Goal: Task Accomplishment & Management: Complete application form

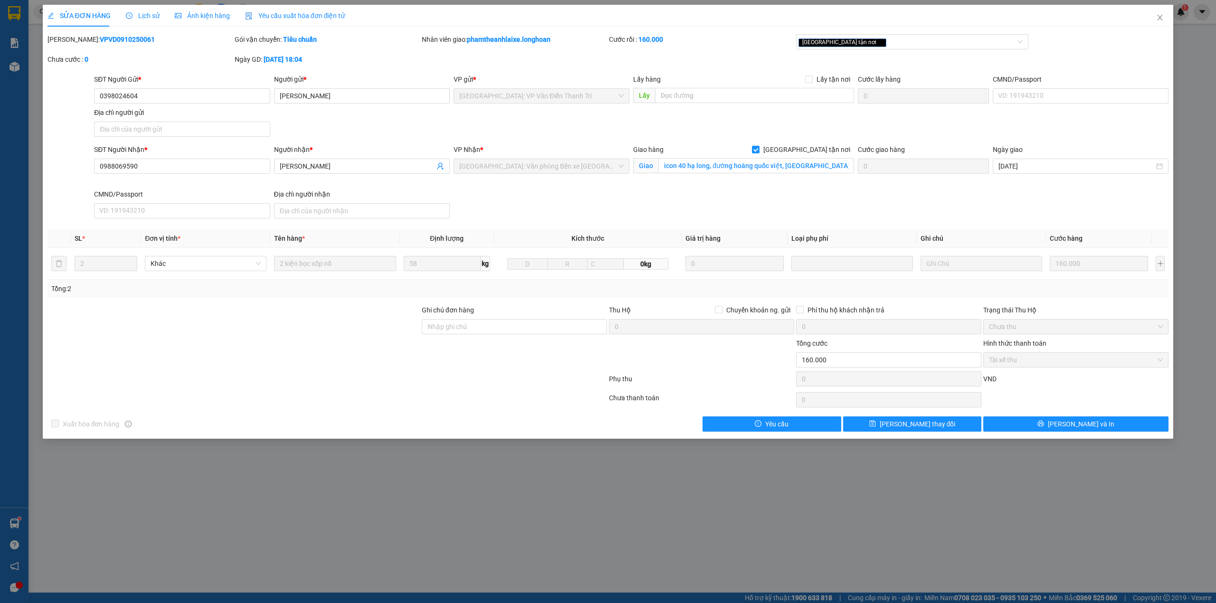
click at [363, 68] on div "Ngày GD: 09-10-2025 lúc 18:04" at bounding box center [327, 64] width 187 height 20
click at [429, 137] on div "SĐT Người Gửi * 0398024604 Người gửi * Phương Thảo VP gửi * Hà Nội: VP Văn Điển…" at bounding box center [631, 107] width 1079 height 67
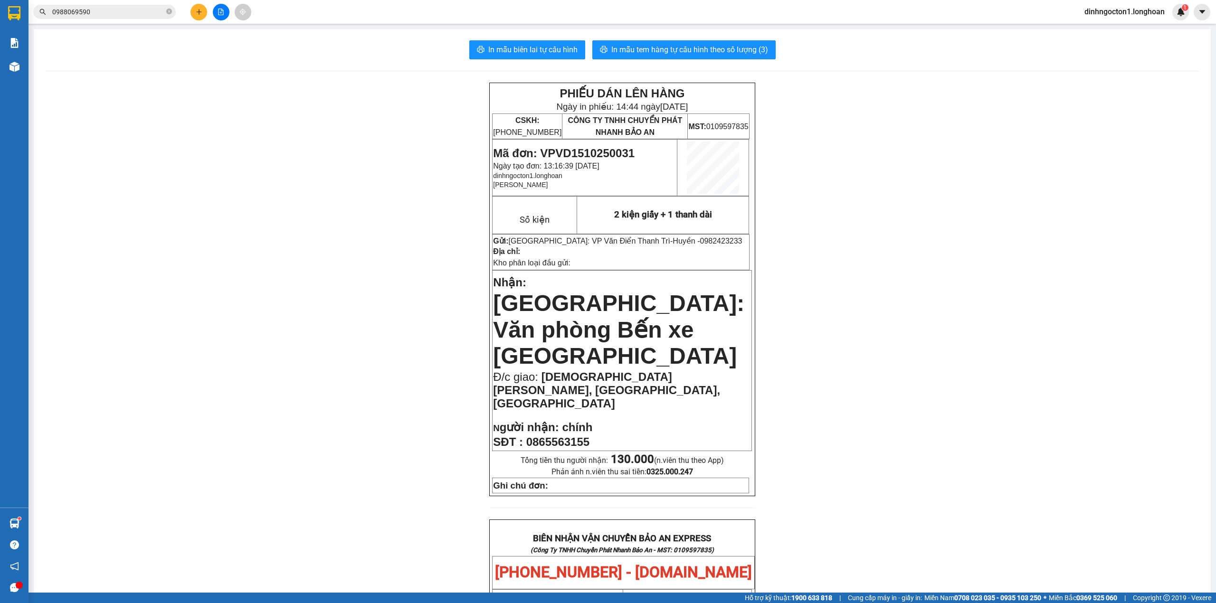
click at [191, 12] on button at bounding box center [199, 12] width 17 height 17
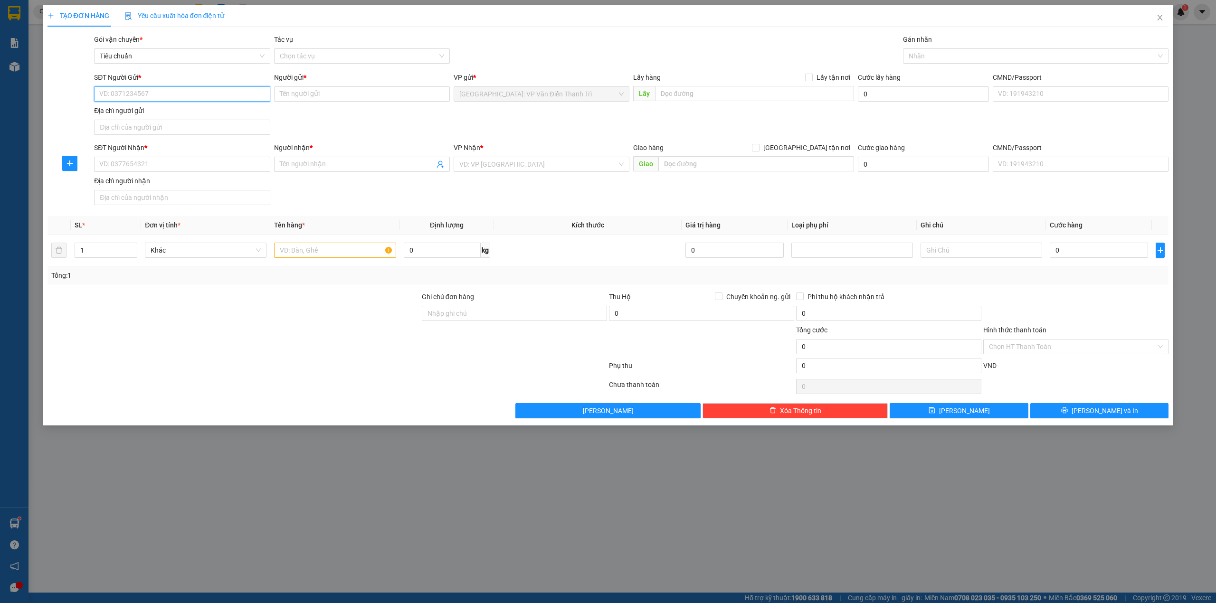
click at [185, 93] on input "SĐT Người Gửi *" at bounding box center [182, 93] width 176 height 15
click at [633, 172] on span "Giao" at bounding box center [645, 163] width 25 height 15
click at [635, 171] on span "Giao" at bounding box center [645, 163] width 25 height 15
click at [631, 172] on div "Giao hàng [GEOGRAPHIC_DATA] tận nơi [GEOGRAPHIC_DATA]" at bounding box center [743, 159] width 225 height 33
click at [631, 173] on div "Giao hàng [GEOGRAPHIC_DATA] tận nơi [GEOGRAPHIC_DATA]" at bounding box center [743, 159] width 225 height 33
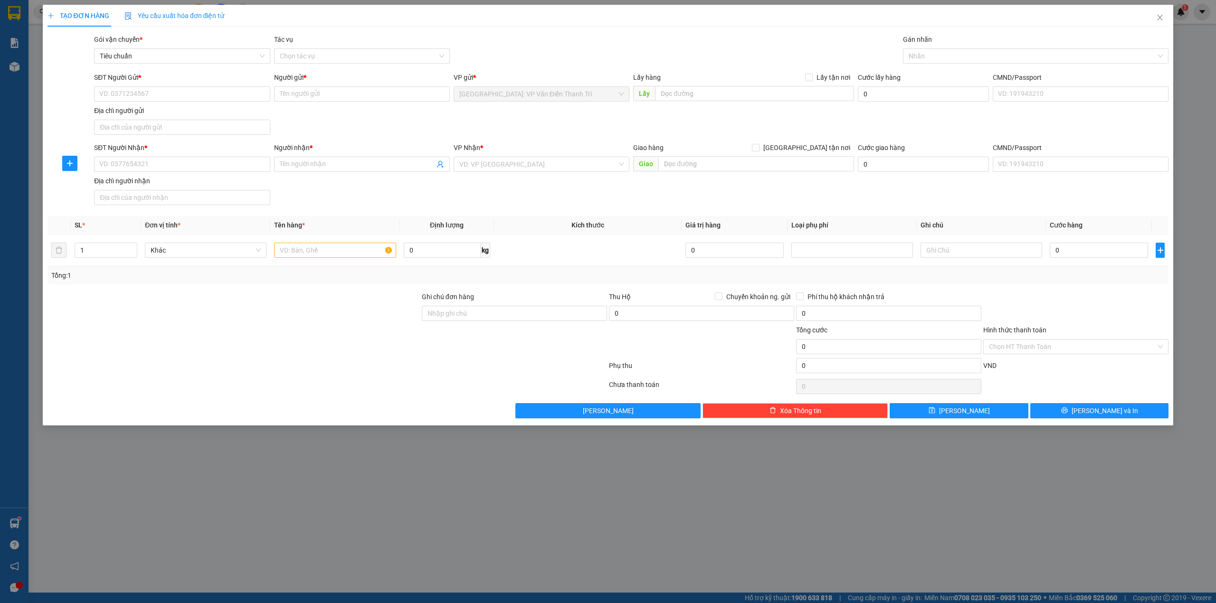
click at [631, 176] on div "Giao hàng [GEOGRAPHIC_DATA] tận nơi [GEOGRAPHIC_DATA]" at bounding box center [743, 159] width 225 height 33
click at [613, 124] on div "SĐT Người Gửi * VD: 0371234567 Người gửi * Tên người gửi VP gửi * Hà Nội: VP Vă…" at bounding box center [631, 105] width 1079 height 67
click at [159, 94] on input "SĐT Người Gửi *" at bounding box center [182, 93] width 176 height 15
click at [399, 115] on div "SĐT Người Gửi * VD: 0371234567 Người gửi * Tên người gửi VP gửi * Hà Nội: VP Vă…" at bounding box center [631, 105] width 1079 height 67
click at [194, 92] on input "SĐT Người Gửi *" at bounding box center [182, 93] width 176 height 15
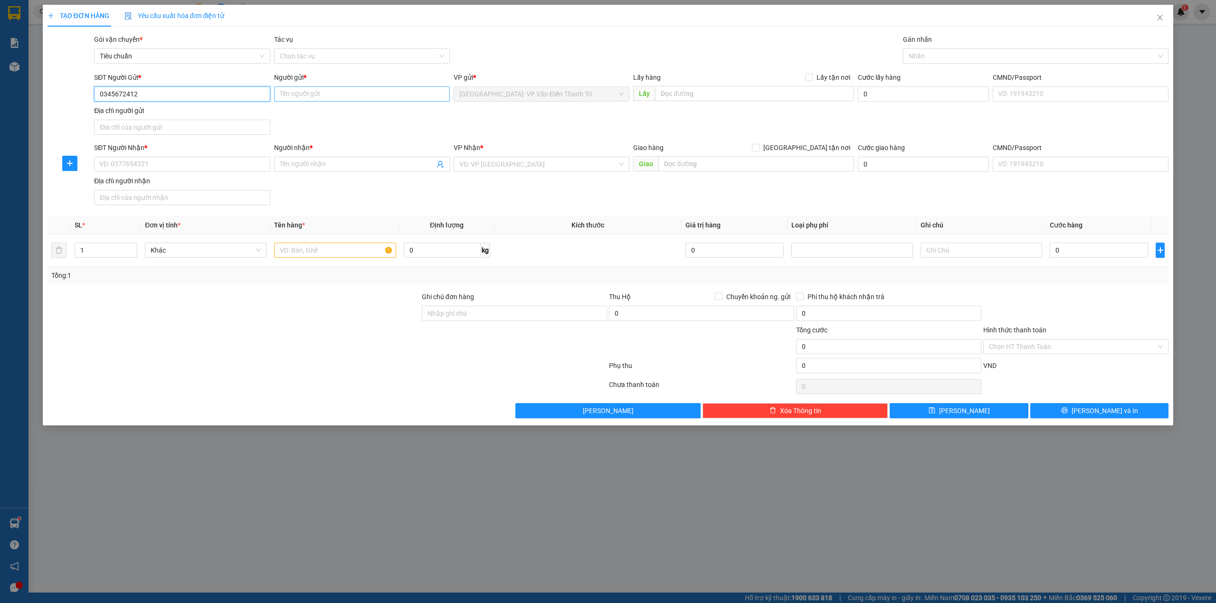
type input "0345672412"
click at [333, 90] on input "Người gửi *" at bounding box center [362, 93] width 176 height 15
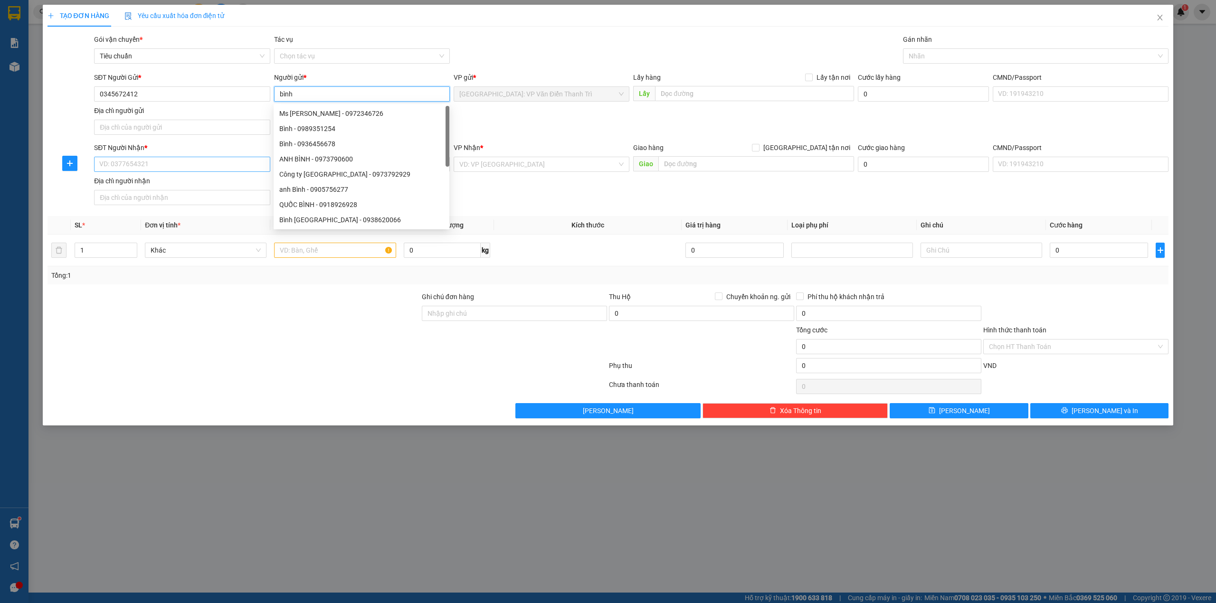
type input "bình"
click at [169, 169] on input "SĐT Người Nhận *" at bounding box center [182, 164] width 176 height 15
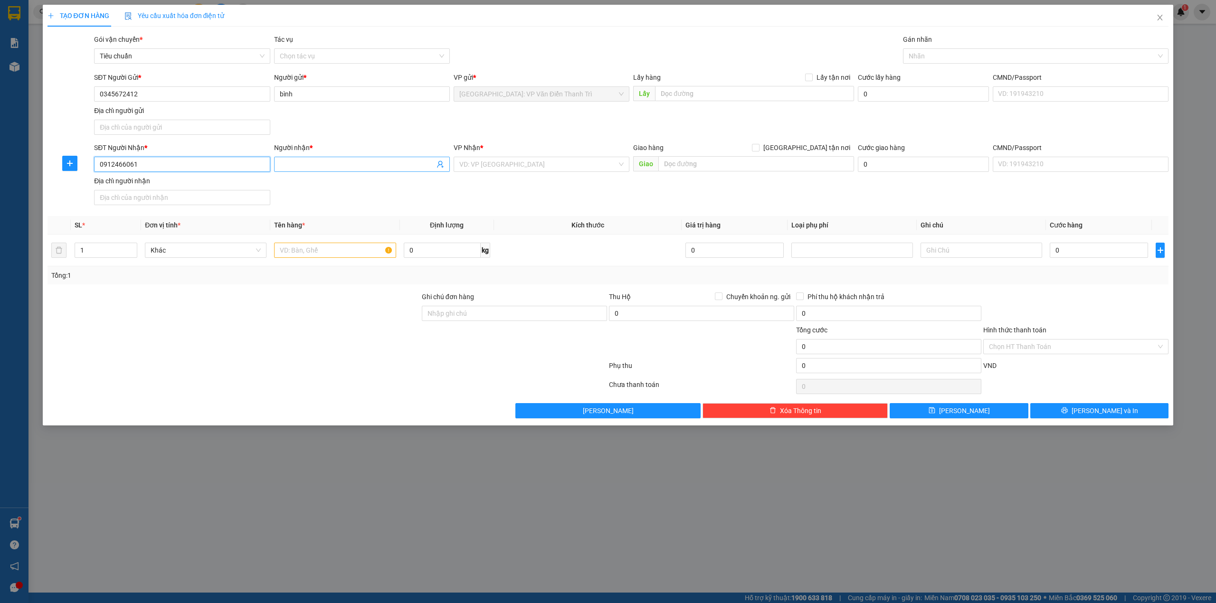
type input "0912466061"
click at [318, 165] on input "Người nhận *" at bounding box center [357, 164] width 155 height 10
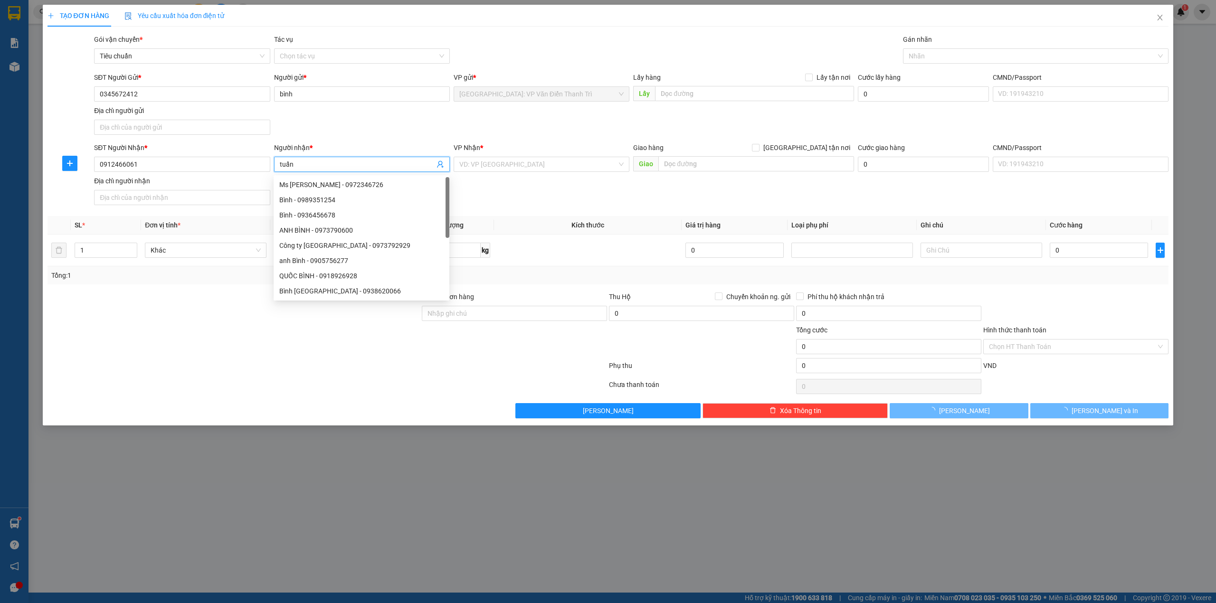
type input "tuấn"
click at [529, 134] on div "SĐT Người Gửi * 0345672412 Người gửi * bình VP gửi * Hà Nội: VP Văn Điển Thanh …" at bounding box center [631, 105] width 1079 height 67
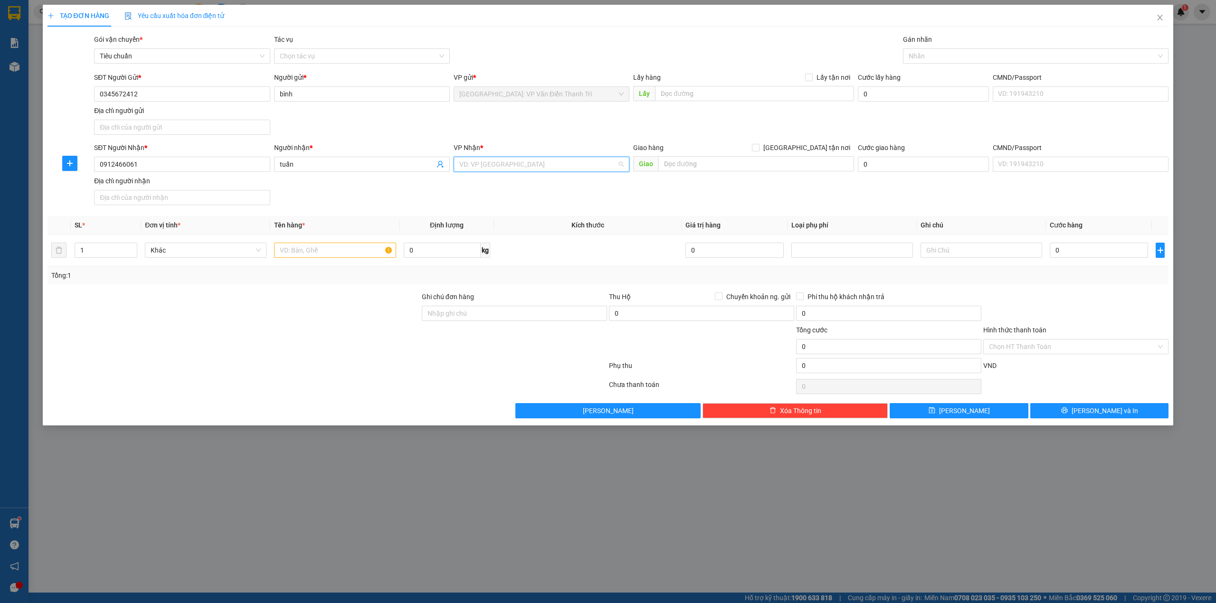
click at [506, 166] on input "search" at bounding box center [538, 164] width 158 height 14
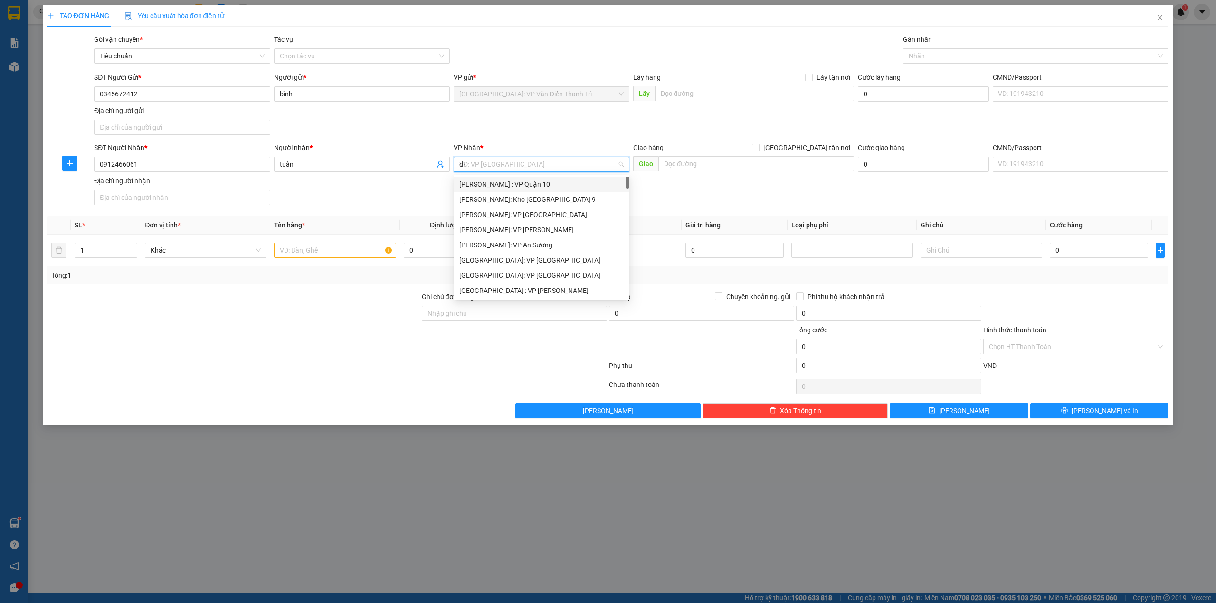
type input "d"
type input "đà"
click at [535, 185] on div "Đà Nẵng : VP Thanh Khê" at bounding box center [546, 184] width 175 height 10
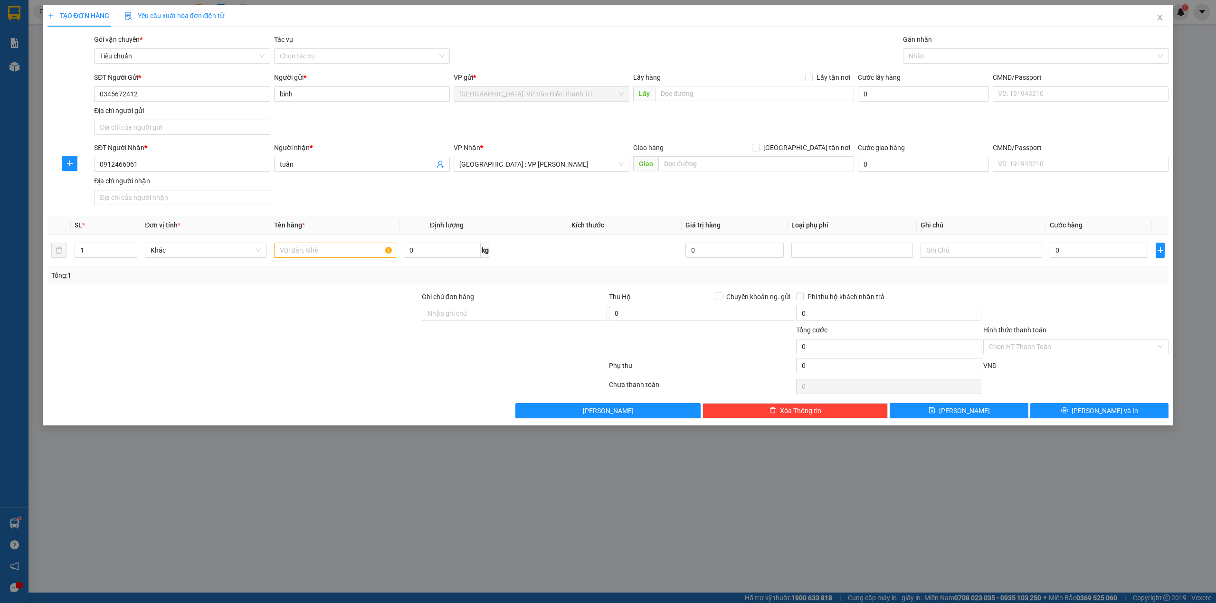
click at [573, 128] on div "SĐT Người Gửi * 0345672412 Người gửi * bình VP gửi * Hà Nội: VP Văn Điển Thanh …" at bounding box center [631, 105] width 1079 height 67
click at [775, 119] on div "SĐT Người Gửi * 0345672412 Người gửi * bình VP gửi * Hà Nội: VP Văn Điển Thanh …" at bounding box center [631, 105] width 1079 height 67
click at [762, 143] on form "SĐT Người Gửi * 0345672412 Người gửi * bình VP gửi * Hà Nội: VP Văn Điển Thanh …" at bounding box center [609, 140] width 1122 height 137
click at [453, 130] on div "SĐT Người Gửi * 0345672412 Người gửi * bình VP gửi * Hà Nội: VP Văn Điển Thanh …" at bounding box center [631, 105] width 1079 height 67
click at [450, 103] on div "Người gửi * bình" at bounding box center [362, 88] width 176 height 33
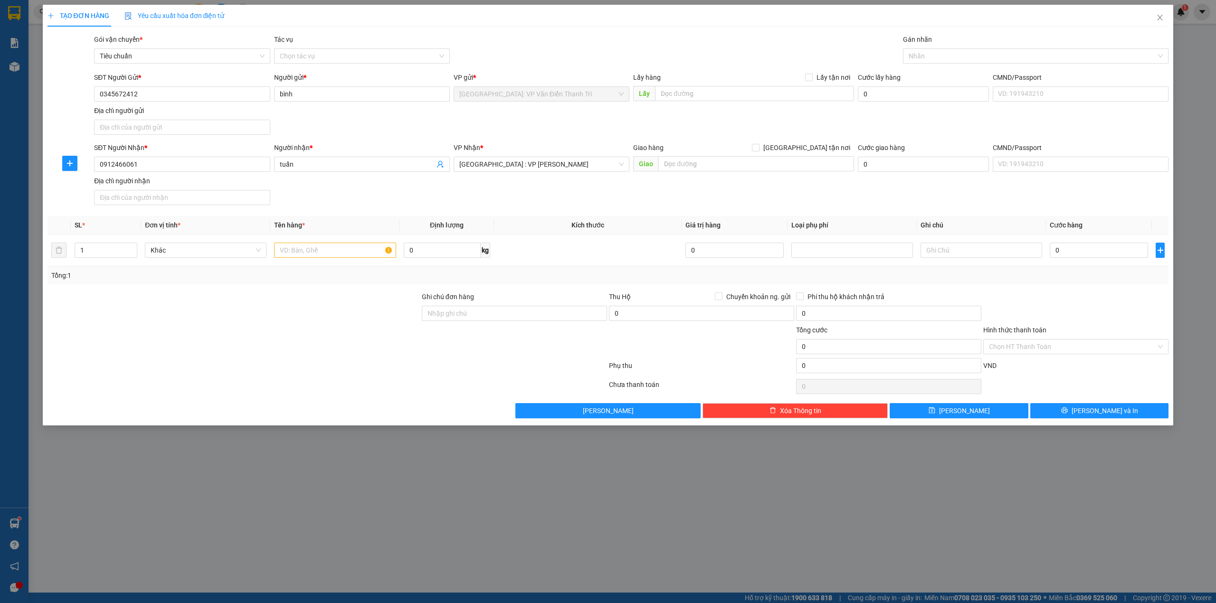
drag, startPoint x: 453, startPoint y: 102, endPoint x: 445, endPoint y: 103, distance: 8.1
click at [452, 101] on div "VP gửi * [GEOGRAPHIC_DATA]: VP Văn Điển Thanh Trì" at bounding box center [542, 88] width 180 height 33
click at [450, 103] on div "Người gửi * bình" at bounding box center [362, 88] width 176 height 33
click at [453, 103] on div "VP gửi * [GEOGRAPHIC_DATA]: VP Văn Điển Thanh Trì" at bounding box center [542, 88] width 180 height 33
click at [437, 126] on div "SĐT Người Gửi * 0345672412 Người gửi * bình VP gửi * Hà Nội: VP Văn Điển Thanh …" at bounding box center [631, 105] width 1079 height 67
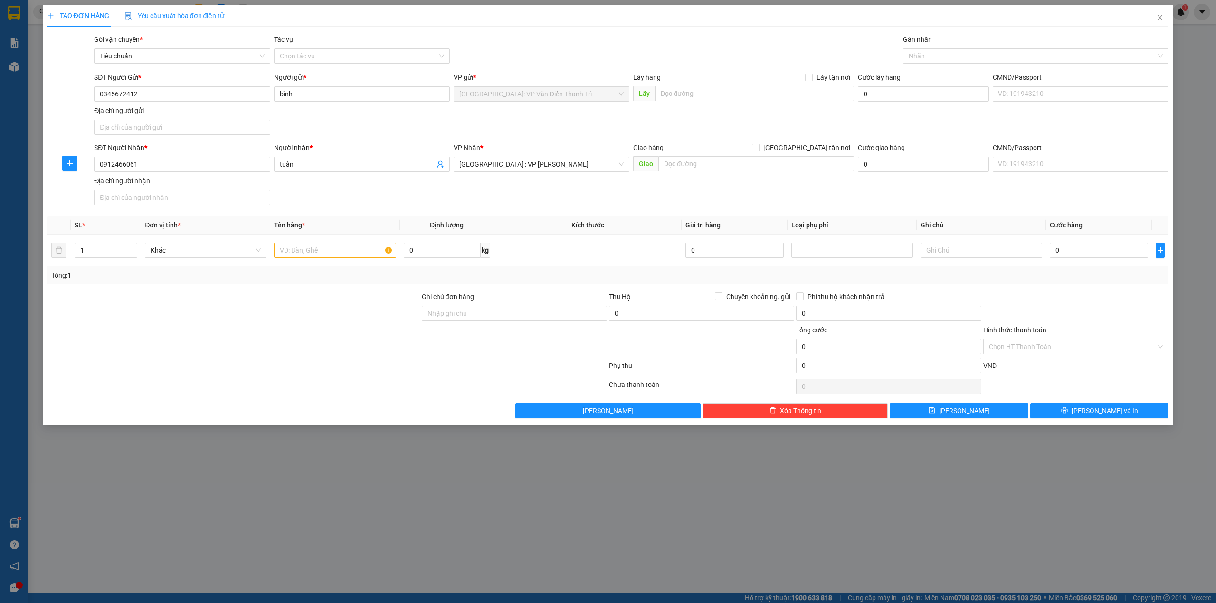
click at [390, 209] on div "SĐT Người Nhận * 0912466061 Người nhận * tuấn VP Nhận * Đà Nẵng : VP Thanh Khê …" at bounding box center [631, 176] width 1079 height 67
click at [289, 258] on input "text" at bounding box center [335, 250] width 122 height 15
click at [106, 252] on input "1" at bounding box center [106, 250] width 62 height 14
click at [135, 250] on span "Increase Value" at bounding box center [131, 247] width 10 height 9
type input "2"
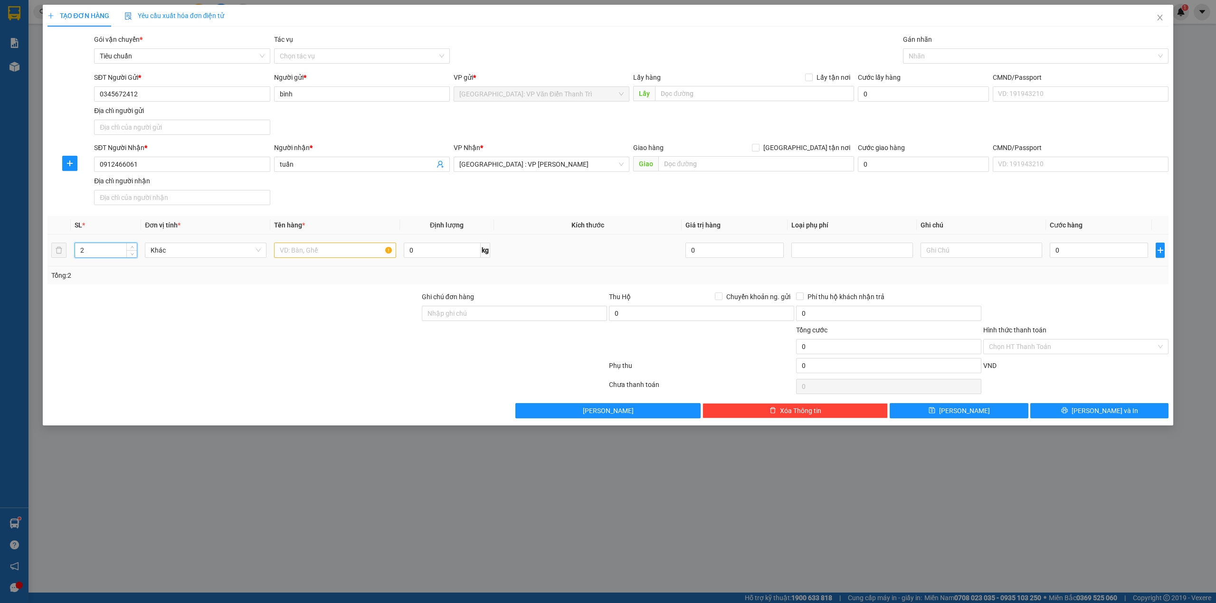
click at [179, 301] on div at bounding box center [234, 308] width 374 height 33
click at [335, 248] on input "text" at bounding box center [335, 250] width 122 height 15
click at [336, 251] on input "text" at bounding box center [335, 250] width 122 height 15
type input "2 kiện giấy"
click at [344, 333] on div at bounding box center [234, 341] width 374 height 33
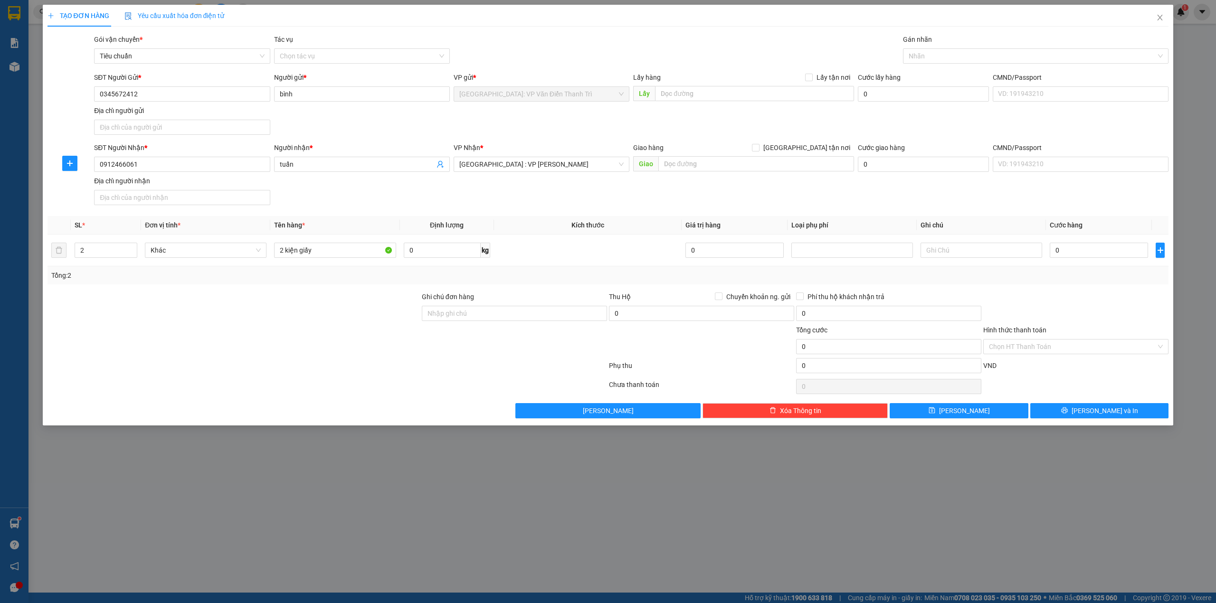
click at [544, 194] on div "SĐT Người Nhận * 0912466061 Người nhận * tuấn VP Nhận * Đà Nẵng : VP Thanh Khê …" at bounding box center [631, 176] width 1079 height 67
click at [809, 195] on div "SĐT Người Nhận * 0912466061 Người nhận * tuấn VP Nhận * Đà Nẵng : VP Thanh Khê …" at bounding box center [631, 176] width 1079 height 67
click at [774, 114] on div "SĐT Người Gửi * 0345672412 Người gửi * bình VP gửi * Hà Nội: VP Văn Điển Thanh …" at bounding box center [631, 105] width 1079 height 67
click at [678, 44] on div "Gói vận chuyển * Tiêu chuẩn Tác vụ Chọn tác vụ Gán nhãn Nhãn" at bounding box center [631, 50] width 1079 height 33
click at [622, 203] on div "SĐT Người Nhận * 0912466061 Người nhận * tuấn VP Nhận * Đà Nẵng : VP Thanh Khê …" at bounding box center [631, 176] width 1079 height 67
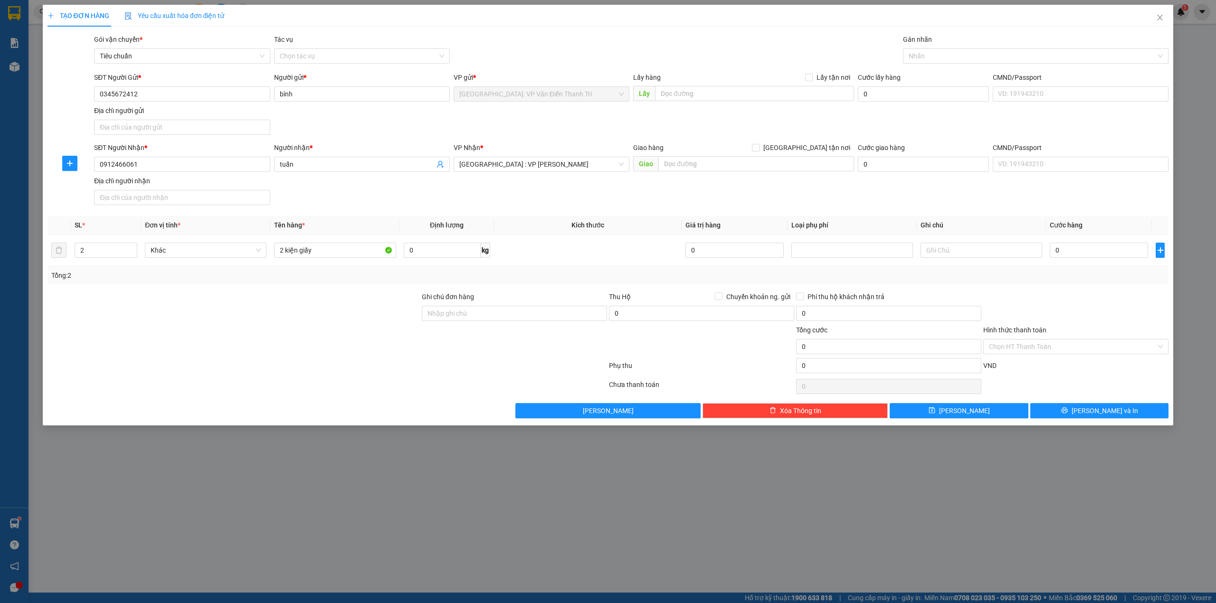
click at [526, 112] on div "SĐT Người Gửi * 0345672412 Người gửi * bình VP gửi * Hà Nội: VP Văn Điển Thanh …" at bounding box center [631, 105] width 1079 height 67
click at [538, 45] on div "Gói vận chuyển * Tiêu chuẩn Tác vụ Chọn tác vụ Gán nhãn Nhãn" at bounding box center [631, 50] width 1079 height 33
click at [1087, 251] on input "0" at bounding box center [1099, 250] width 98 height 15
type input "1"
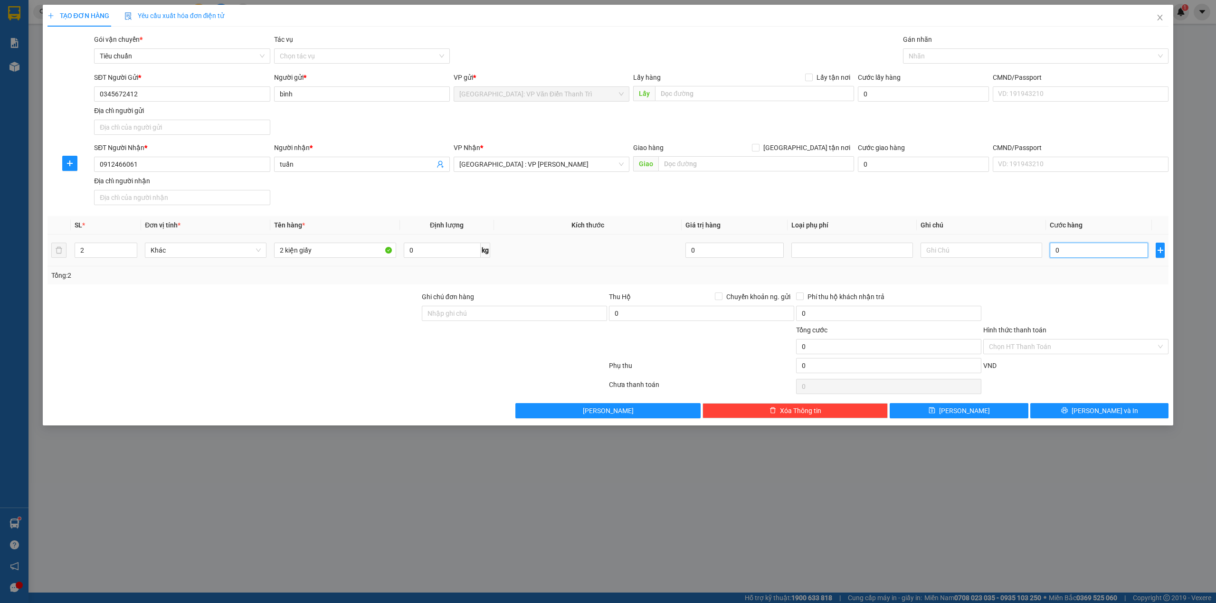
type input "1"
type input "14"
type input "140"
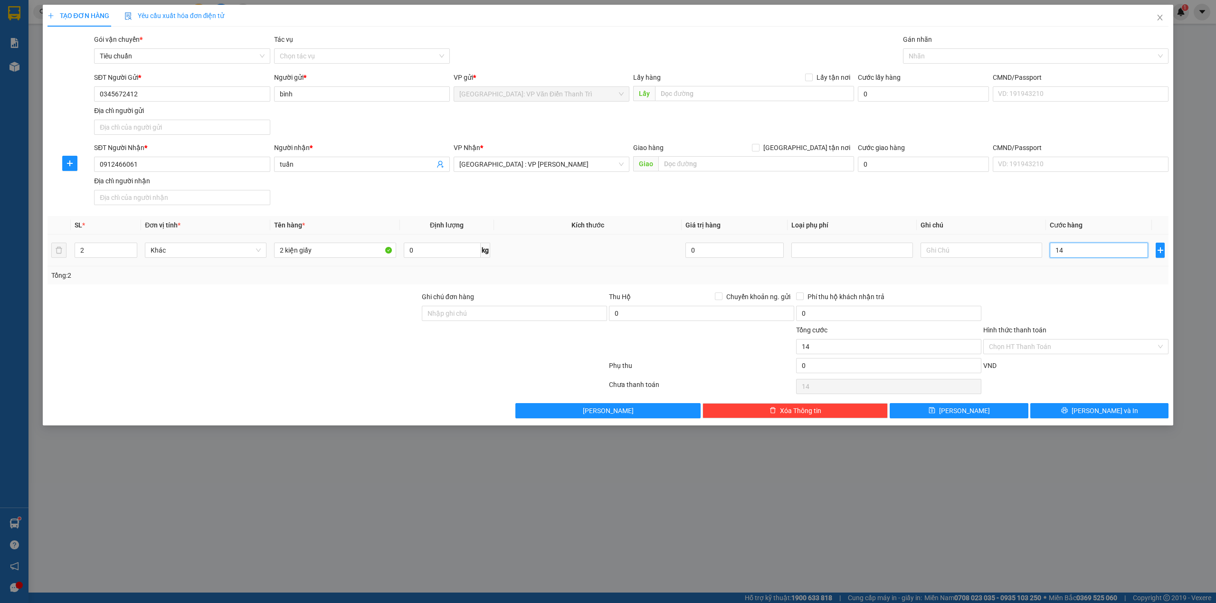
type input "140"
type input "1.400"
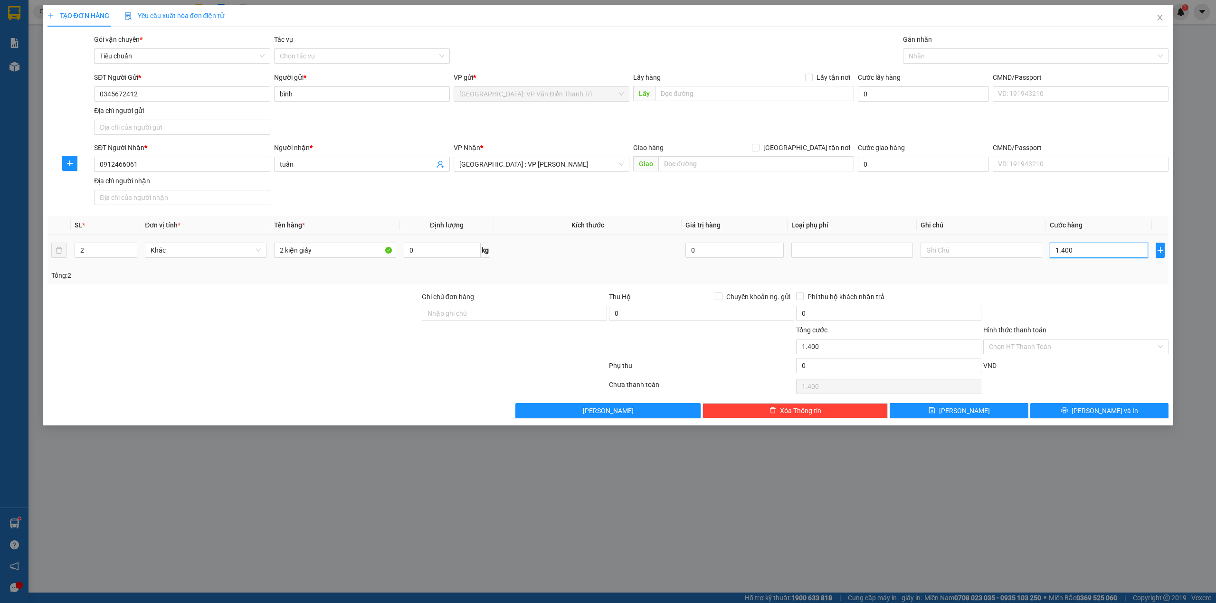
type input "14.000"
type input "140.000"
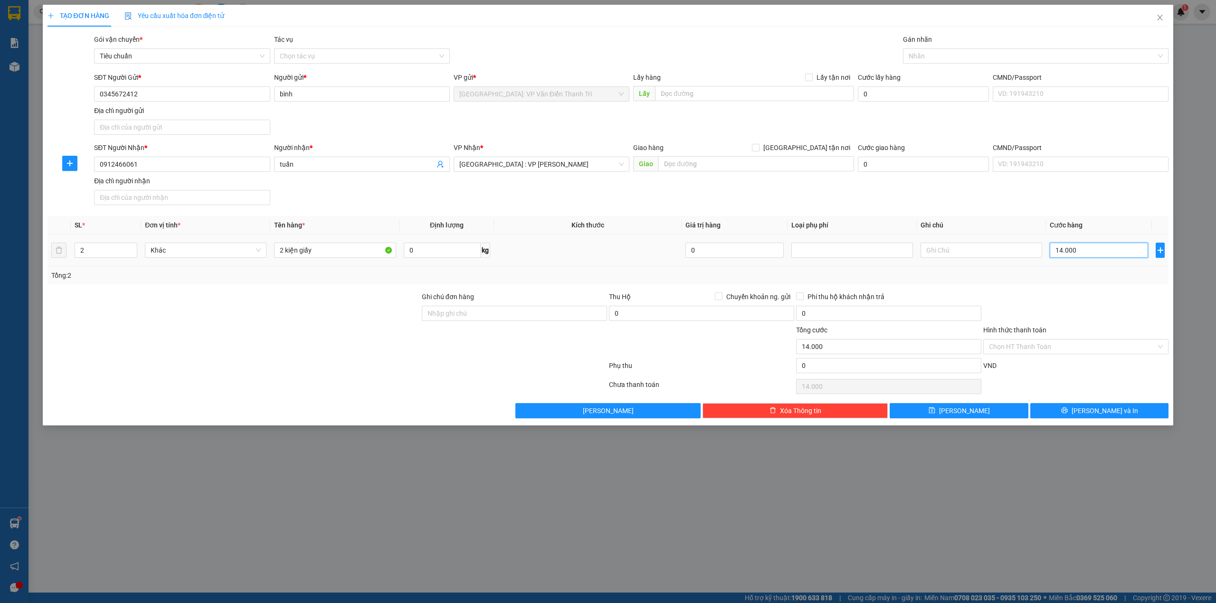
type input "140.000"
drag, startPoint x: 1006, startPoint y: 210, endPoint x: 987, endPoint y: 141, distance: 71.0
click at [1006, 209] on div "SĐT Người Nhận * 0912466061 Người nhận * tuấn VP Nhận * Đà Nẵng : VP Thanh Khê …" at bounding box center [631, 176] width 1079 height 67
click at [981, 58] on div at bounding box center [1032, 55] width 252 height 11
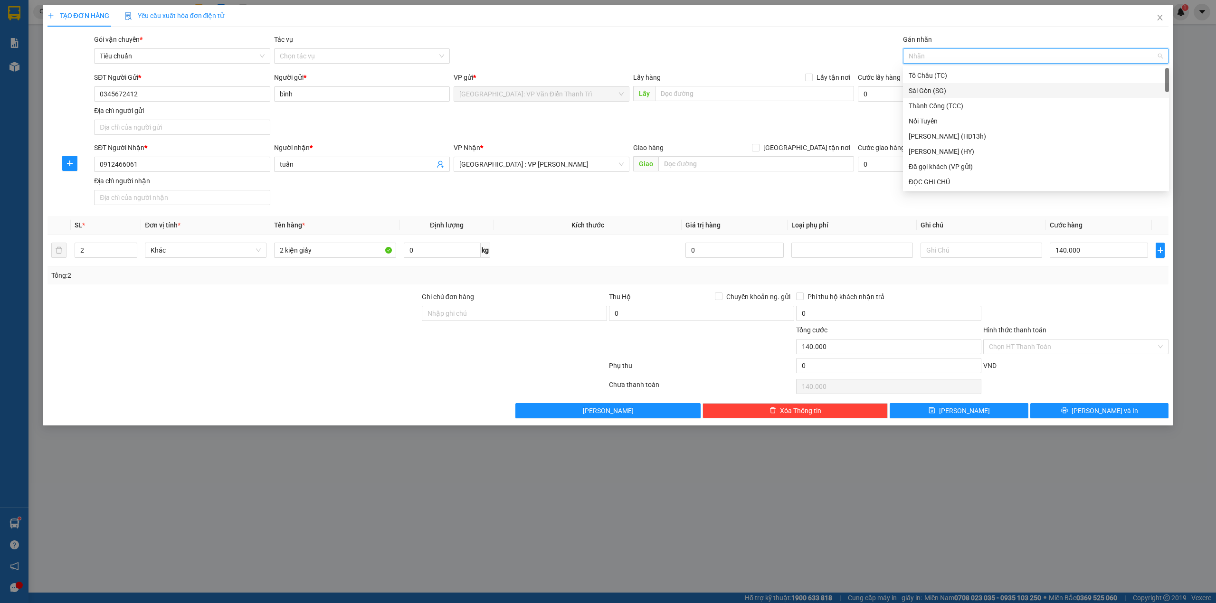
click at [722, 201] on div "SĐT Người Nhận * 0912466061 Người nhận * tuấn VP Nhận * Đà Nẵng : VP Thanh Khê …" at bounding box center [631, 176] width 1079 height 67
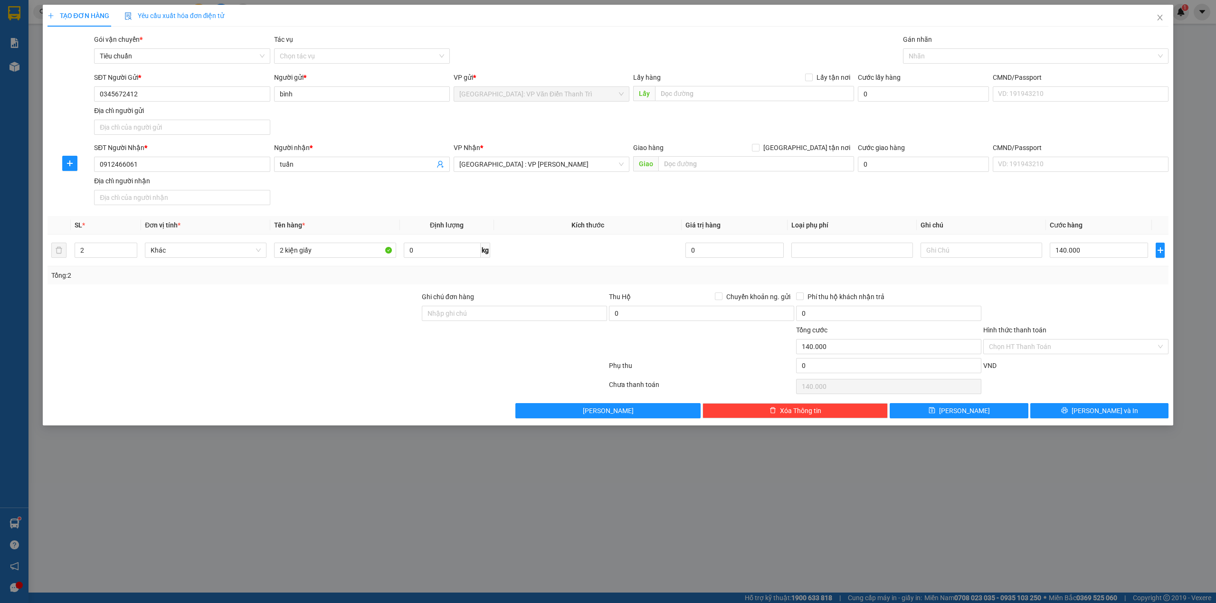
click at [306, 344] on div at bounding box center [234, 341] width 374 height 33
click at [777, 198] on div "SĐT Người Nhận * 0912466061 Người nhận * tuấn VP Nhận * Đà Nẵng : VP Thanh Khê …" at bounding box center [631, 176] width 1079 height 67
click at [535, 348] on div at bounding box center [514, 341] width 187 height 33
click at [1100, 383] on div "Chọn HT Thanh Toán" at bounding box center [1076, 386] width 187 height 19
click at [516, 311] on input "Ghi chú đơn hàng" at bounding box center [514, 313] width 185 height 15
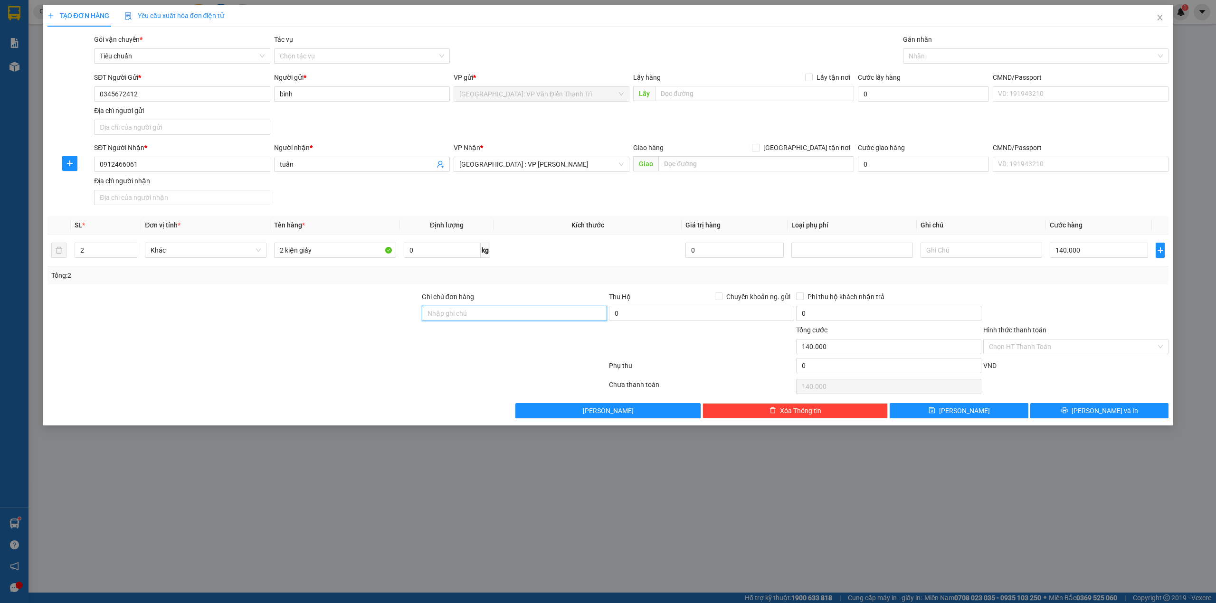
type input "HÀNG DỄ MÓP MÉO CHÚ Ý BỐC XẾP NHẸ TAY KHÔNG ĐÈ HÀNG ( KHÔNG ĐỀN GIÁ TRỊ HÀNG )"
click at [299, 357] on div at bounding box center [234, 341] width 374 height 33
click at [1061, 303] on div at bounding box center [1076, 308] width 187 height 33
click at [1098, 411] on span "[PERSON_NAME] và In" at bounding box center [1105, 411] width 67 height 10
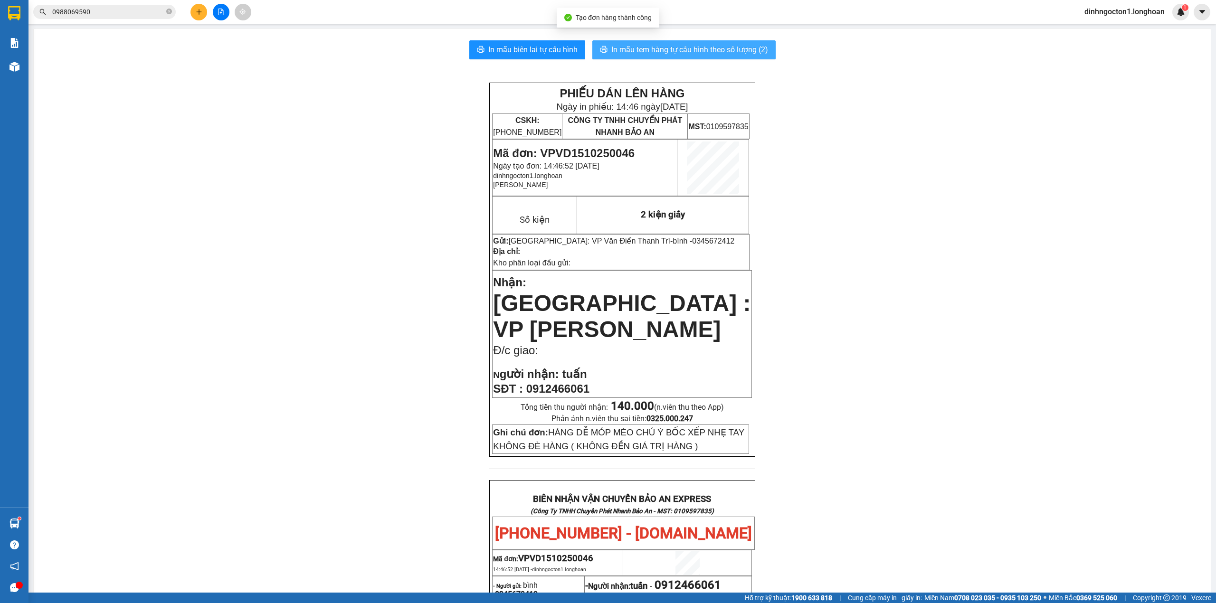
click at [747, 48] on span "In mẫu tem hàng tự cấu hình theo số lượng (2)" at bounding box center [690, 50] width 157 height 12
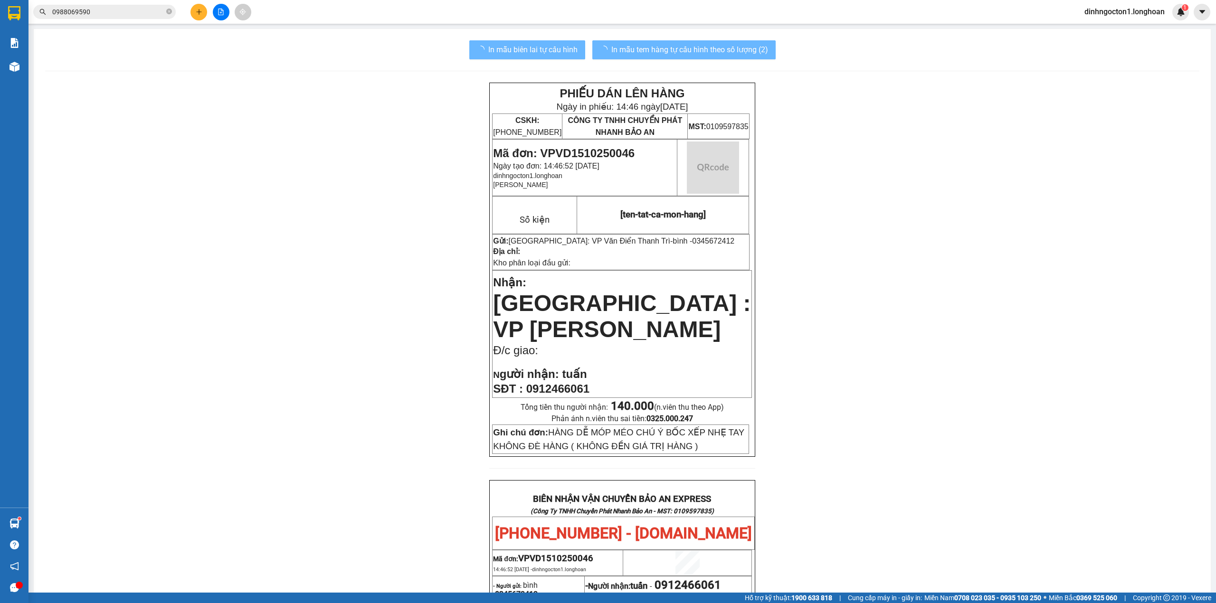
click at [947, 260] on div "PHIẾU DÁN LÊN HÀNG Ngày in phiếu: 14:46 ngày 15-10-2025 CSKH: 1900.06.88.33 CÔN…" at bounding box center [622, 533] width 1155 height 900
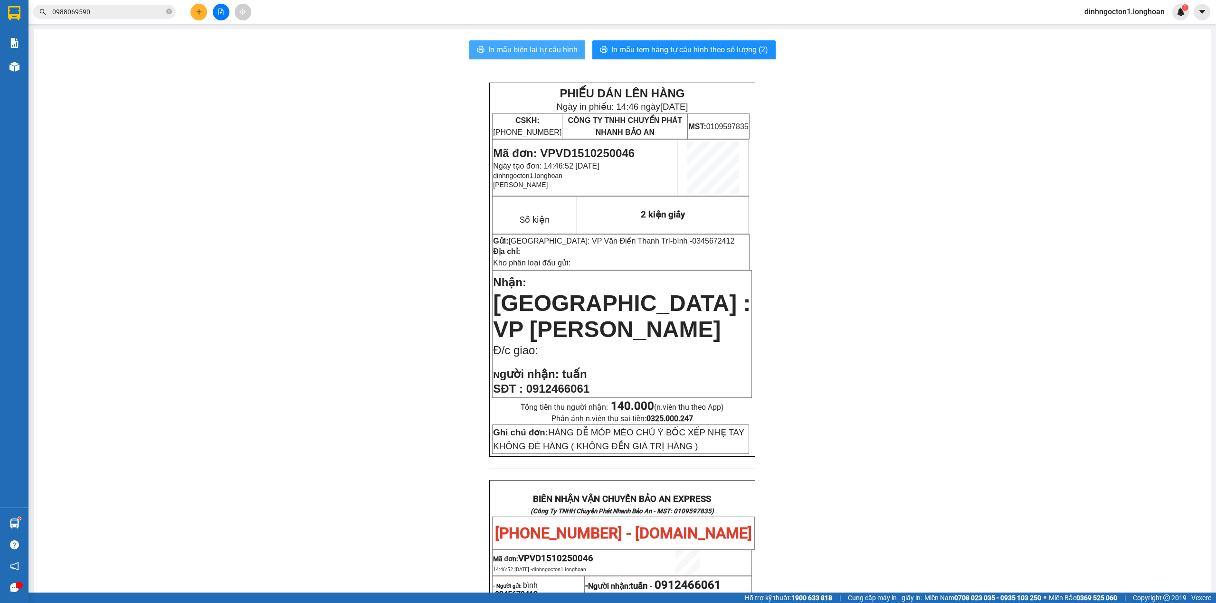
click at [527, 46] on span "In mẫu biên lai tự cấu hình" at bounding box center [532, 50] width 89 height 12
click at [723, 58] on button "In mẫu tem hàng tự cấu hình theo số lượng (2)" at bounding box center [684, 49] width 183 height 19
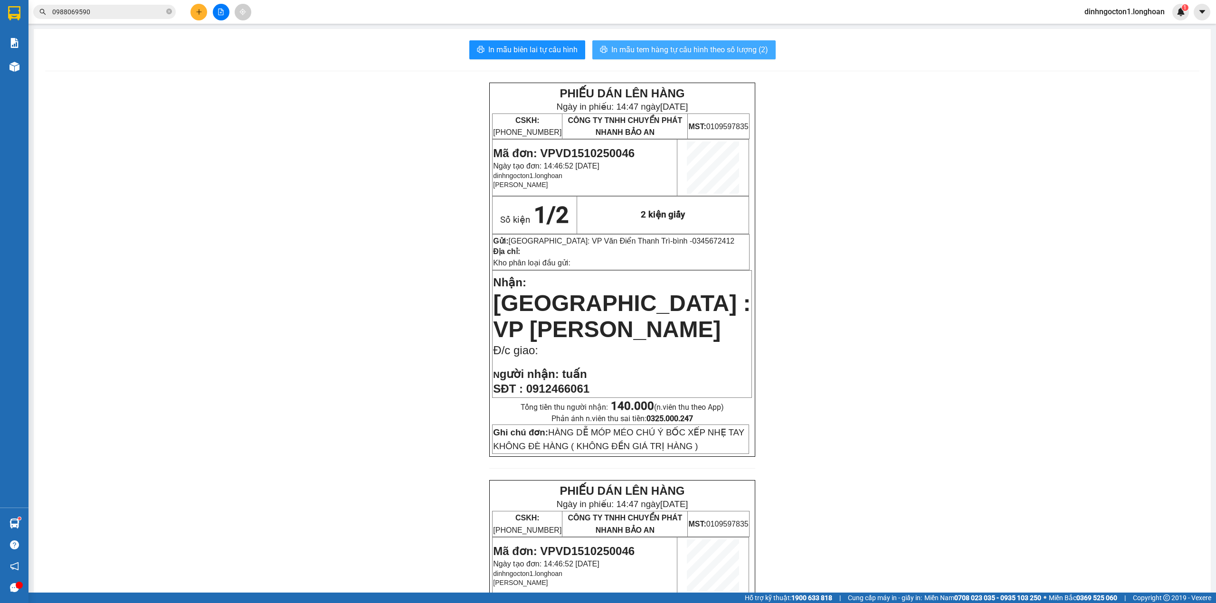
click at [728, 52] on span "In mẫu tem hàng tự cấu hình theo số lượng (2)" at bounding box center [690, 50] width 157 height 12
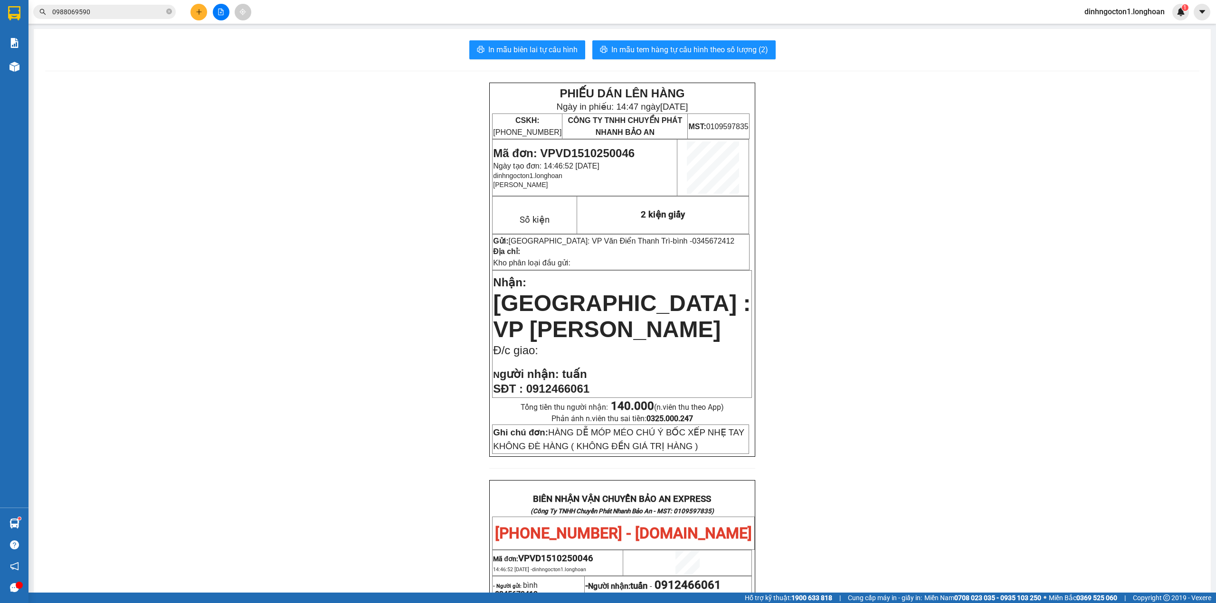
click at [198, 20] on div "Kết quả tìm kiếm ( 1 ) Bộ lọc Mã ĐH Trạng thái Món hàng Thu hộ Tổng cước Chưa c…" at bounding box center [608, 12] width 1216 height 24
click at [198, 12] on icon "plus" at bounding box center [199, 12] width 7 height 7
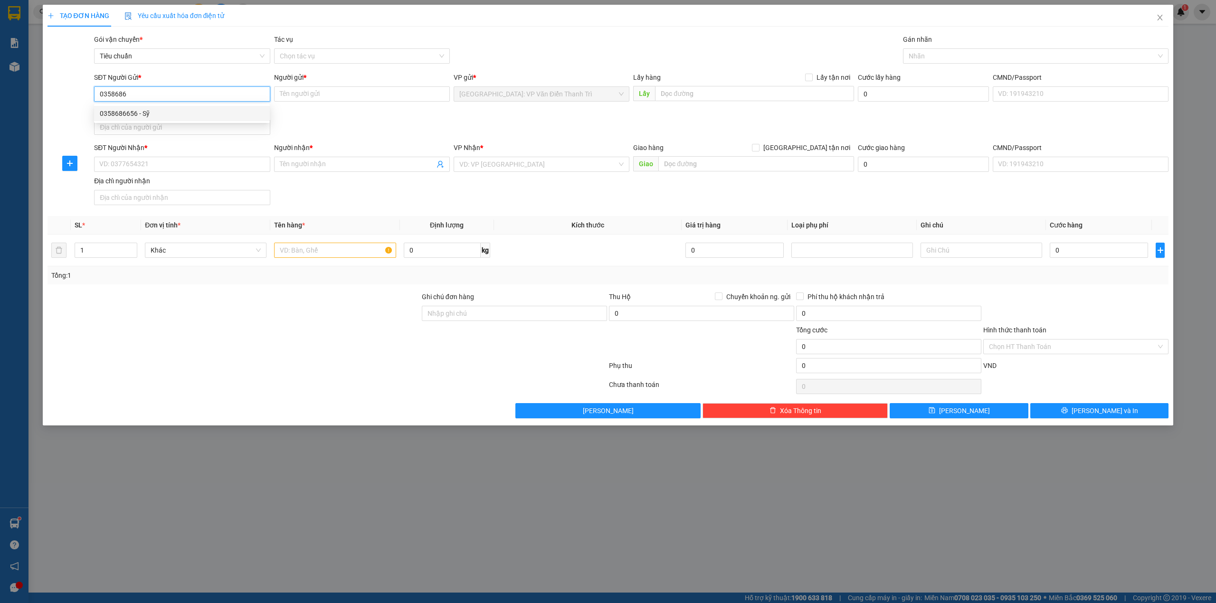
type input "0358686656"
type input "Sỹ"
checkbox input "true"
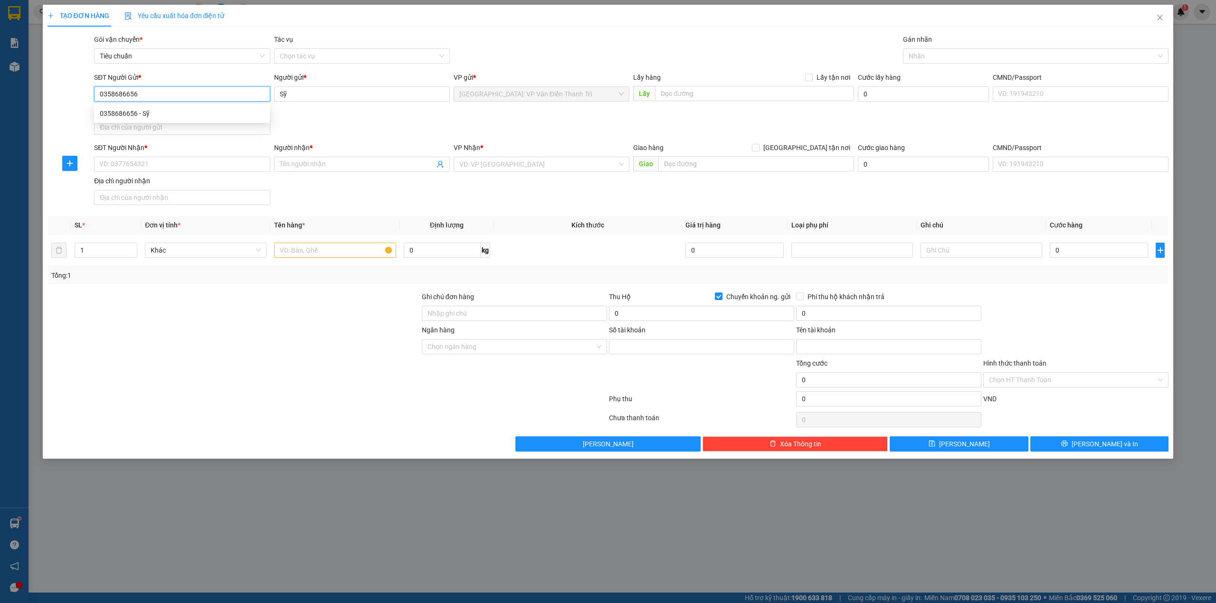
type input "811868686868"
type input "nguyễn thị linh"
type input "0358686656"
click at [223, 172] on input "SĐT Người Nhận *" at bounding box center [182, 164] width 176 height 15
type input "0374741408"
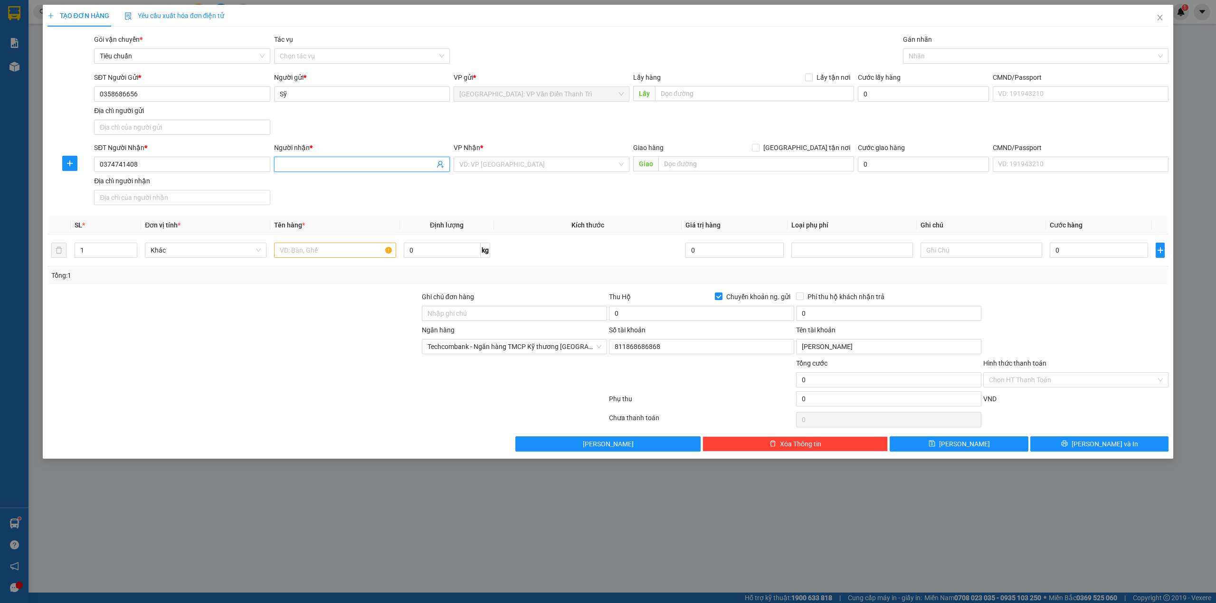
click at [367, 166] on input "Người nhận *" at bounding box center [357, 164] width 155 height 10
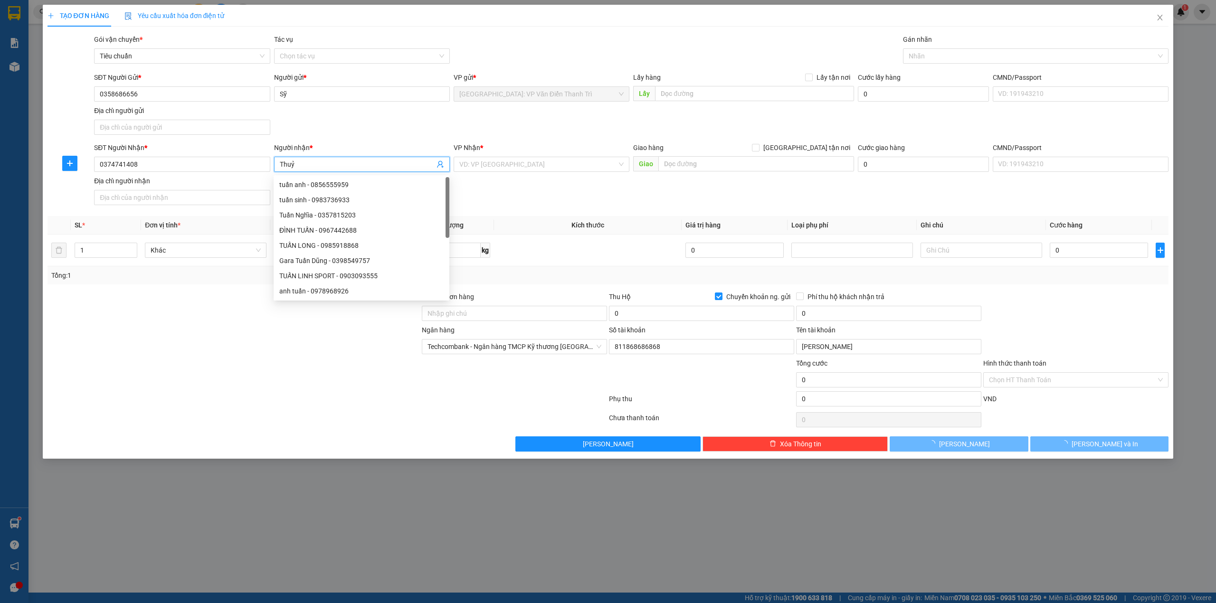
type input "Thuỷ"
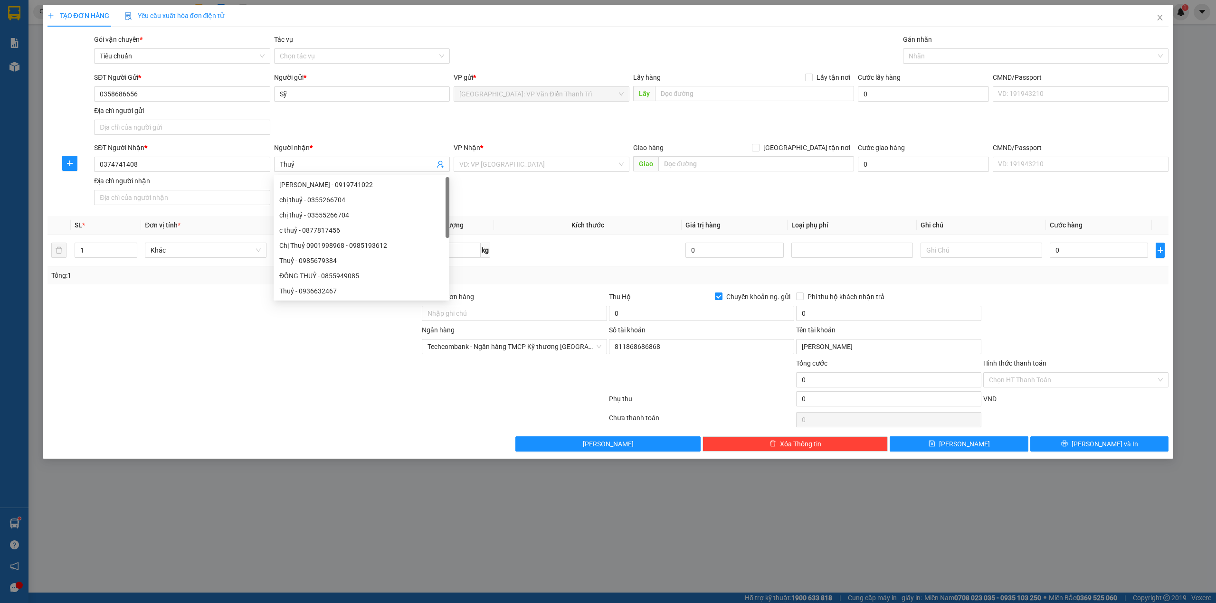
click at [510, 193] on div "SĐT Người Nhận * 0374741408 Người nhận * Thuỷ VP Nhận * VD: VP Sài Gòn Giao hàn…" at bounding box center [631, 176] width 1079 height 67
click at [527, 164] on input "search" at bounding box center [538, 164] width 158 height 14
click at [531, 124] on div "SĐT Người Gửi * 0358686656 Người gửi * Sỹ VP gửi * Hà Nội: VP Văn Điển Thanh Tr…" at bounding box center [631, 105] width 1079 height 67
click at [645, 128] on div "SĐT Người Gửi * 0358686656 Người gửi * Sỹ VP gửi * Hà Nội: VP Văn Điển Thanh Tr…" at bounding box center [631, 105] width 1079 height 67
click at [525, 177] on div "SĐT Người Nhận * 0374741408 Người nhận * Thuỷ VP Nhận * VD: VP Sài Gòn Giao hàn…" at bounding box center [631, 176] width 1079 height 67
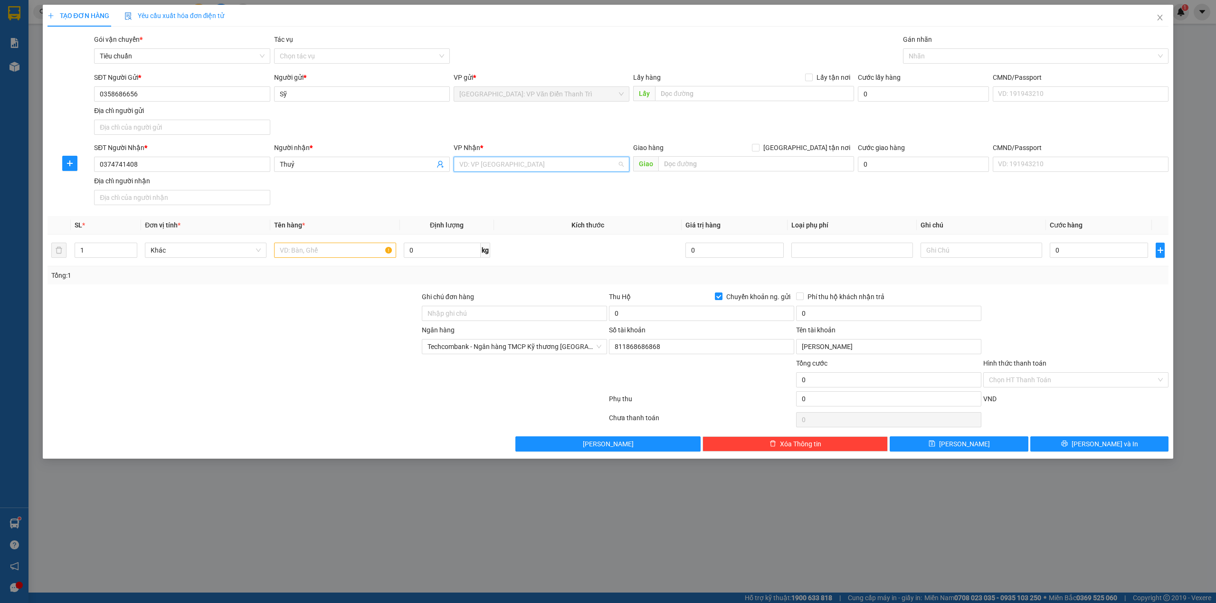
click at [534, 171] on input "search" at bounding box center [538, 164] width 158 height 14
click at [550, 141] on form "SĐT Người Gửi * 0358686656 Người gửi * Sỹ VP gửi * Hà Nội: VP Văn Điển Thanh Tr…" at bounding box center [609, 140] width 1122 height 137
click at [520, 164] on input "search" at bounding box center [538, 164] width 158 height 14
type input "12"
click at [521, 203] on div "[PERSON_NAME] : [GEOGRAPHIC_DATA]" at bounding box center [541, 199] width 164 height 10
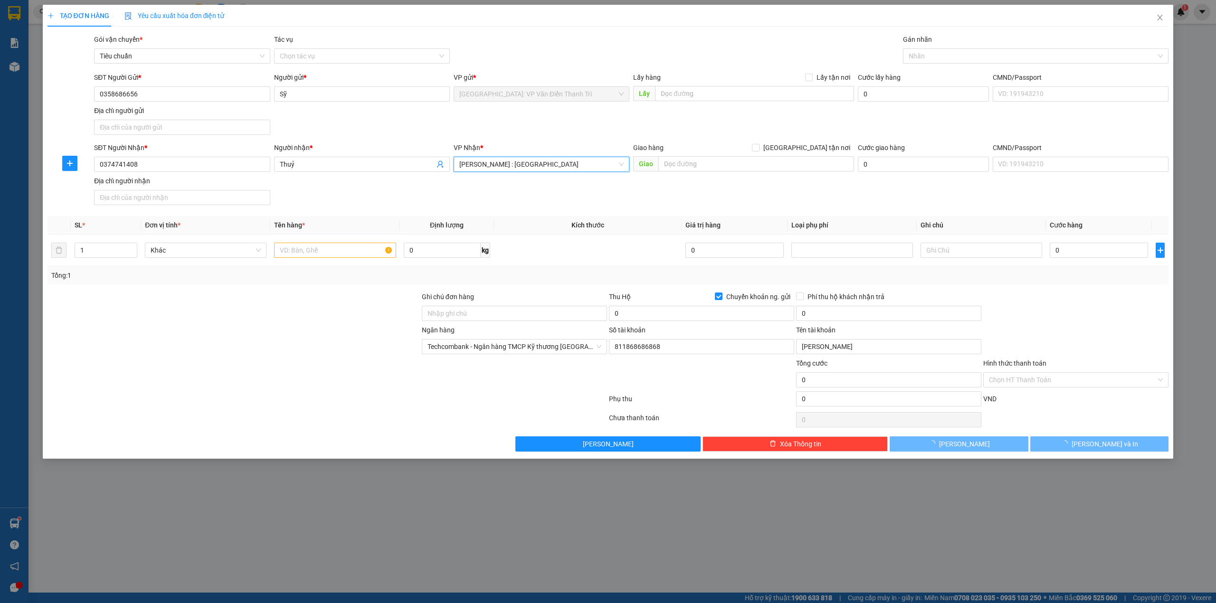
click at [694, 209] on div "SĐT Người Nhận * 0374741408 Người nhận * Thuỷ VP Nhận * Hồ Chí Minh : Kho Quận …" at bounding box center [631, 176] width 1079 height 67
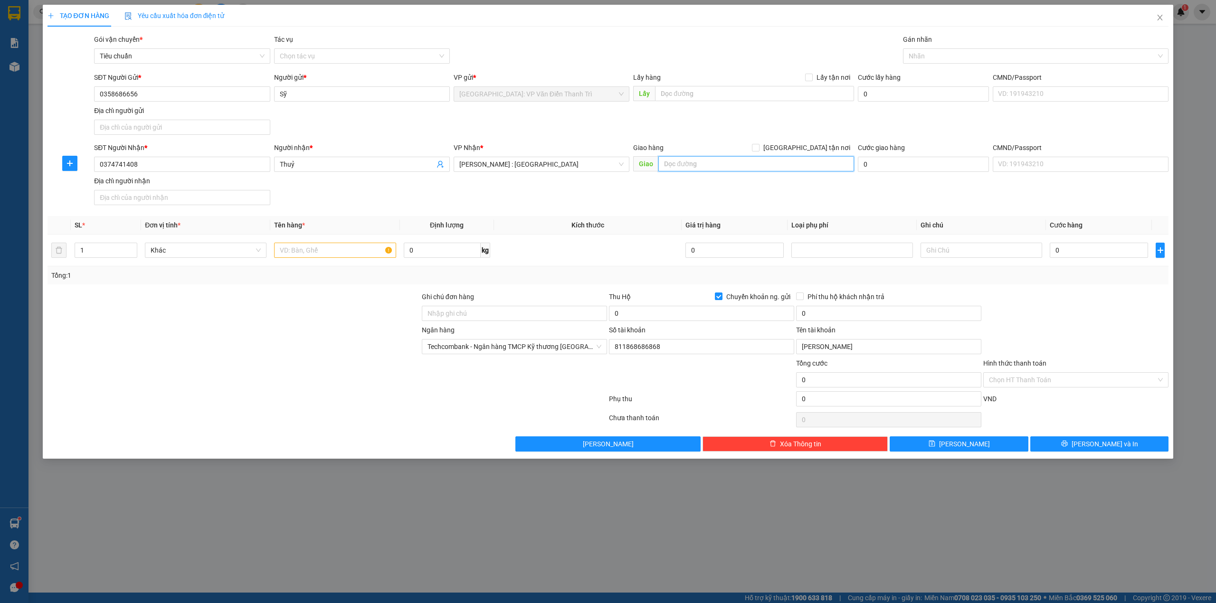
click at [715, 169] on input "text" at bounding box center [757, 163] width 196 height 15
click at [719, 165] on input "text" at bounding box center [757, 163] width 196 height 15
click at [744, 132] on div "SĐT Người Gửi * 0358686656 Người gửi * Sỹ VP gửi * Hà Nội: VP Văn Điển Thanh Tr…" at bounding box center [631, 105] width 1079 height 67
click at [734, 173] on div "Giao hàng [GEOGRAPHIC_DATA] tận nơi [GEOGRAPHIC_DATA]" at bounding box center [743, 159] width 221 height 33
click at [742, 159] on input "text" at bounding box center [757, 163] width 196 height 15
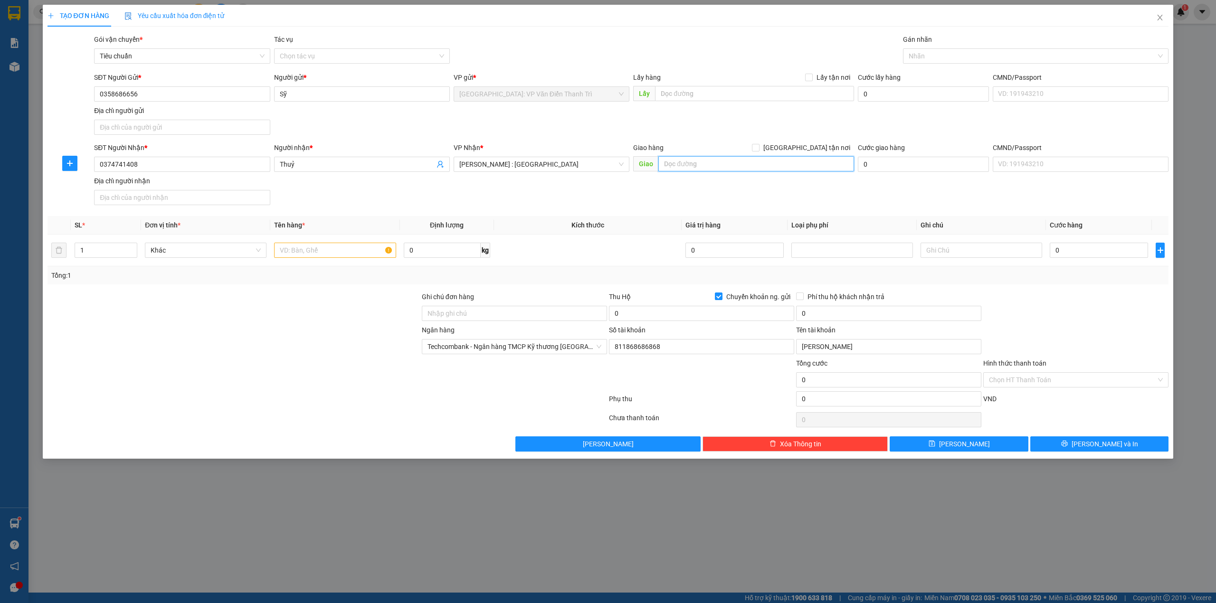
click at [722, 164] on input "text" at bounding box center [757, 163] width 196 height 15
click at [721, 164] on input "text" at bounding box center [757, 163] width 196 height 15
type input "thôn tây lạc, an chu , bắc sơn, trảng bom, ĐN"
click at [759, 151] on input "[GEOGRAPHIC_DATA] tận nơi" at bounding box center [755, 147] width 7 height 7
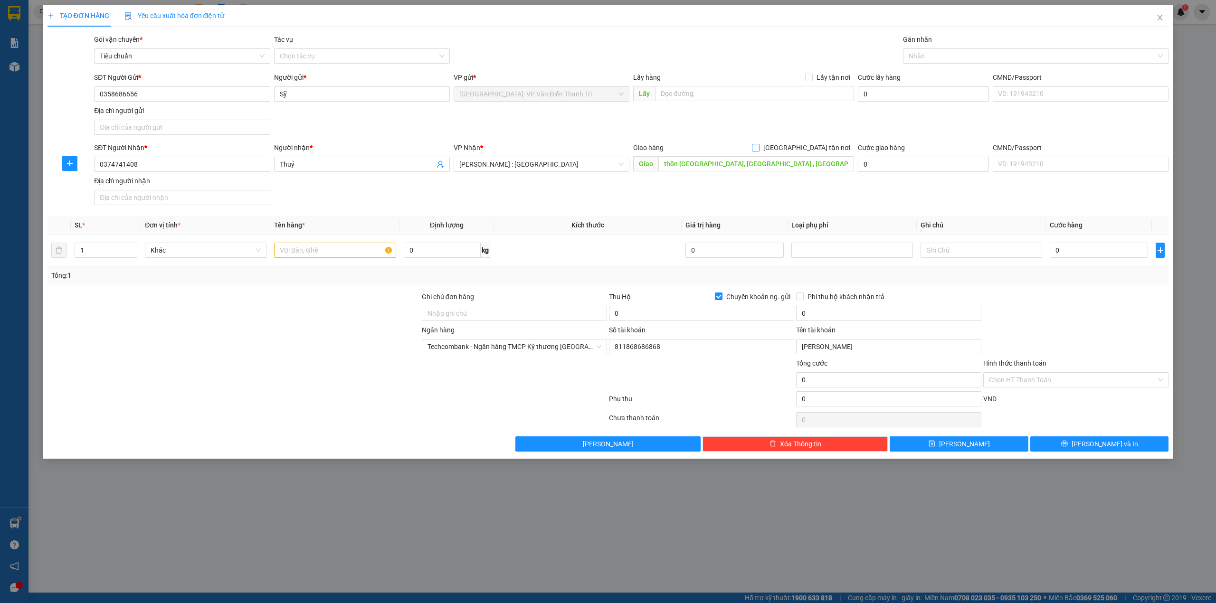
checkbox input "true"
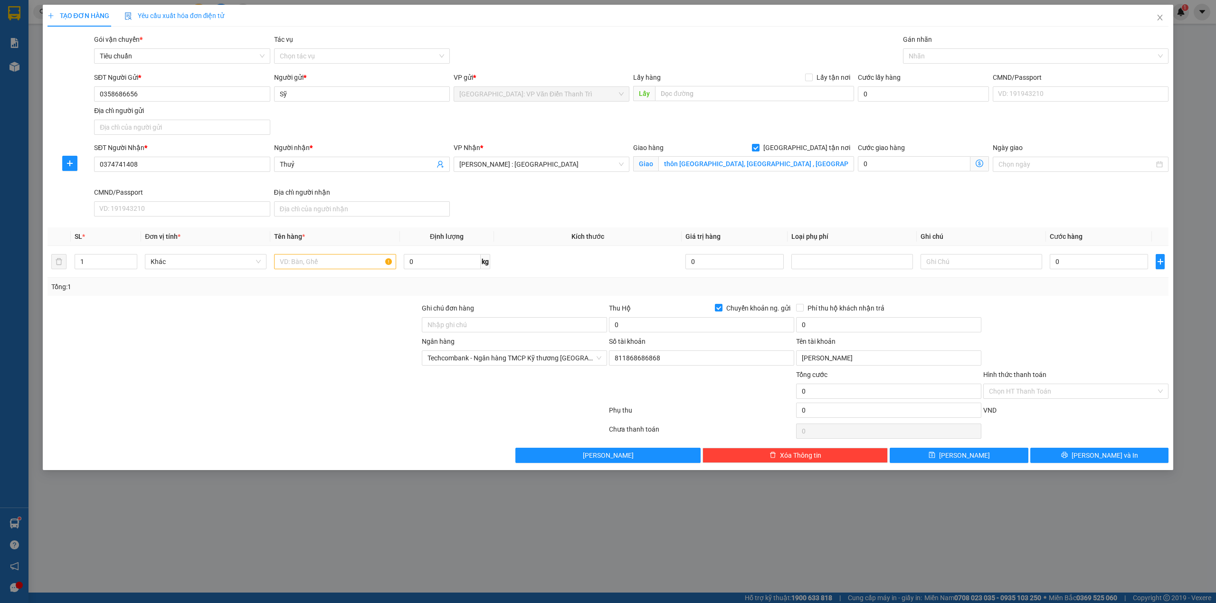
click at [768, 129] on div "SĐT Người Gửi * 0358686656 Người gửi * Sỹ VP gửi * Hà Nội: VP Văn Điển Thanh Tr…" at bounding box center [631, 105] width 1079 height 67
click at [782, 145] on div "Giao hàng Giao tận nơi" at bounding box center [743, 148] width 221 height 10
click at [337, 267] on input "text" at bounding box center [335, 261] width 122 height 15
type input "1 kiện giấy to bọc PE"
click at [555, 202] on div "SĐT Người Nhận * 0374741408 Người nhận * Thuỷ VP Nhận * Hồ Chí Minh : Kho Quận …" at bounding box center [631, 182] width 1079 height 78
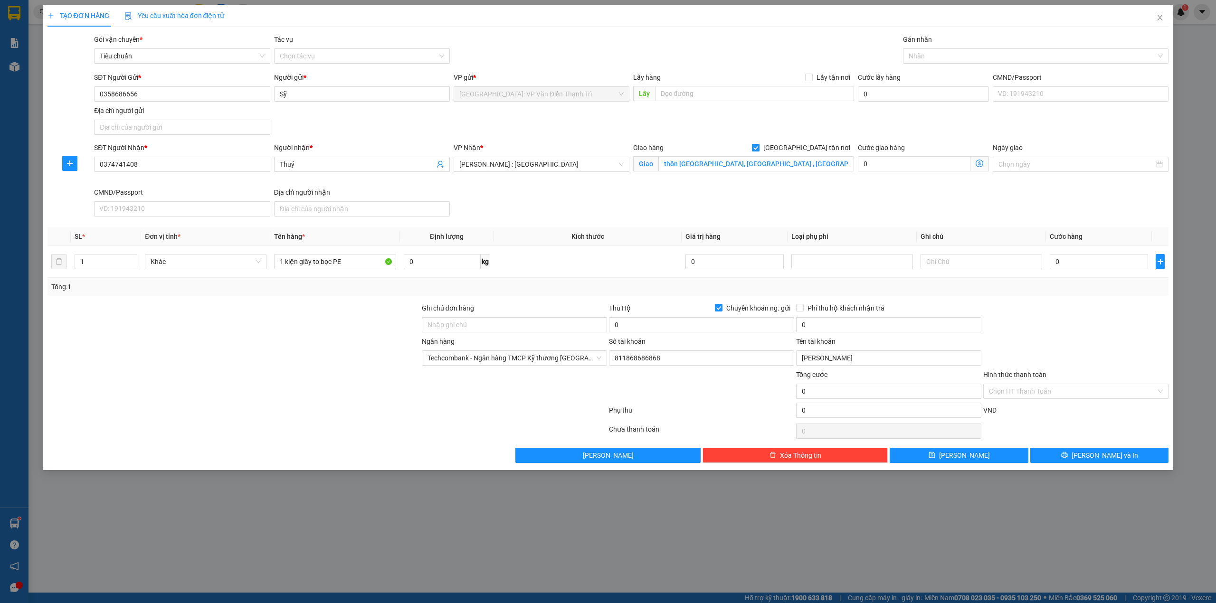
click at [333, 296] on div "Tổng: 1" at bounding box center [609, 287] width 1122 height 18
click at [622, 280] on div "Tổng: 1" at bounding box center [609, 287] width 1122 height 18
click at [635, 262] on td at bounding box center [588, 262] width 188 height 32
click at [643, 331] on input "0" at bounding box center [701, 324] width 185 height 15
type input "5.500.000"
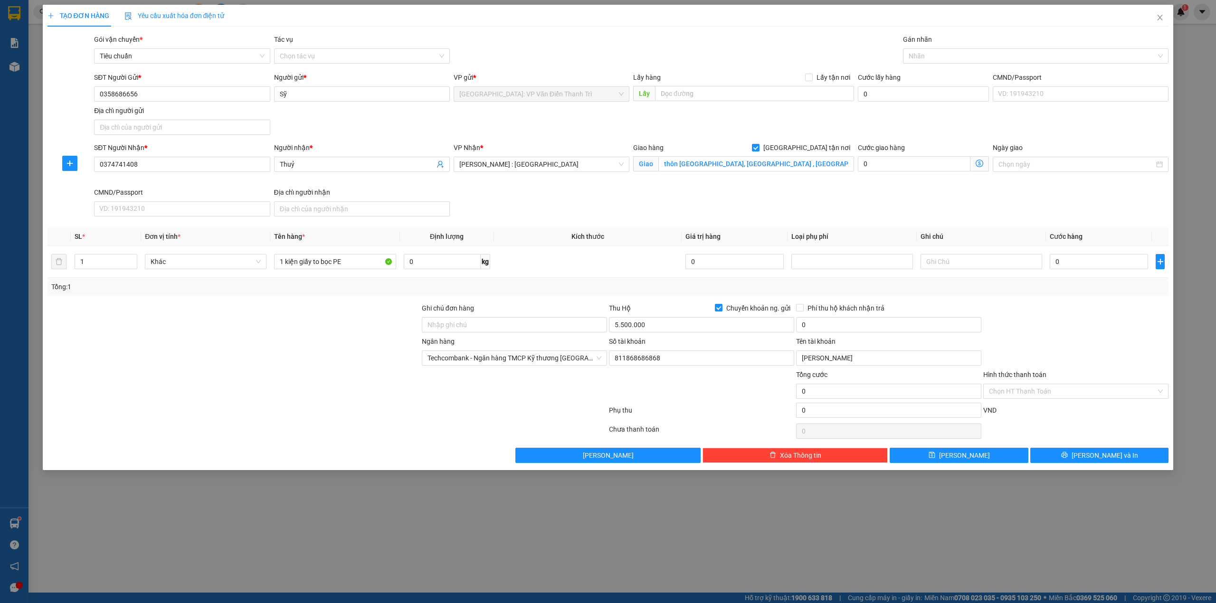
click at [277, 336] on div at bounding box center [234, 319] width 374 height 33
click at [1100, 269] on input "0" at bounding box center [1099, 261] width 98 height 15
type input "5"
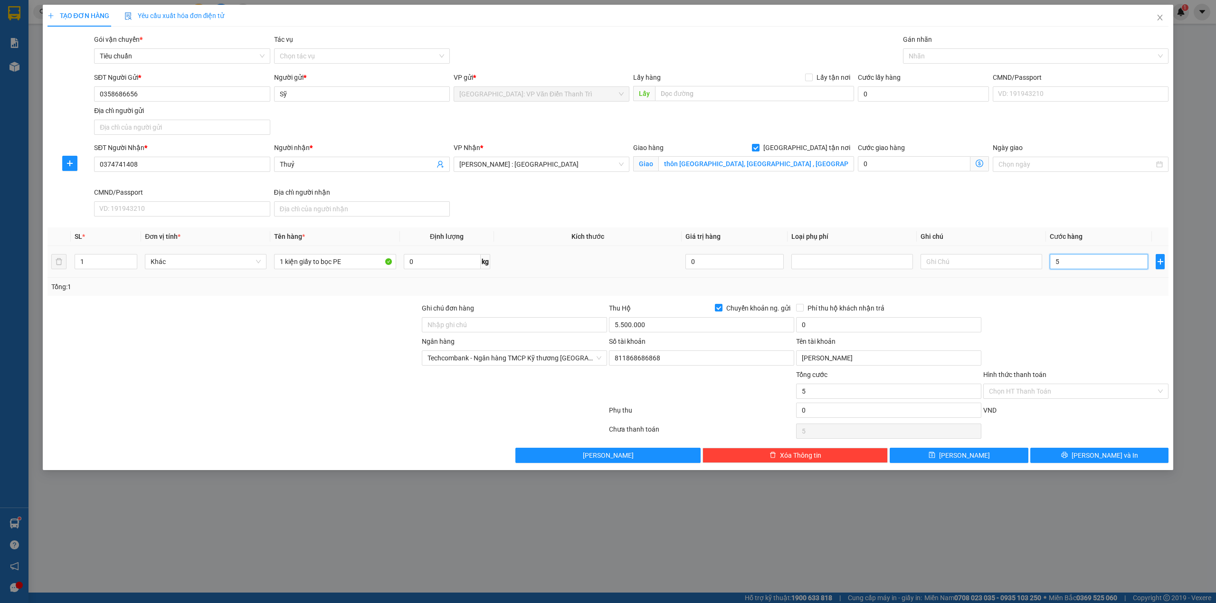
type input "53"
type input "530"
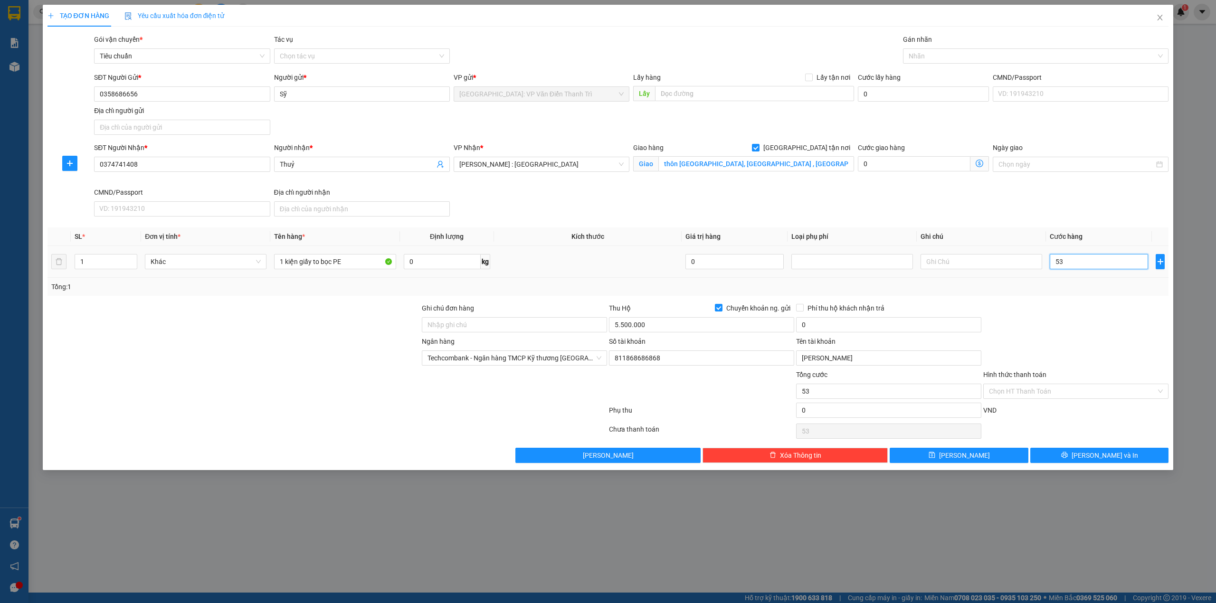
type input "530"
type input "5.300"
type input "53.000"
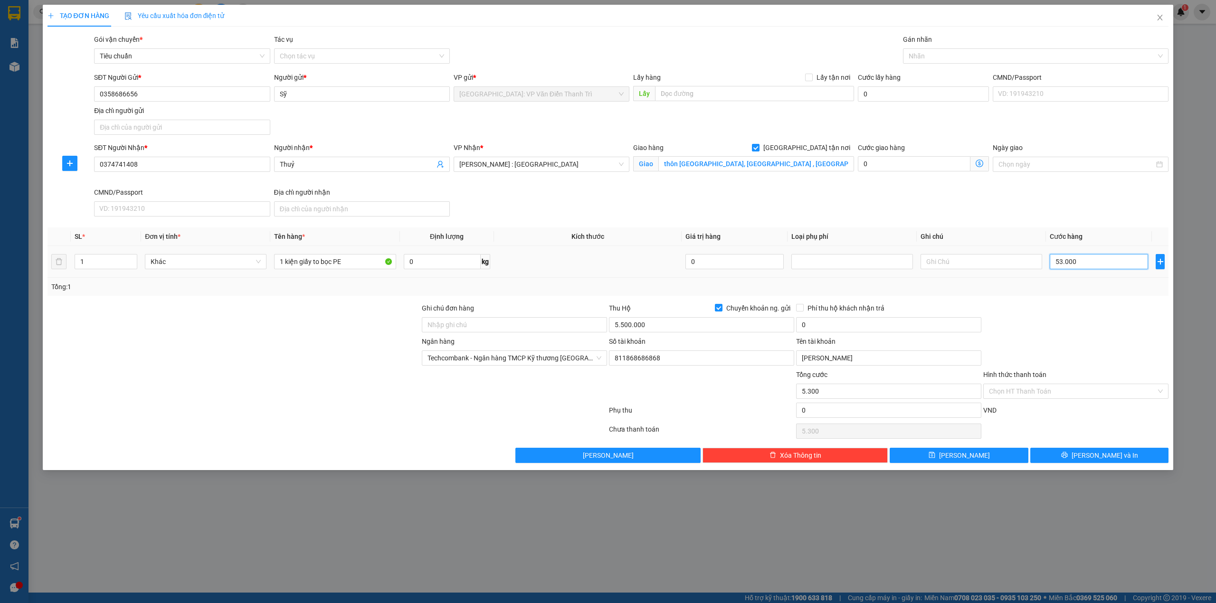
type input "53.000"
type input "530.000"
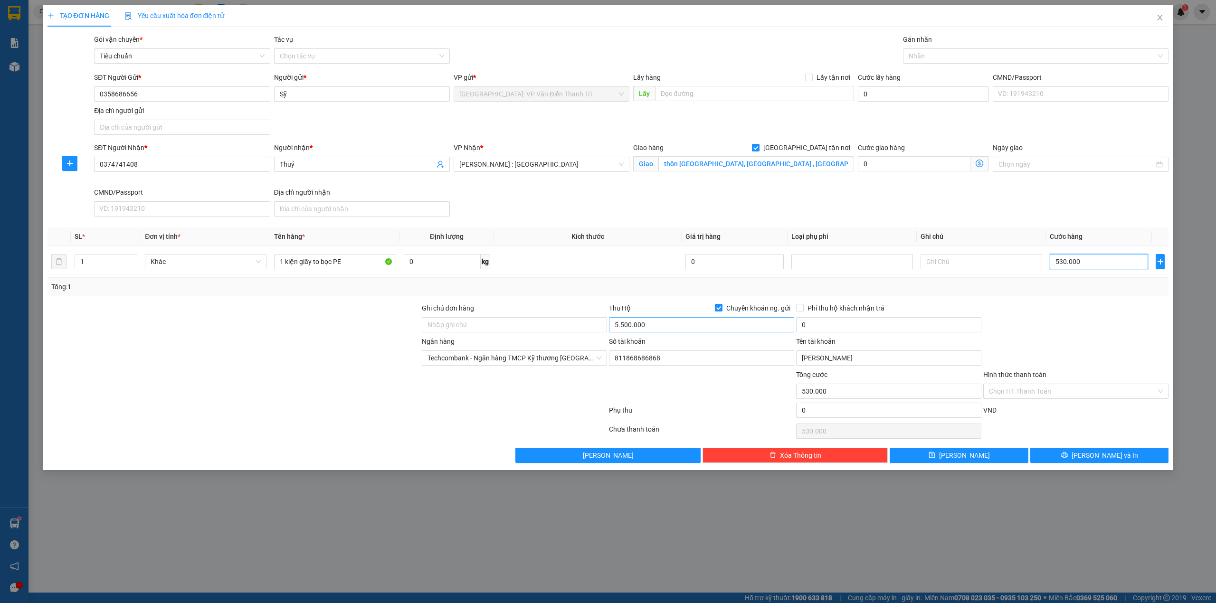
type input "530.000"
click at [651, 324] on input "5.500.000" at bounding box center [701, 324] width 185 height 15
click at [1093, 334] on div at bounding box center [1076, 319] width 187 height 33
click at [646, 324] on input "5.070.000" at bounding box center [701, 324] width 185 height 15
type input "4.970.000"
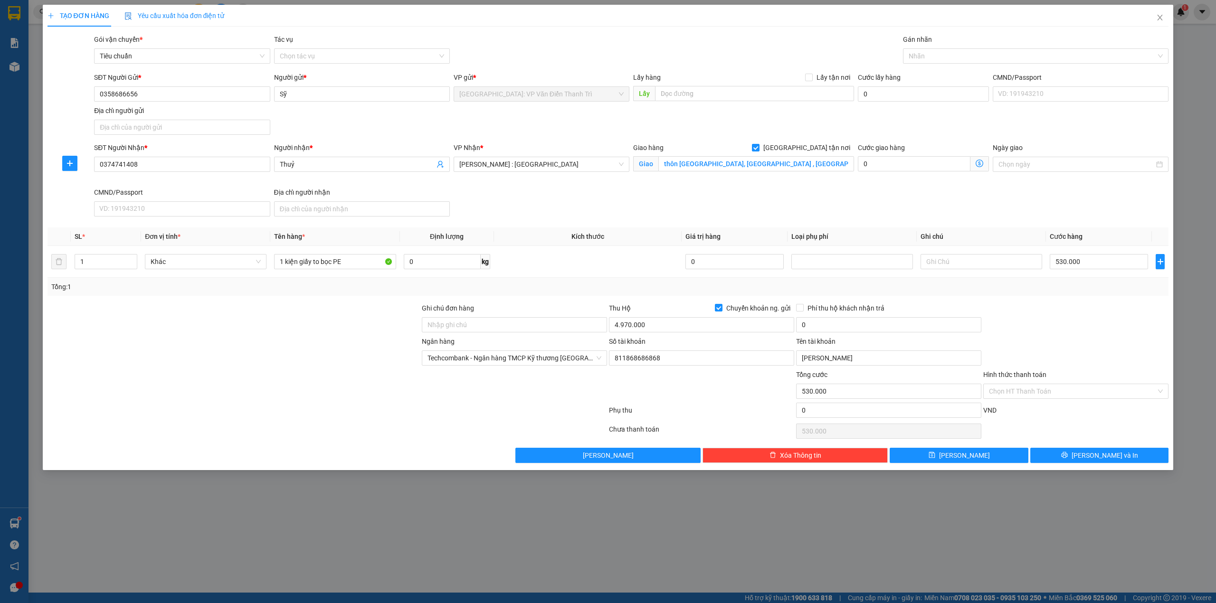
click at [330, 367] on div at bounding box center [234, 352] width 374 height 33
click at [862, 324] on input "0" at bounding box center [888, 324] width 185 height 15
click at [894, 324] on input "0" at bounding box center [888, 324] width 185 height 15
type input "25.000"
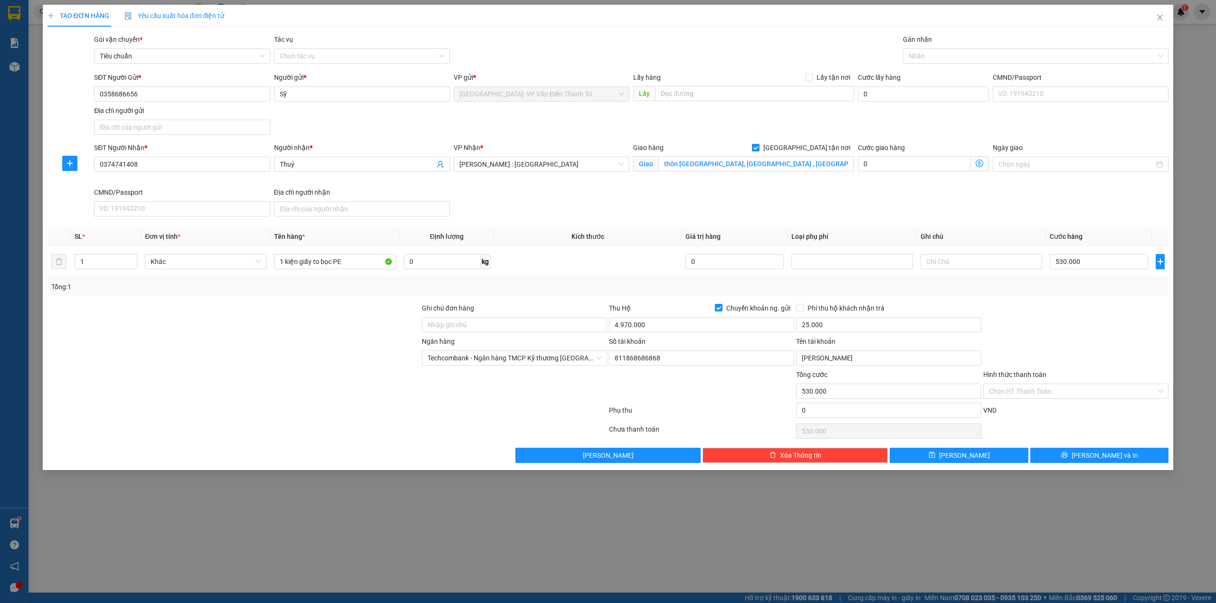
click at [703, 388] on div at bounding box center [701, 386] width 187 height 33
click at [1148, 296] on div "Tổng: 1" at bounding box center [609, 287] width 1122 height 18
click at [1118, 315] on div at bounding box center [1076, 319] width 187 height 33
click at [966, 51] on div at bounding box center [1032, 55] width 252 height 11
type input "gtn"
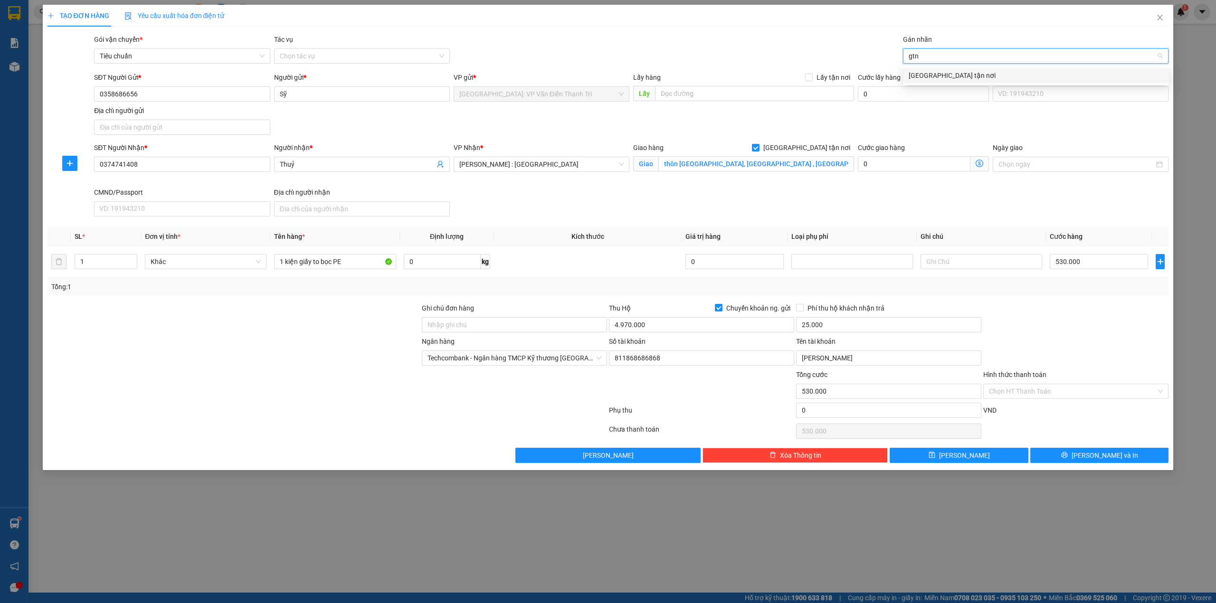
click at [953, 74] on div "[GEOGRAPHIC_DATA] tận nơi" at bounding box center [1036, 75] width 255 height 10
click at [799, 44] on div "Gói vận chuyển * Tiêu chuẩn Tác vụ Chọn tác vụ Gán nhãn Giao tận nơi" at bounding box center [631, 50] width 1079 height 33
click at [671, 187] on div "Giao hàng Giao tận nơi Giao thôn tây lạc, an chu , bắc sơn, trảng bom, ĐN" at bounding box center [743, 165] width 225 height 45
click at [165, 351] on div at bounding box center [234, 352] width 374 height 33
click at [453, 316] on div "Ghi chú đơn hàng" at bounding box center [514, 310] width 185 height 14
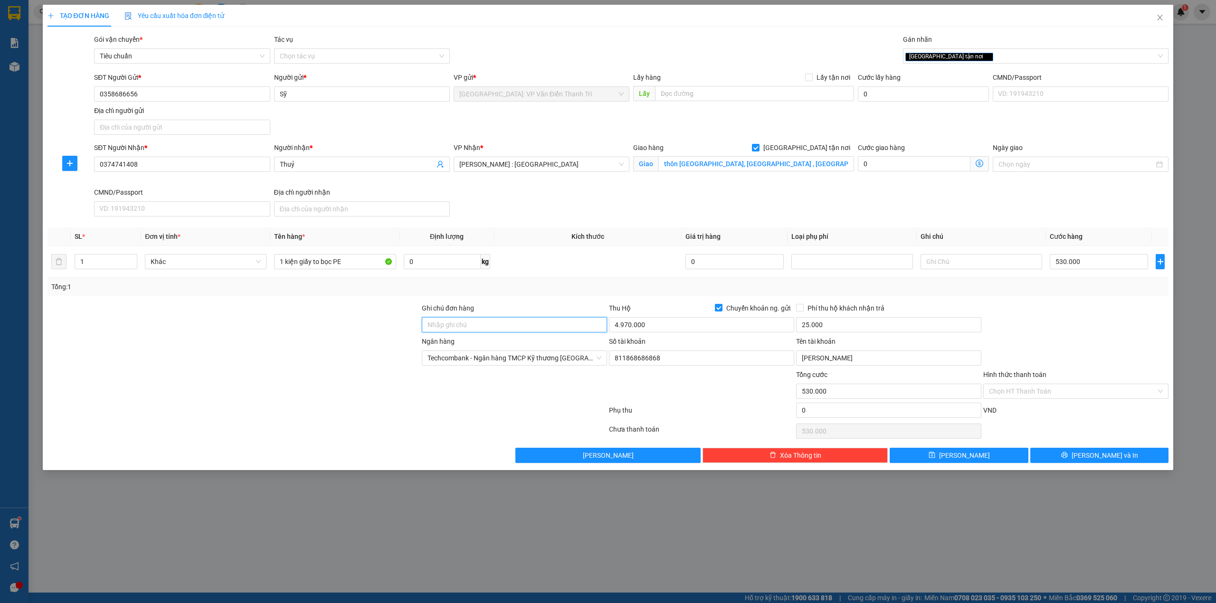
click at [464, 325] on input "Ghi chú đơn hàng" at bounding box center [514, 324] width 185 height 15
type input "HÀNG DỄ MÓP MÉO CHÚ Ý BỐC XẾP NHẸ TAY KHÔNG ĐÈ HÀNG ( KHÔNG ĐỀN GIÁ TRỊ HÀNG )"
click at [448, 398] on div at bounding box center [514, 386] width 187 height 33
click at [1048, 206] on div "SĐT Người Nhận * 0374741408 Người nhận * Thuỷ VP Nhận * Hồ Chí Minh : Kho Quận …" at bounding box center [631, 182] width 1079 height 78
click at [344, 331] on div at bounding box center [234, 319] width 374 height 33
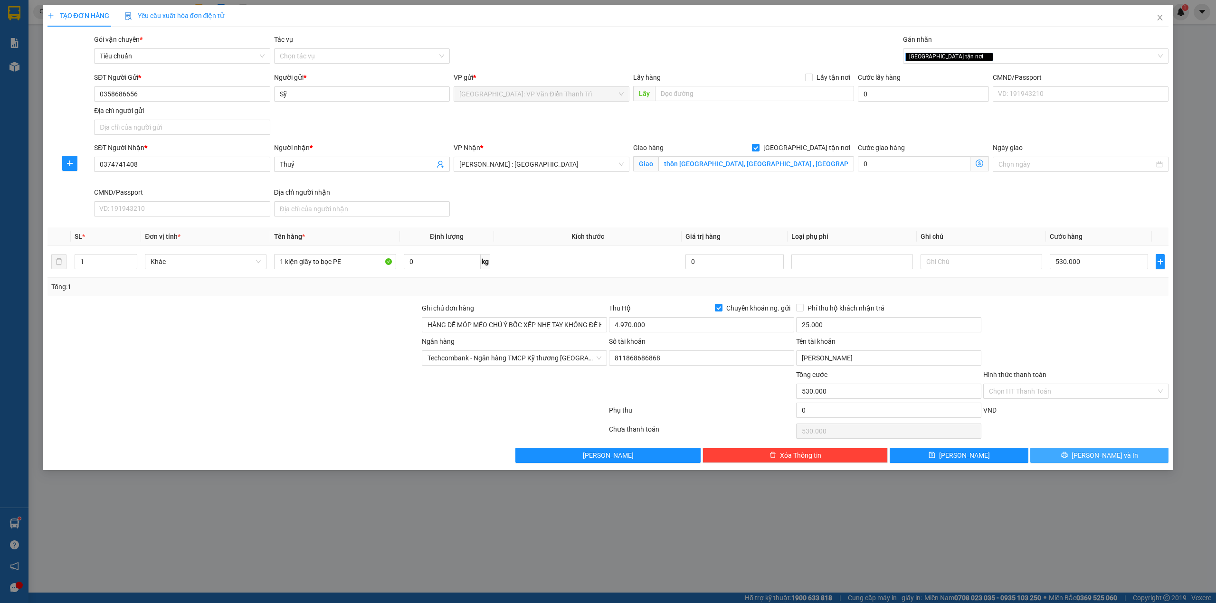
click at [1110, 460] on span "[PERSON_NAME] và In" at bounding box center [1105, 455] width 67 height 10
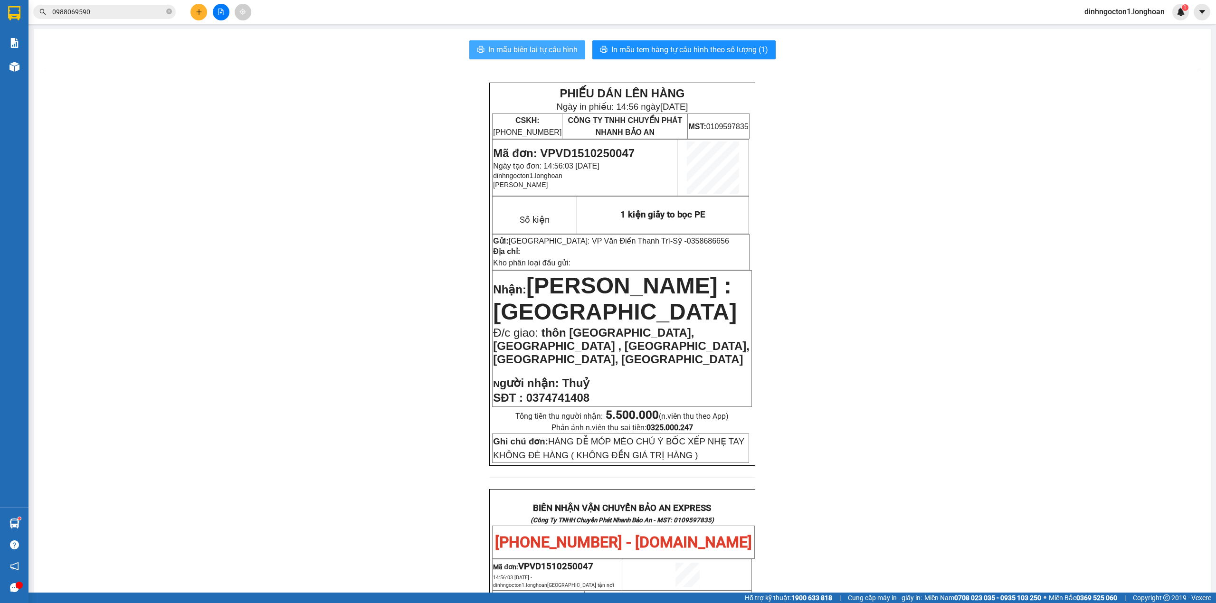
click at [558, 46] on span "In mẫu biên lai tự cấu hình" at bounding box center [532, 50] width 89 height 12
click at [730, 52] on span "In mẫu tem hàng tự cấu hình theo số lượng (1)" at bounding box center [690, 50] width 157 height 12
click at [375, 594] on section "Kết quả tìm kiếm ( 1 ) Bộ lọc Mã ĐH Trạng thái Món hàng Thu hộ Tổng cước Chưa c…" at bounding box center [608, 301] width 1216 height 603
click at [196, 12] on icon "plus" at bounding box center [199, 12] width 7 height 7
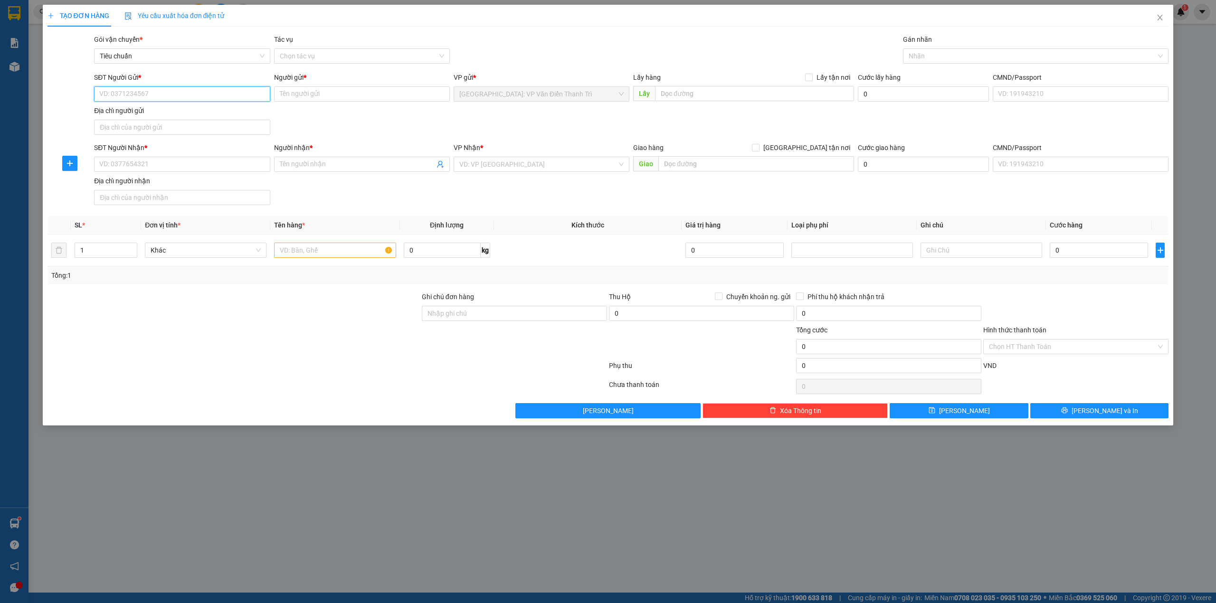
click at [149, 96] on input "SĐT Người Gửi *" at bounding box center [182, 93] width 176 height 15
type input "0347855452"
click at [157, 111] on div "0347855452 - anh Hiếu" at bounding box center [182, 113] width 164 height 10
type input "anh Hiếu"
type input "0347855452"
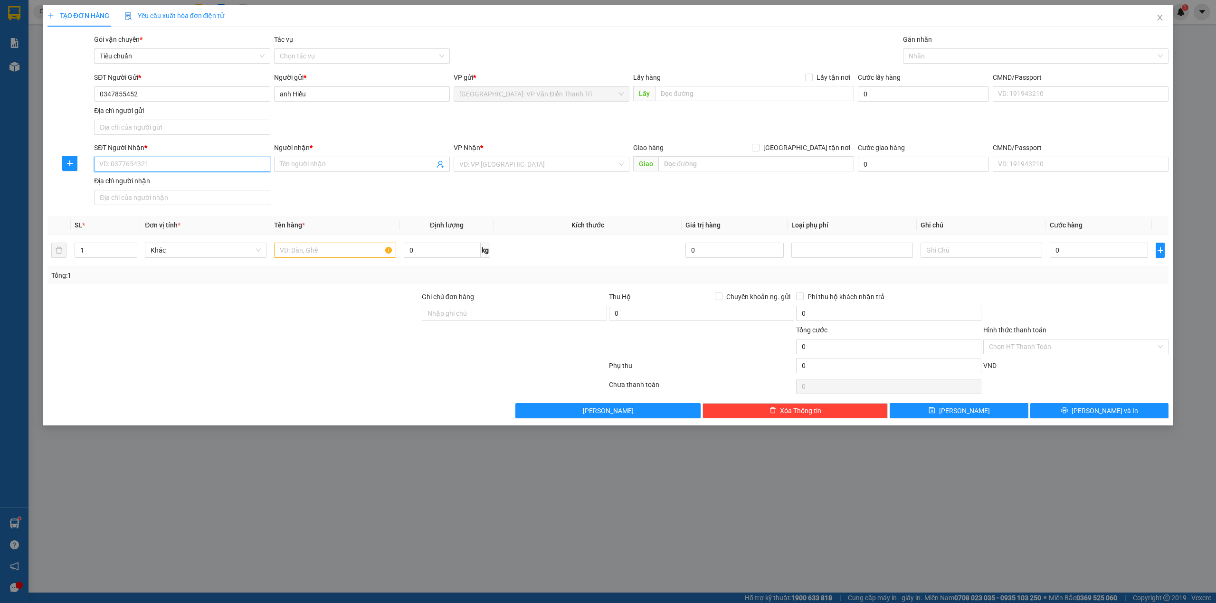
click at [238, 167] on input "SĐT Người Nhận *" at bounding box center [182, 164] width 176 height 15
type input "0854275538"
click at [162, 186] on div "0854275538 - Ngọc Nở" at bounding box center [182, 185] width 164 height 10
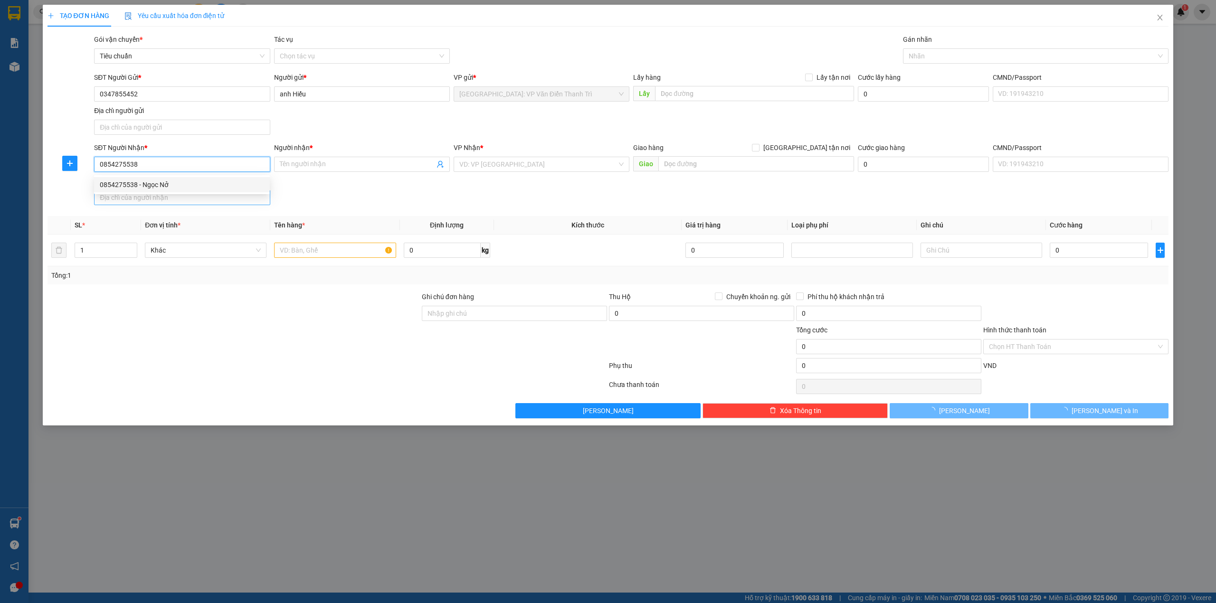
type input "Ngọc Nở"
type input "Ngoại ô 1-Khu phố Thanh Bình A-Thị TRấn Gò Dầu-Huyện Gò Dàu-Tây Ninh"
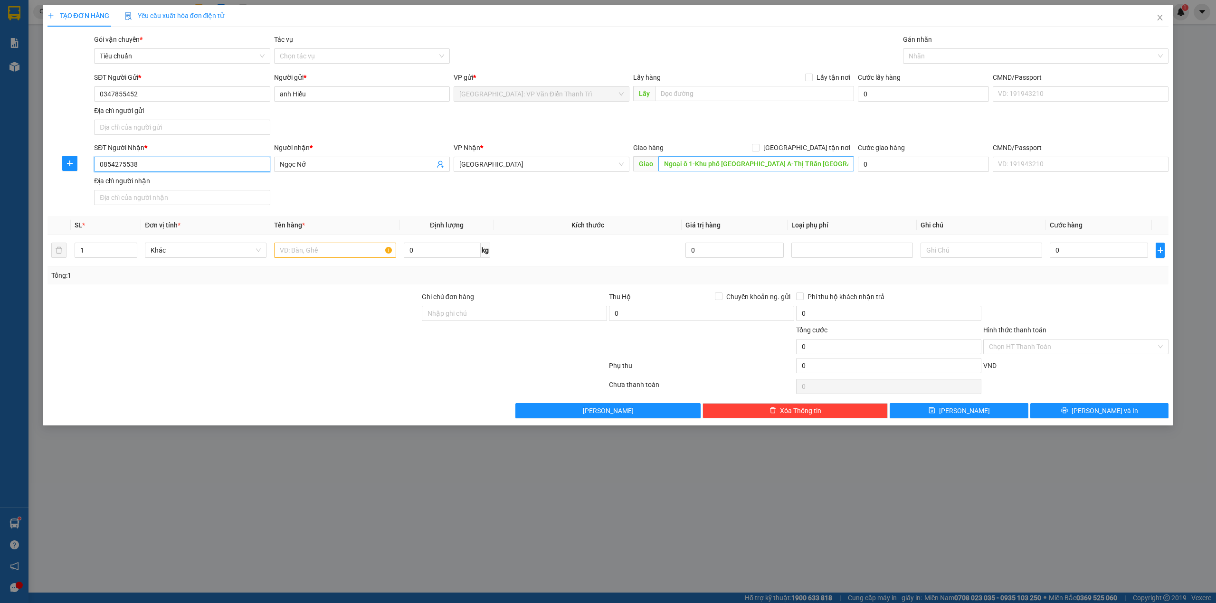
type input "0854275538"
click at [783, 162] on input "Ngoại ô 1-Khu phố Thanh Bình A-Thị TRấn Gò Dầu-Huyện Gò Dàu-Tây Ninh" at bounding box center [757, 163] width 196 height 15
click at [767, 156] on div "Giao hàng Giao tận nơi" at bounding box center [743, 150] width 221 height 14
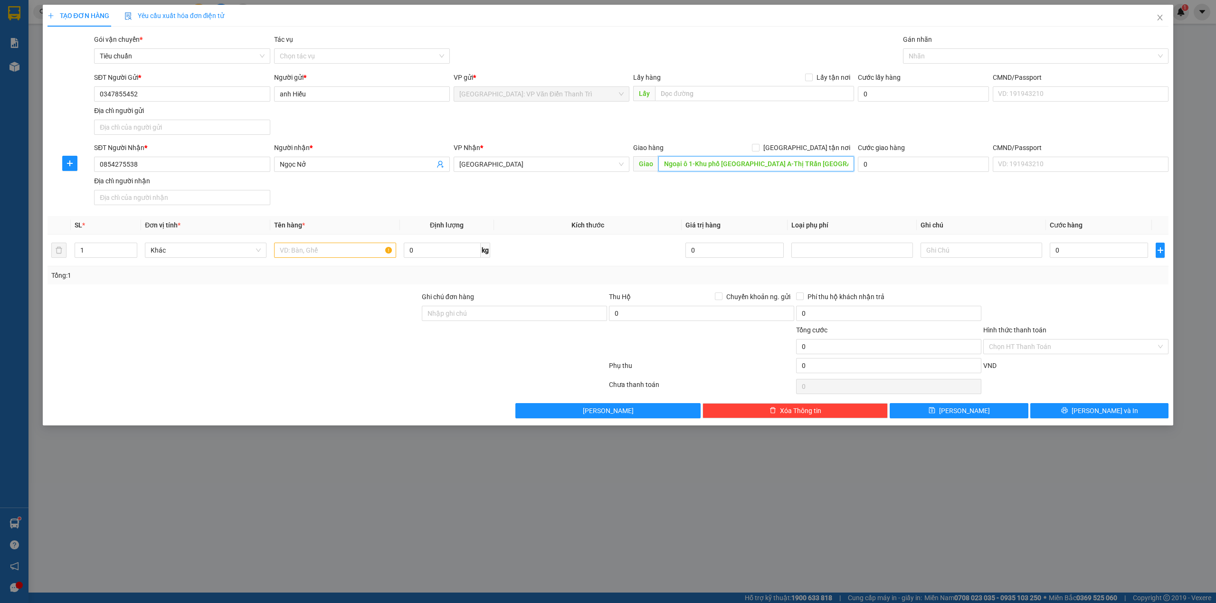
click at [772, 164] on input "Ngoại ô 1-Khu phố Thanh Bình A-Thị TRấn Gò Dầu-Huyện Gò Dàu-Tây Ninh" at bounding box center [757, 163] width 196 height 15
click at [804, 122] on div "SĐT Người Gửi * 0347855452 Người gửi * anh Hiếu VP gửi * Hà Nội: VP Văn Điển Th…" at bounding box center [631, 105] width 1079 height 67
click at [820, 175] on div "Giao hàng Giao tận nơi Giao Ngoại ô 1-Khu phố Thanh Bình A-Thị TRấn Gò Dầu-Huyệ…" at bounding box center [743, 159] width 221 height 33
click at [706, 160] on input "Ngoại ô 1-Khu phố Thanh Bình A-Thị TRấn Gò Dầu-Huyện Gò Dàu-Tây Ninh" at bounding box center [757, 163] width 196 height 15
click at [767, 164] on input "Ngoại ô 1-Khu phố Thanh Bình A-Thị TRấn Gò Dầu-Huyện Gò Dàu-Tây Ninh" at bounding box center [757, 163] width 196 height 15
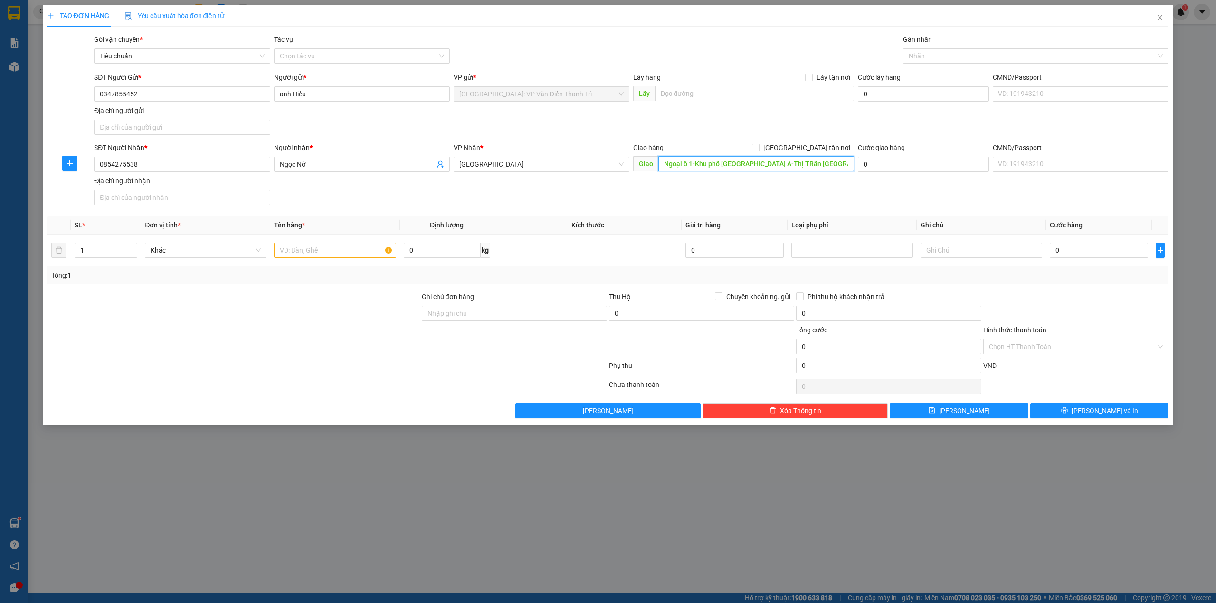
click at [743, 166] on input "Ngoại ô 1-Khu phố Thanh Bình A-Thị TRấn Gò Dầu-Huyện Gò Dàu-Tây Ninh" at bounding box center [757, 163] width 196 height 15
click at [799, 198] on div "SĐT Người Nhận * 0854275538 Người nhận * Ngọc Nở VP Nhận * Tây Ninh Giao hàng G…" at bounding box center [631, 176] width 1079 height 67
click at [762, 141] on form "SĐT Người Gửi * 0347855452 Người gửi * anh Hiếu VP gửi * Hà Nội: VP Văn Điển Th…" at bounding box center [609, 140] width 1122 height 137
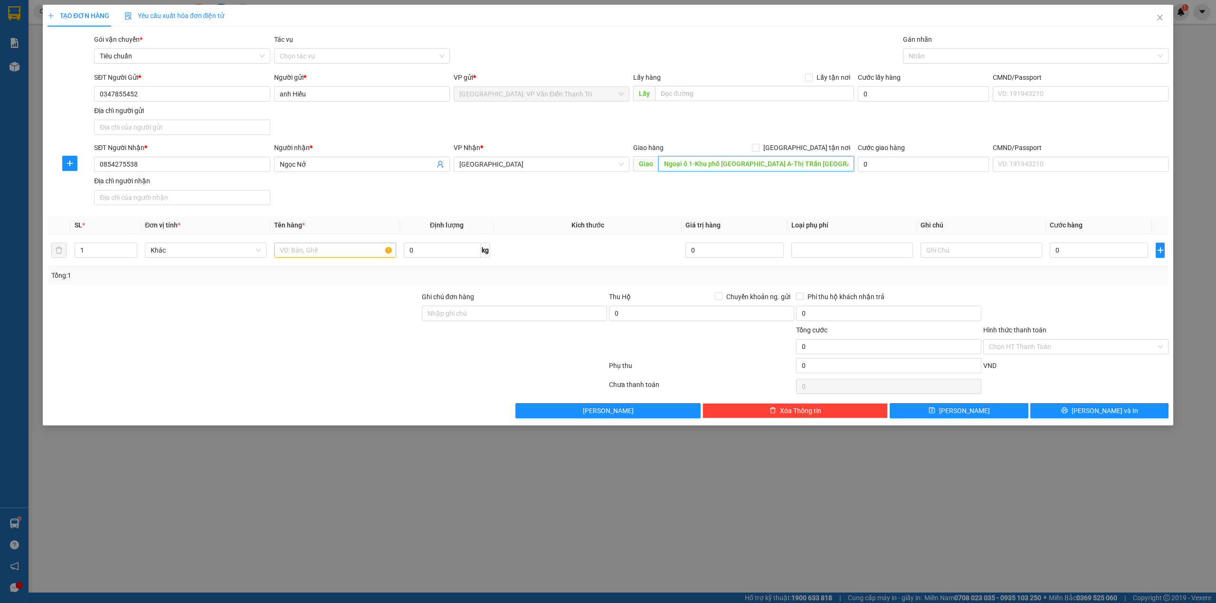
click at [784, 165] on input "Ngoại ô 1-Khu phố Thanh Bình A-Thị TRấn Gò Dầu-Huyện Gò Dàu-Tây Ninh" at bounding box center [757, 163] width 196 height 15
click at [792, 167] on input "Ngoại ô 1-Khu phố Thanh Bình A-Thị TRấn Gò Dầu-Huyện Gò Dàu-Tây Ninh" at bounding box center [757, 163] width 196 height 15
drag, startPoint x: 689, startPoint y: 226, endPoint x: 712, endPoint y: 180, distance: 52.1
click at [688, 225] on span "Giá trị hàng" at bounding box center [703, 225] width 35 height 8
click at [713, 126] on div "SĐT Người Gửi * 0347855452 Người gửi * anh Hiếu VP gửi * Hà Nội: VP Văn Điển Th…" at bounding box center [631, 105] width 1079 height 67
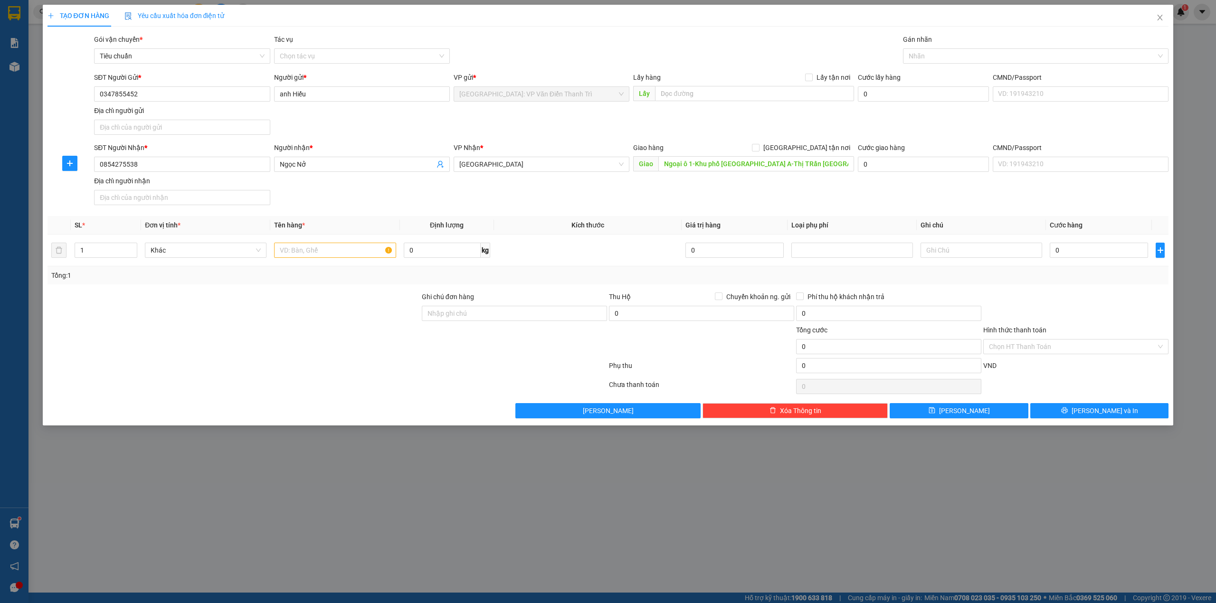
click at [555, 173] on div "VP Nhận * Tây Ninh" at bounding box center [542, 159] width 176 height 33
click at [557, 164] on span "Tây Ninh" at bounding box center [541, 164] width 164 height 14
type input "12"
click at [548, 181] on div "[PERSON_NAME]: VP Quận 12 (An Sương)" at bounding box center [541, 184] width 164 height 10
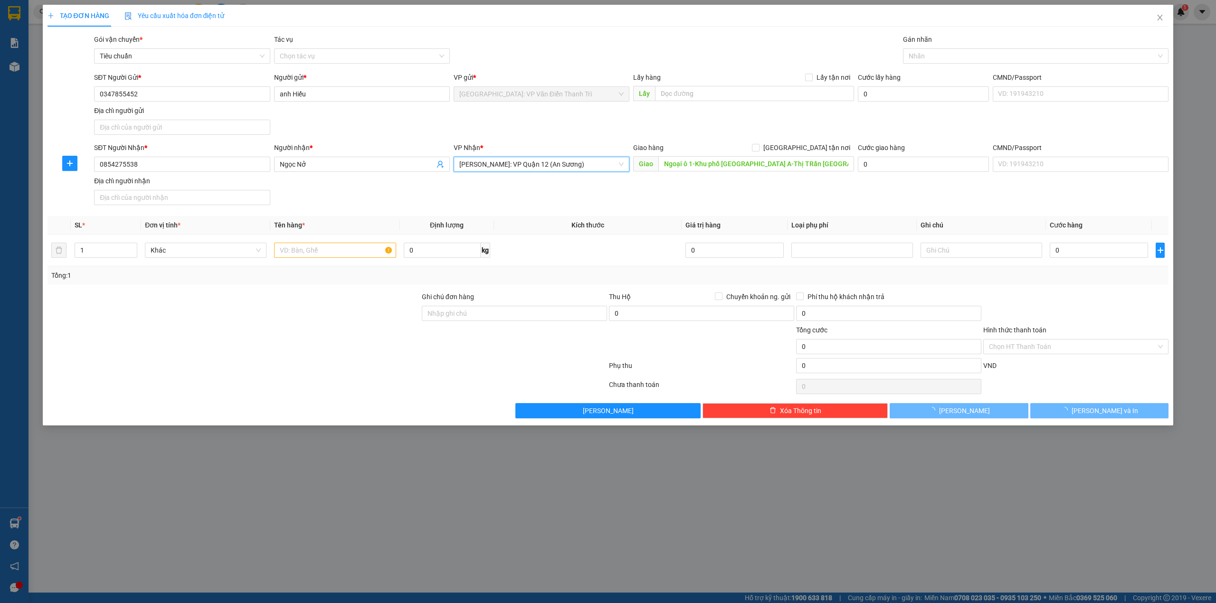
click at [578, 164] on span "[PERSON_NAME]: VP Quận 12 (An Sương)" at bounding box center [541, 164] width 164 height 14
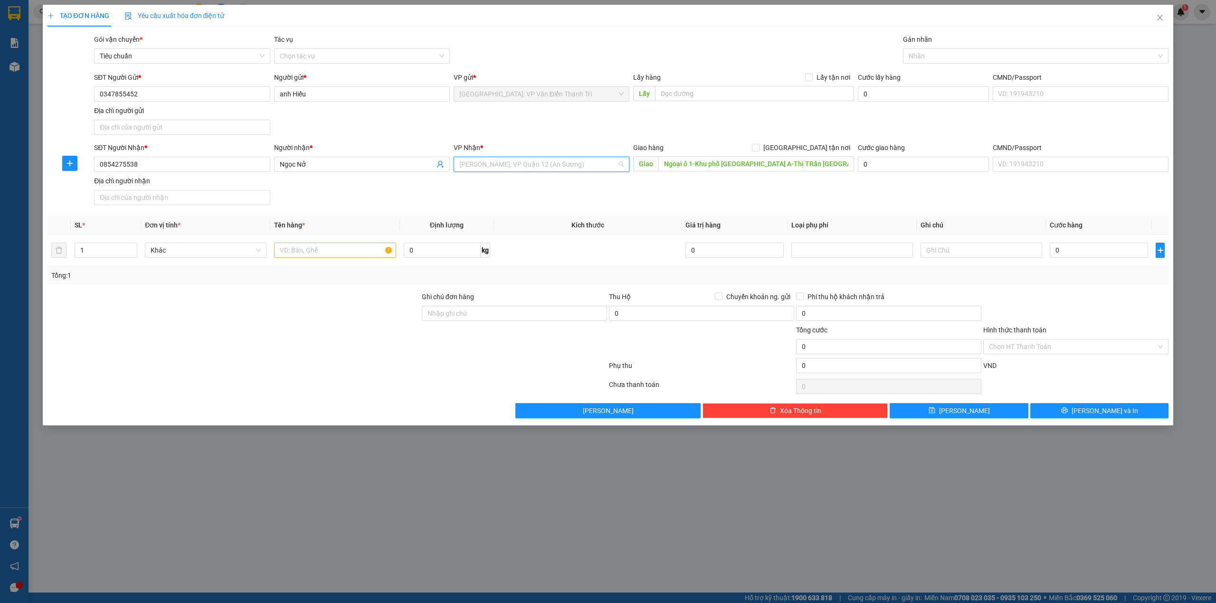
click at [578, 164] on span "[PERSON_NAME]: VP Quận 12 (An Sương)" at bounding box center [541, 164] width 164 height 14
type input "12"
click at [565, 198] on div "[PERSON_NAME] : [GEOGRAPHIC_DATA]" at bounding box center [541, 199] width 164 height 10
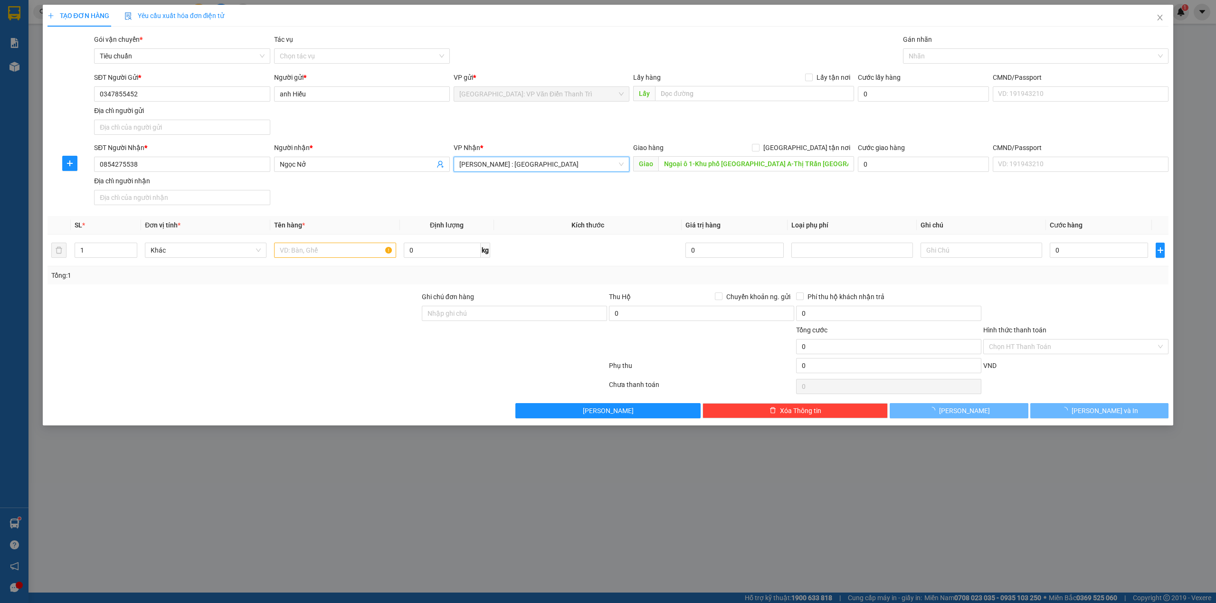
click at [688, 192] on div "SĐT Người Nhận * 0854275538 Người nhận * Ngọc Nở VP Nhận * Hồ Chí Minh : Kho Qu…" at bounding box center [631, 176] width 1079 height 67
click at [831, 153] on span "[GEOGRAPHIC_DATA] tận nơi" at bounding box center [807, 148] width 95 height 10
click at [759, 151] on input "[GEOGRAPHIC_DATA] tận nơi" at bounding box center [755, 147] width 7 height 7
checkbox input "true"
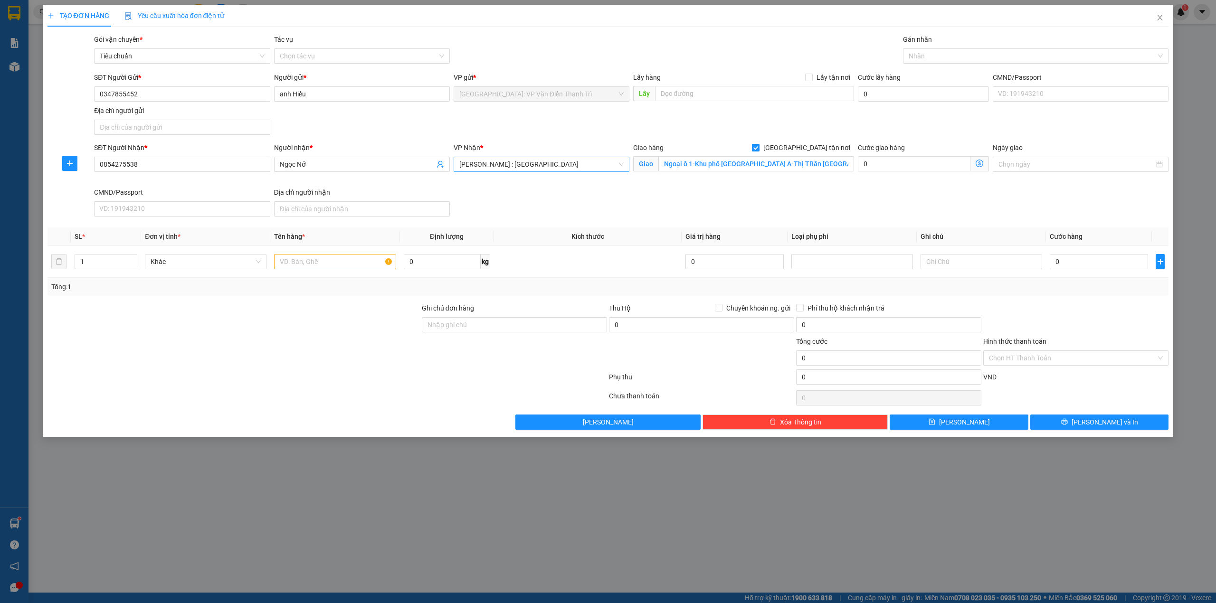
click at [833, 121] on div "SĐT Người Gửi * 0347855452 Người gửi * anh Hiếu VP gửi * Hà Nội: VP Văn Điển Th…" at bounding box center [631, 105] width 1079 height 67
click at [842, 201] on div "SĐT Người Nhận * 0854275538 Người nhận * Ngọc Nở VP Nhận * Hồ Chí Minh : Kho Qu…" at bounding box center [631, 182] width 1079 height 78
click at [836, 101] on input "text" at bounding box center [754, 93] width 199 height 15
click at [942, 54] on div at bounding box center [1032, 55] width 252 height 11
click at [797, 109] on div "SĐT Người Gửi * 0347855452 Người gửi * anh Hiếu VP gửi * Hà Nội: VP Văn Điển Th…" at bounding box center [631, 105] width 1079 height 67
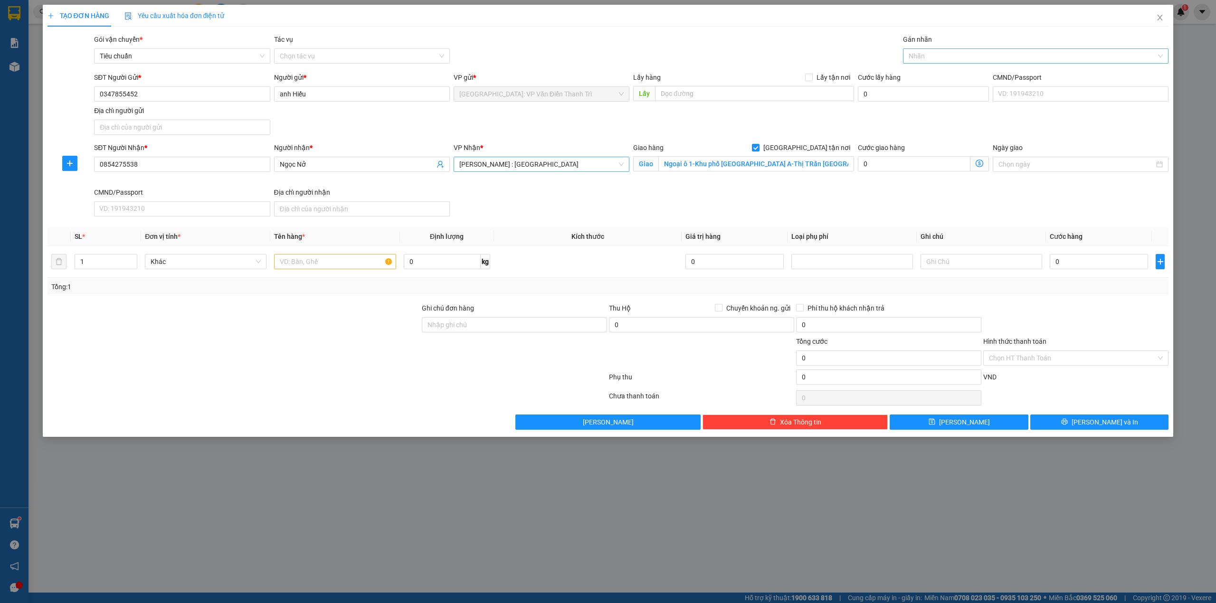
click at [964, 59] on div at bounding box center [1032, 55] width 252 height 11
type input "gtn"
click at [949, 83] on div "[GEOGRAPHIC_DATA] tận nơi" at bounding box center [1036, 75] width 266 height 15
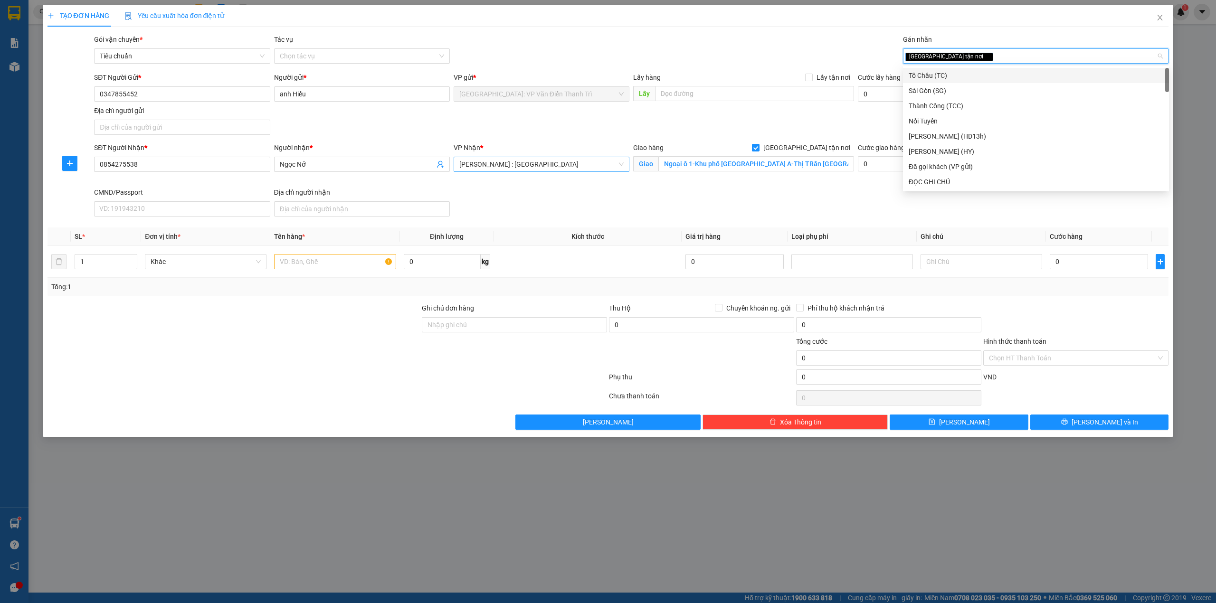
click at [750, 40] on div "Gói vận chuyển * Tiêu chuẩn Tác vụ Chọn tác vụ Gán nhãn Giao tận nơi" at bounding box center [631, 50] width 1079 height 33
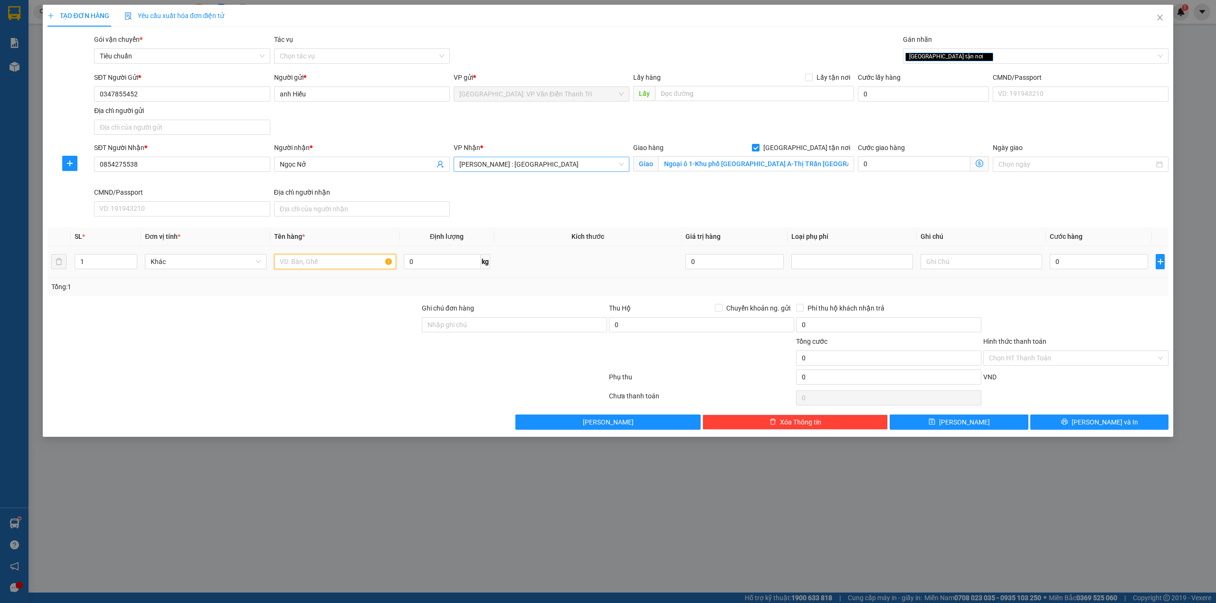
click at [297, 264] on input "text" at bounding box center [335, 261] width 122 height 15
type input "1 kiện bọc PE ( hàng loa )"
click at [1034, 185] on div "Ngày giao" at bounding box center [1081, 165] width 180 height 45
drag, startPoint x: 1037, startPoint y: 190, endPoint x: 1040, endPoint y: 198, distance: 8.6
click at [1040, 198] on div "SĐT Người Nhận * 0854275538 Người nhận * Ngọc Nở VP Nhận * Hồ Chí Minh : Kho Qu…" at bounding box center [631, 182] width 1079 height 78
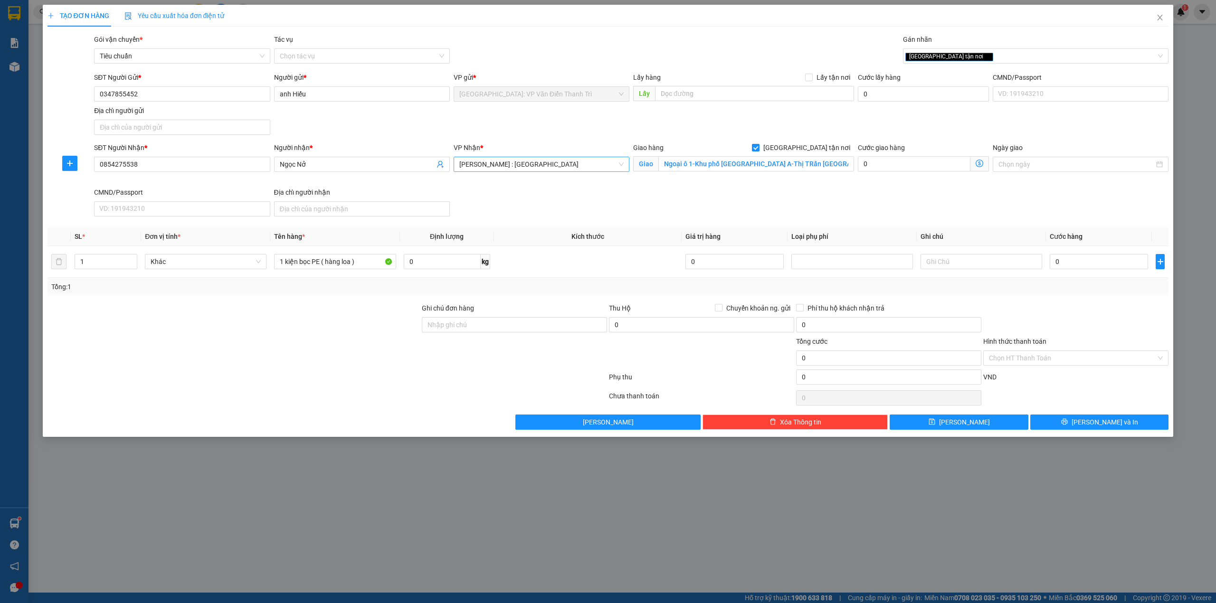
click at [1040, 200] on div "SĐT Người Nhận * 0854275538 Người nhận * Ngọc Nở VP Nhận * Hồ Chí Minh : Kho Qu…" at bounding box center [631, 182] width 1079 height 78
click at [1080, 264] on input "0" at bounding box center [1099, 261] width 98 height 15
type input "1"
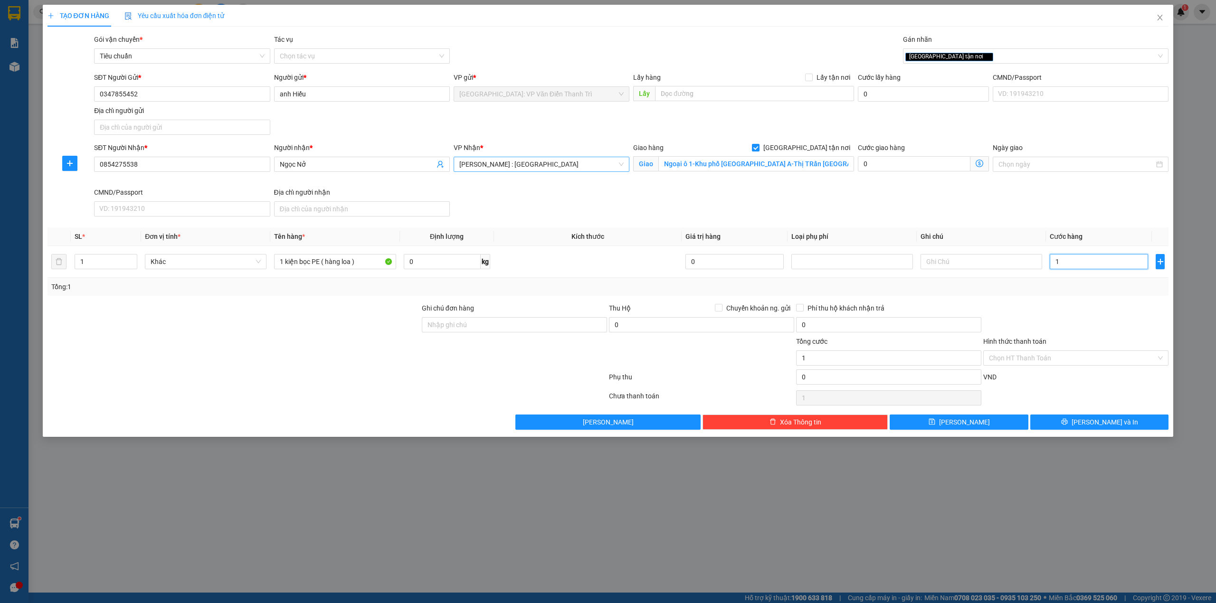
type input "15"
type input "150"
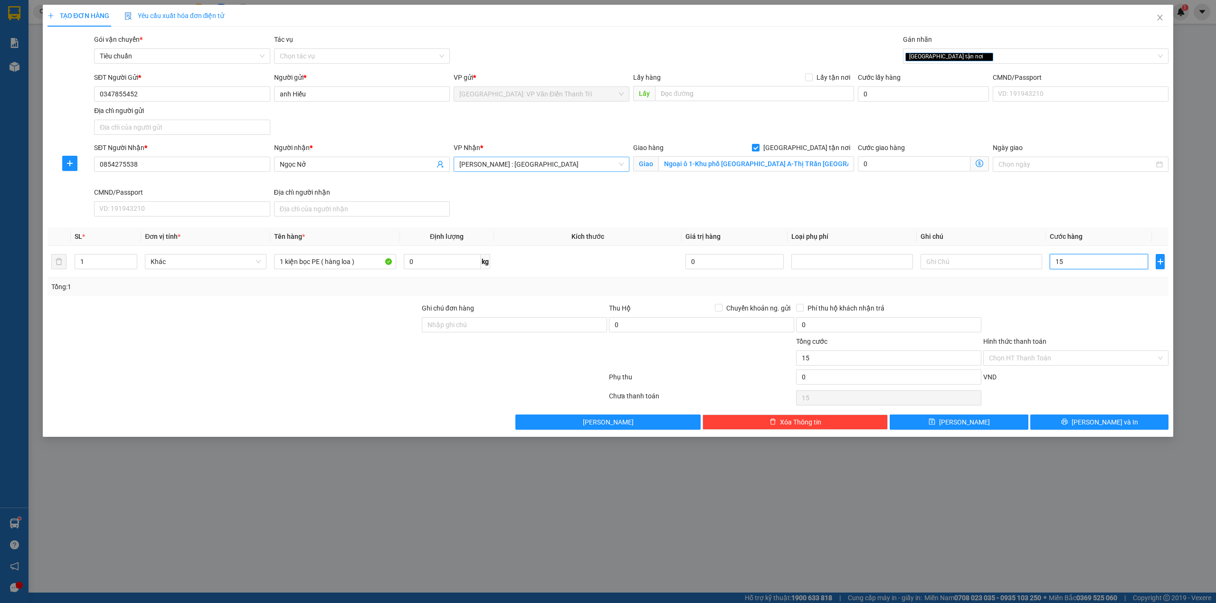
type input "150"
type input "150.000"
click at [959, 189] on div "SĐT Người Nhận * 0854275538 Người nhận * Ngọc Nở VP Nhận * Hồ Chí Minh : Kho Qu…" at bounding box center [631, 182] width 1079 height 78
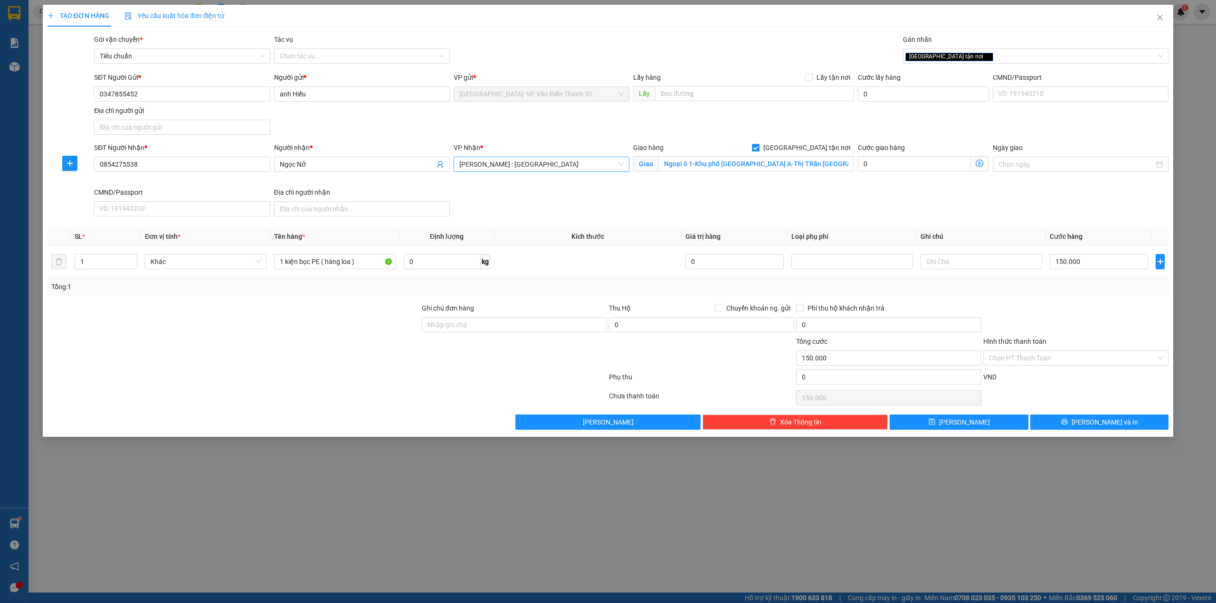
click at [635, 355] on div at bounding box center [701, 352] width 187 height 33
click at [768, 306] on span "Chuyển khoản ng. gửi" at bounding box center [759, 308] width 72 height 10
click at [722, 306] on input "Chuyển khoản ng. gửi" at bounding box center [718, 307] width 7 height 7
checkbox input "true"
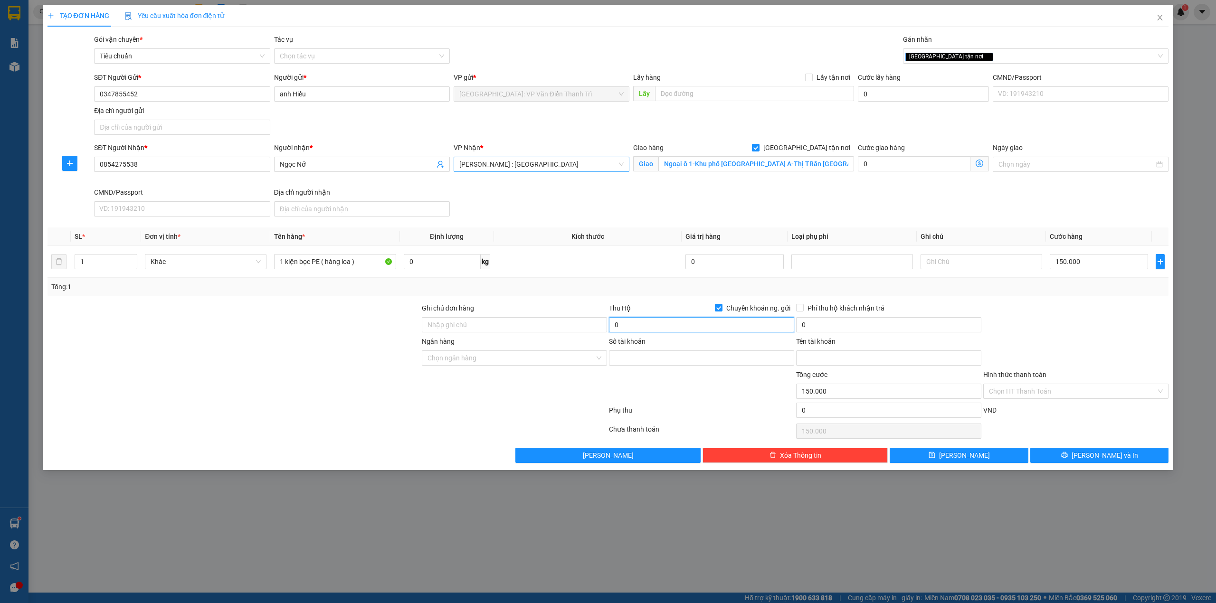
click at [680, 330] on input "0" at bounding box center [701, 324] width 185 height 15
type input "3.250.000"
click at [658, 384] on div at bounding box center [701, 386] width 187 height 33
click at [835, 325] on input "0" at bounding box center [888, 324] width 185 height 15
click at [616, 397] on div at bounding box center [701, 386] width 187 height 33
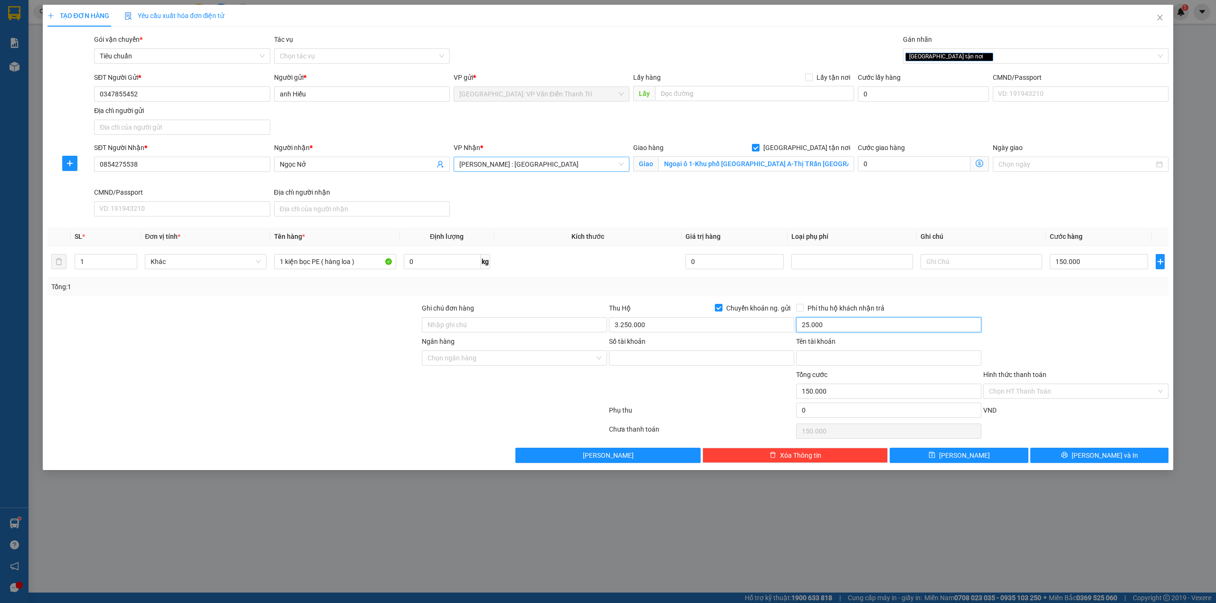
click at [816, 331] on input "25.000" at bounding box center [888, 324] width 185 height 15
type input "20.000"
click at [669, 381] on div at bounding box center [701, 386] width 187 height 33
click at [486, 365] on input "Ngân hàng" at bounding box center [511, 358] width 167 height 14
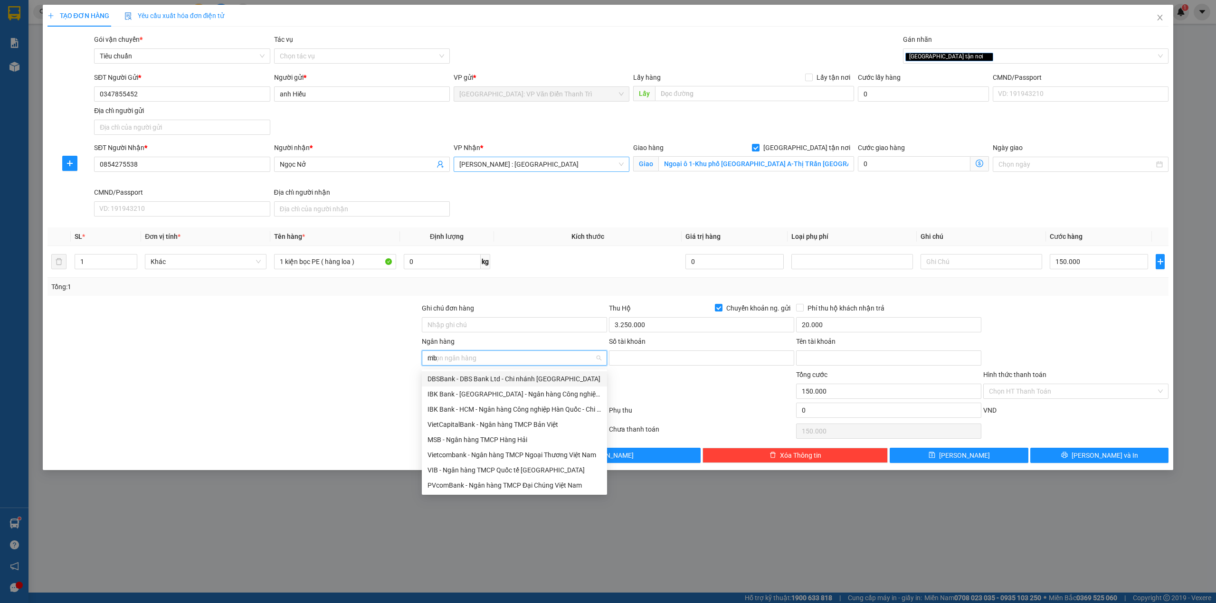
type input "mbb"
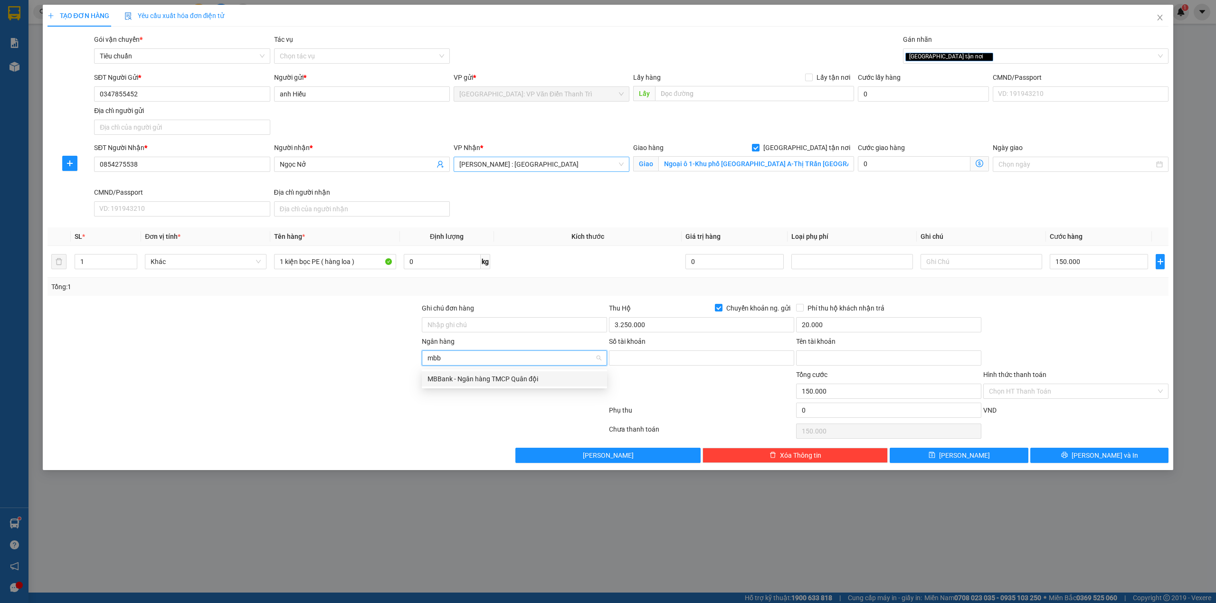
click at [523, 379] on div "MBBank - Ngân hàng TMCP Quân đội" at bounding box center [515, 379] width 174 height 10
click at [670, 361] on input "Số tài khoản" at bounding box center [701, 358] width 185 height 15
type input "52555556789999"
click at [731, 395] on div at bounding box center [701, 386] width 187 height 33
click at [881, 354] on input "Tên tài khoản" at bounding box center [888, 358] width 185 height 15
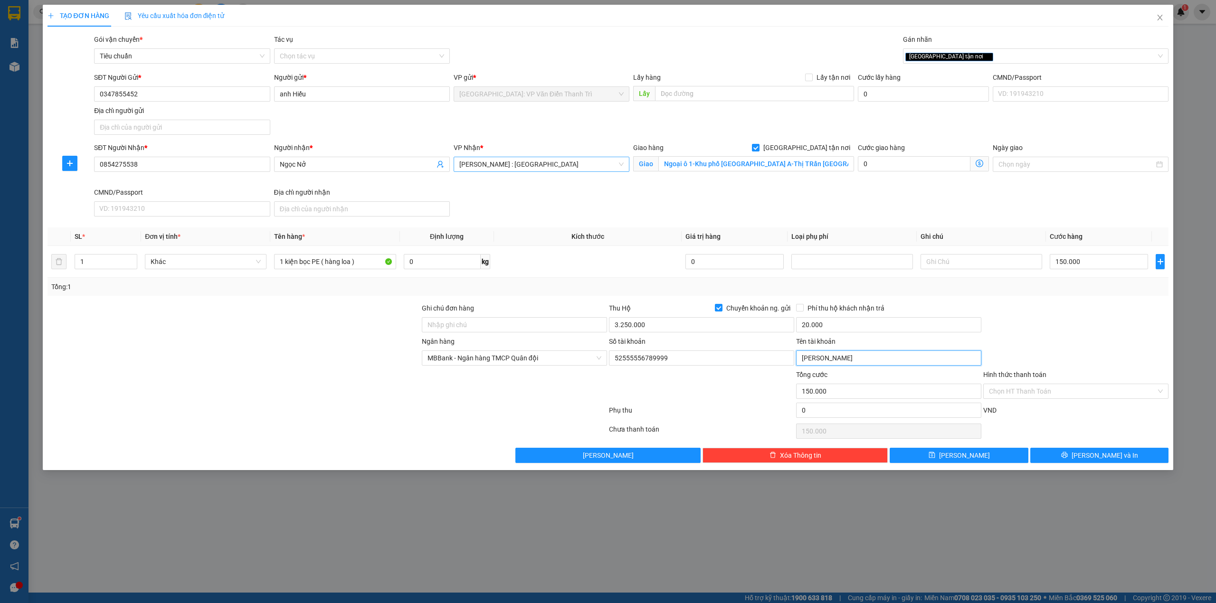
type input "Trương van hieu"
click at [1041, 336] on div at bounding box center [1076, 319] width 187 height 33
click at [705, 382] on div at bounding box center [701, 386] width 187 height 33
click at [1076, 325] on div at bounding box center [1076, 319] width 187 height 33
click at [1080, 313] on div at bounding box center [1076, 319] width 187 height 33
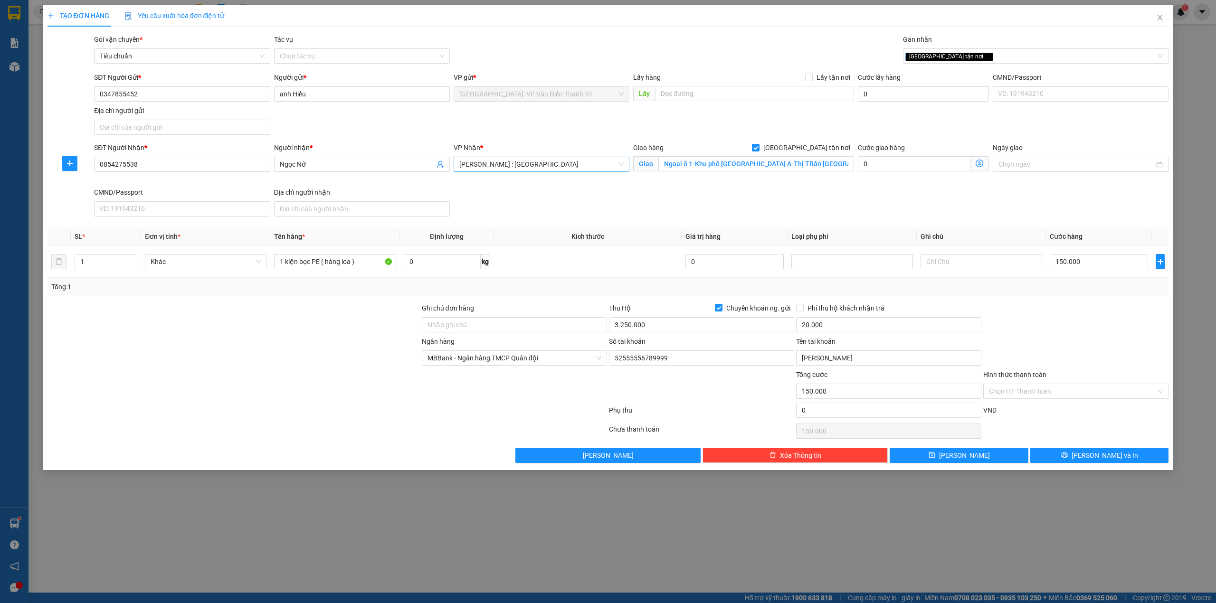
click at [931, 199] on div "SĐT Người Nhận * 0854275538 Người nhận * Ngọc Nở VP Nhận * Hồ Chí Minh : Kho Qu…" at bounding box center [631, 182] width 1079 height 78
click at [519, 377] on div at bounding box center [514, 386] width 187 height 33
click at [329, 325] on div at bounding box center [234, 319] width 374 height 33
drag, startPoint x: 543, startPoint y: 224, endPoint x: 550, endPoint y: 220, distance: 8.6
click at [545, 223] on div "Transit Pickup Surcharge Ids Transit Deliver Surcharge Ids Transit Deliver Surc…" at bounding box center [609, 248] width 1122 height 429
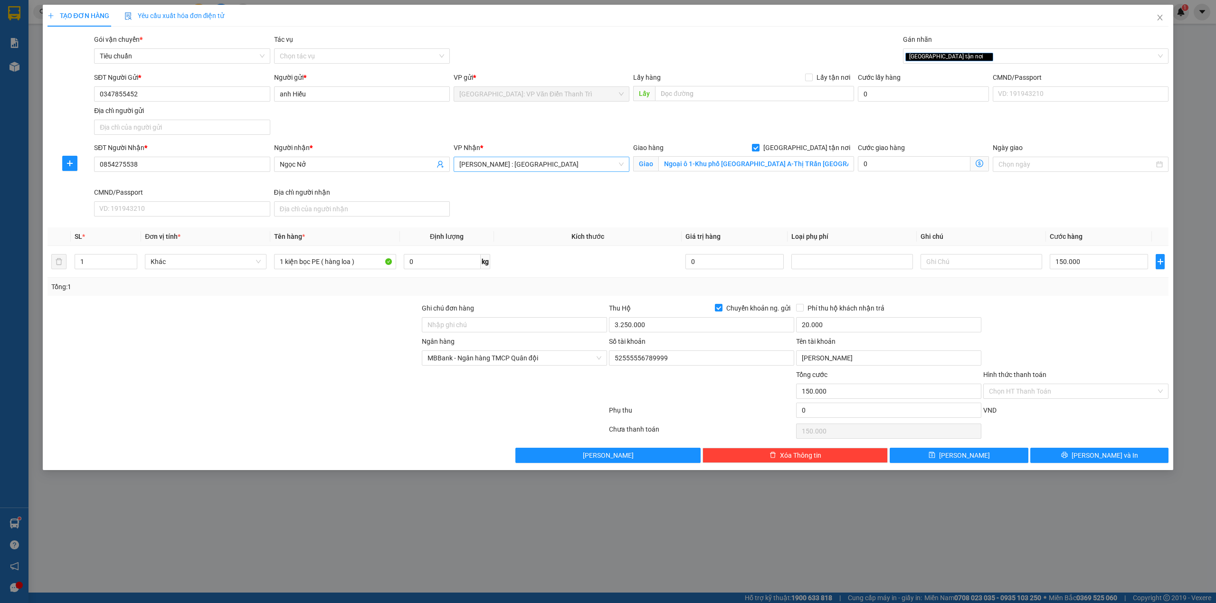
click at [550, 220] on div "SĐT Người Nhận * 0854275538 Người nhận * Ngọc Nở VP Nhận * Hồ Chí Minh : Kho Qu…" at bounding box center [631, 182] width 1079 height 78
click at [855, 170] on div "Giao hàng Giao tận nơi Giao Ngoại ô 1-Khu phố Thanh Bình A-Thị TRấn Gò Dầu-Huyệ…" at bounding box center [743, 165] width 225 height 45
click at [855, 177] on div "Giao hàng Giao tận nơi Giao Ngoại ô 1-Khu phố Thanh Bình A-Thị TRấn Gò Dầu-Huyệ…" at bounding box center [743, 165] width 225 height 45
click at [855, 168] on div "Giao hàng Giao tận nơi Giao Ngoại ô 1-Khu phố Thanh Bình A-Thị TRấn Gò Dầu-Huyệ…" at bounding box center [743, 165] width 225 height 45
click at [386, 122] on div "SĐT Người Gửi * 0347855452 Người gửi * anh Hiếu VP gửi * Hà Nội: VP Văn Điển Th…" at bounding box center [631, 105] width 1079 height 67
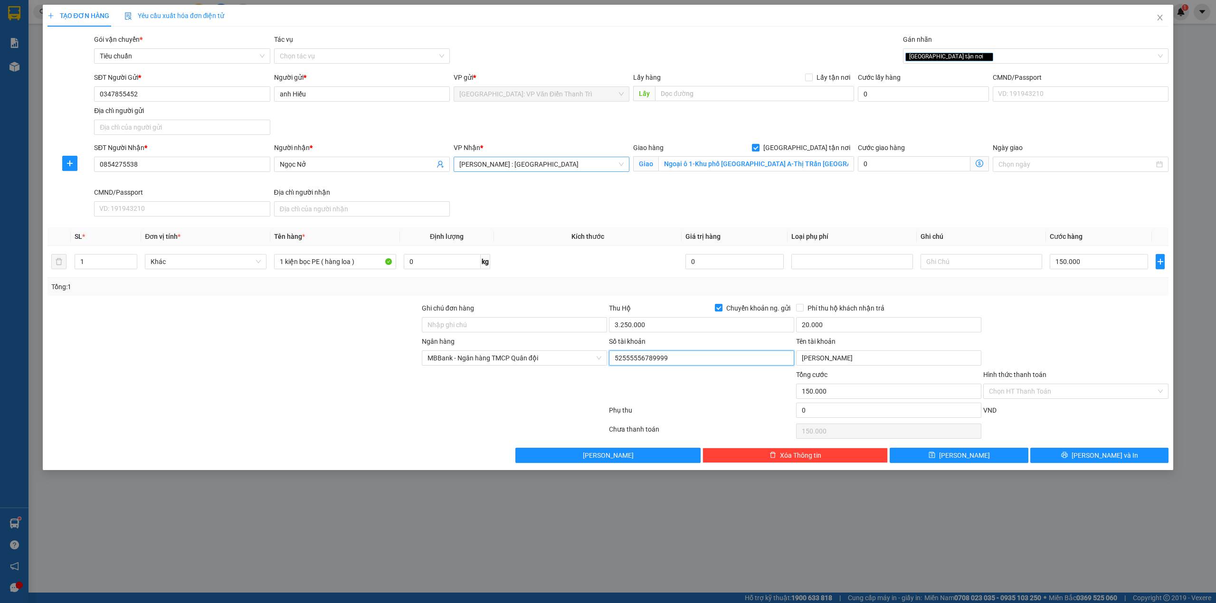
click at [639, 358] on input "52555556789999" at bounding box center [701, 358] width 185 height 15
click at [651, 362] on input "52555556789999" at bounding box center [701, 358] width 185 height 15
click at [663, 360] on input "52555556789999" at bounding box center [701, 358] width 185 height 15
click at [651, 396] on div at bounding box center [701, 386] width 187 height 33
click at [661, 366] on input "52555556789999" at bounding box center [701, 358] width 185 height 15
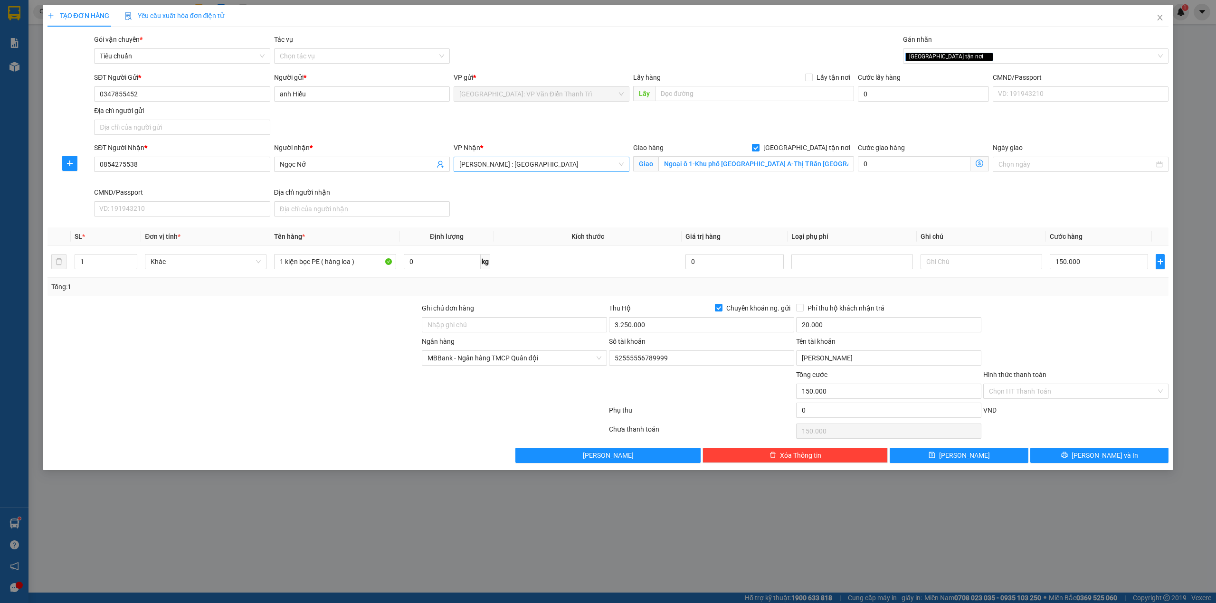
click at [649, 386] on div at bounding box center [701, 386] width 187 height 33
click at [654, 364] on input "52555556789999" at bounding box center [701, 358] width 185 height 15
click at [658, 364] on input "52555556789999" at bounding box center [701, 358] width 185 height 15
click at [647, 391] on div at bounding box center [701, 386] width 187 height 33
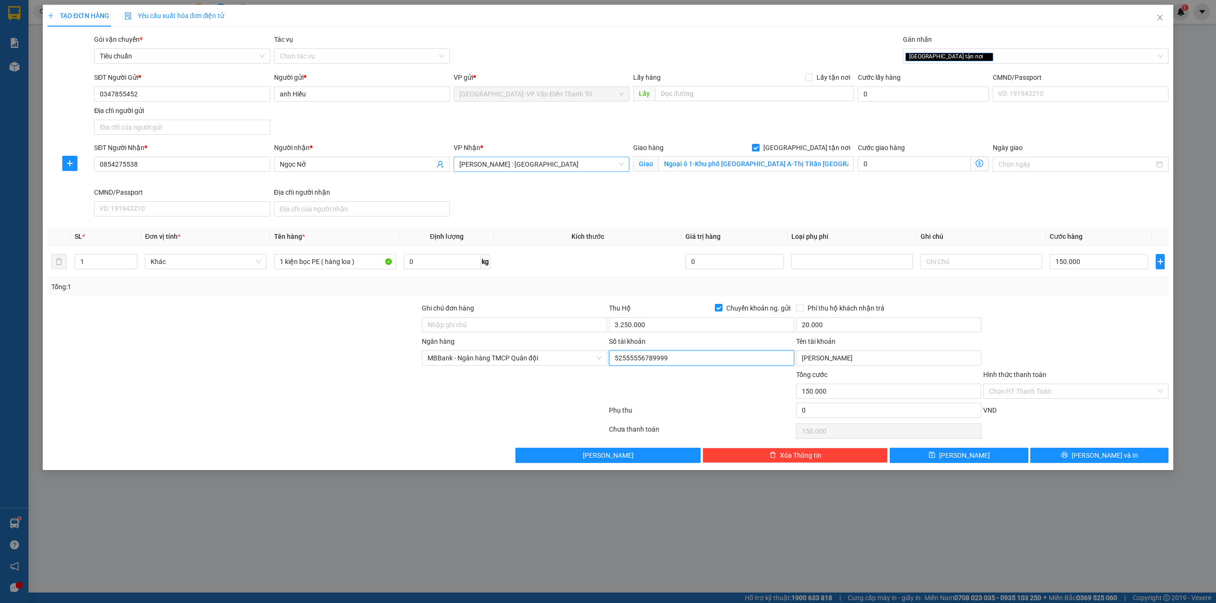
click at [655, 366] on input "52555556789999" at bounding box center [701, 358] width 185 height 15
click at [652, 390] on div at bounding box center [701, 386] width 187 height 33
click at [658, 366] on input "52555556789999" at bounding box center [701, 358] width 185 height 15
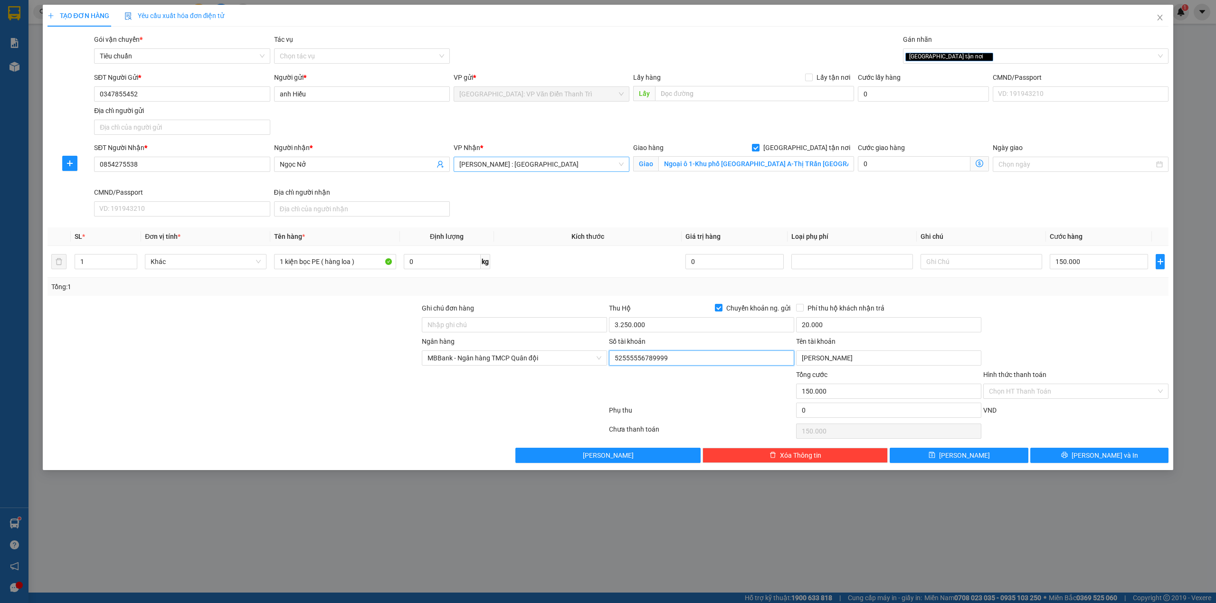
click at [658, 366] on input "52555556789999" at bounding box center [701, 358] width 185 height 15
click at [654, 390] on div at bounding box center [701, 386] width 187 height 33
click at [647, 292] on div "Tổng: 1" at bounding box center [608, 287] width 1114 height 10
click at [630, 173] on div "VP Nhận * Hồ Chí Minh : Kho Quận 12" at bounding box center [542, 165] width 180 height 45
click at [1029, 325] on div at bounding box center [1076, 319] width 187 height 33
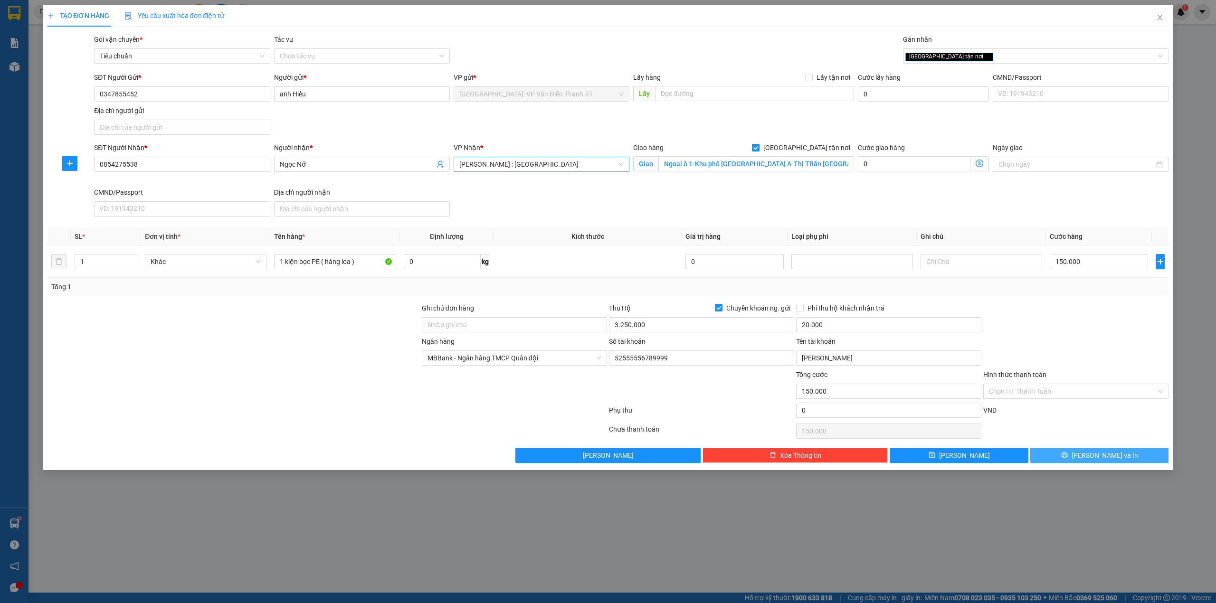
click at [1122, 458] on button "[PERSON_NAME] và In" at bounding box center [1100, 455] width 139 height 15
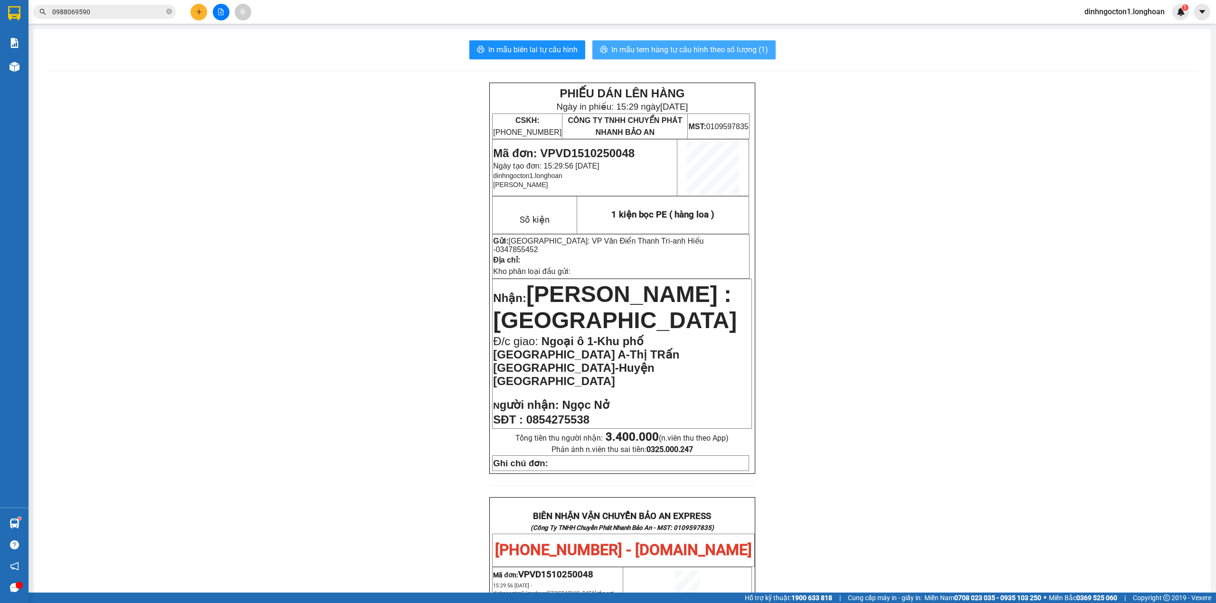
click at [715, 51] on span "In mẫu tem hàng tự cấu hình theo số lượng (1)" at bounding box center [690, 50] width 157 height 12
click at [545, 54] on span "In mẫu biên lai tự cấu hình" at bounding box center [532, 50] width 89 height 12
click at [689, 52] on span "In mẫu tem hàng tự cấu hình theo số lượng (1)" at bounding box center [690, 50] width 157 height 12
click at [198, 13] on icon "plus" at bounding box center [199, 12] width 7 height 7
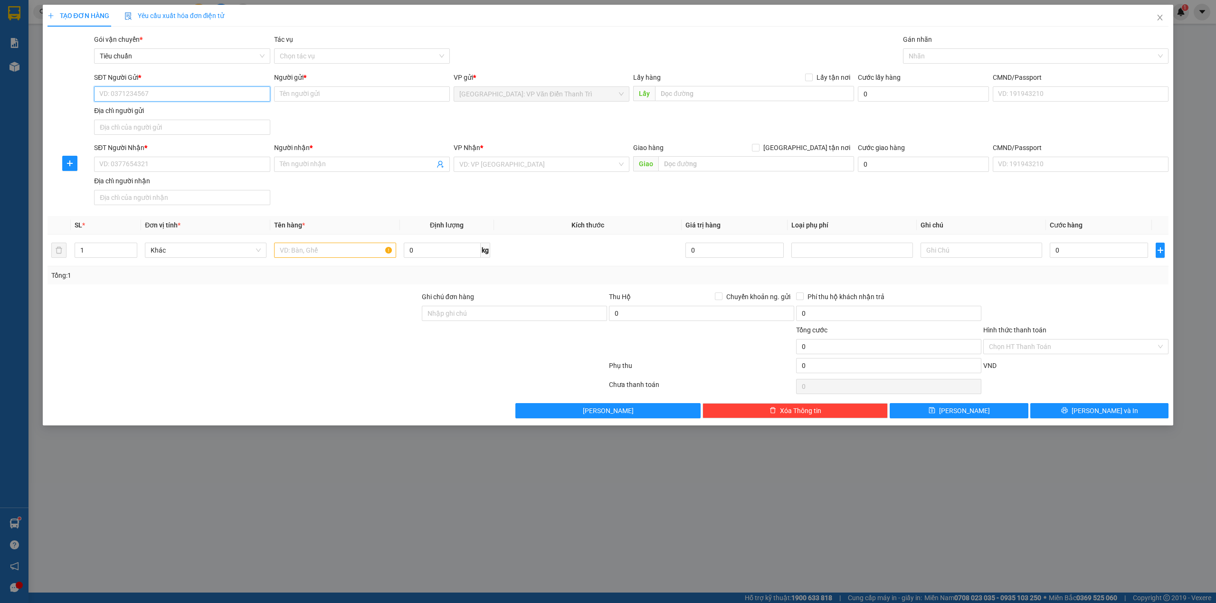
drag, startPoint x: 140, startPoint y: 97, endPoint x: 141, endPoint y: 84, distance: 13.4
click at [140, 97] on input "SĐT Người Gửi *" at bounding box center [182, 93] width 176 height 15
type input "0964212355"
click at [219, 116] on div "0964212355 - hiền" at bounding box center [182, 113] width 164 height 10
type input "hiền"
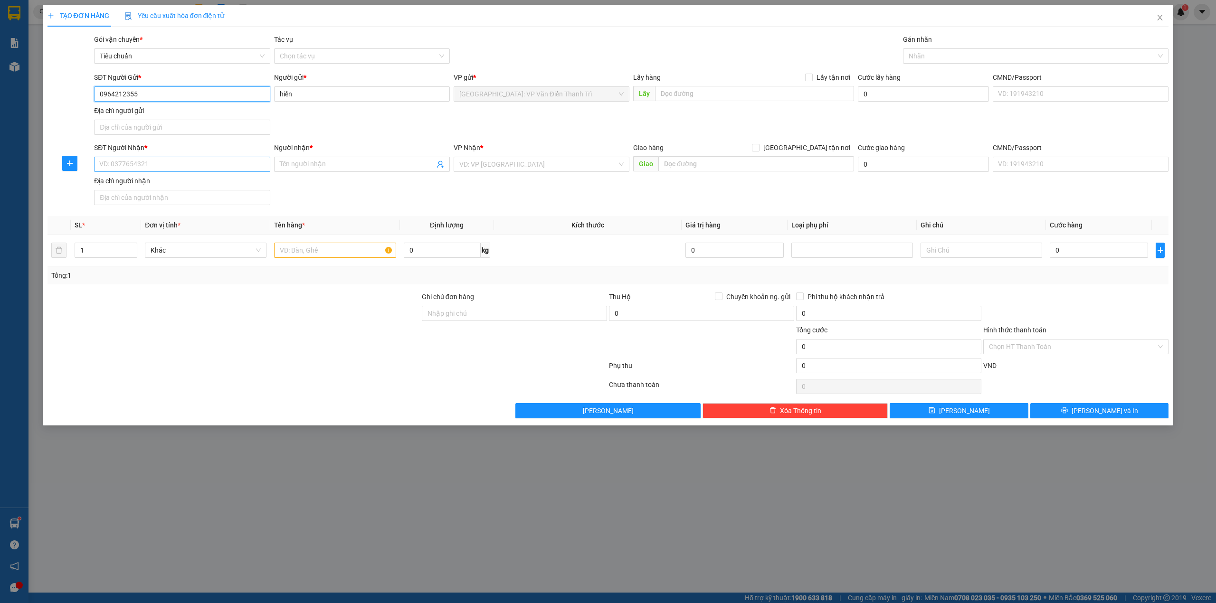
type input "0964212355"
click at [191, 161] on input "SĐT Người Nhận *" at bounding box center [182, 164] width 176 height 15
type input "0814545446"
click at [340, 186] on div "SĐT Người Nhận * 0814545446 0814545446 Người nhận * Tên người nhận VP Nhận * VD…" at bounding box center [631, 176] width 1079 height 67
click at [357, 158] on span at bounding box center [362, 164] width 176 height 15
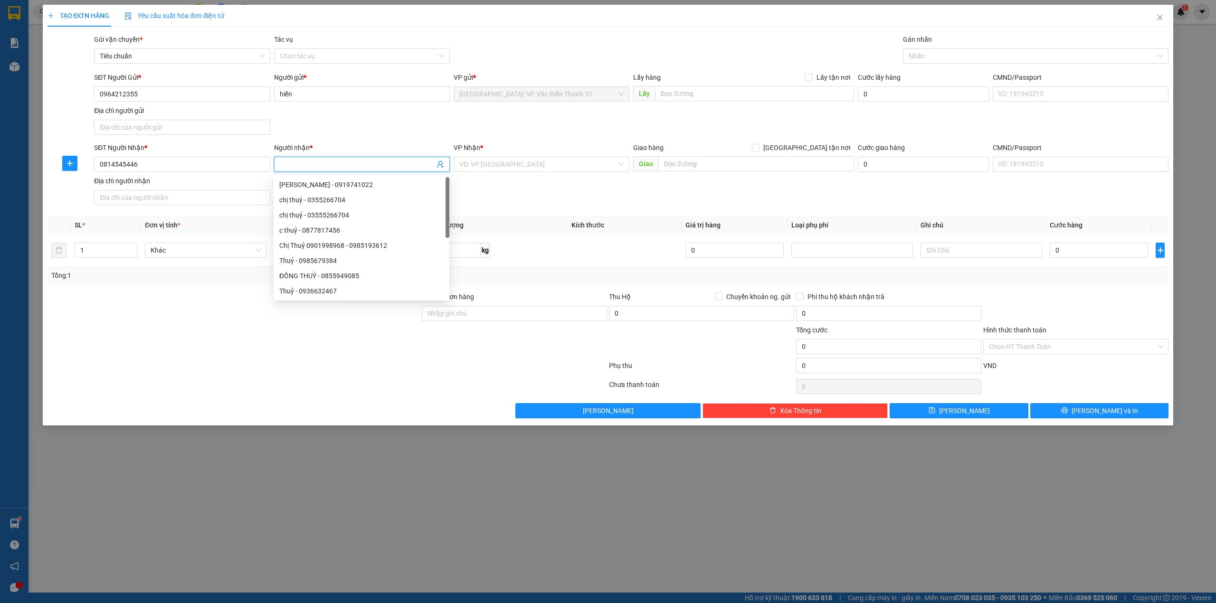
click at [352, 163] on input "Người nhận *" at bounding box center [357, 164] width 155 height 10
type input "Trinh"
click at [582, 166] on input "search" at bounding box center [538, 164] width 158 height 14
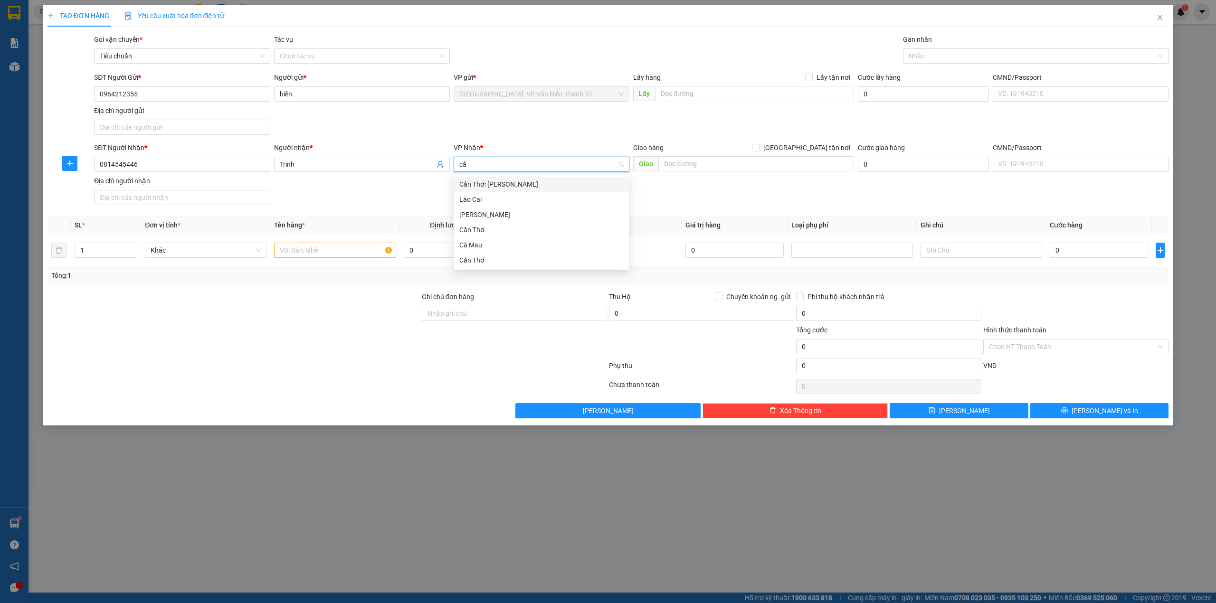
type input "cần"
click at [491, 181] on div "Cần Thơ: Kho Ninh Kiều" at bounding box center [541, 184] width 164 height 10
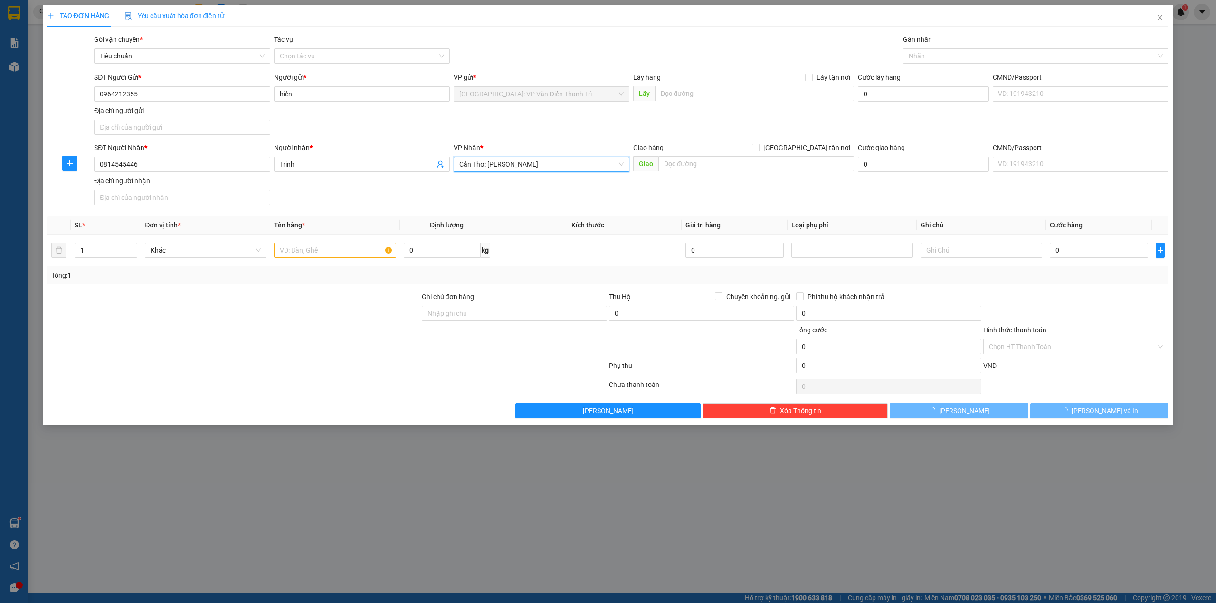
click at [551, 135] on div "SĐT Người Gửi * 0964212355 Người gửi * hiền VP gửi * Hà Nội: VP Văn Điển Thanh …" at bounding box center [631, 105] width 1079 height 67
click at [572, 163] on span "Cần Thơ: Kho Ninh Kiều" at bounding box center [541, 164] width 164 height 14
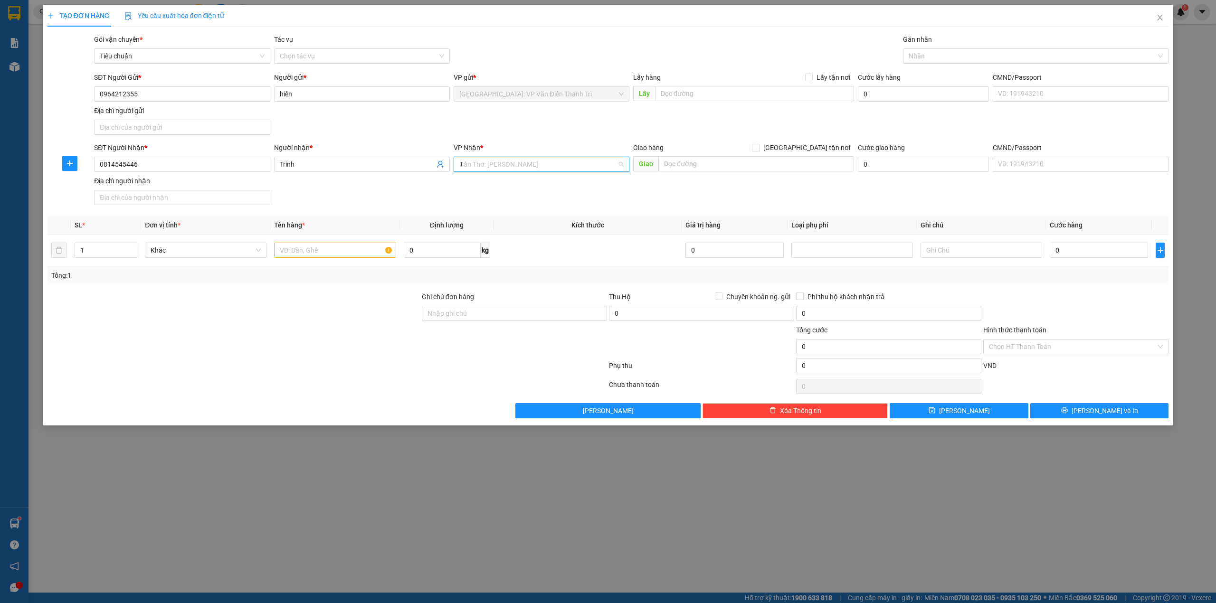
type input "12"
click at [550, 197] on div "[PERSON_NAME] : [GEOGRAPHIC_DATA]" at bounding box center [541, 199] width 164 height 10
click at [683, 192] on div "SĐT Người Nhận * 0814545446 Người nhận * Trinh VP Nhận * Hồ Chí Minh : Kho Quận…" at bounding box center [631, 176] width 1079 height 67
click at [698, 167] on input "text" at bounding box center [757, 163] width 196 height 15
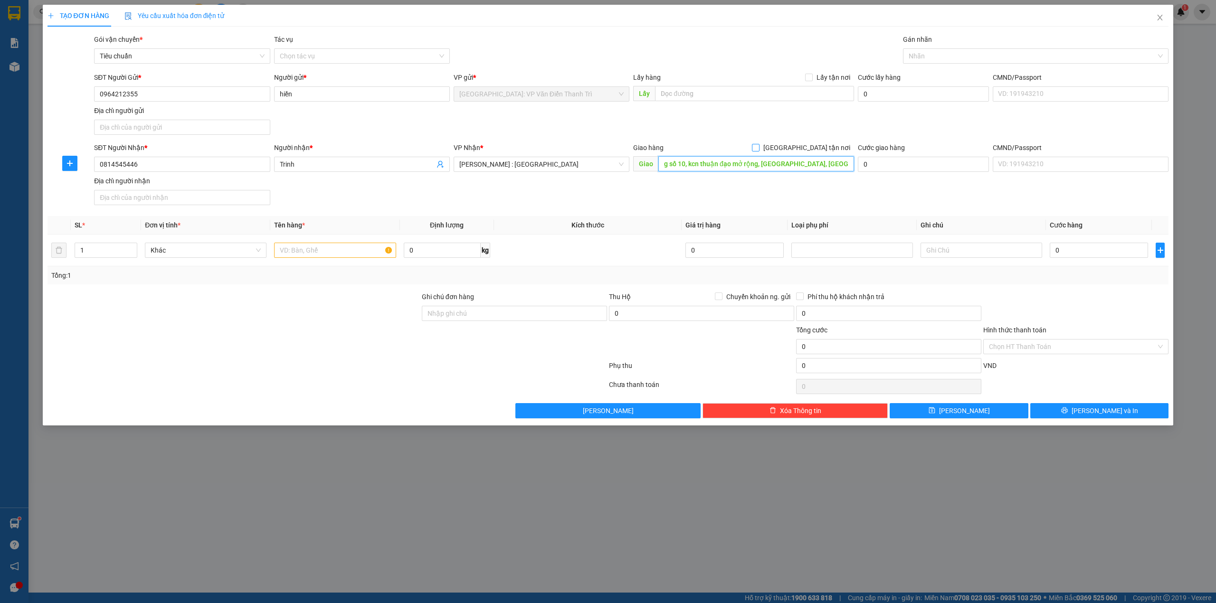
type input "lô H1 đường số 10, kcn thuận đạo mở rộng, long định, cần đức, long an"
click at [831, 149] on span "[GEOGRAPHIC_DATA] tận nơi" at bounding box center [807, 148] width 95 height 10
click at [759, 149] on input "[GEOGRAPHIC_DATA] tận nơi" at bounding box center [755, 147] width 7 height 7
checkbox input "true"
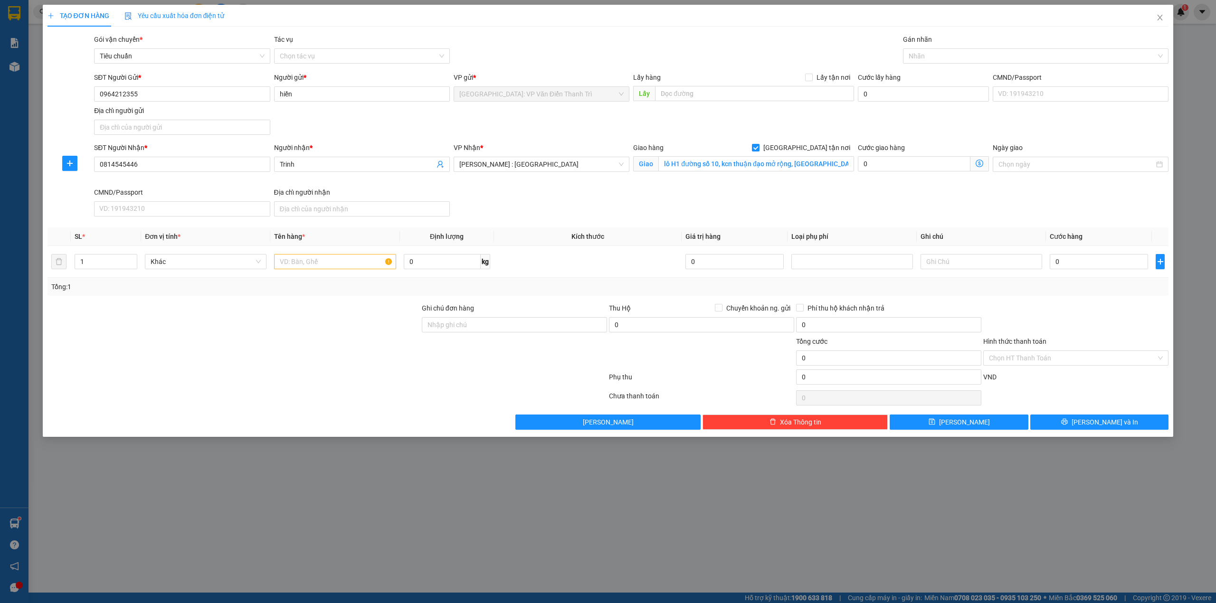
click at [823, 117] on div "SĐT Người Gửi * 0964212355 Người gửi * hiền VP gửi * Hà Nội: VP Văn Điển Thanh …" at bounding box center [631, 105] width 1079 height 67
click at [839, 166] on input "lô H1 đường số 10, kcn thuận đạo mở rộng, long định, cần đức, long an" at bounding box center [757, 163] width 196 height 15
click at [847, 166] on input "lô H1 đường số 10, kcn thuận đạo mở rộng, long định, cần đức, long an" at bounding box center [757, 163] width 196 height 15
type input "lô H1 đường số 10, kcn thuận đạo mở rộng, [GEOGRAPHIC_DATA], cần đứớc, long an"
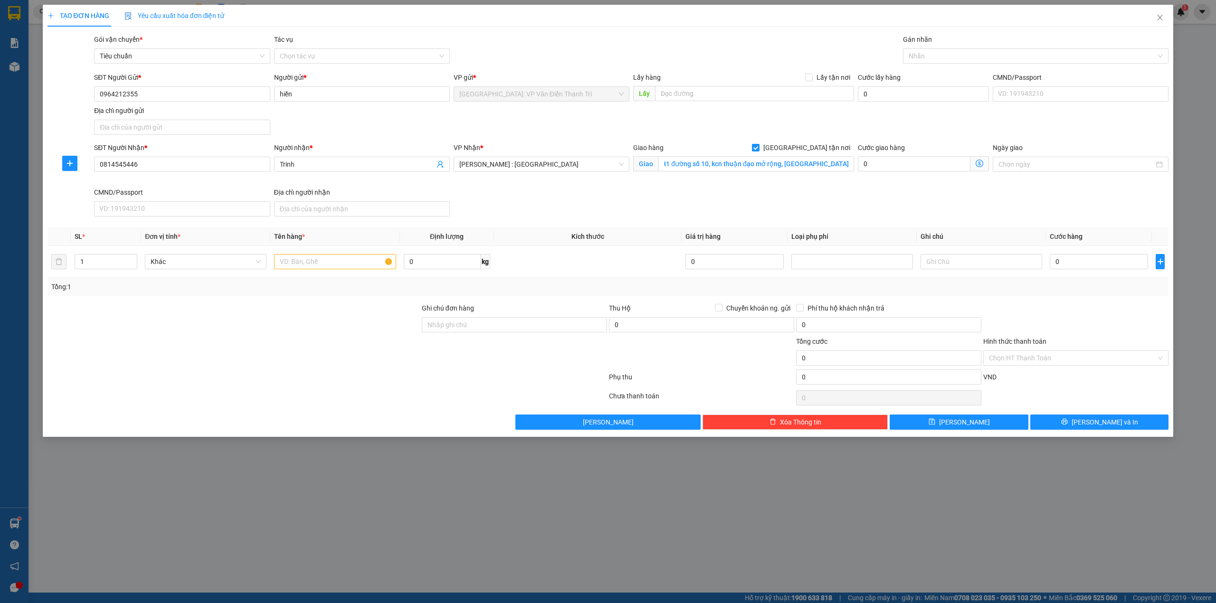
click at [865, 200] on div "SĐT Người Nhận * 0814545446 Người nhận * Trinh VP Nhận * Hồ Chí Minh : Kho Quận…" at bounding box center [631, 182] width 1079 height 78
click at [773, 111] on div "SĐT Người Gửi * 0964212355 Người gửi * hiền VP gửi * Hà Nội: VP Văn Điển Thanh …" at bounding box center [631, 105] width 1079 height 67
click at [739, 56] on div "Gói vận chuyển * Tiêu chuẩn Tác vụ Chọn tác vụ Gán nhãn Nhãn" at bounding box center [631, 50] width 1079 height 33
click at [737, 111] on div "SĐT Người Gửi * 0964212355 Người gửi * hiền VP gửi * Hà Nội: VP Văn Điển Thanh …" at bounding box center [631, 105] width 1079 height 67
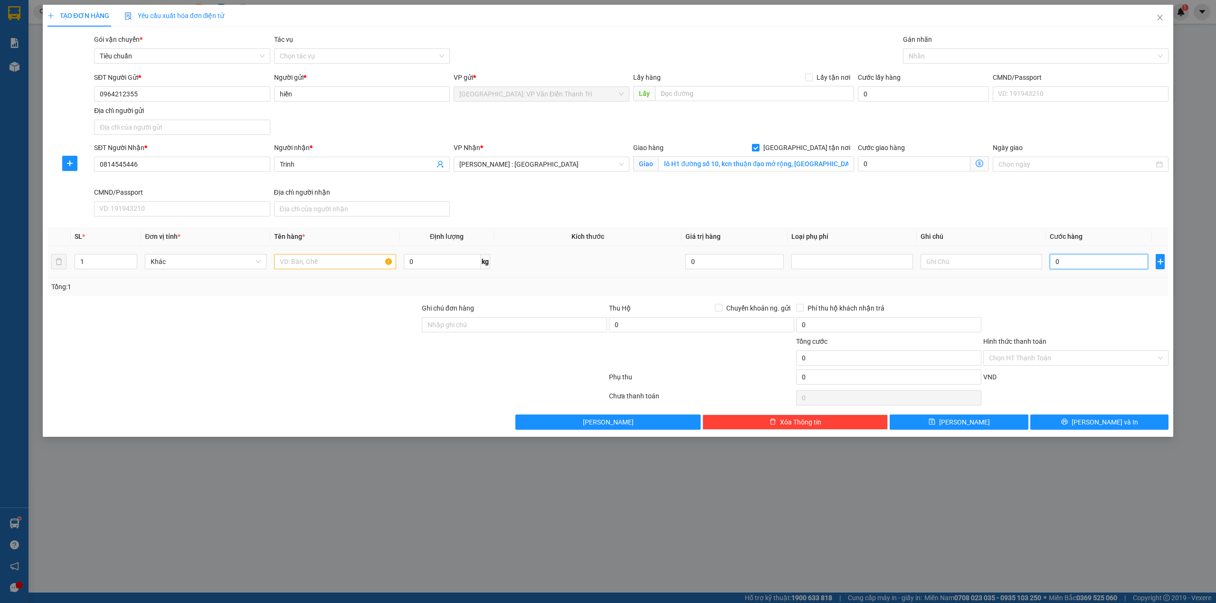
click at [1093, 263] on input "0" at bounding box center [1099, 261] width 98 height 15
type input "2"
type input "28"
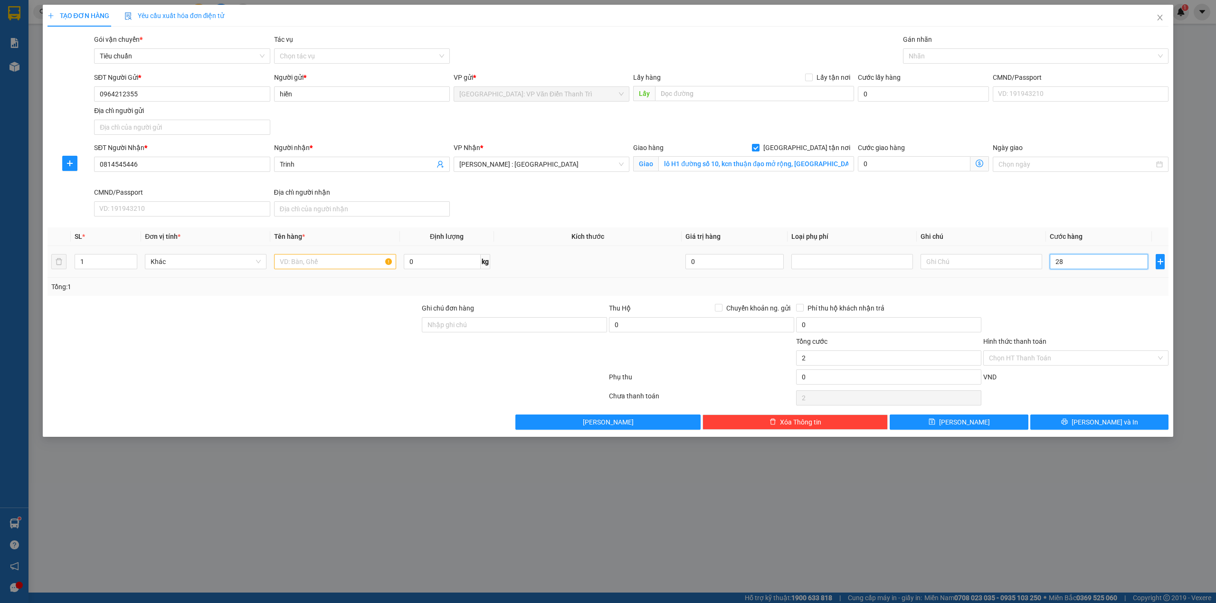
type input "28"
type input "280"
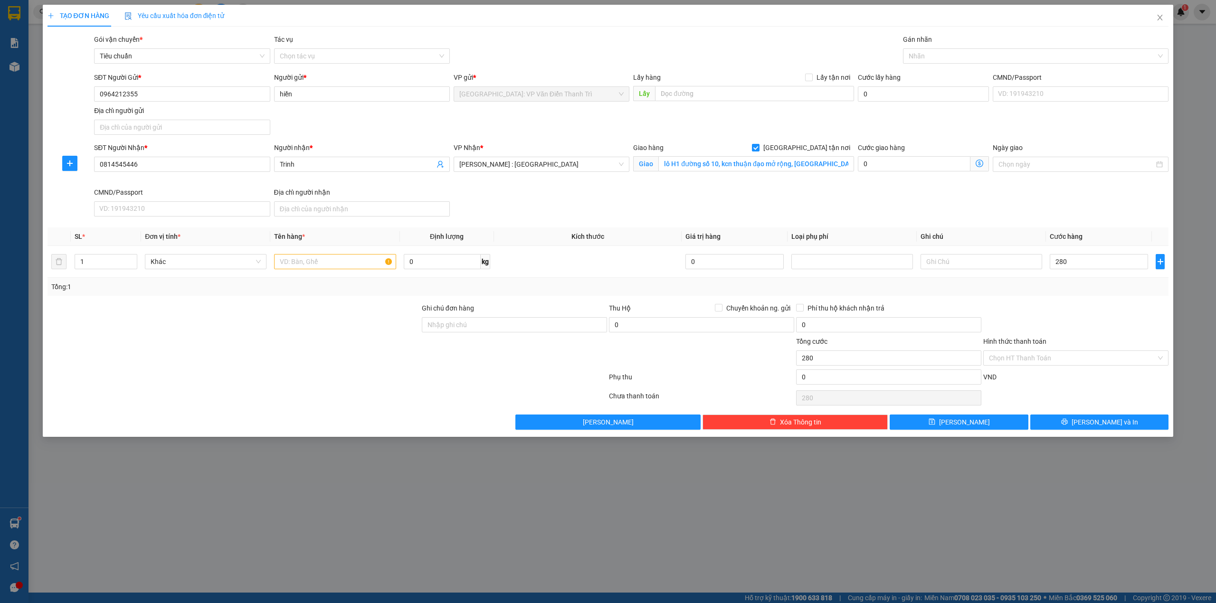
type input "280.000"
click at [1048, 201] on div "SĐT Người Nhận * 0814545446 Người nhận * Trinh VP Nhận * Hồ Chí Minh : Kho Quận…" at bounding box center [631, 182] width 1079 height 78
click at [310, 269] on input "text" at bounding box center [335, 261] width 122 height 15
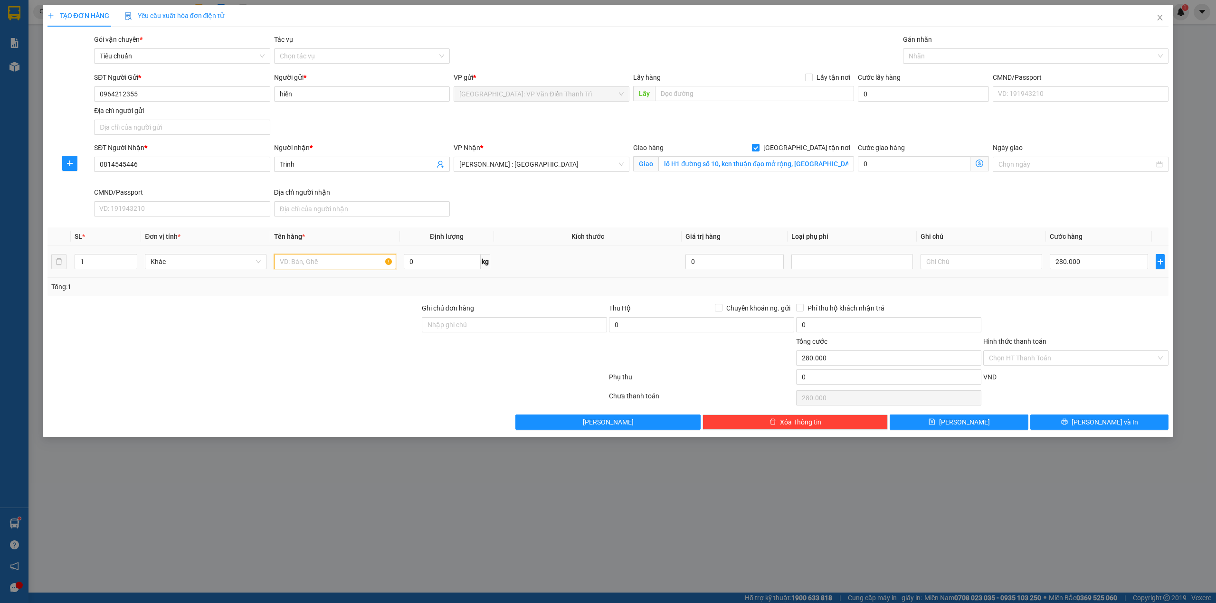
click at [330, 260] on input "text" at bounding box center [335, 261] width 122 height 15
type input "1 kiện máy bọc vải"
click at [334, 323] on div at bounding box center [234, 319] width 374 height 33
click at [530, 190] on div "SĐT Người Nhận * 0814545446 Người nhận * Trinh VP Nhận * Hồ Chí Minh : Kho Quận…" at bounding box center [631, 182] width 1079 height 78
click at [362, 267] on input "1 kiện máy bọc vải" at bounding box center [335, 261] width 122 height 15
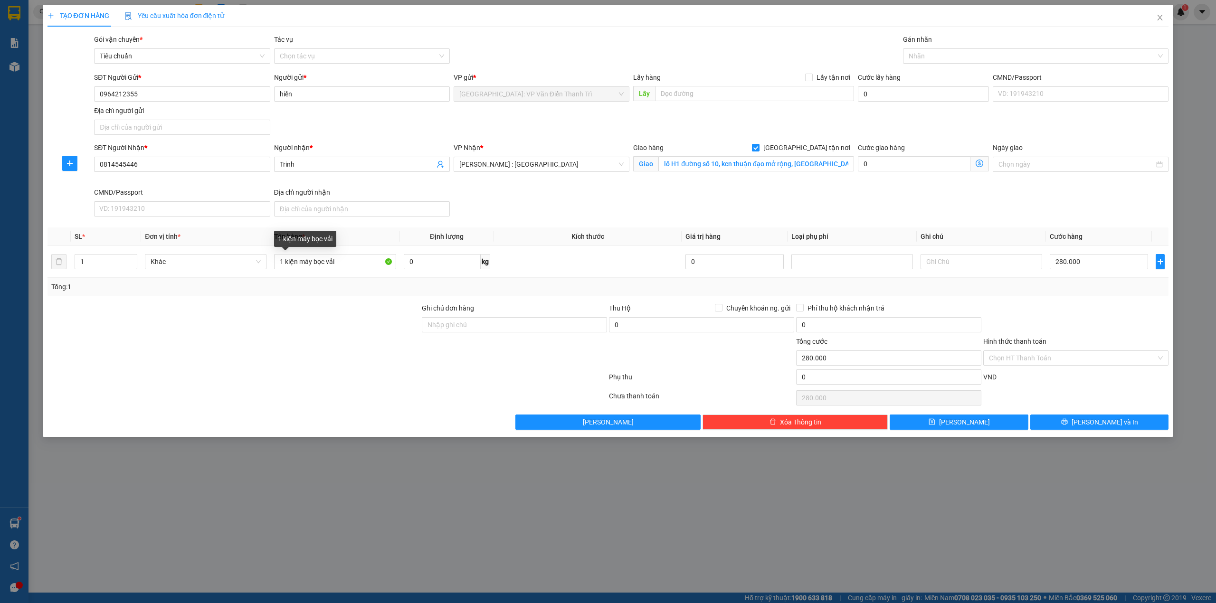
click at [345, 296] on div "Tổng: 1" at bounding box center [609, 287] width 1122 height 18
click at [350, 261] on input "1 kiện máy bọc vải" at bounding box center [335, 261] width 122 height 15
drag, startPoint x: 327, startPoint y: 291, endPoint x: 504, endPoint y: 191, distance: 202.6
click at [331, 291] on div "Tổng: 1" at bounding box center [260, 287] width 418 height 10
click at [519, 185] on div "VP Nhận * Hồ Chí Minh : Kho Quận 12" at bounding box center [542, 165] width 180 height 45
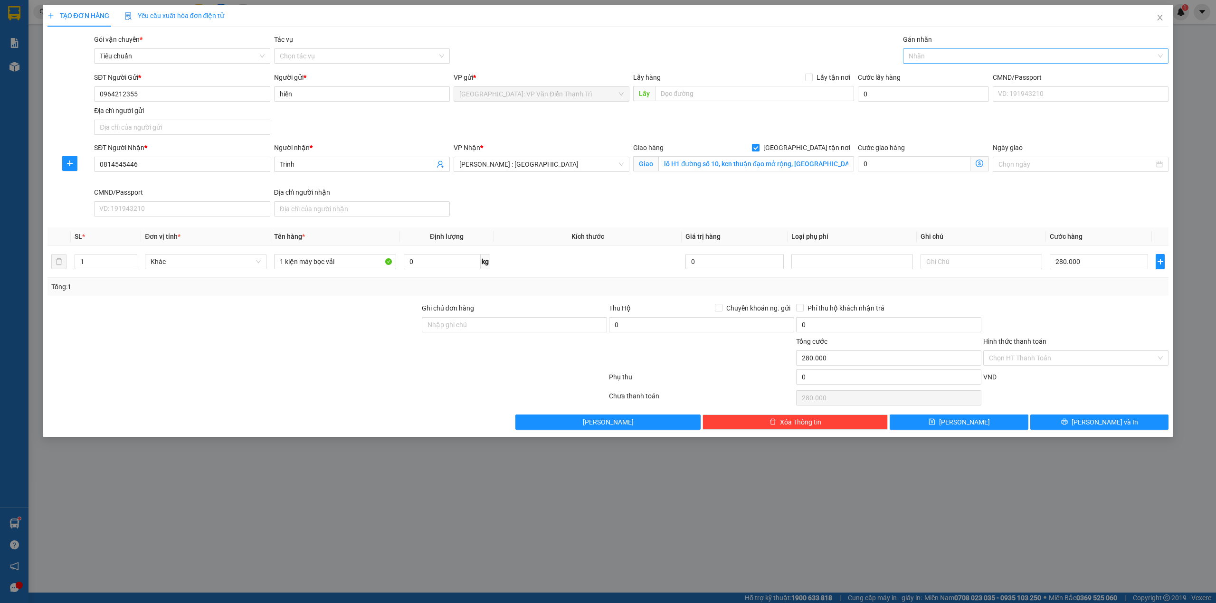
click at [958, 54] on div at bounding box center [1032, 55] width 252 height 11
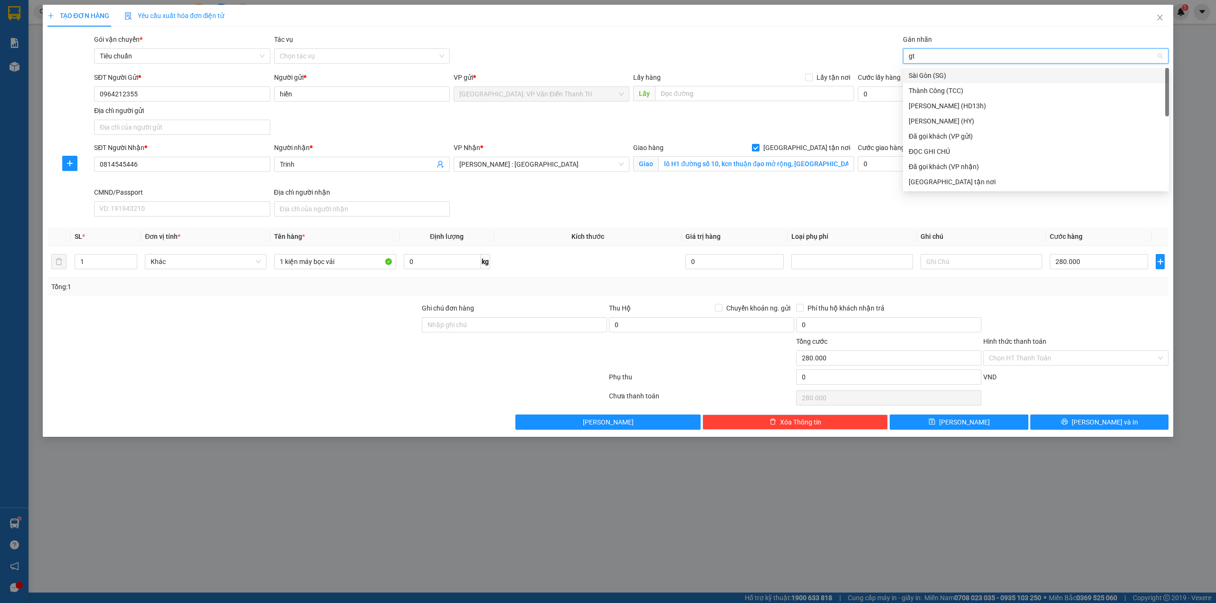
type input "gtn"
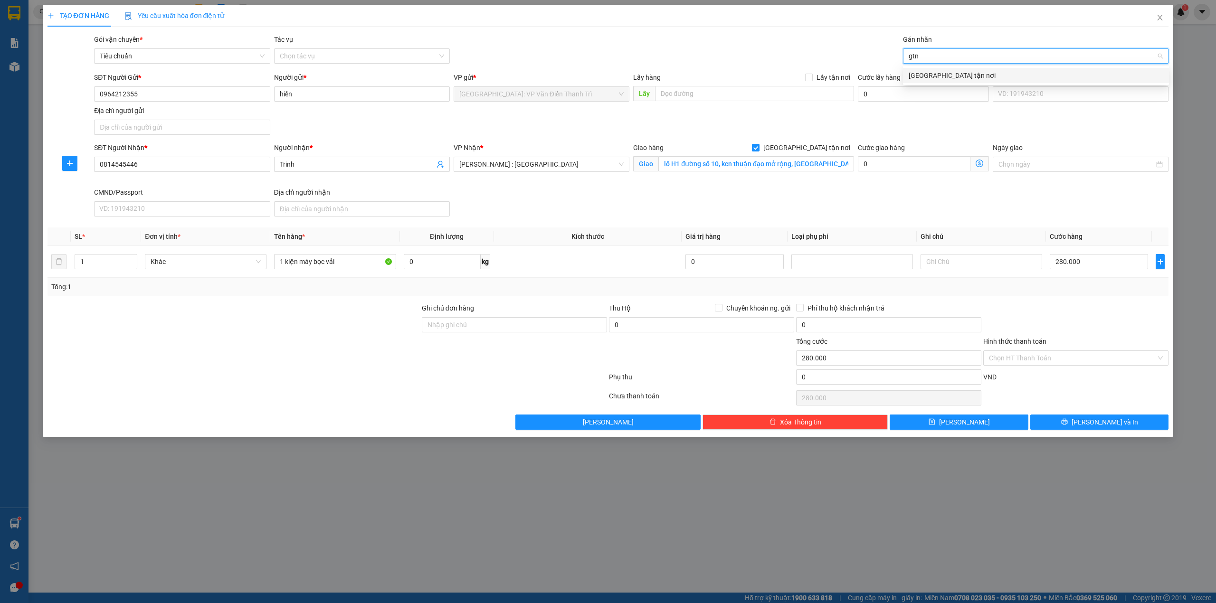
click at [947, 72] on div "[GEOGRAPHIC_DATA] tận nơi" at bounding box center [1036, 75] width 255 height 10
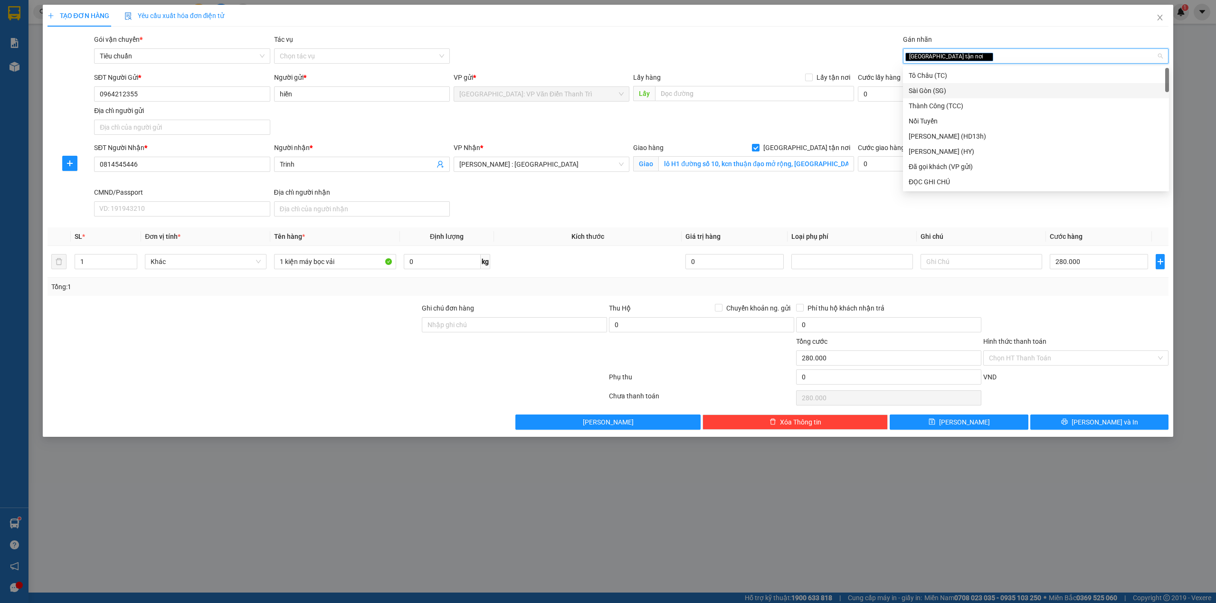
click at [740, 217] on div "SĐT Người Nhận * 0814545446 Người nhận * Trinh VP Nhận * Hồ Chí Minh : Kho Quận…" at bounding box center [631, 182] width 1079 height 78
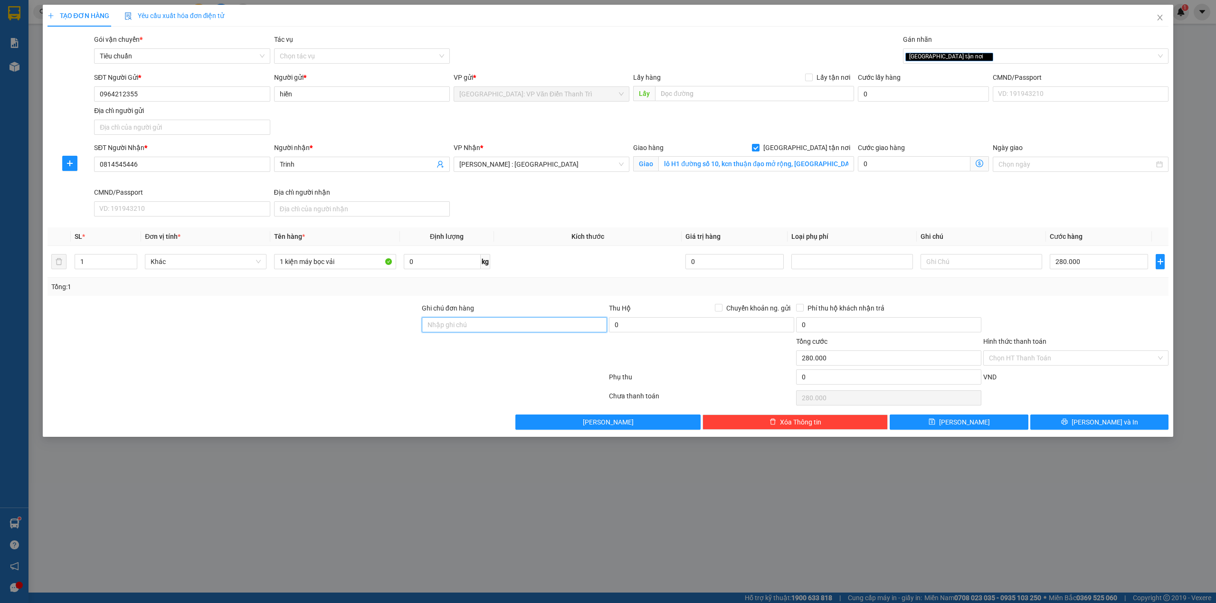
click at [536, 320] on input "Ghi chú đơn hàng" at bounding box center [514, 324] width 185 height 15
type input "HÀNG DỄ MÓP MÉO CHÚ Ý BỐC XẾP NHẸ TAY KHÔNG ĐÈ HÀNG ( KHÔNG ĐỀN GIÁ TRỊ HÀNG )"
drag, startPoint x: 412, startPoint y: 361, endPoint x: 450, endPoint y: 342, distance: 42.5
click at [419, 356] on div at bounding box center [234, 352] width 374 height 33
drag, startPoint x: 559, startPoint y: 290, endPoint x: 588, endPoint y: 274, distance: 33.4
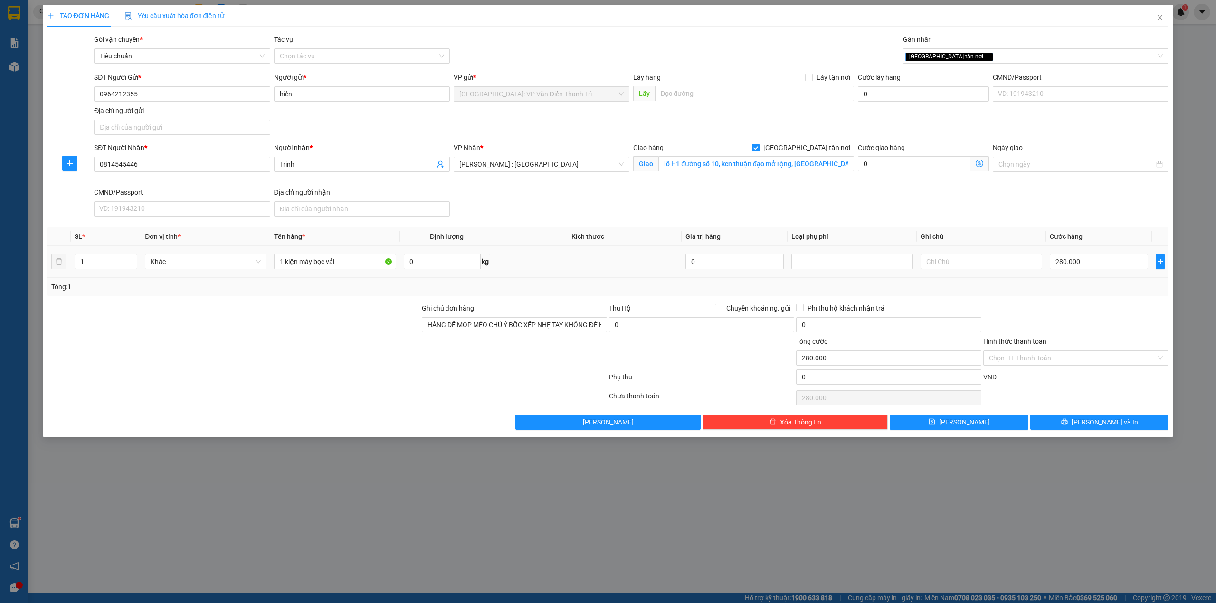
click at [563, 288] on div "Tổng: 1" at bounding box center [608, 287] width 1114 height 10
click at [554, 299] on div "Transit Pickup Surcharge Ids Transit Deliver Surcharge Ids Transit Deliver Surc…" at bounding box center [609, 232] width 1122 height 396
click at [542, 323] on input "HÀNG DỄ MÓP MÉO CHÚ Ý BỐC XẾP NHẸ TAY KHÔNG ĐÈ HÀNG ( KHÔNG ĐỀN GIÁ TRỊ HÀNG )" at bounding box center [514, 324] width 185 height 15
click at [561, 294] on div "Tổng: 1" at bounding box center [609, 287] width 1122 height 18
click at [573, 255] on td at bounding box center [588, 262] width 188 height 32
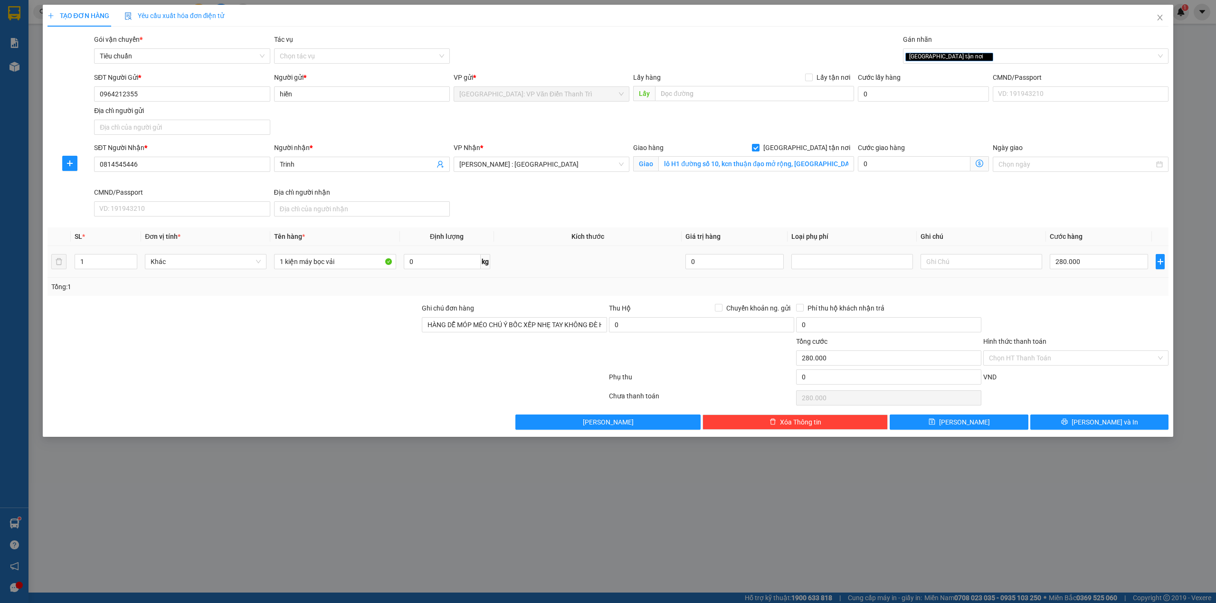
click at [590, 211] on div "SĐT Người Nhận * 0814545446 Người nhận * Trinh VP Nhận * Hồ Chí Minh : Kho Quận…" at bounding box center [631, 182] width 1079 height 78
click at [570, 274] on td at bounding box center [588, 262] width 188 height 32
click at [626, 223] on div "Transit Pickup Surcharge Ids Transit Deliver Surcharge Ids Transit Deliver Surc…" at bounding box center [609, 232] width 1122 height 396
click at [1043, 312] on div at bounding box center [1076, 319] width 187 height 33
click at [1062, 296] on div "Tổng: 1" at bounding box center [609, 287] width 1122 height 18
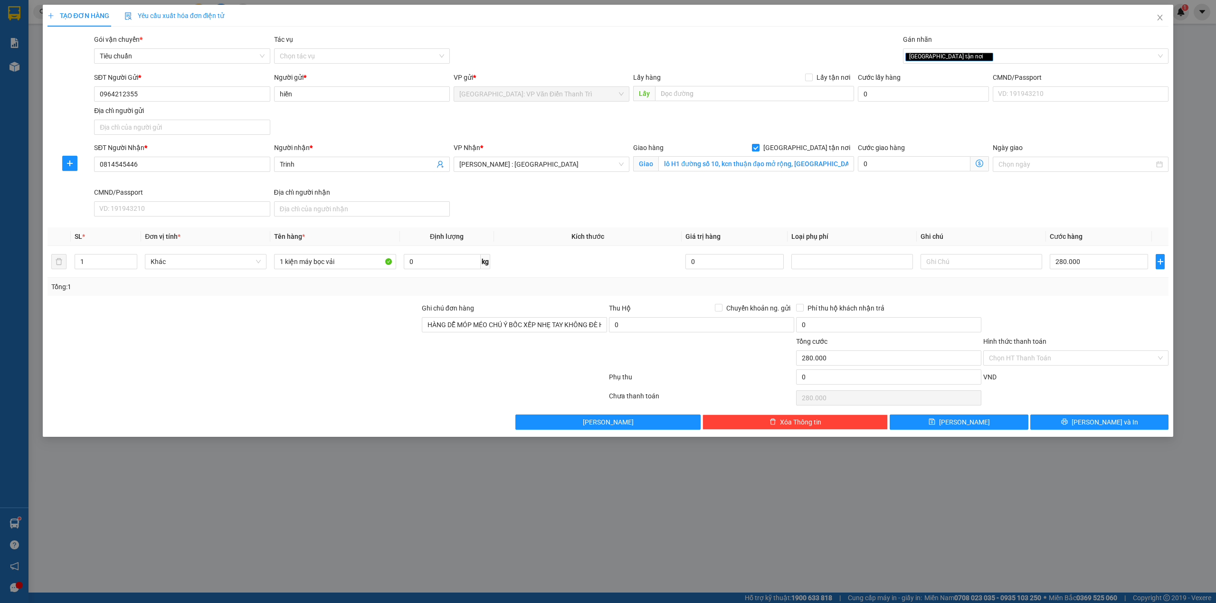
click at [1001, 194] on div "SĐT Người Nhận * 0814545446 Người nhận * Trinh VP Nhận * Hồ Chí Minh : Kho Quận…" at bounding box center [631, 182] width 1079 height 78
click at [1028, 318] on div at bounding box center [1076, 319] width 187 height 33
click at [997, 192] on div "SĐT Người Nhận * 0814545446 Người nhận * Trinh VP Nhận * Hồ Chí Minh : Kho Quận…" at bounding box center [631, 182] width 1079 height 78
click at [566, 206] on div "SĐT Người Nhận * 0814545446 Người nhận * Trinh VP Nhận * Hồ Chí Minh : Kho Quận…" at bounding box center [631, 182] width 1079 height 78
click at [1097, 428] on span "[PERSON_NAME] và In" at bounding box center [1105, 422] width 67 height 10
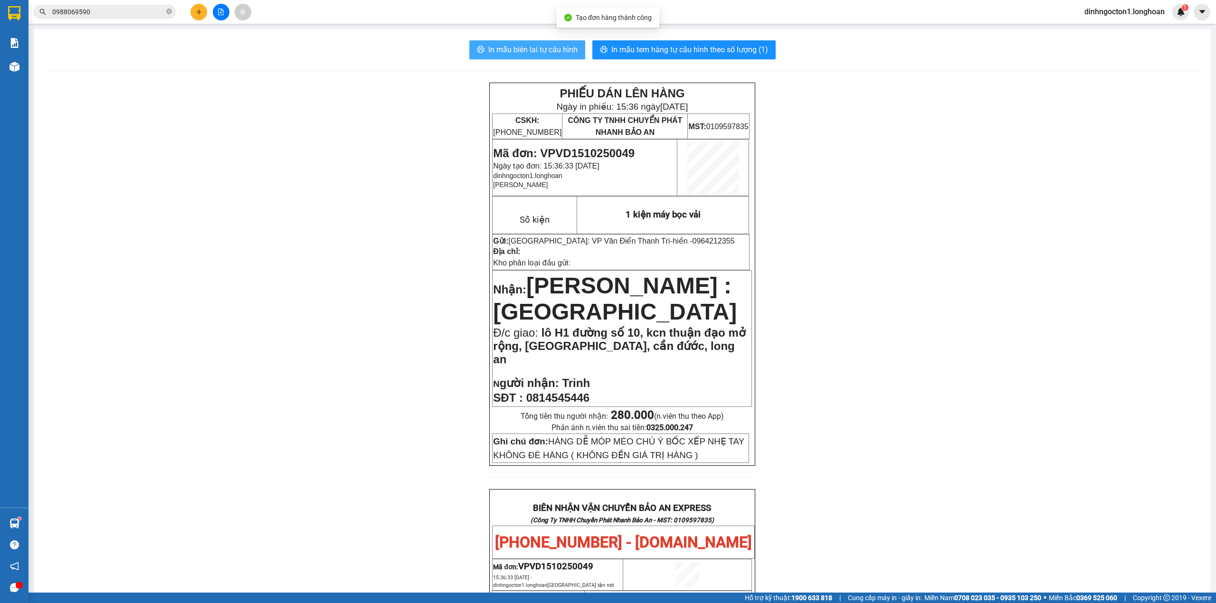
click at [538, 50] on span "In mẫu biên lai tự cấu hình" at bounding box center [532, 50] width 89 height 12
click at [692, 242] on span "0964212355" at bounding box center [713, 241] width 42 height 8
copy span "0964212355"
drag, startPoint x: 348, startPoint y: 270, endPoint x: 381, endPoint y: 251, distance: 38.3
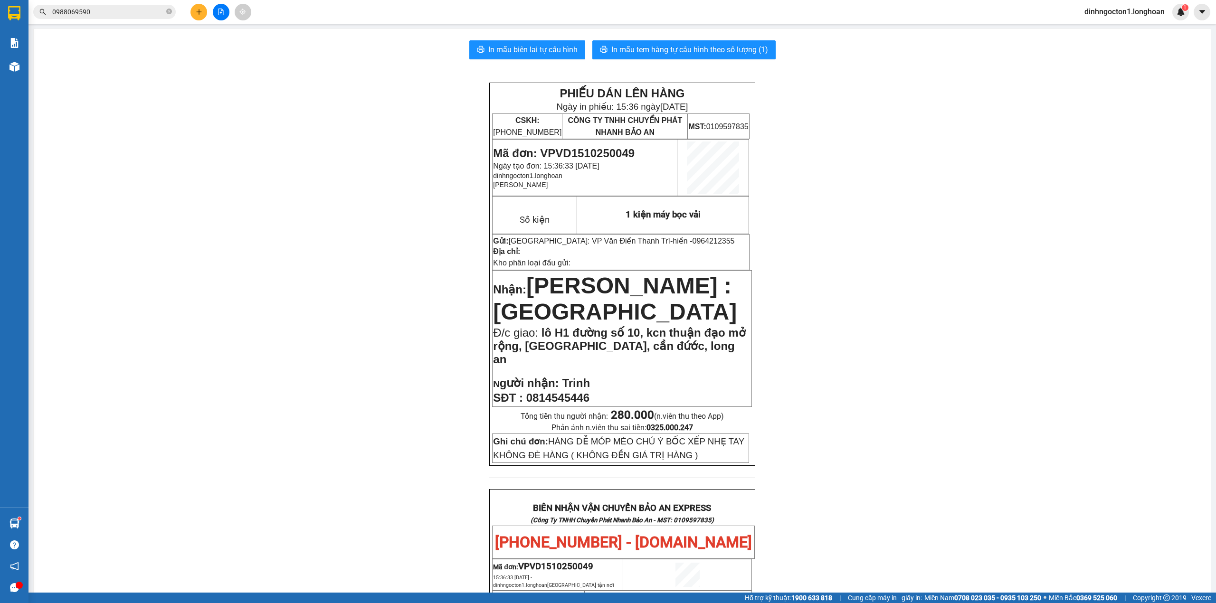
click at [348, 270] on div "PHIẾU DÁN LÊN HÀNG Ngày in phiếu: 15:36 ngày 15-10-2025 CSKH: 1900.06.88.33 CÔN…" at bounding box center [622, 551] width 1155 height 936
click at [700, 51] on span "In mẫu tem hàng tự cấu hình theo số lượng (1)" at bounding box center [690, 50] width 157 height 12
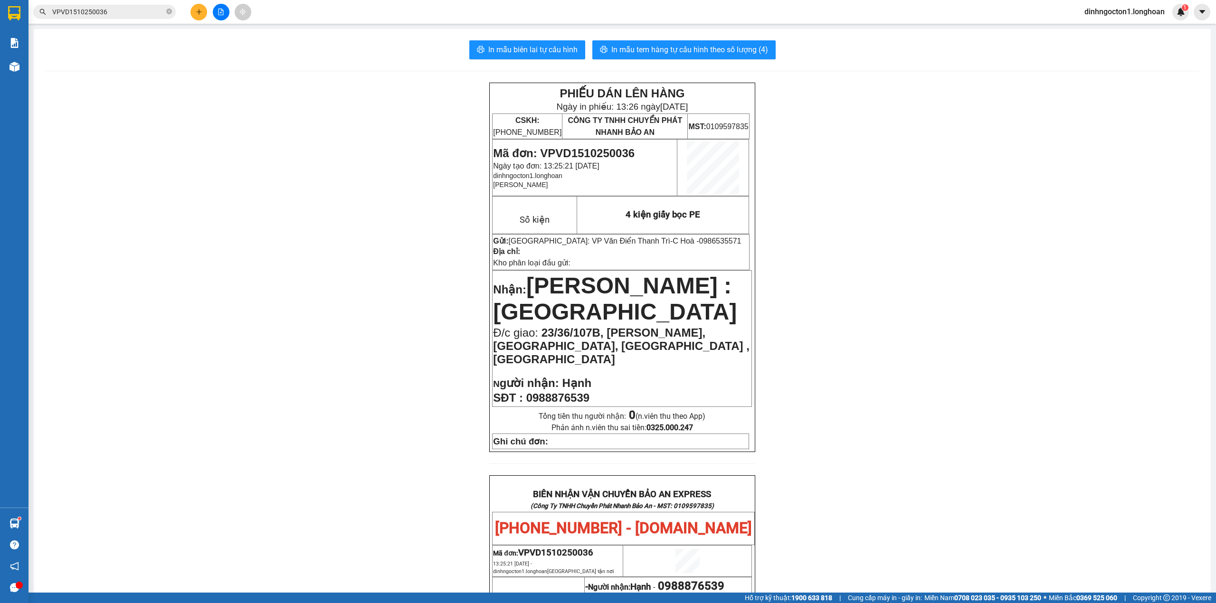
click at [200, 14] on icon "plus" at bounding box center [199, 12] width 7 height 7
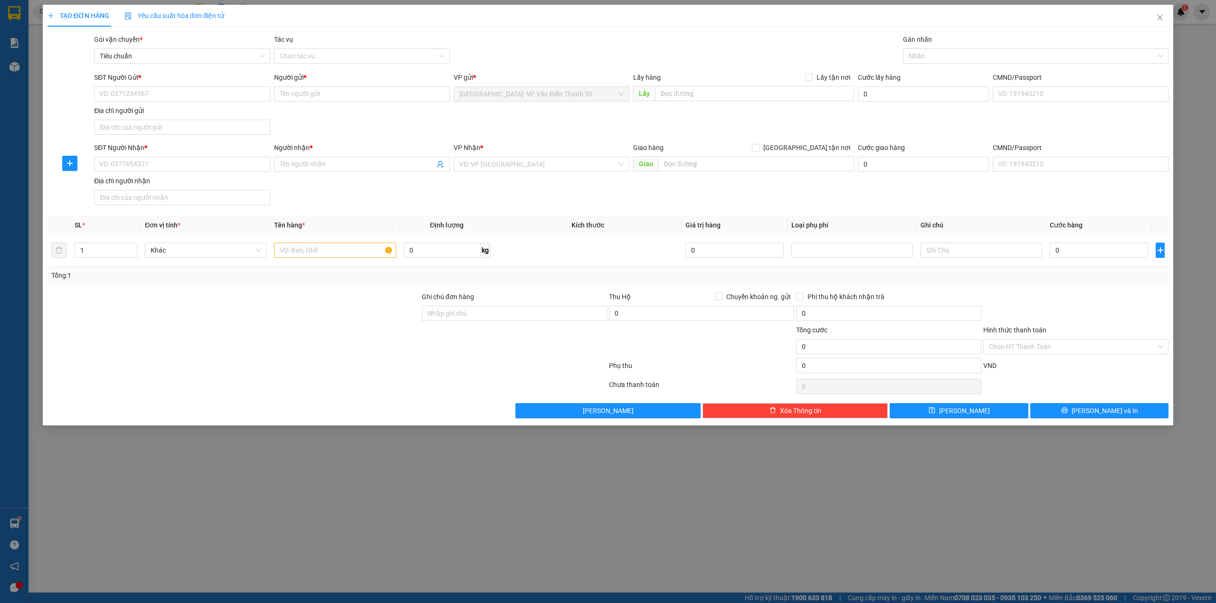
click at [433, 128] on div "SĐT Người Gửi * VD: 0371234567 Người gửi * Tên người gửi VP gửi * Hà Nội: VP Vă…" at bounding box center [631, 105] width 1079 height 67
click at [236, 90] on input "SĐT Người Gửi *" at bounding box center [182, 93] width 176 height 15
type input "0964182166"
click at [227, 109] on div "0964182166 - Hoàng Đình Tuyền" at bounding box center [182, 113] width 164 height 10
type input "Hoàng Đình Tuyền"
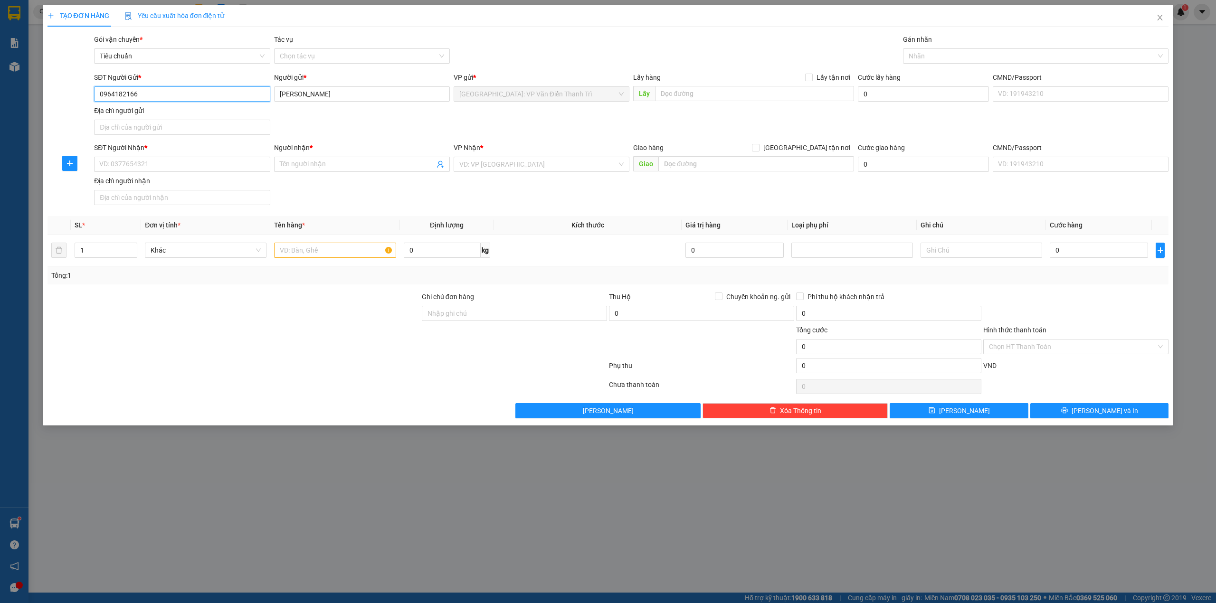
type input "0964182166"
click at [451, 123] on div "SĐT Người Gửi * 0964182166 0964182166 Người gửi * Hoàng Đình Tuyền VP gửi * Hà …" at bounding box center [631, 105] width 1079 height 67
click at [193, 157] on div "SĐT Người Nhận *" at bounding box center [182, 150] width 176 height 14
click at [193, 165] on input "SĐT Người Nhận *" at bounding box center [182, 164] width 176 height 15
type input "0973151362"
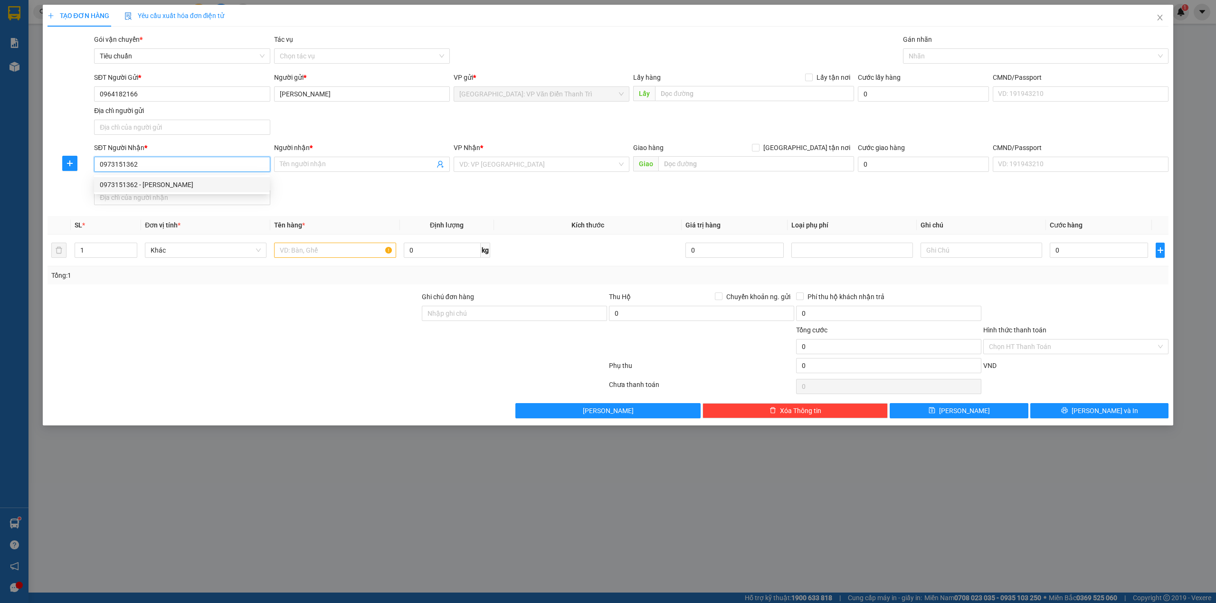
click at [220, 183] on div "0973151362 - lê thế nhân" at bounding box center [182, 185] width 164 height 10
type input "lê thế nhân"
type input "0973151362"
click at [605, 197] on div "SĐT Người Nhận * 0973151362 0973151362 Người nhận * lê thế nhân VP Nhận * Đà Nẵ…" at bounding box center [631, 176] width 1079 height 67
click at [640, 187] on div "SĐT Người Nhận * 0973151362 Người nhận * lê thế nhân VP Nhận * Đà Nẵng : VP Tha…" at bounding box center [631, 176] width 1079 height 67
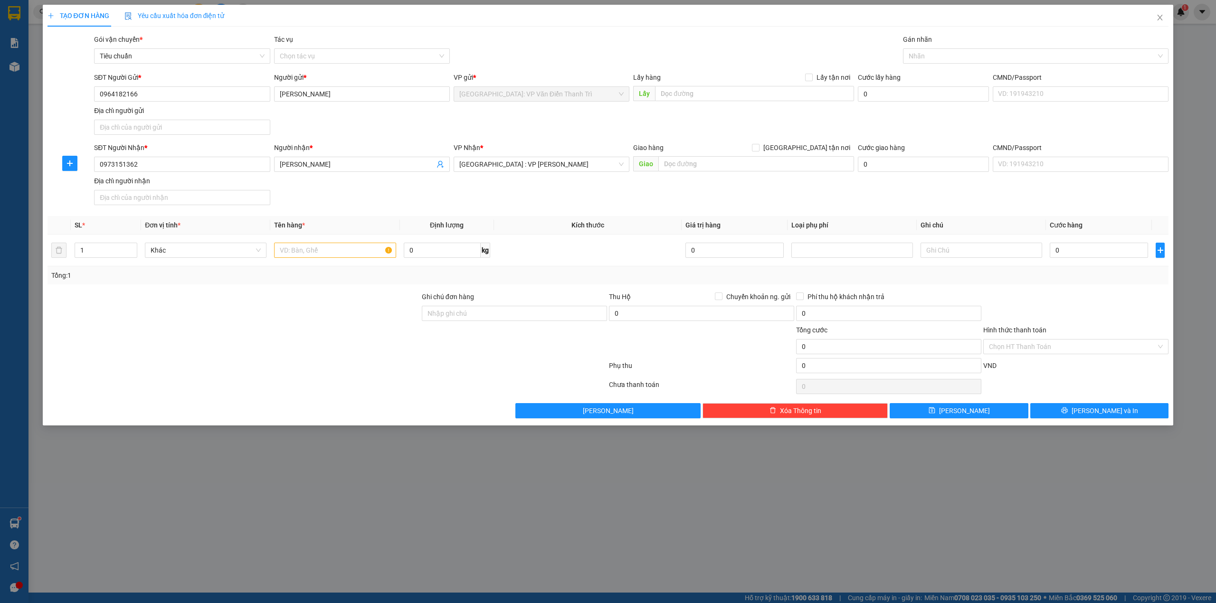
click at [685, 189] on div "SĐT Người Nhận * 0973151362 Người nhận * lê thế nhân VP Nhận * Đà Nẵng : VP Tha…" at bounding box center [631, 176] width 1079 height 67
click at [734, 170] on input "text" at bounding box center [757, 163] width 196 height 15
type input "kcn đông quế sơn, hưng an, quế sơn, quảng nam"
click at [816, 147] on span "[GEOGRAPHIC_DATA] tận nơi" at bounding box center [807, 148] width 95 height 10
click at [759, 147] on input "[GEOGRAPHIC_DATA] tận nơi" at bounding box center [755, 147] width 7 height 7
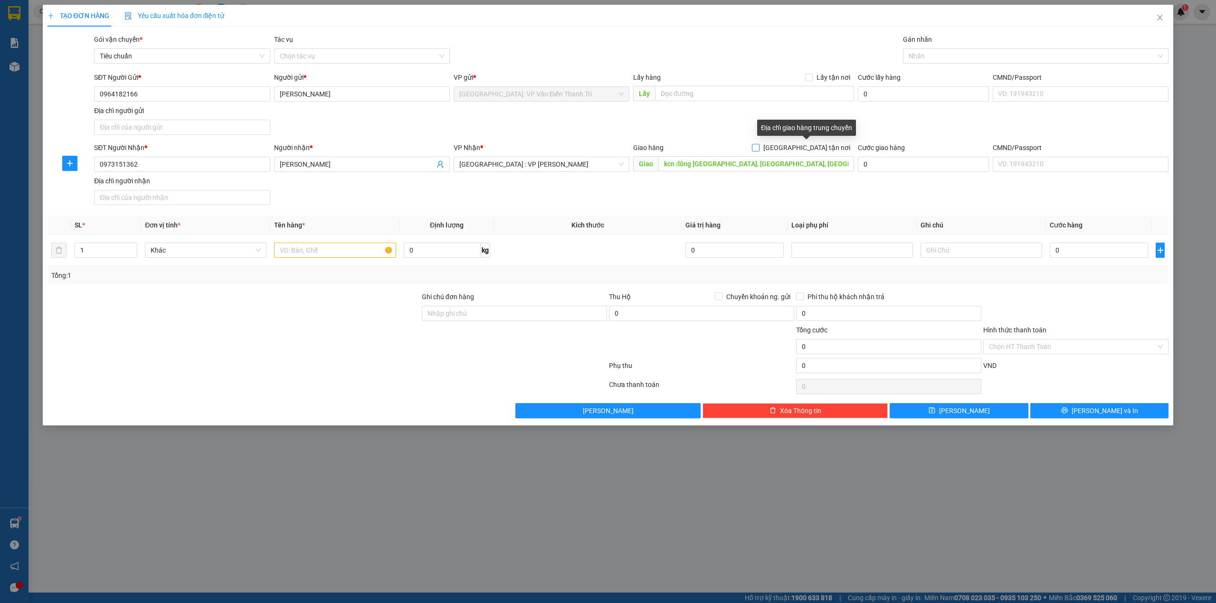
checkbox input "true"
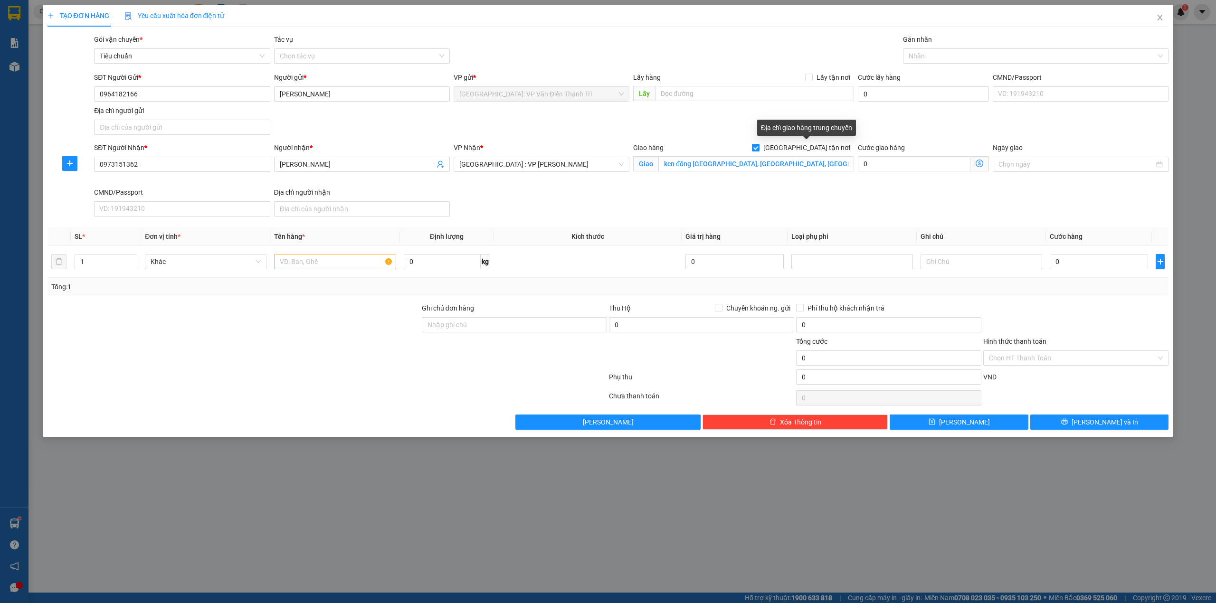
click at [786, 115] on div "SĐT Người Gửi * 0964182166 Người gửi * Hoàng Đình Tuyền VP gửi * Hà Nội: VP Văn…" at bounding box center [631, 105] width 1079 height 67
click at [1081, 265] on input "0" at bounding box center [1099, 261] width 98 height 15
type input "5"
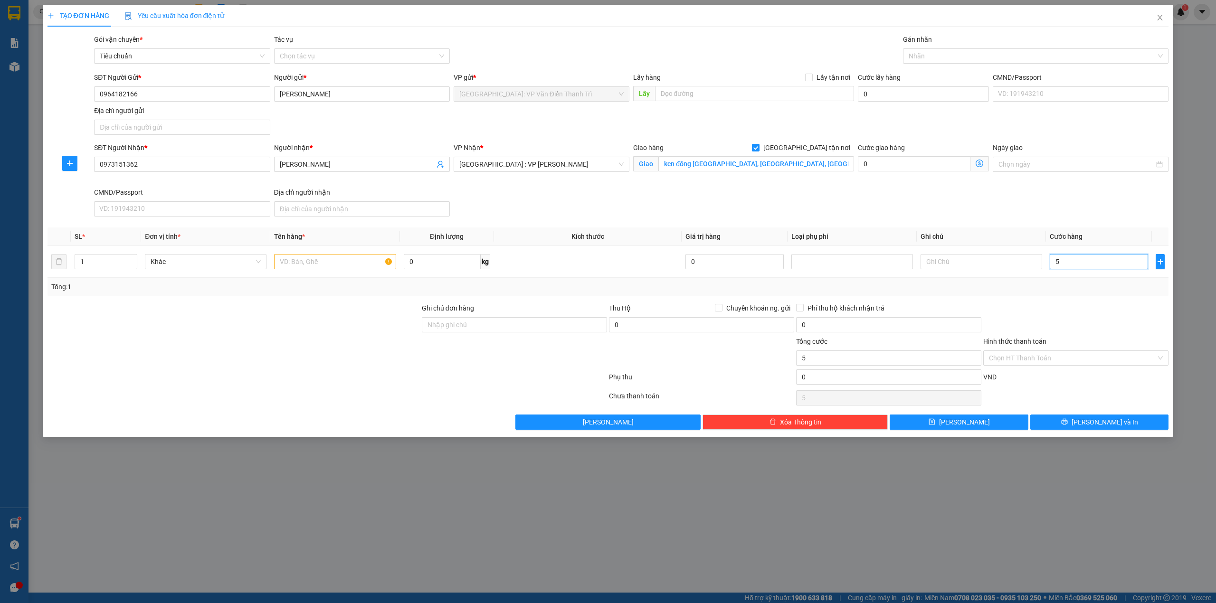
type input "54"
type input "540"
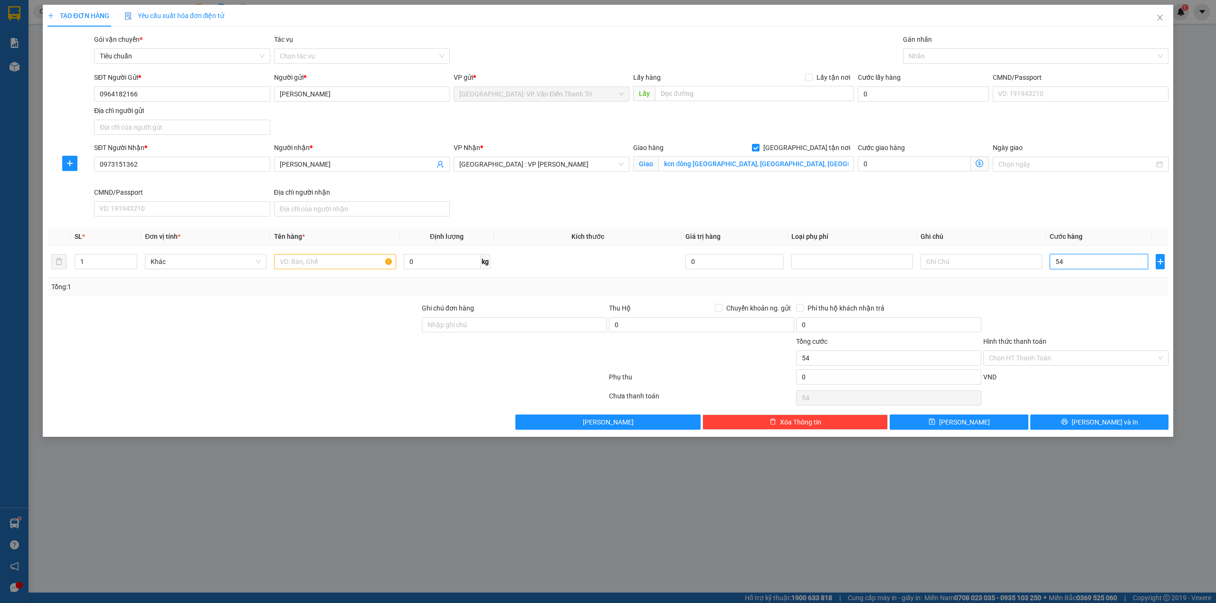
type input "540"
type input "540.000"
click at [1077, 316] on div at bounding box center [1076, 319] width 187 height 33
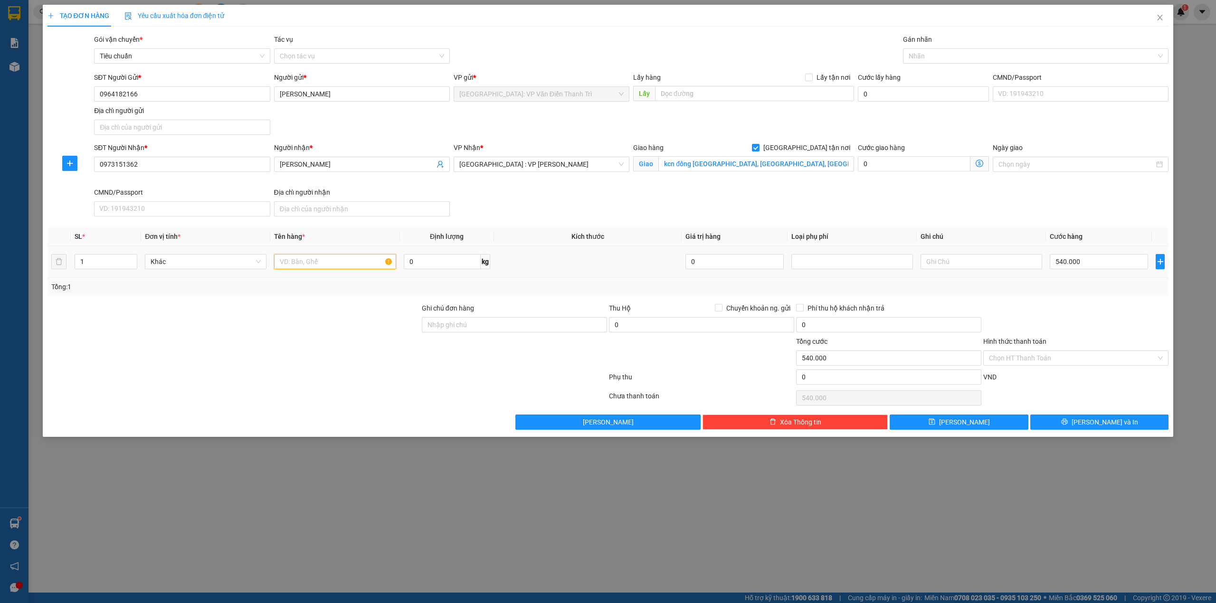
click at [337, 257] on input "text" at bounding box center [335, 261] width 122 height 15
type input "2 thùng giấy + 2 kiện máy bọc vải"
drag, startPoint x: 569, startPoint y: 344, endPoint x: 589, endPoint y: 332, distance: 23.9
click at [569, 344] on div at bounding box center [514, 352] width 187 height 33
click at [589, 332] on input "Ghi chú đơn hàng" at bounding box center [514, 324] width 185 height 15
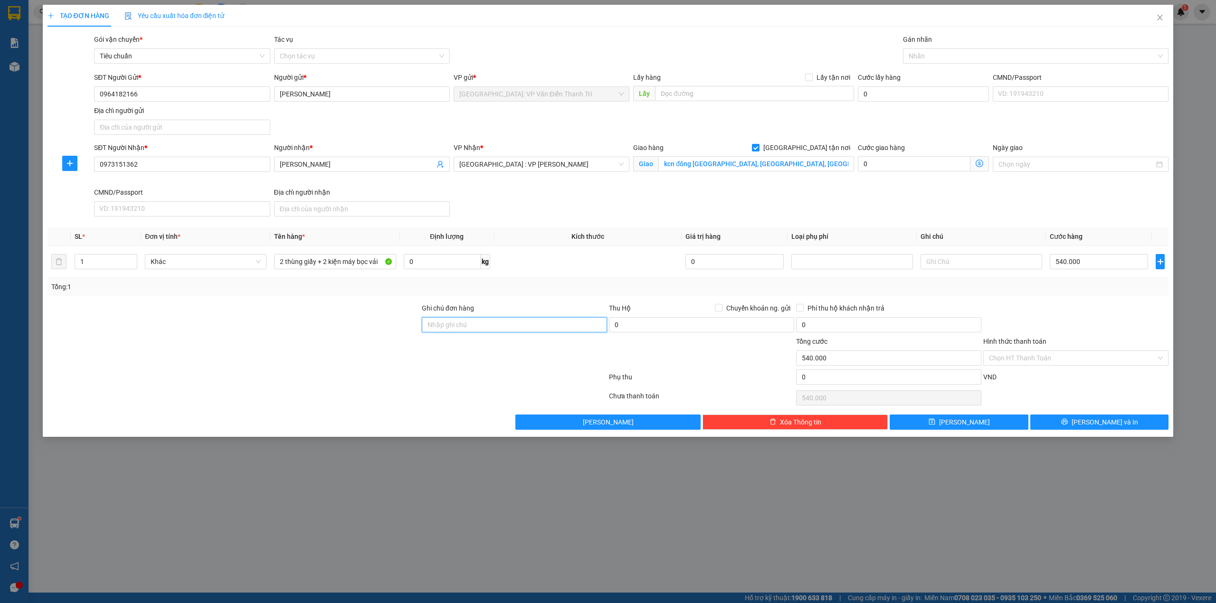
type input "HÀNG DỄ MÓP MÉO CHÚ Ý BỐC XẾP NHẸ TAY KHÔNG ĐÈ HÀNG ( KHÔNG ĐỀN GIÁ TRỊ HÀNG )"
click at [456, 375] on div at bounding box center [328, 379] width 562 height 19
click at [128, 256] on span "Increase Value" at bounding box center [131, 259] width 10 height 9
click at [130, 258] on span "up" at bounding box center [132, 260] width 6 height 6
type input "4"
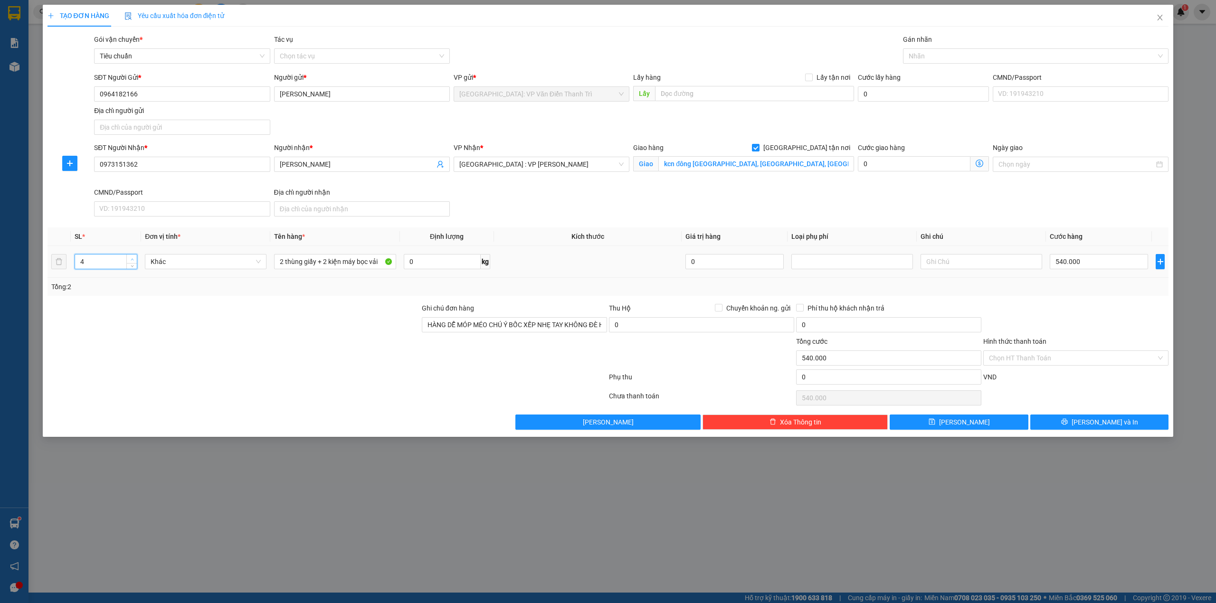
click at [130, 258] on span "up" at bounding box center [132, 260] width 6 height 6
drag, startPoint x: 154, startPoint y: 318, endPoint x: 392, endPoint y: 253, distance: 245.8
click at [157, 318] on div at bounding box center [234, 319] width 374 height 33
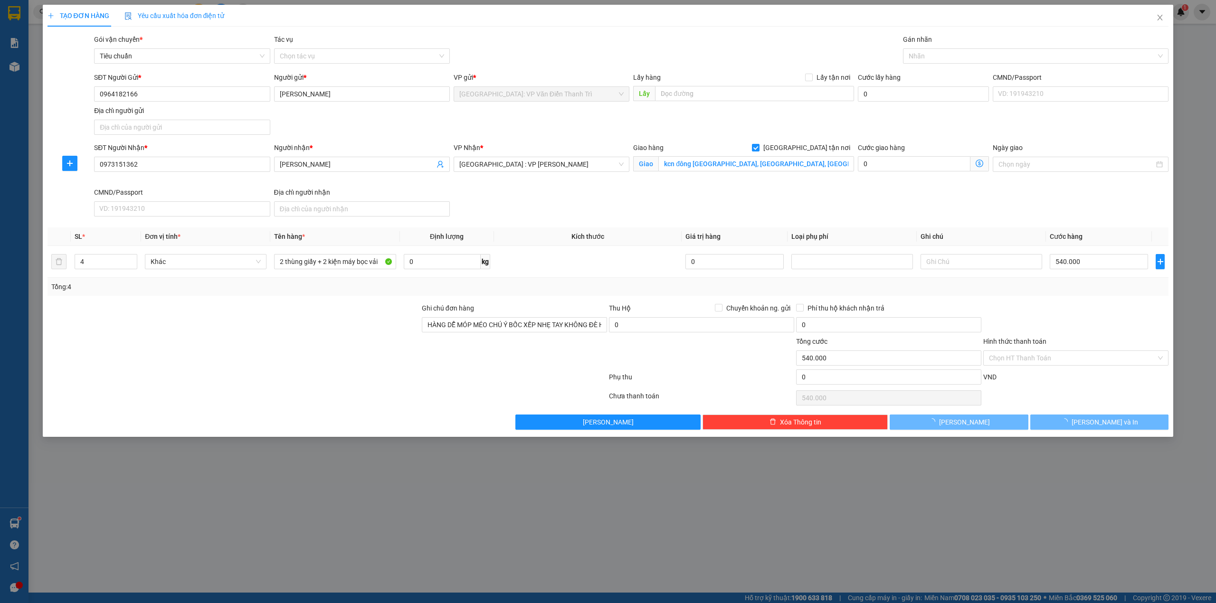
click at [593, 196] on div "SĐT Người Nhận * 0973151362 Người nhận * lê thế nhân VP Nhận * Đà Nẵng : VP Tha…" at bounding box center [631, 182] width 1079 height 78
type input "0"
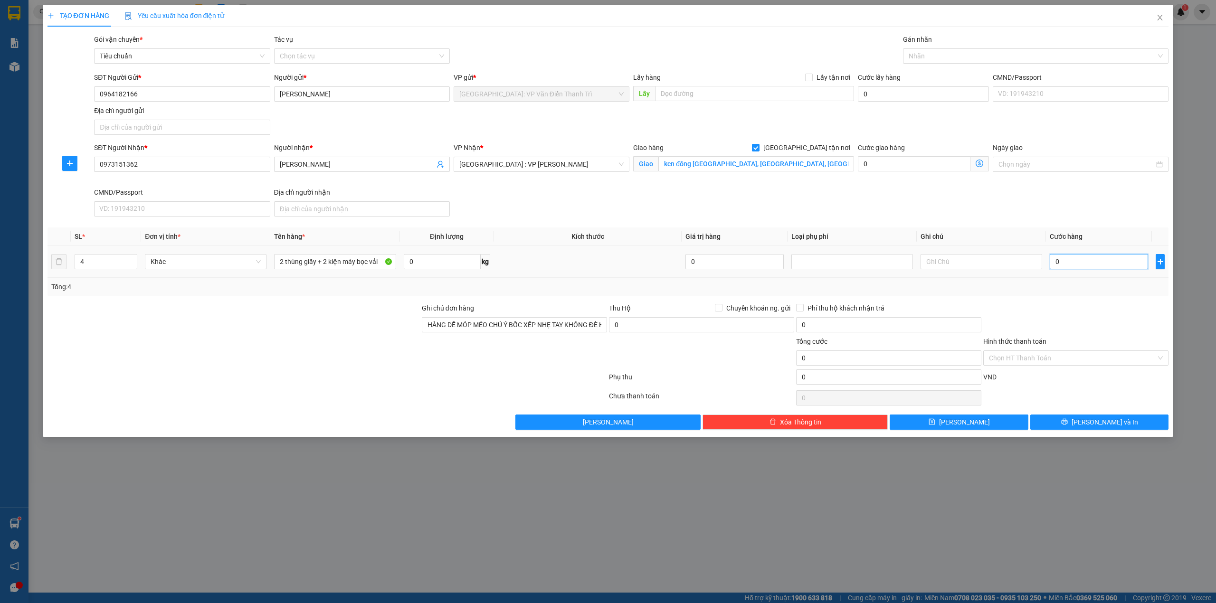
click at [1090, 261] on input "0" at bounding box center [1099, 261] width 98 height 15
type input "54"
type input "540"
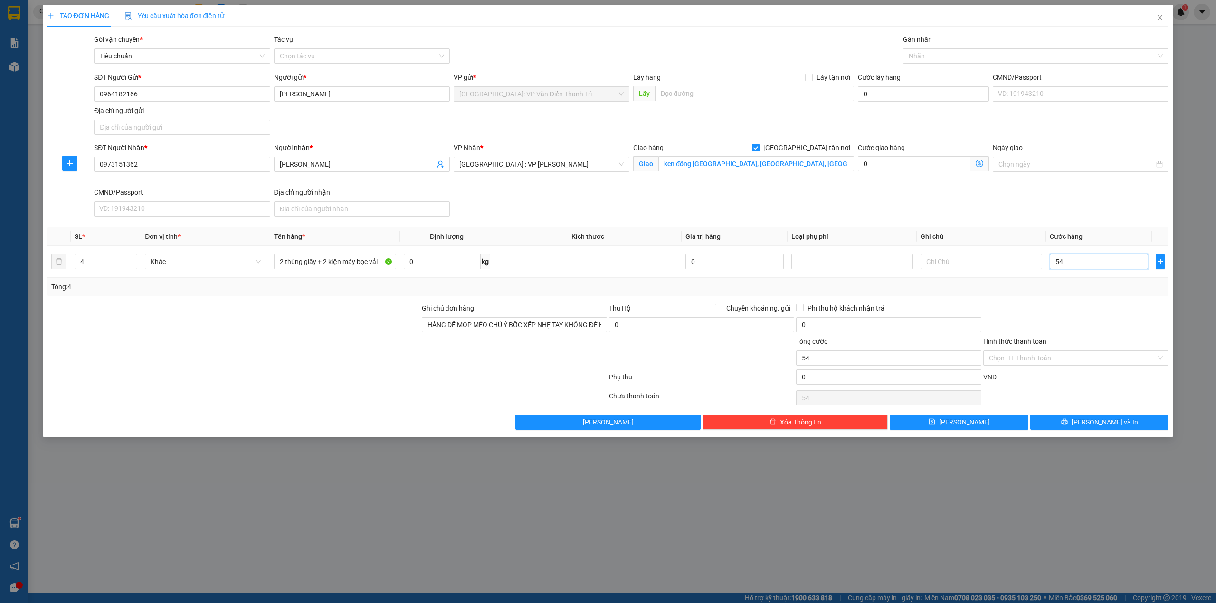
type input "540"
type input "540.000"
click at [1027, 312] on div at bounding box center [1076, 319] width 187 height 33
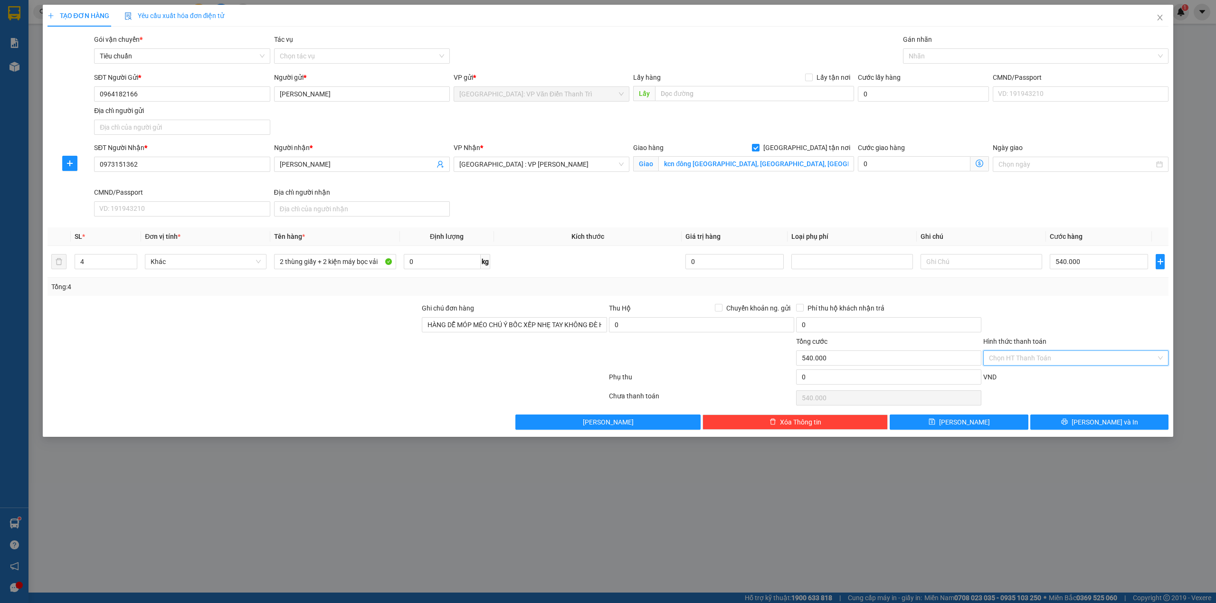
drag, startPoint x: 1049, startPoint y: 356, endPoint x: 1048, endPoint y: 361, distance: 5.3
click at [1048, 361] on input "Hình thức thanh toán" at bounding box center [1072, 358] width 167 height 14
click at [1030, 374] on div "Tại văn phòng" at bounding box center [1076, 379] width 174 height 10
type input "0"
click at [1098, 305] on div at bounding box center [1076, 319] width 187 height 33
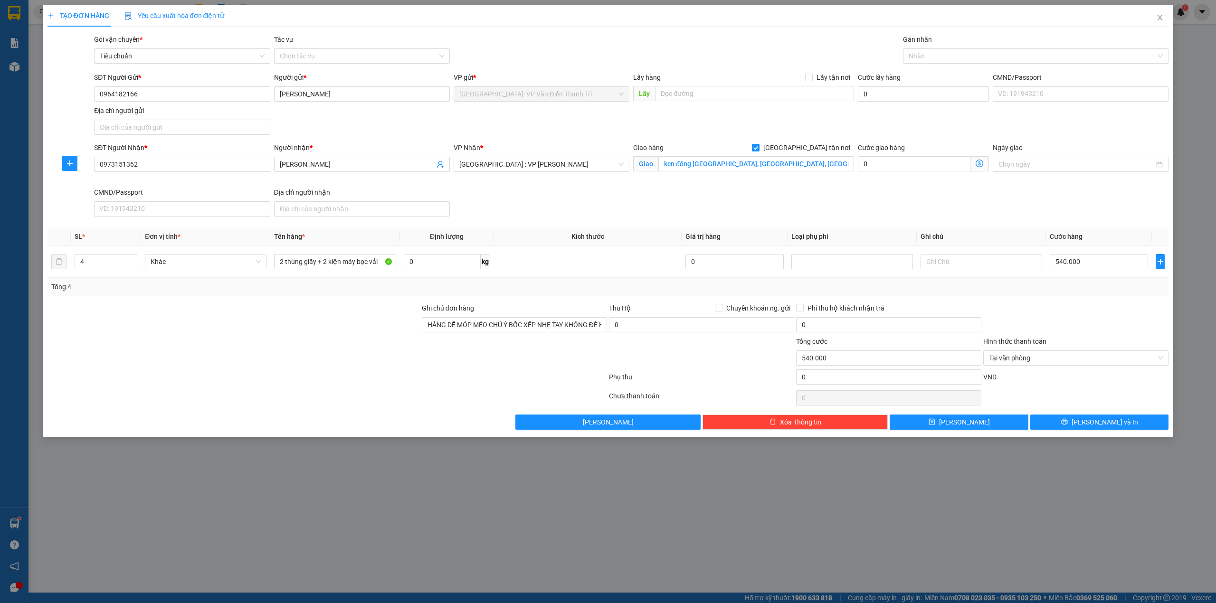
click at [510, 392] on div at bounding box center [328, 398] width 562 height 19
click at [957, 57] on div at bounding box center [1032, 55] width 252 height 11
type input "gtn"
click at [959, 82] on div "[GEOGRAPHIC_DATA] tận nơi" at bounding box center [1036, 75] width 266 height 15
click at [785, 50] on div "Gói vận chuyển * Tiêu chuẩn Tác vụ Chọn tác vụ Gán nhãn Giao tận nơi" at bounding box center [631, 50] width 1079 height 33
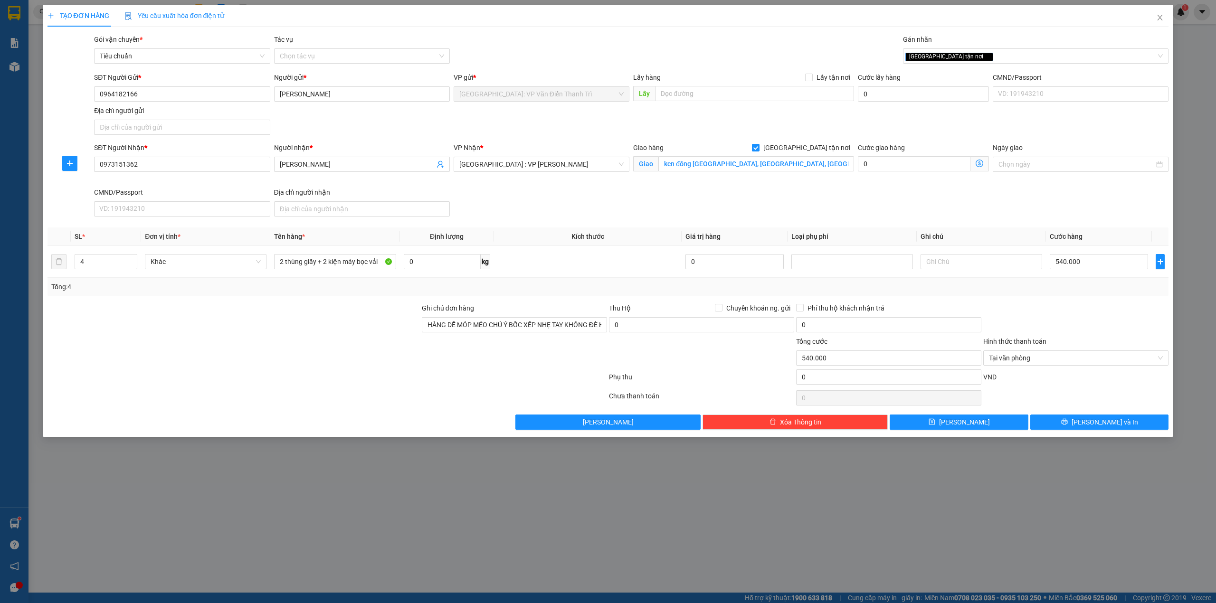
click at [1087, 416] on div "Transit Pickup Surcharge Ids Transit Deliver Surcharge Ids Transit Deliver Surc…" at bounding box center [609, 232] width 1122 height 396
click at [1068, 424] on icon "printer" at bounding box center [1065, 422] width 7 height 7
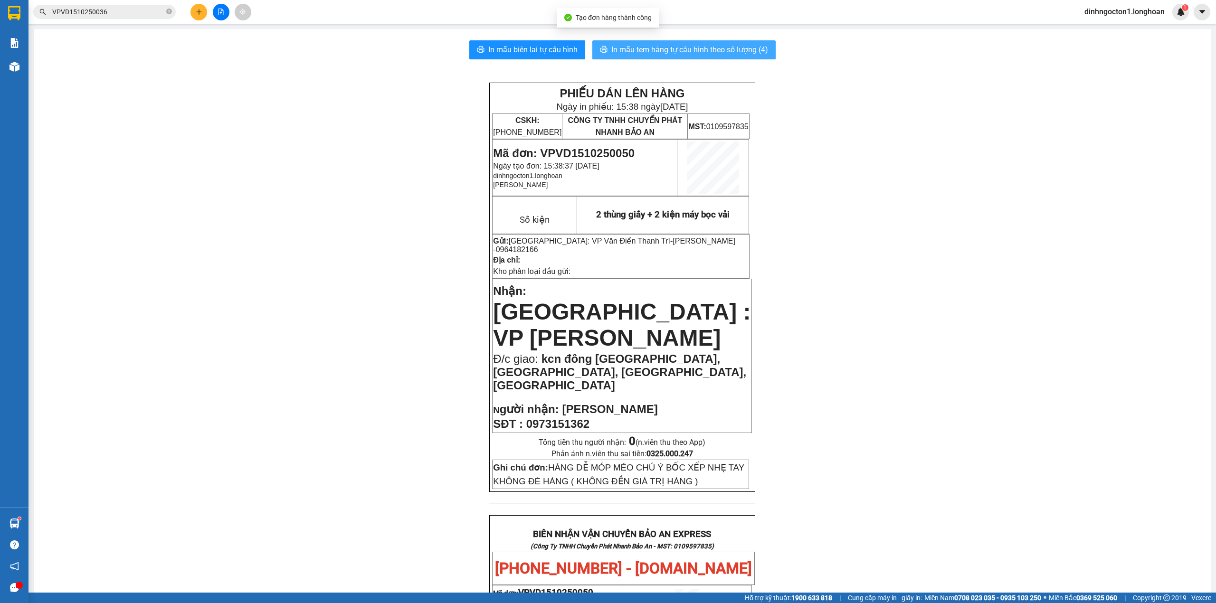
click at [744, 48] on span "In mẫu tem hàng tự cấu hình theo số lượng (4)" at bounding box center [690, 50] width 157 height 12
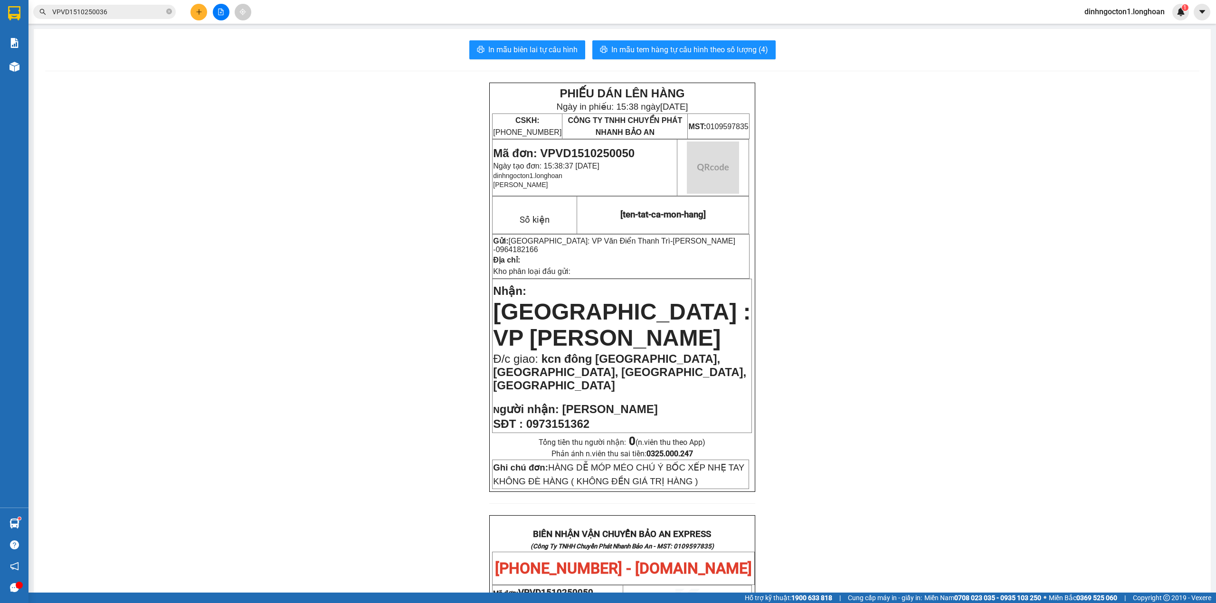
click at [947, 466] on div "PHIẾU DÁN LÊN HÀNG Ngày in phiếu: 15:38 ngày 15-10-2025 CSKH: 1900.06.88.33 CÔN…" at bounding box center [622, 581] width 1155 height 996
click at [711, 48] on span "In mẫu tem hàng tự cấu hình theo số lượng (4)" at bounding box center [690, 50] width 157 height 12
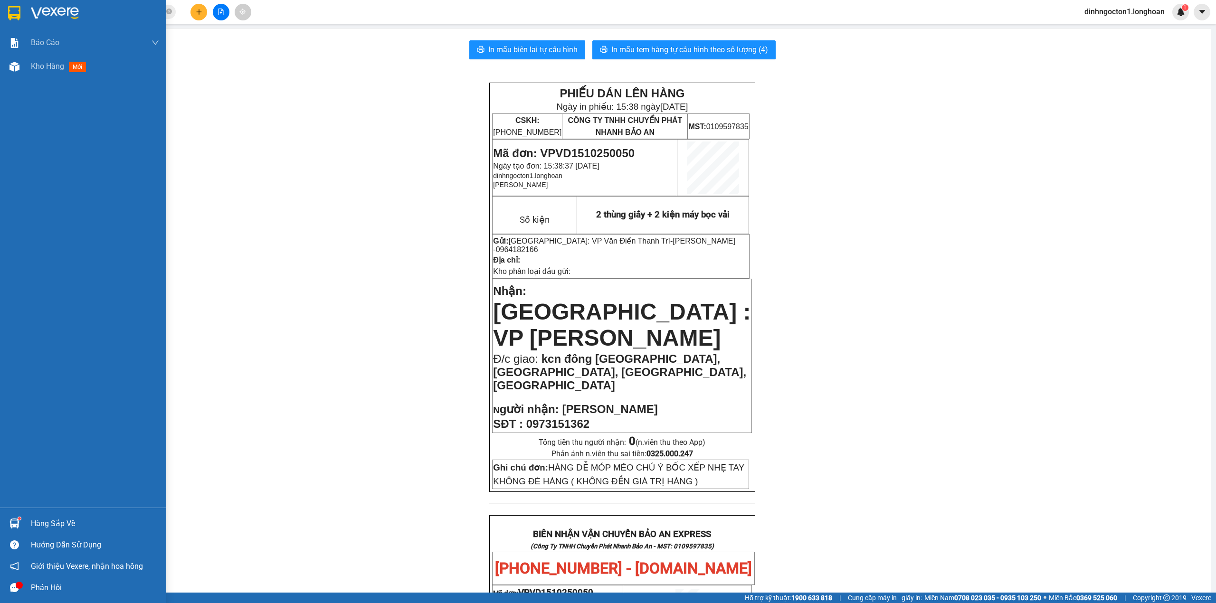
drag, startPoint x: 113, startPoint y: 417, endPoint x: 122, endPoint y: 415, distance: 9.7
click at [115, 416] on div "Báo cáo 1. Báo cáo nộp tiền các vp 3. Doanh Thu theo VP Gửi (mới) 9. Thống kê đ…" at bounding box center [83, 269] width 166 height 477
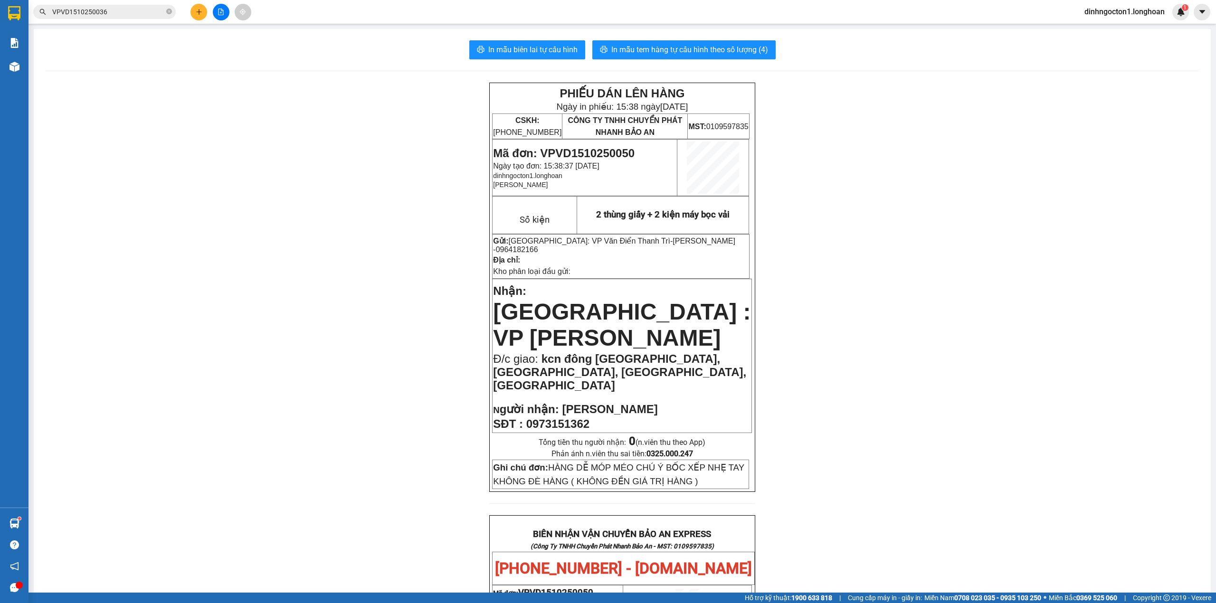
click at [367, 340] on div "PHIẾU DÁN LÊN HÀNG Ngày in phiếu: 15:38 ngày 15-10-2025 CSKH: 1900.06.88.33 CÔN…" at bounding box center [622, 581] width 1155 height 996
click at [1006, 517] on div "PHIẾU DÁN LÊN HÀNG Ngày in phiếu: 15:38 ngày 15-10-2025 CSKH: 1900.06.88.33 CÔN…" at bounding box center [622, 581] width 1155 height 996
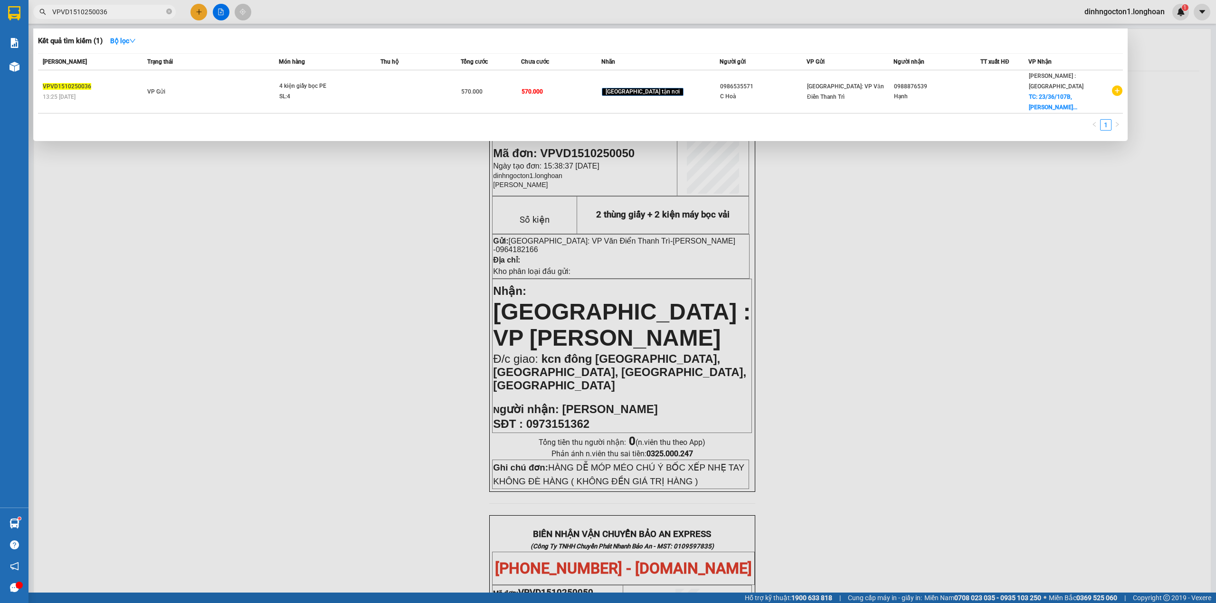
click at [135, 12] on input "VPVD1510250036" at bounding box center [108, 12] width 112 height 10
paste input "0838697152"
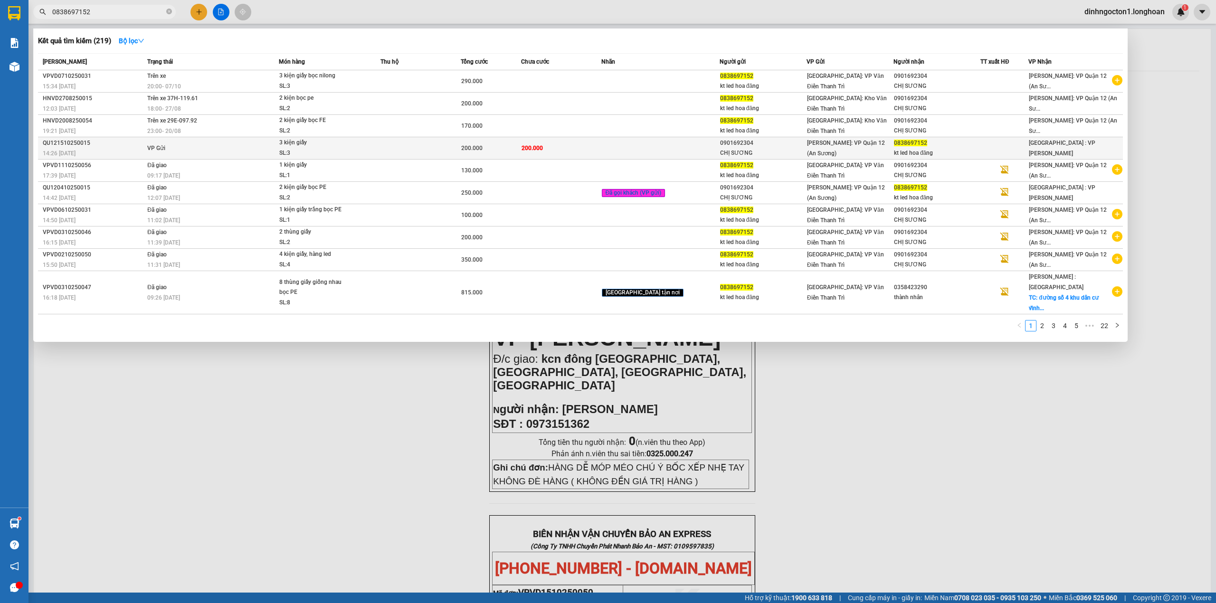
type input "0838697152"
drag, startPoint x: 748, startPoint y: 140, endPoint x: 714, endPoint y: 146, distance: 34.9
click at [714, 146] on tr "QU121510250015 14:26 - 15/10 VP Gửi 3 kiện giấy SL: 3 200.000 200.000 090169230…" at bounding box center [580, 148] width 1085 height 22
copy div "0901692304"
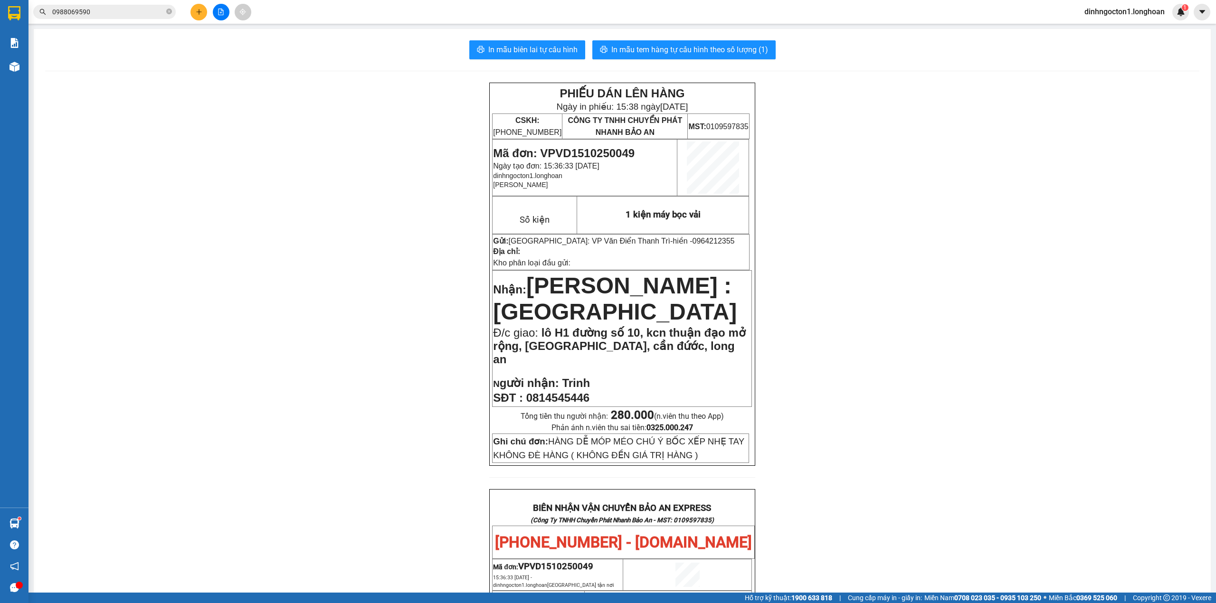
click at [190, 11] on div at bounding box center [220, 12] width 71 height 17
click at [197, 10] on icon "plus" at bounding box center [199, 12] width 7 height 7
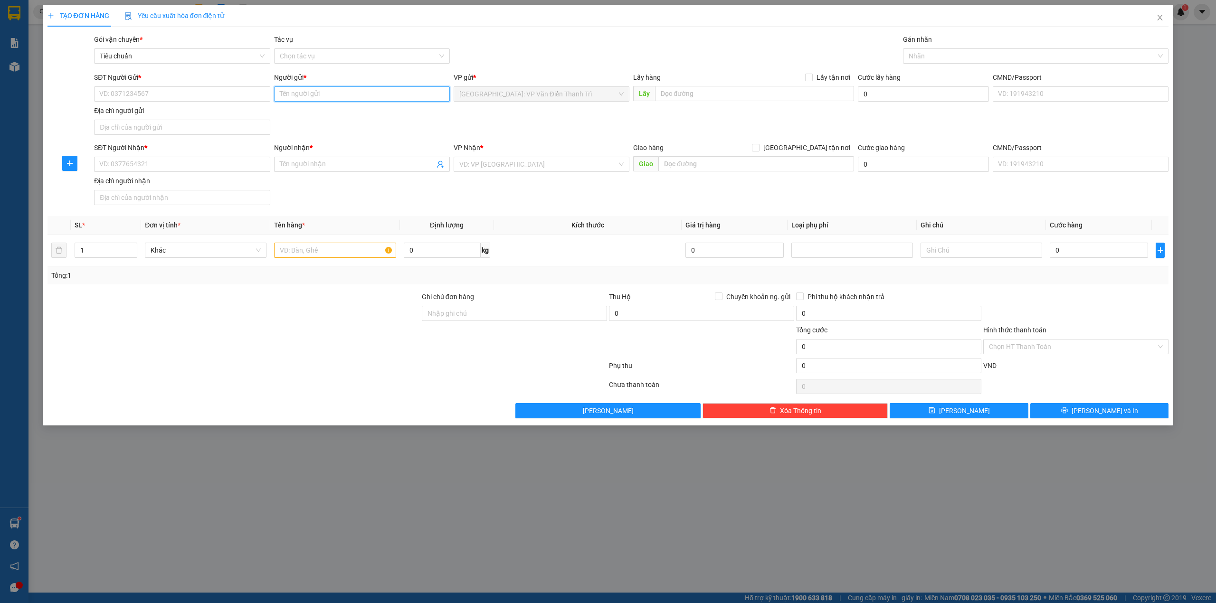
click at [319, 100] on input "Người gửi *" at bounding box center [362, 93] width 176 height 15
click at [326, 93] on input "Người gửi *" at bounding box center [362, 93] width 176 height 15
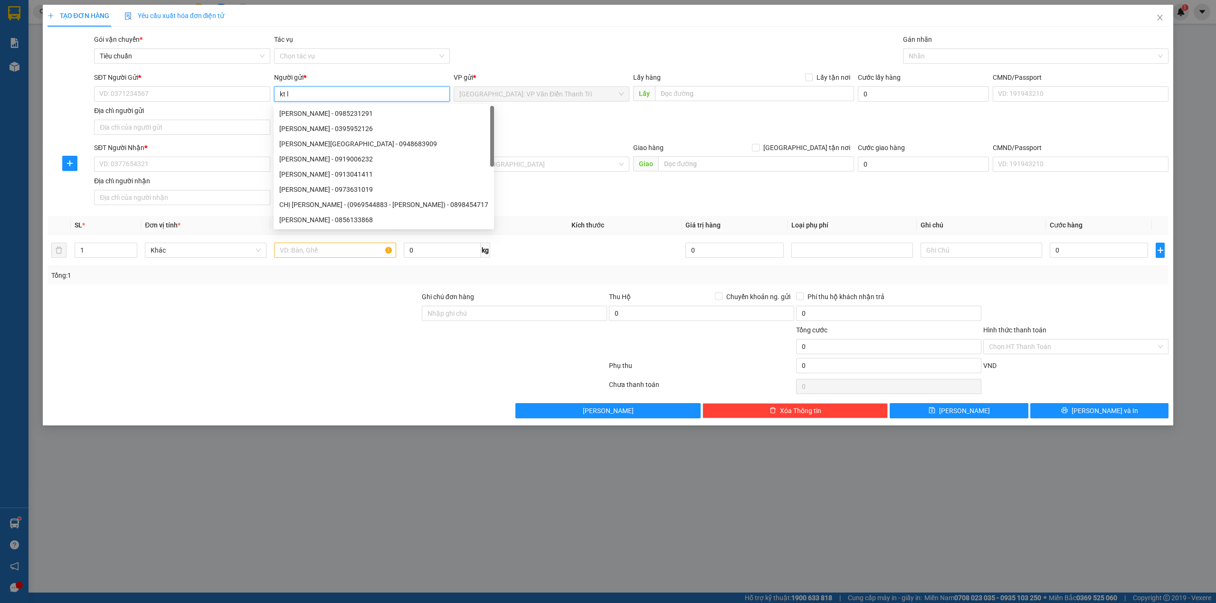
type input "kt le"
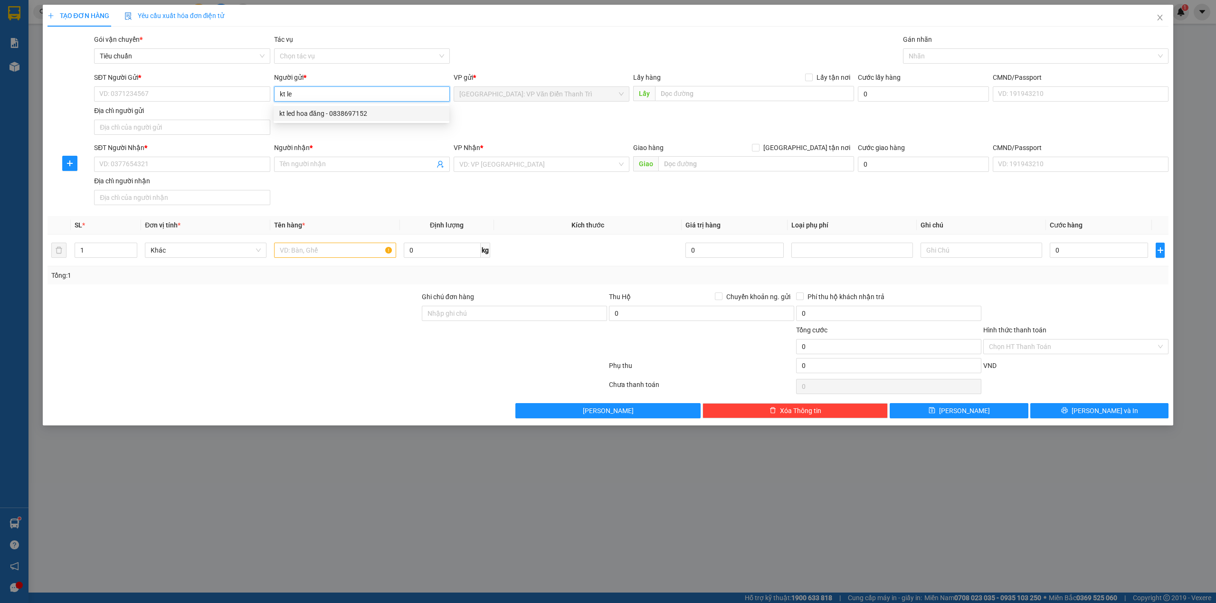
click at [379, 115] on div "kt led hoa đăng - 0838697152" at bounding box center [361, 113] width 164 height 10
type input "0838697152"
type input "kt led hoa đăng"
click at [544, 133] on div "SĐT Người Gửi * 0838697152 Người gửi * kt led hoa đăng kt led hoa đăng VP gửi *…" at bounding box center [631, 105] width 1079 height 67
click at [564, 46] on div "Gói vận chuyển * Tiêu chuẩn Tác vụ Chọn tác vụ Gán nhãn Nhãn" at bounding box center [631, 50] width 1079 height 33
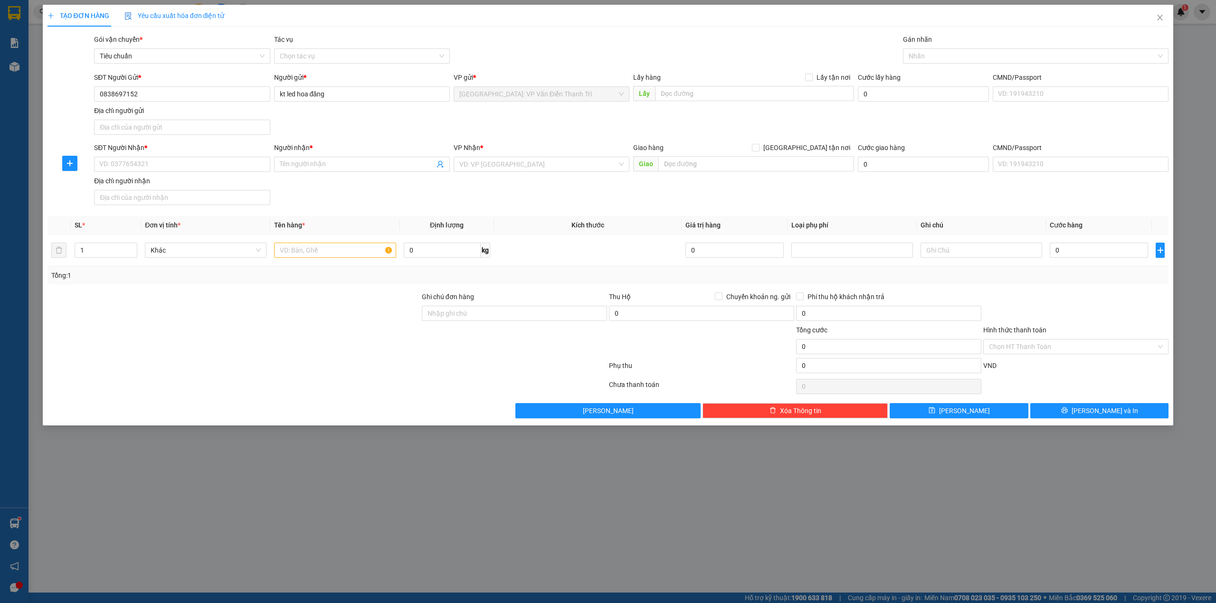
click at [371, 124] on div "SĐT Người Gửi * 0838697152 Người gửi * kt led hoa đăng VP gửi * [GEOGRAPHIC_DAT…" at bounding box center [631, 105] width 1079 height 67
click at [187, 164] on input "SĐT Người Nhận *" at bounding box center [182, 164] width 176 height 15
click at [183, 165] on input "SĐT Người Nhận *" at bounding box center [182, 164] width 176 height 15
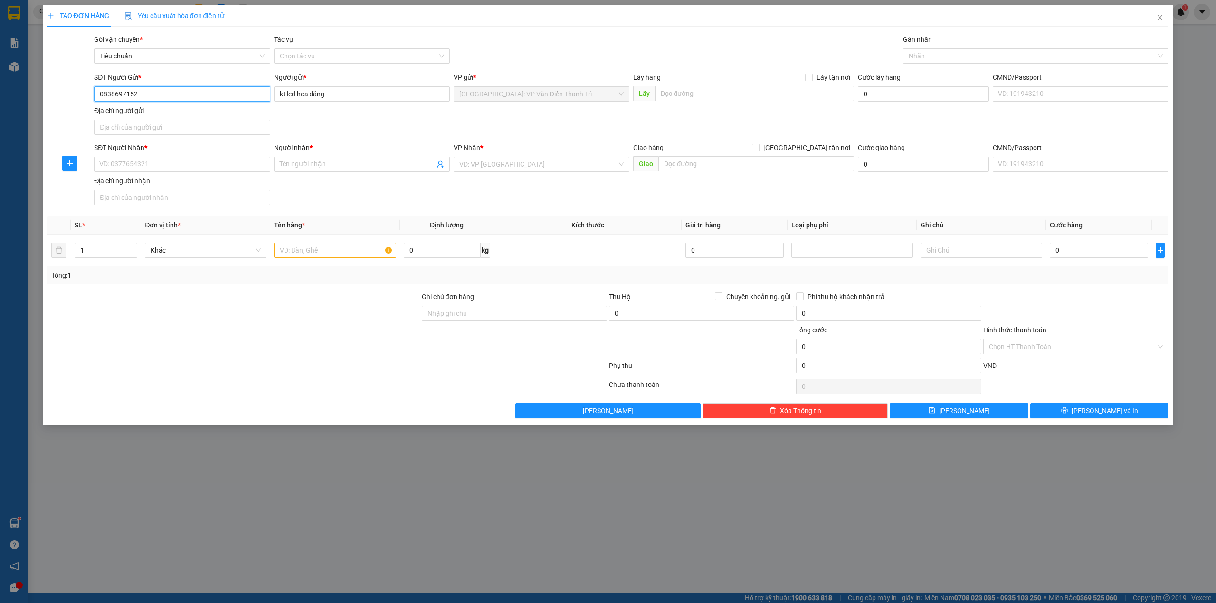
click at [173, 102] on input "0838697152" at bounding box center [182, 93] width 176 height 15
click at [179, 101] on input "0838697152" at bounding box center [182, 93] width 176 height 15
click at [206, 162] on input "SĐT Người Nhận *" at bounding box center [182, 164] width 176 height 15
paste input "0901692304"
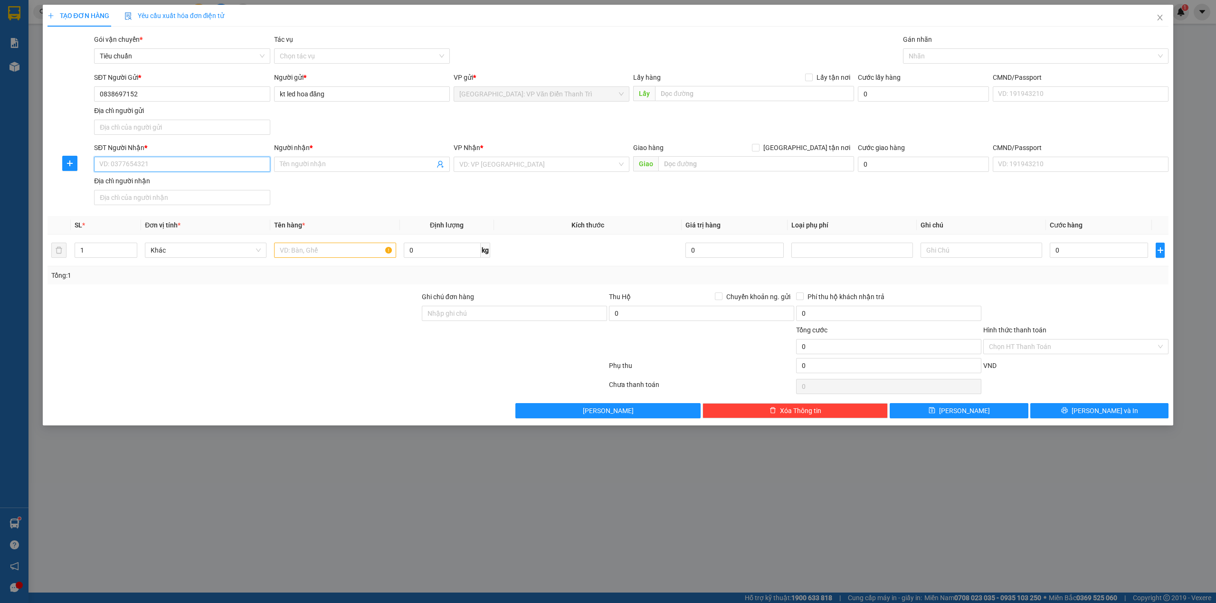
type input "0901692304"
click at [191, 182] on div "0901692304 - CHỊ SƯƠNG" at bounding box center [182, 185] width 164 height 10
type input "CHỊ SƯƠNG"
click at [181, 170] on input "0901692304" at bounding box center [182, 164] width 176 height 15
type input "0901692304"
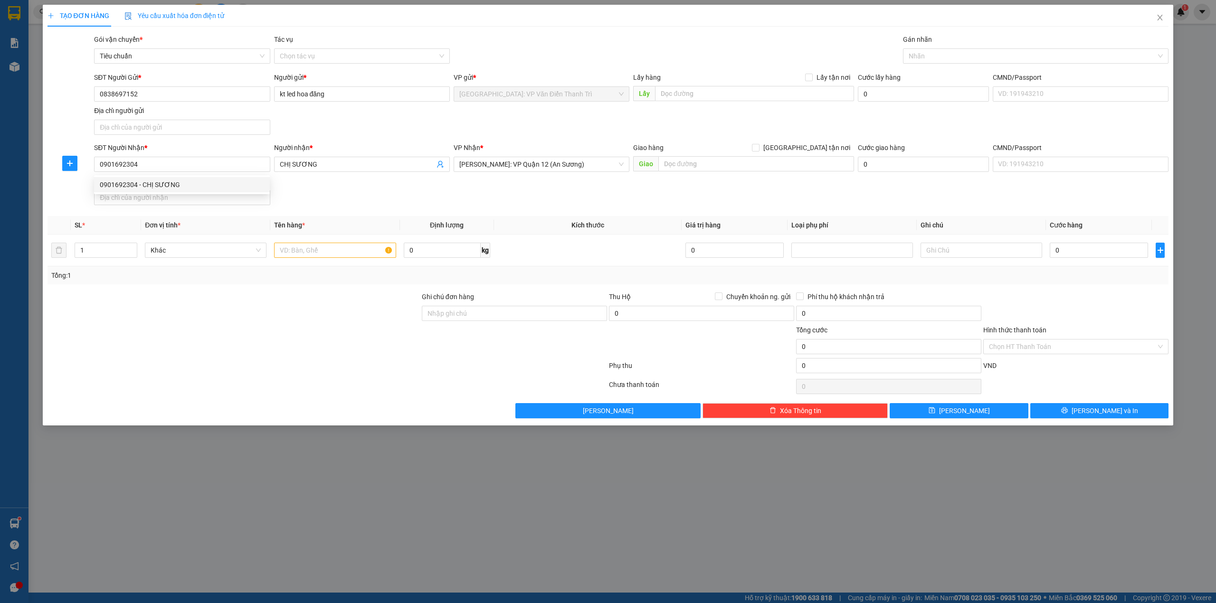
click at [504, 224] on th "Kích thước" at bounding box center [588, 225] width 188 height 19
click at [515, 211] on div "Transit Pickup Surcharge Ids Transit Deliver Surcharge Ids Transit Deliver Surc…" at bounding box center [609, 226] width 1122 height 384
click at [100, 253] on input "1" at bounding box center [106, 250] width 62 height 14
type input "5"
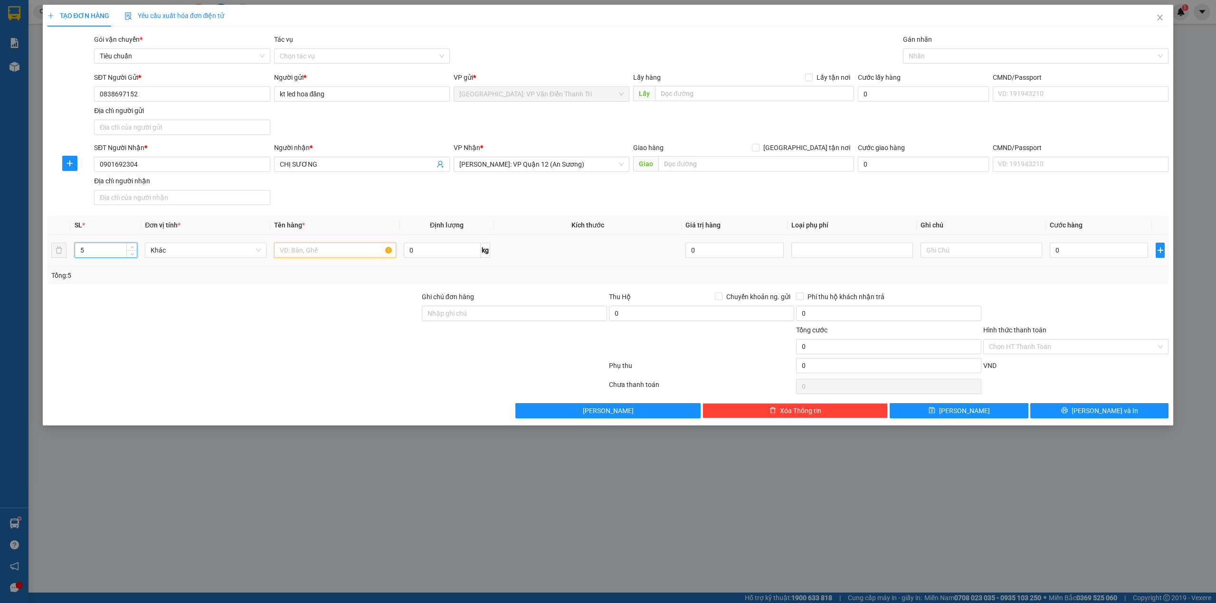
click at [320, 254] on input "text" at bounding box center [335, 250] width 122 height 15
type input "5 kiện giấy bọc PE"
click at [504, 189] on div "SĐT Người Nhận * 0901692304 Người nhận * CHỊ SƯƠNG VP Nhận * [GEOGRAPHIC_DATA]:…" at bounding box center [631, 176] width 1079 height 67
click at [453, 251] on input "0" at bounding box center [442, 250] width 77 height 15
type input "73"
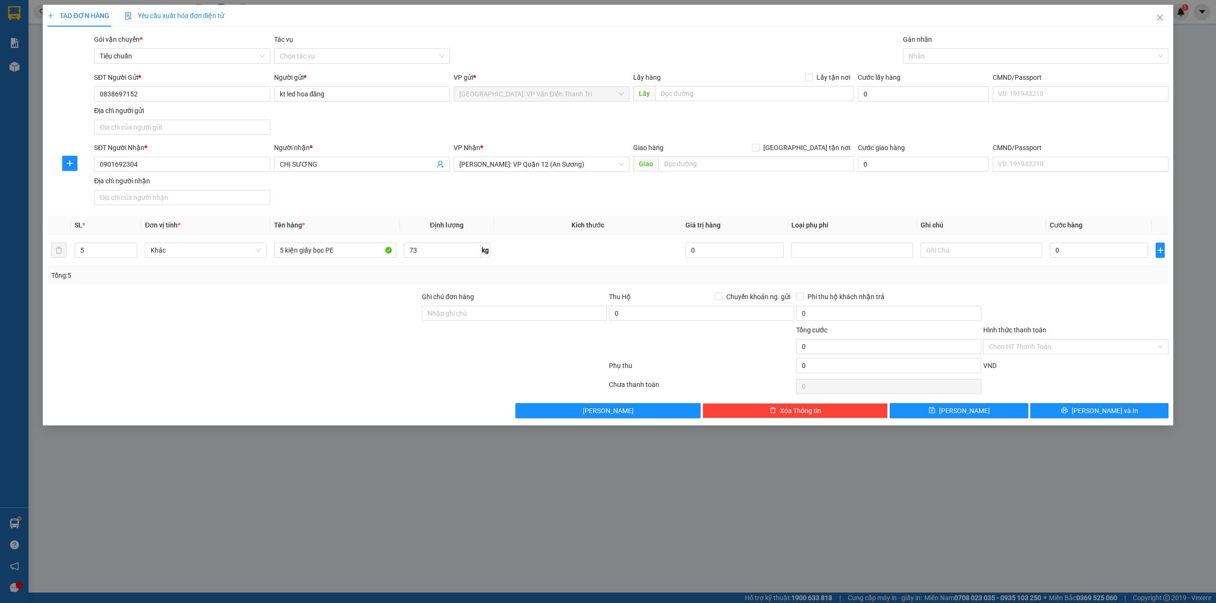
drag, startPoint x: 301, startPoint y: 379, endPoint x: 344, endPoint y: 350, distance: 51.4
click at [301, 377] on div at bounding box center [328, 367] width 562 height 19
drag, startPoint x: 584, startPoint y: 208, endPoint x: 594, endPoint y: 206, distance: 9.7
click at [588, 208] on div "SĐT Người Nhận * 0901692304 Người nhận * CHỊ SƯƠNG VP Nhận * [GEOGRAPHIC_DATA]:…" at bounding box center [631, 176] width 1079 height 67
click at [957, 50] on div at bounding box center [1032, 55] width 252 height 11
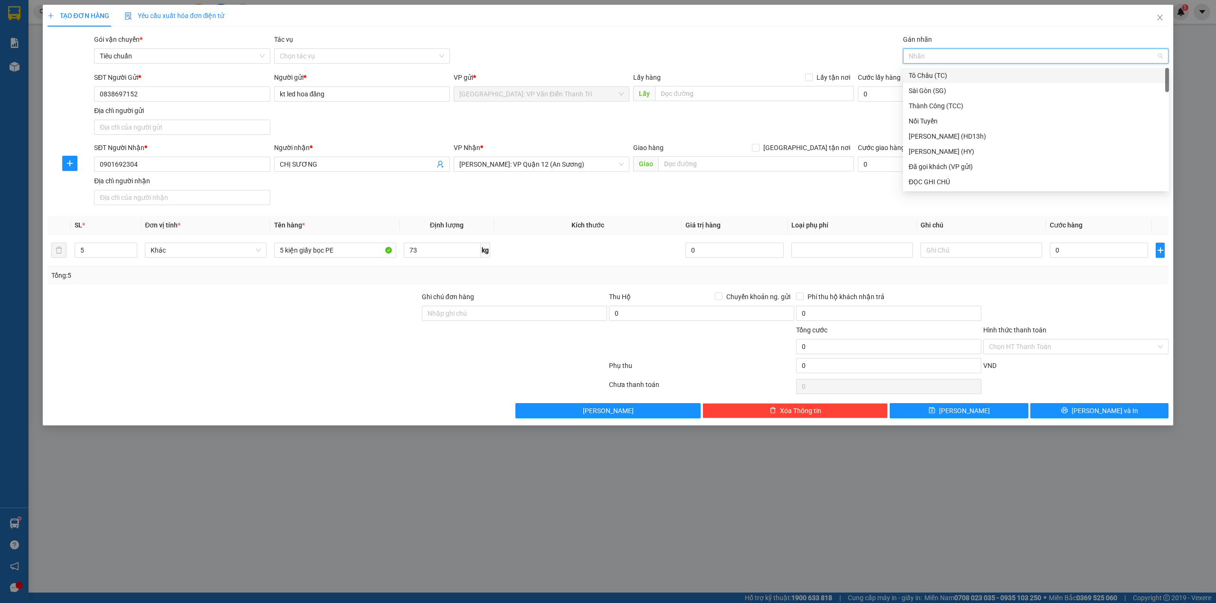
drag, startPoint x: 718, startPoint y: 54, endPoint x: 693, endPoint y: 42, distance: 28.1
click at [719, 53] on div "Gói vận chuyển * Tiêu chuẩn Tác vụ Chọn tác vụ Gán nhãn Nhãn" at bounding box center [631, 50] width 1079 height 33
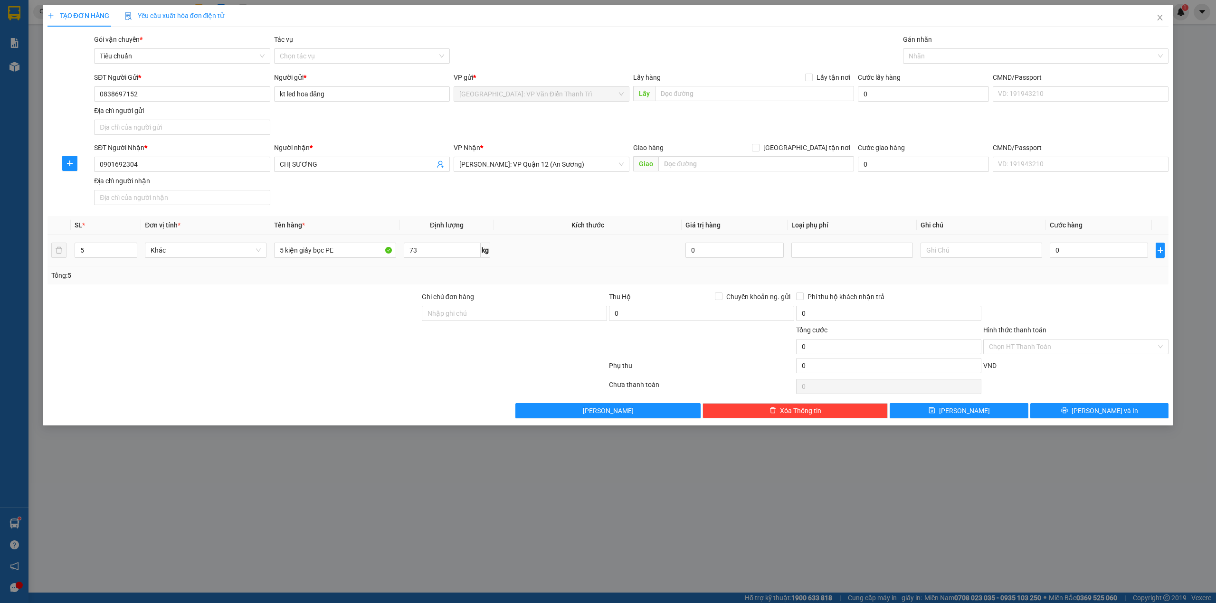
click at [1086, 240] on td "0" at bounding box center [1099, 251] width 106 height 32
click at [1079, 260] on div "0" at bounding box center [1099, 250] width 98 height 19
click at [1088, 257] on input "0" at bounding box center [1099, 250] width 98 height 15
type input "5"
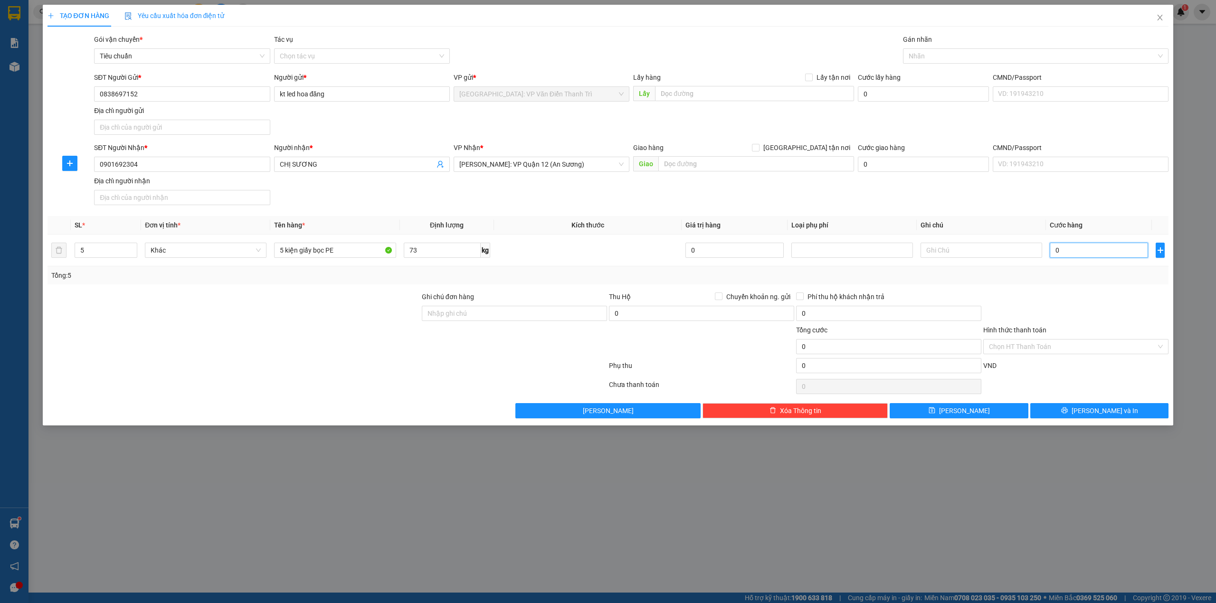
type input "5"
type input "51"
type input "510"
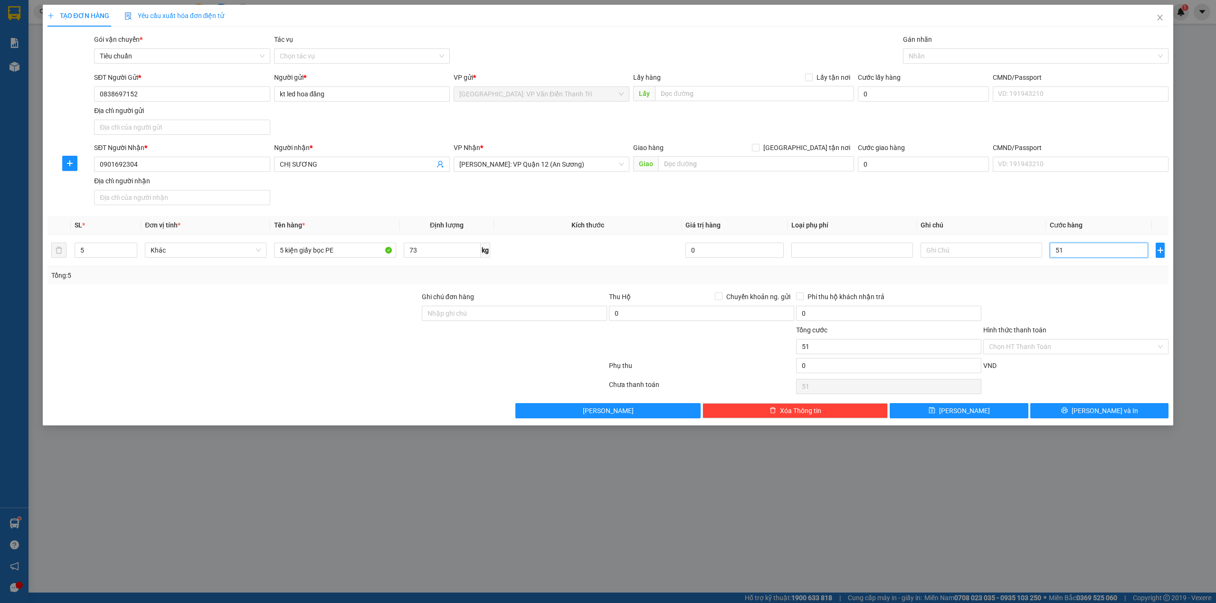
type input "510"
type input "510.000"
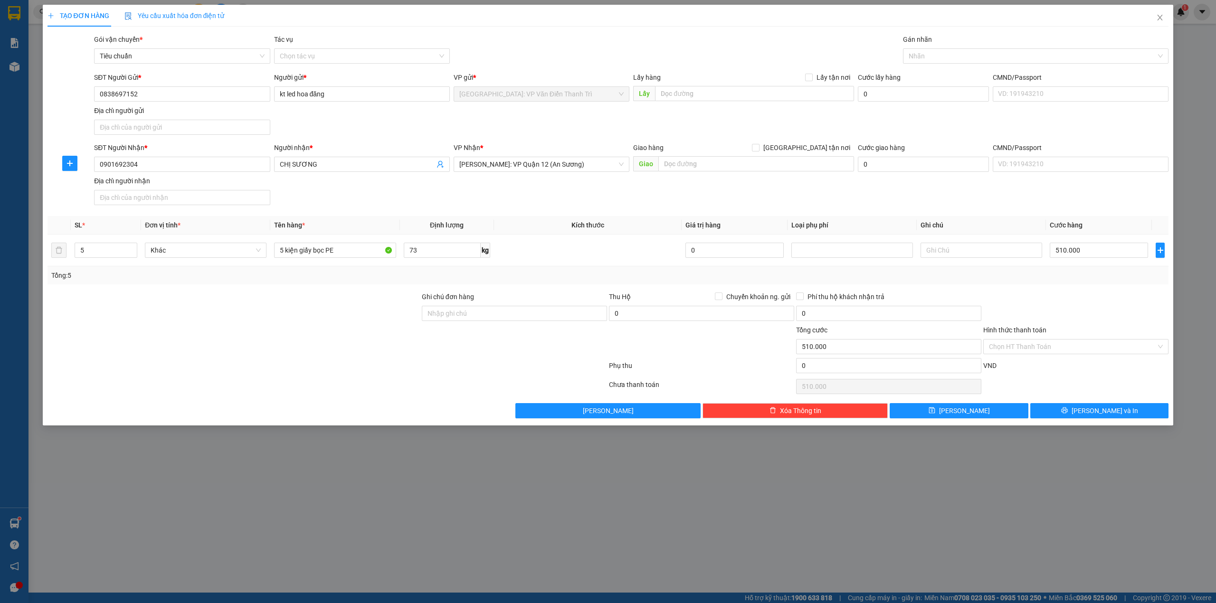
click at [1106, 200] on div "SĐT Người Nhận * 0901692304 Người nhận * CHỊ SƯƠNG VP Nhận * [GEOGRAPHIC_DATA]:…" at bounding box center [631, 176] width 1079 height 67
click at [789, 192] on div "SĐT Người Nhận * 0901692304 Người nhận * CHỊ SƯƠNG VP Nhận * [GEOGRAPHIC_DATA]:…" at bounding box center [631, 176] width 1079 height 67
click at [354, 309] on div at bounding box center [234, 308] width 374 height 33
click at [582, 203] on div "SĐT Người Nhận * 0901692304 Người nhận * CHỊ SƯƠNG VP Nhận * [GEOGRAPHIC_DATA]:…" at bounding box center [631, 176] width 1079 height 67
click at [428, 344] on div at bounding box center [514, 341] width 187 height 33
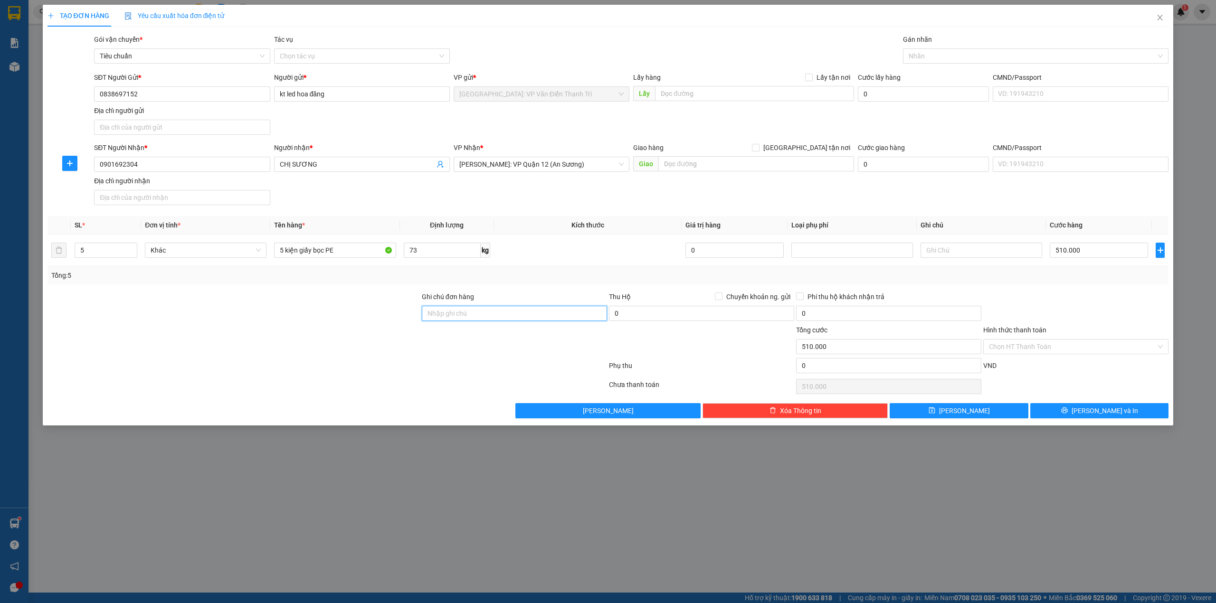
click at [513, 319] on input "Ghi chú đơn hàng" at bounding box center [514, 313] width 185 height 15
type input "HÀNG DỄ MÓP MÉO CHÚ Ý BỐC XẾP NHẸ TAY KHÔNG ĐÈ HÀNG ( KHÔNG ĐỀN GIÁ TRỊ HÀNG )"
click at [470, 358] on div at bounding box center [514, 341] width 187 height 33
click at [1105, 414] on span "[PERSON_NAME] và In" at bounding box center [1105, 411] width 67 height 10
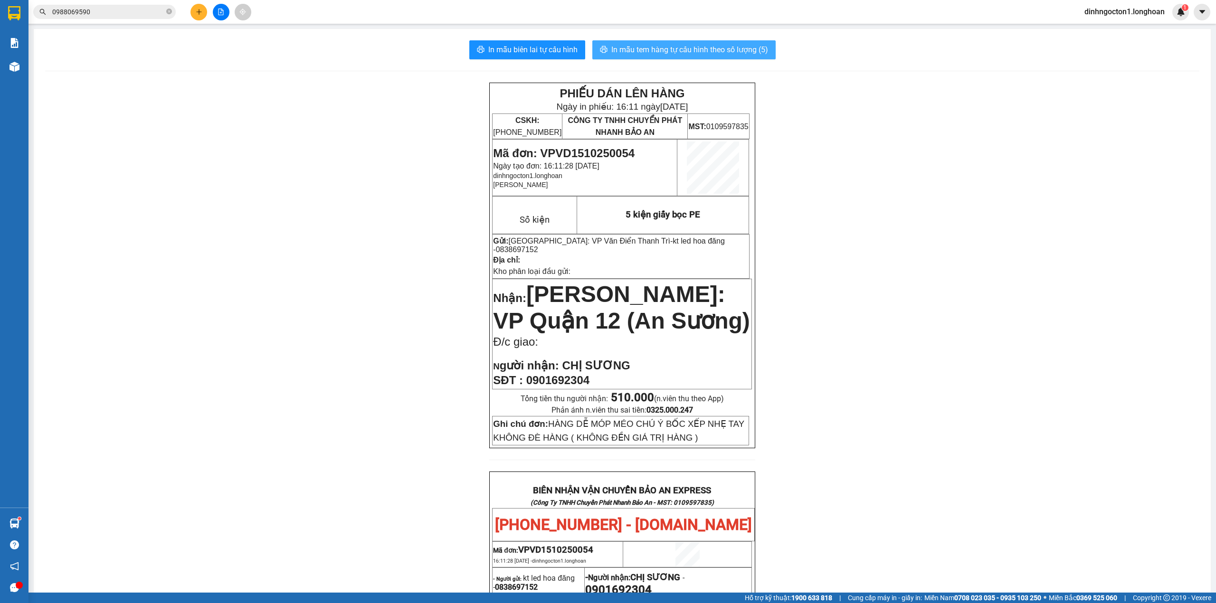
click at [720, 45] on span "In mẫu tem hàng tự cấu hình theo số lượng (5)" at bounding box center [690, 50] width 157 height 12
click at [948, 115] on div "PHIẾU DÁN LÊN HÀNG Ngày in phiếu: 16:12 [DATE] CSKH: [PHONE_NUMBER] CÔNG TY TNH…" at bounding box center [622, 530] width 1155 height 894
click at [896, 174] on div "PHIẾU DÁN LÊN HÀNG Ngày in phiếu: 16:12 [DATE] CSKH: [PHONE_NUMBER] CÔNG TY TNH…" at bounding box center [622, 530] width 1155 height 894
click at [603, 147] on span "Mã đơn: VPVD1510250054" at bounding box center [564, 153] width 142 height 13
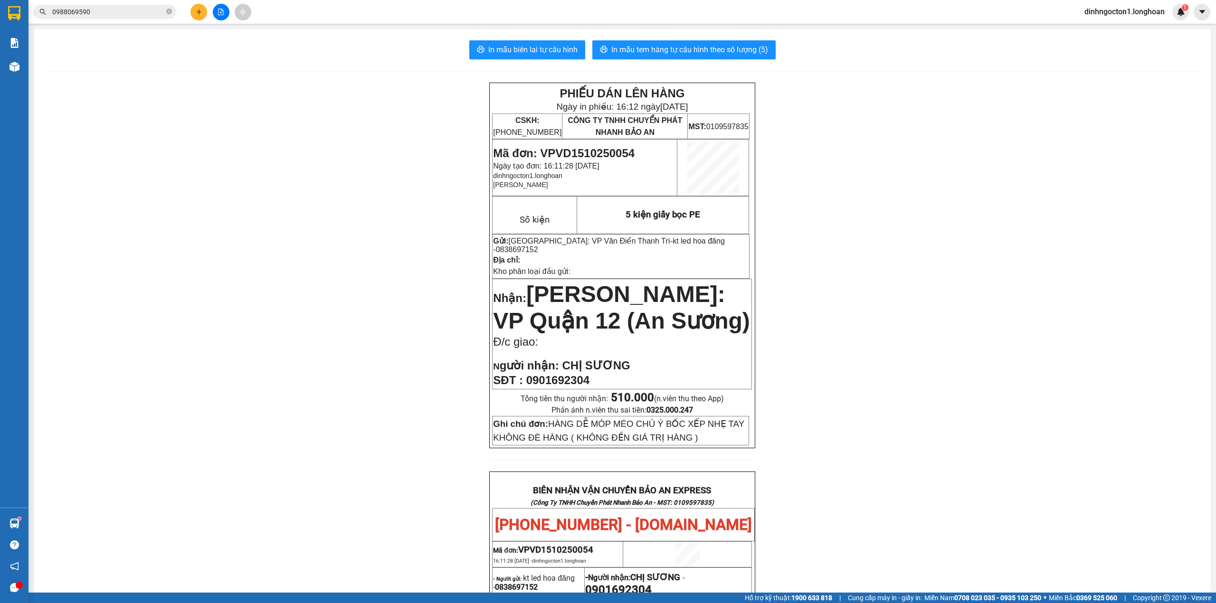
click at [267, 301] on div "PHIẾU DÁN LÊN HÀNG Ngày in phiếu: 16:12 [DATE] CSKH: [PHONE_NUMBER] CÔNG TY TNH…" at bounding box center [622, 530] width 1155 height 894
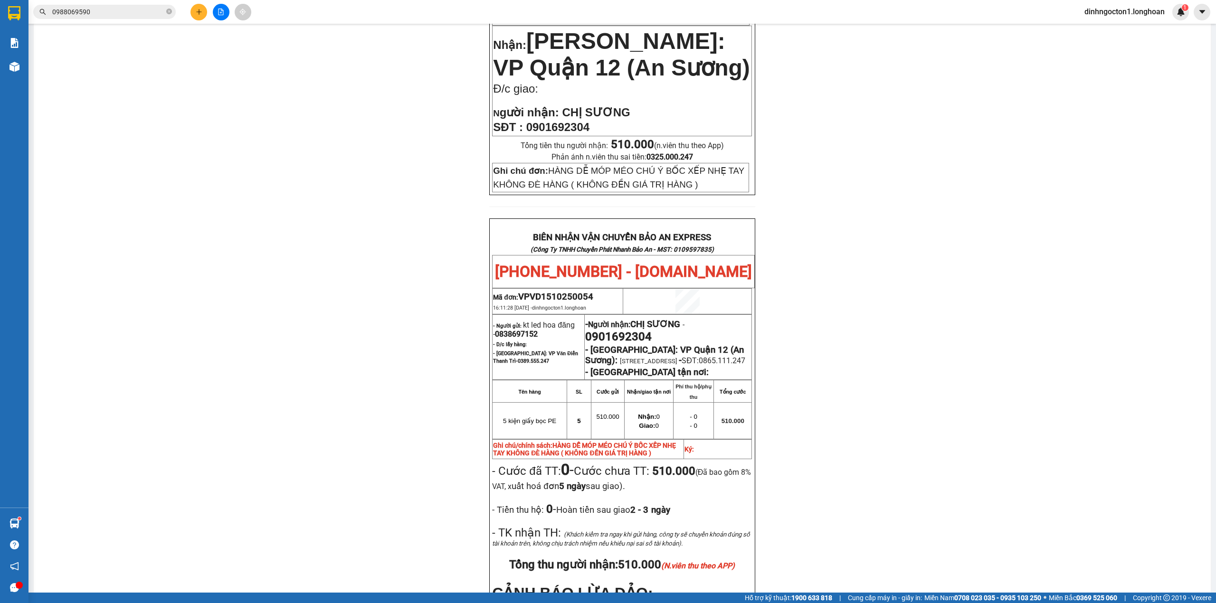
scroll to position [443, 0]
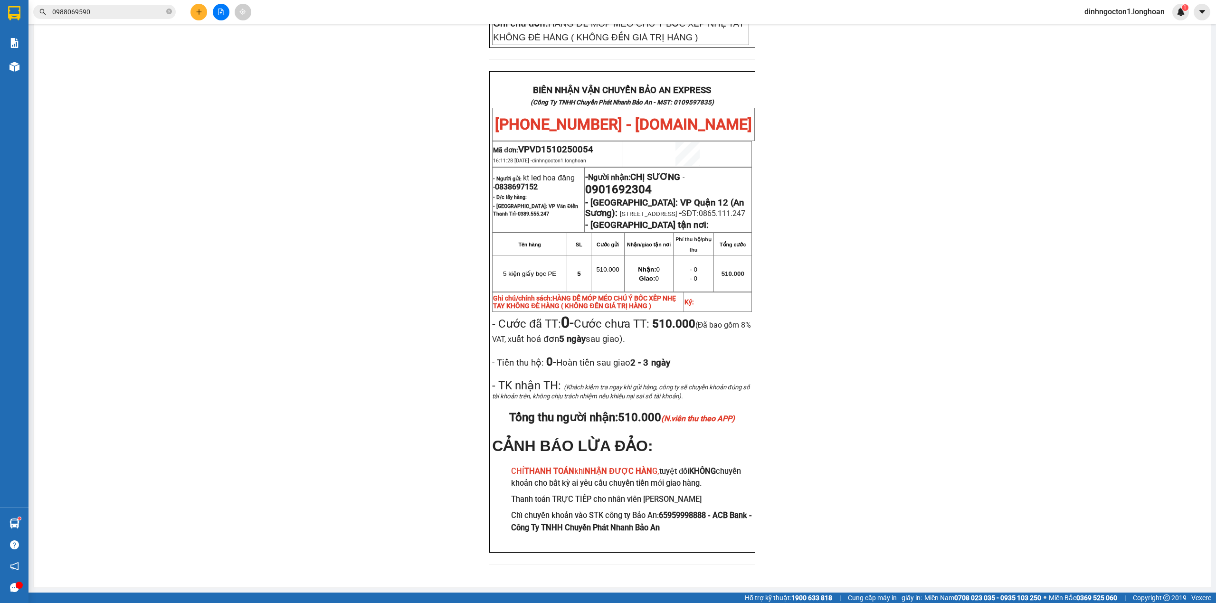
click at [622, 183] on span "0901692304" at bounding box center [618, 189] width 67 height 13
copy span "0901692304"
click at [93, 14] on input "0988069590" at bounding box center [108, 12] width 112 height 10
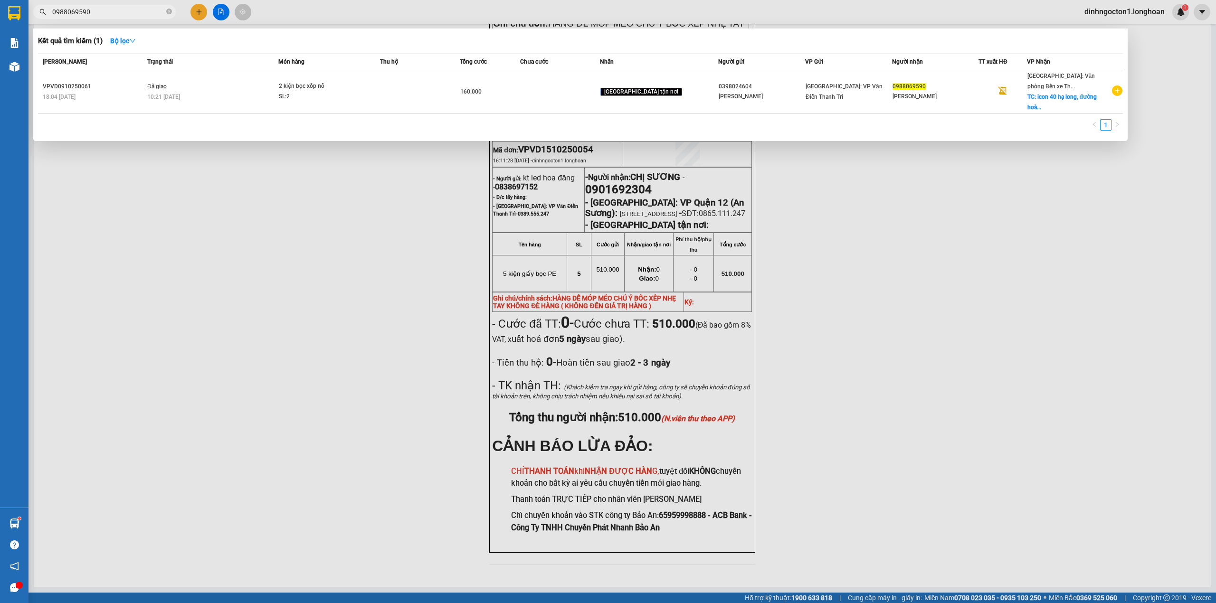
click at [93, 14] on input "0988069590" at bounding box center [108, 12] width 112 height 10
paste input "01692304"
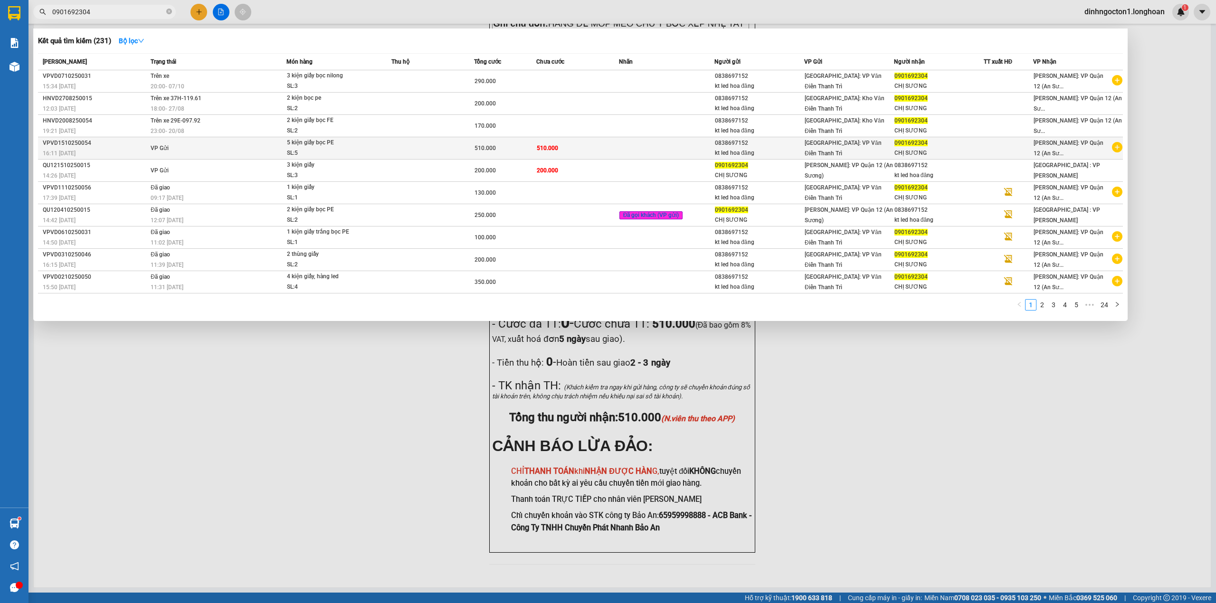
type input "0901692304"
click at [533, 144] on div "510.000" at bounding box center [505, 148] width 61 height 10
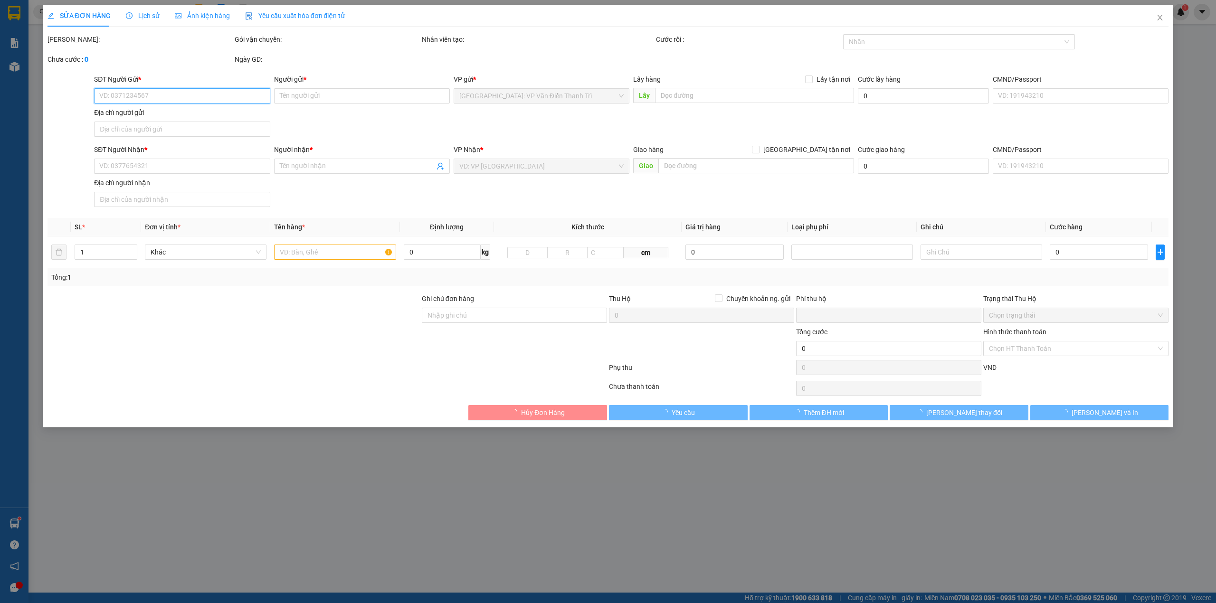
type input "0838697152"
type input "kt led hoa đăng"
type input "0901692304"
type input "CHỊ SƯƠNG"
type input "HÀNG DỄ MÓP MÉO CHÚ Ý BỐC XẾP NHẸ TAY KHÔNG ĐÈ HÀNG ( KHÔNG ĐỀN GIÁ TRỊ HÀNG )"
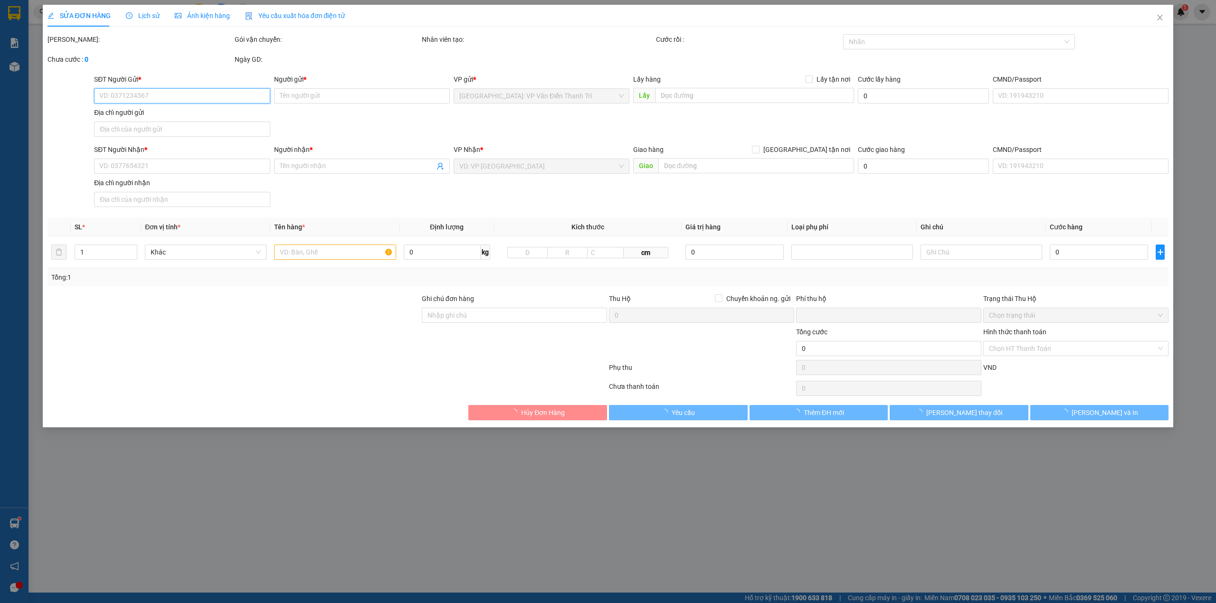
type input "0"
type input "510.000"
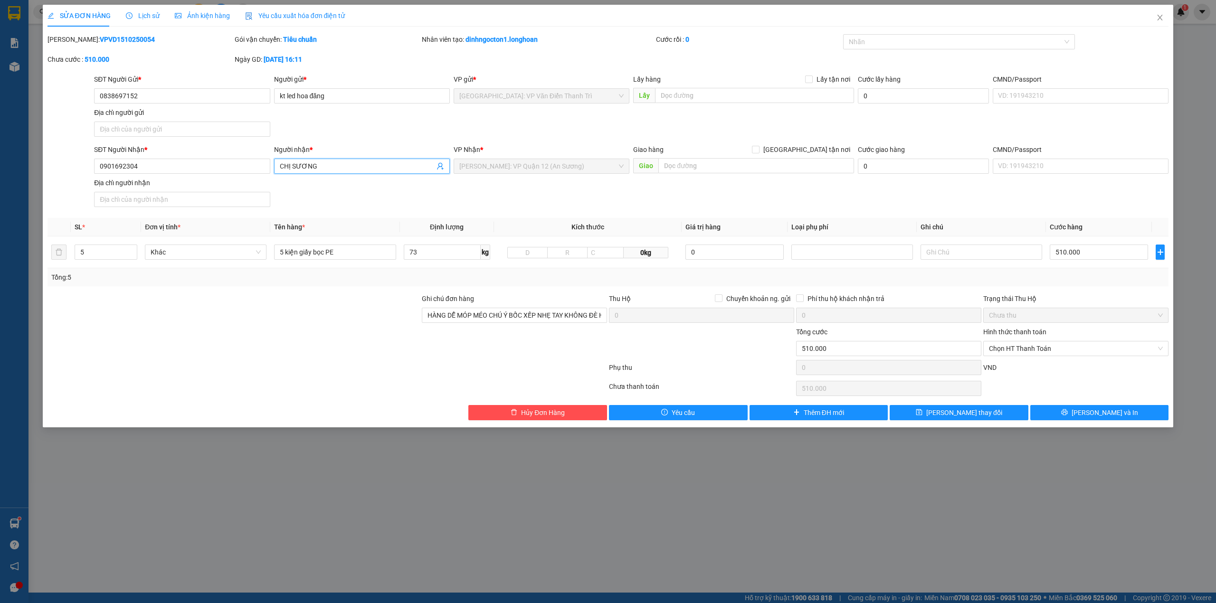
drag, startPoint x: 403, startPoint y: 172, endPoint x: 411, endPoint y: 185, distance: 16.2
click at [404, 172] on span "CHỊ SƯƠNG" at bounding box center [362, 166] width 176 height 15
click at [402, 201] on div "SĐT Người Nhận * 0901692304 Người nhận * CHỊ SƯƠNG VP Nhận * [GEOGRAPHIC_DATA]:…" at bounding box center [631, 177] width 1079 height 67
click at [411, 142] on form "SĐT Người Gửi * 0838697152 Người gửi * kt led hoa đăng VP gửi * [GEOGRAPHIC_DAT…" at bounding box center [609, 142] width 1122 height 137
click at [1069, 259] on input "510.000" at bounding box center [1099, 252] width 98 height 15
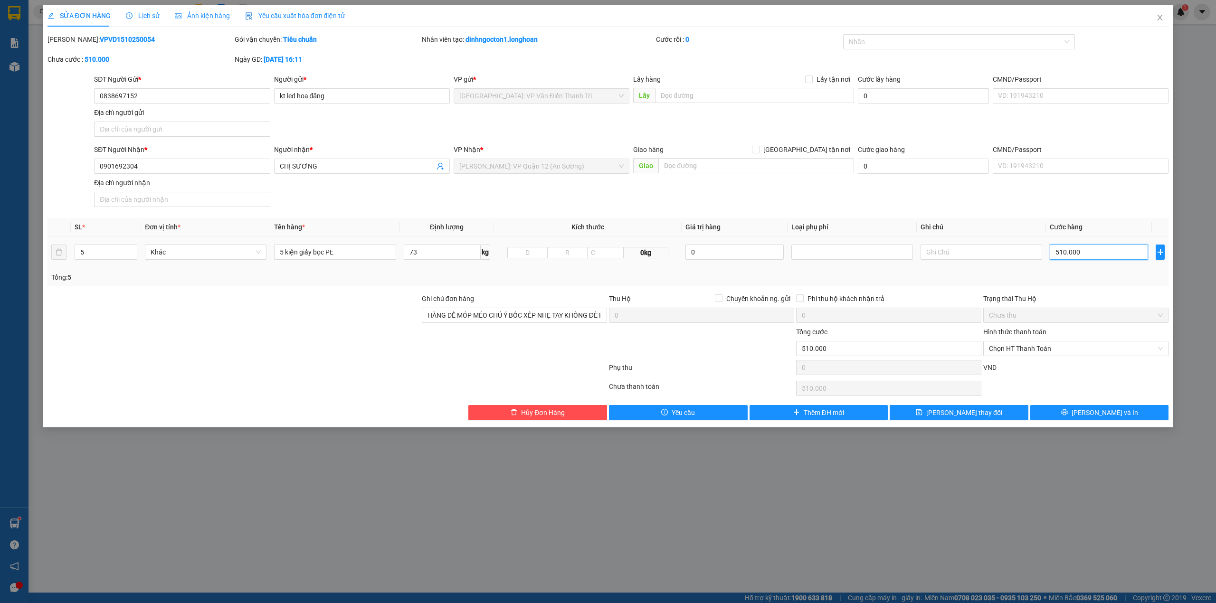
type input "7"
type input "0"
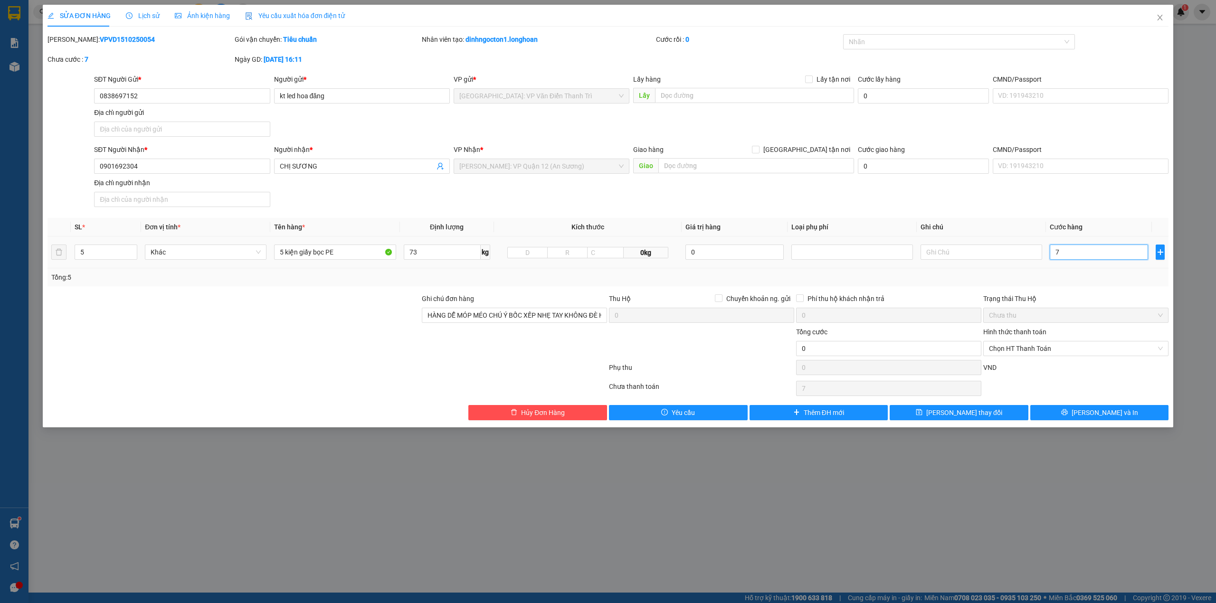
type input "0"
type input "4"
type input "04"
type input "47"
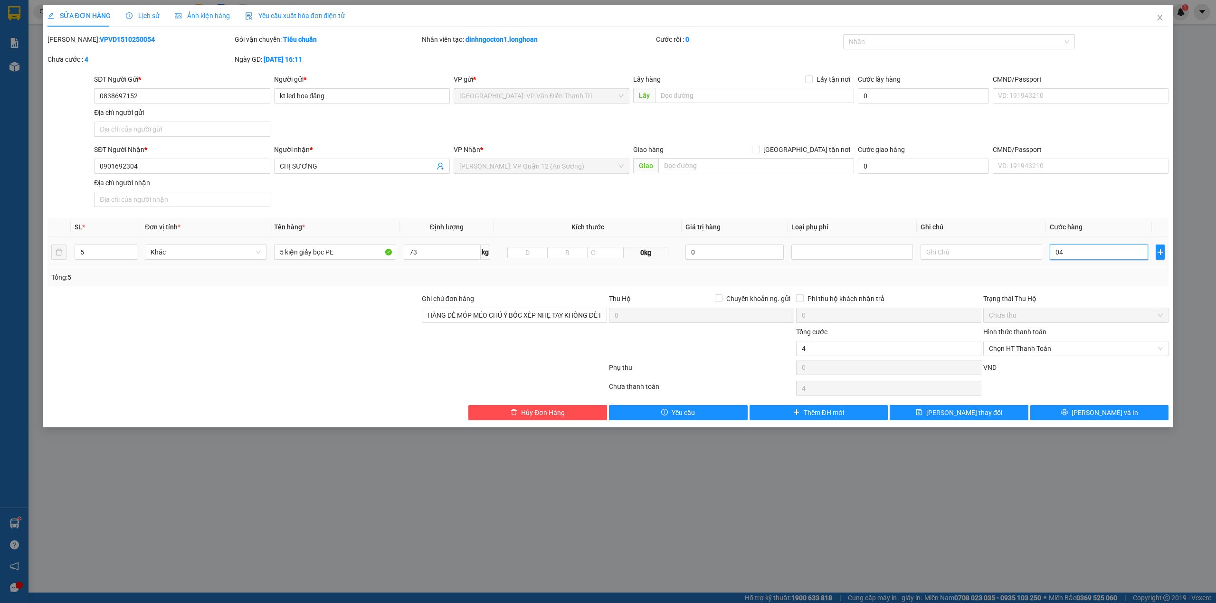
type input "47"
type input "047"
type input "470"
type input "0.470"
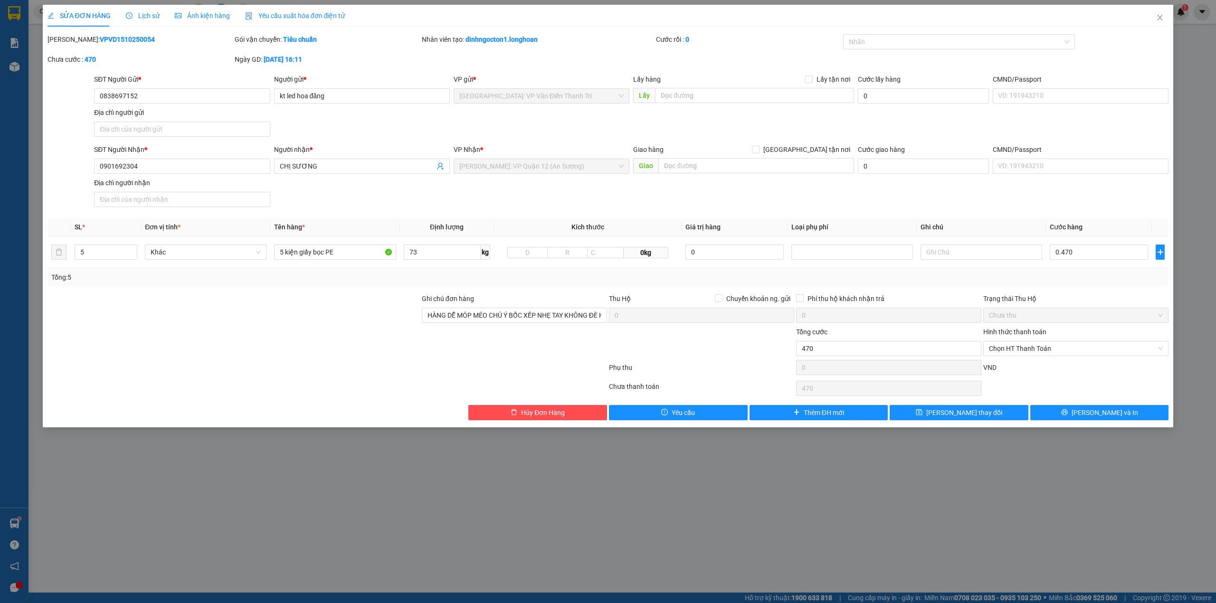
type input "470.000"
click at [564, 356] on div at bounding box center [514, 343] width 187 height 33
click at [706, 350] on div at bounding box center [701, 343] width 187 height 33
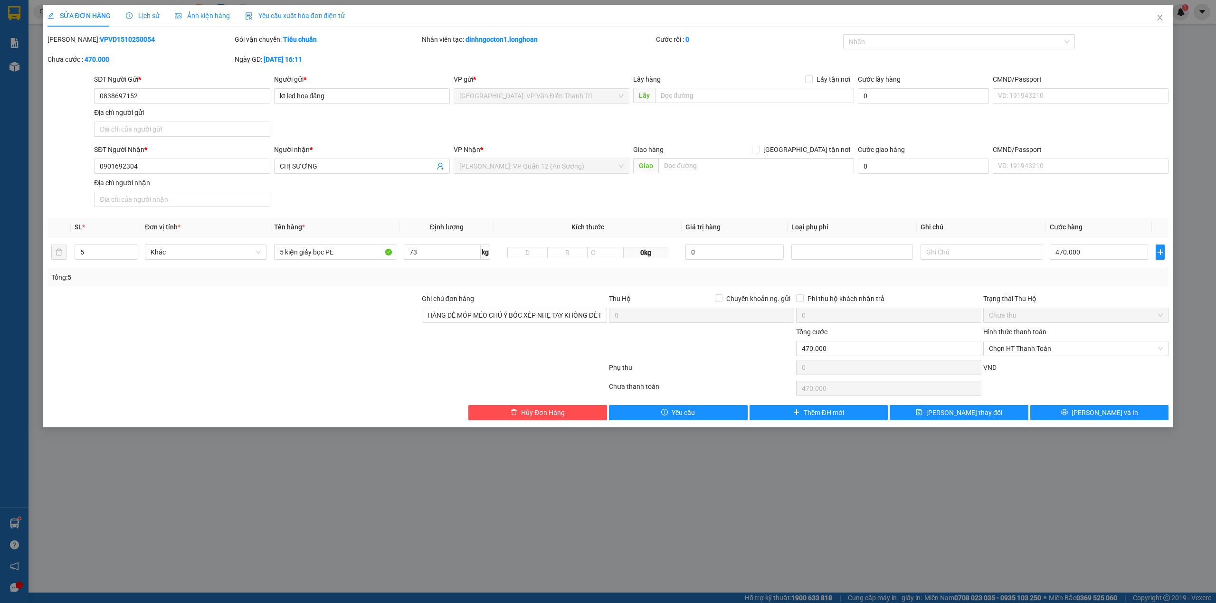
click at [301, 314] on div at bounding box center [234, 310] width 374 height 33
click at [468, 205] on div "SĐT Người Nhận * 0901692304 Người nhận * CHỊ SƯƠNG VP Nhận * [GEOGRAPHIC_DATA]:…" at bounding box center [631, 177] width 1079 height 67
click at [935, 200] on div "SĐT Người Nhận * 0901692304 Người nhận * CHỊ SƯƠNG VP Nhận * [GEOGRAPHIC_DATA]:…" at bounding box center [631, 177] width 1079 height 67
click at [725, 200] on div "SĐT Người Nhận * 0901692304 Người nhận * CHỊ SƯƠNG VP Nhận * [GEOGRAPHIC_DATA]:…" at bounding box center [631, 177] width 1079 height 67
click at [730, 134] on div "SĐT Người Gửi * 0838697152 Người gửi * kt led hoa đăng VP gửi * [GEOGRAPHIC_DAT…" at bounding box center [631, 107] width 1079 height 67
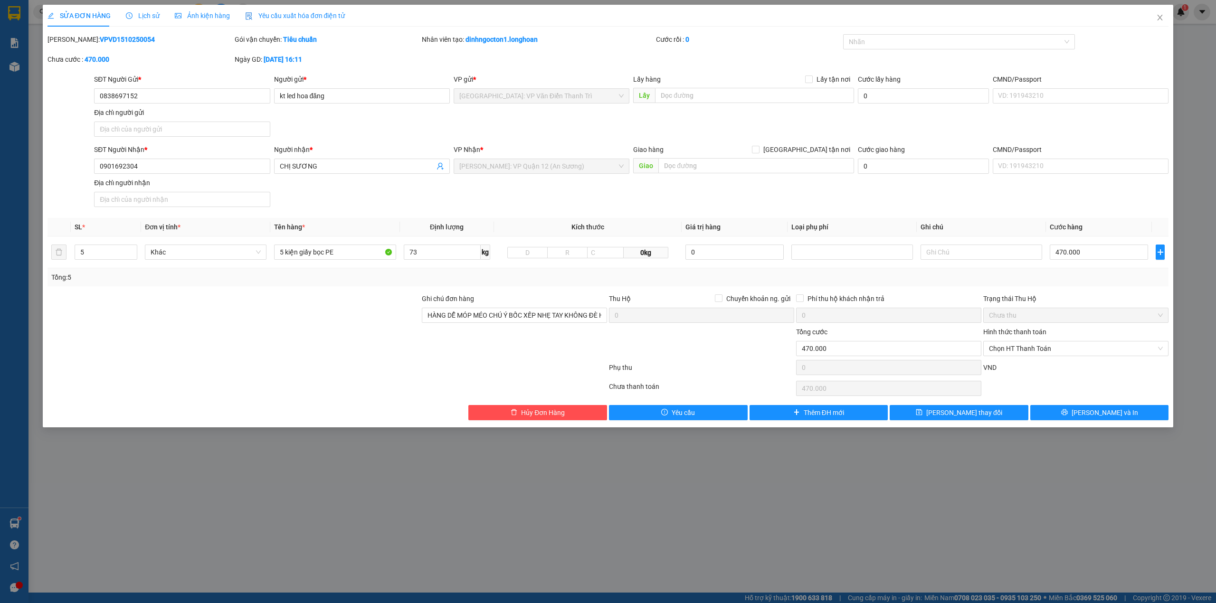
click at [731, 211] on div "SĐT Người Nhận * 0901692304 Người nhận * CHỊ SƯƠNG VP Nhận * [GEOGRAPHIC_DATA]:…" at bounding box center [631, 177] width 1079 height 67
click at [736, 131] on div "SĐT Người Gửi * 0838697152 Người gửi * kt led hoa đăng VP gửi * [GEOGRAPHIC_DAT…" at bounding box center [631, 107] width 1079 height 67
drag, startPoint x: 737, startPoint y: 197, endPoint x: 737, endPoint y: 128, distance: 68.4
click at [738, 198] on div "SĐT Người Nhận * 0901692304 Người nhận * CHỊ SƯƠNG VP Nhận * [GEOGRAPHIC_DATA]:…" at bounding box center [631, 177] width 1079 height 67
click at [737, 128] on div "SĐT Người Gửi * 0838697152 Người gửi * kt led hoa đăng VP gửi * [GEOGRAPHIC_DAT…" at bounding box center [631, 107] width 1079 height 67
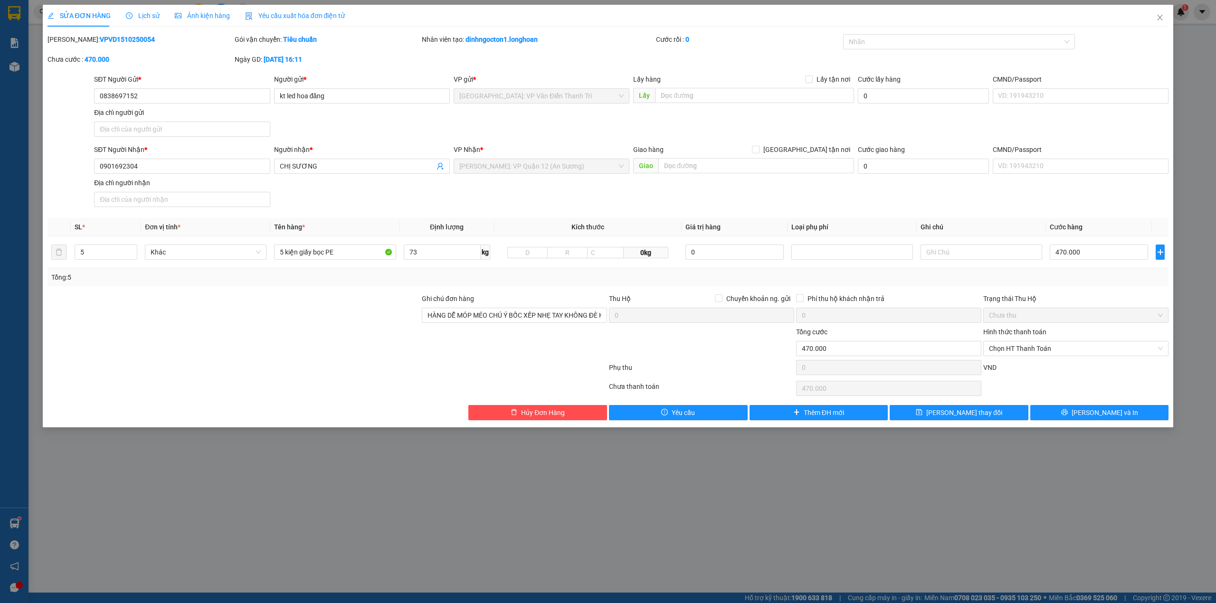
click at [657, 203] on div "SĐT Người Nhận * 0901692304 Người nhận * CHỊ SƯƠNG VP Nhận * [GEOGRAPHIC_DATA]:…" at bounding box center [631, 177] width 1079 height 67
click at [631, 173] on div "Giao hàng [GEOGRAPHIC_DATA] tận nơi [GEOGRAPHIC_DATA]" at bounding box center [743, 160] width 225 height 33
click at [632, 104] on div "Lấy hàng Lấy tận nơi Lấy" at bounding box center [743, 90] width 225 height 33
click at [636, 121] on div "SĐT Người Gửi * 0838697152 Người gửi * kt led hoa đăng VP gửi * [GEOGRAPHIC_DAT…" at bounding box center [631, 107] width 1079 height 67
click at [633, 102] on span "Lấy" at bounding box center [644, 95] width 22 height 15
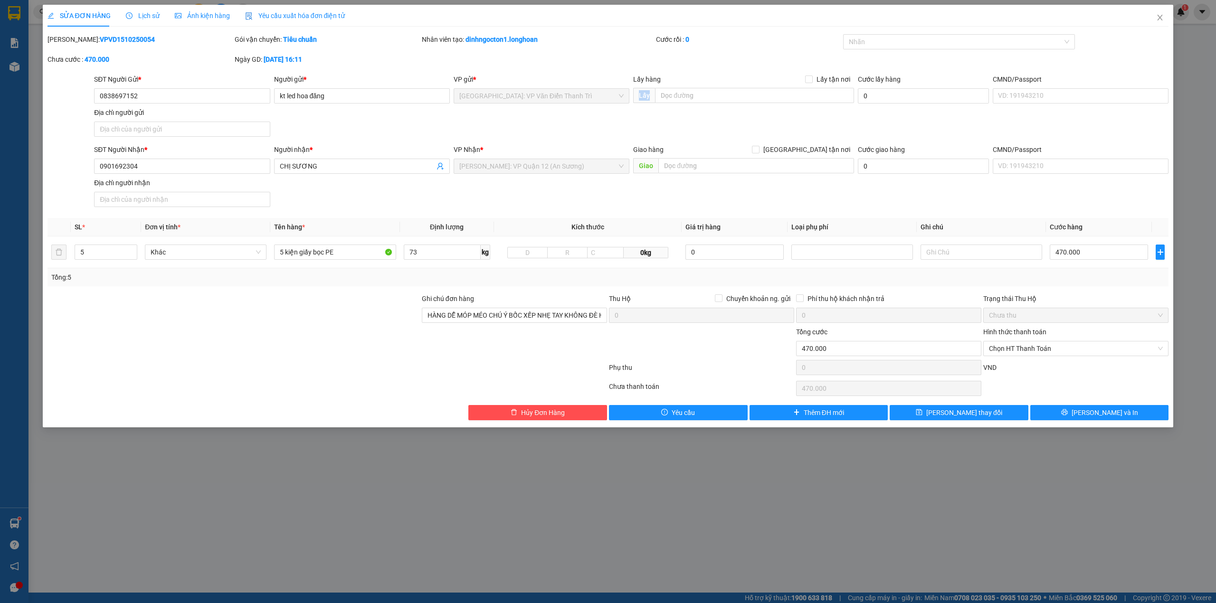
click at [631, 103] on div "Lấy hàng Lấy tận nơi Lấy" at bounding box center [743, 90] width 225 height 33
click at [628, 115] on div "SĐT Người Gửi * 0838697152 Người gửi * kt led hoa đăng VP gửi * [GEOGRAPHIC_DAT…" at bounding box center [631, 107] width 1079 height 67
click at [630, 102] on div "VP gửi * [GEOGRAPHIC_DATA]: VP Văn Điển Thanh Trì" at bounding box center [542, 90] width 180 height 33
click at [630, 116] on div "SĐT Người Gửi * 0838697152 Người gửi * kt led hoa đăng VP gửi * [GEOGRAPHIC_DAT…" at bounding box center [631, 107] width 1079 height 67
click at [632, 102] on div "Lấy hàng Lấy tận nơi Lấy" at bounding box center [743, 90] width 225 height 33
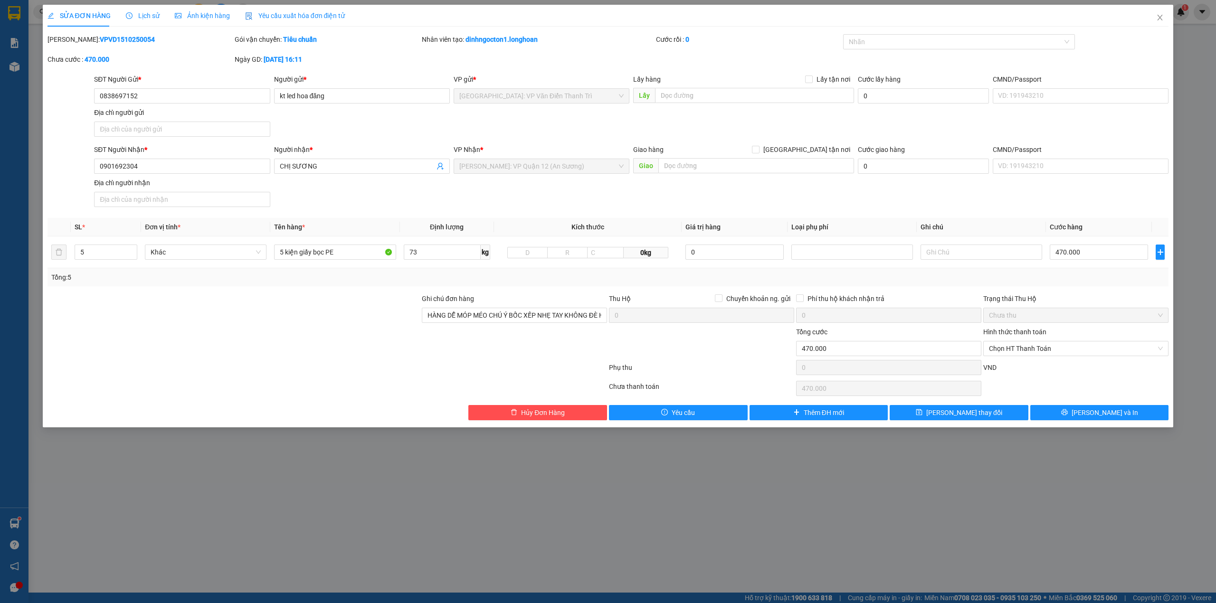
click at [631, 113] on div "SĐT Người Gửi * 0838697152 Người gửi * kt led hoa đăng VP gửi * [GEOGRAPHIC_DAT…" at bounding box center [631, 107] width 1079 height 67
click at [632, 102] on div "Lấy hàng Lấy tận nơi Lấy" at bounding box center [743, 90] width 225 height 33
click at [818, 130] on div "SĐT Người Gửi * 0838697152 Người gửi * kt led hoa đăng VP gửi * [GEOGRAPHIC_DAT…" at bounding box center [631, 107] width 1079 height 67
click at [988, 183] on div "SĐT Người Nhận * 0901692304 Người nhận * CHỊ SƯƠNG VP Nhận * [GEOGRAPHIC_DATA]:…" at bounding box center [631, 177] width 1079 height 67
click at [337, 360] on div at bounding box center [234, 343] width 374 height 33
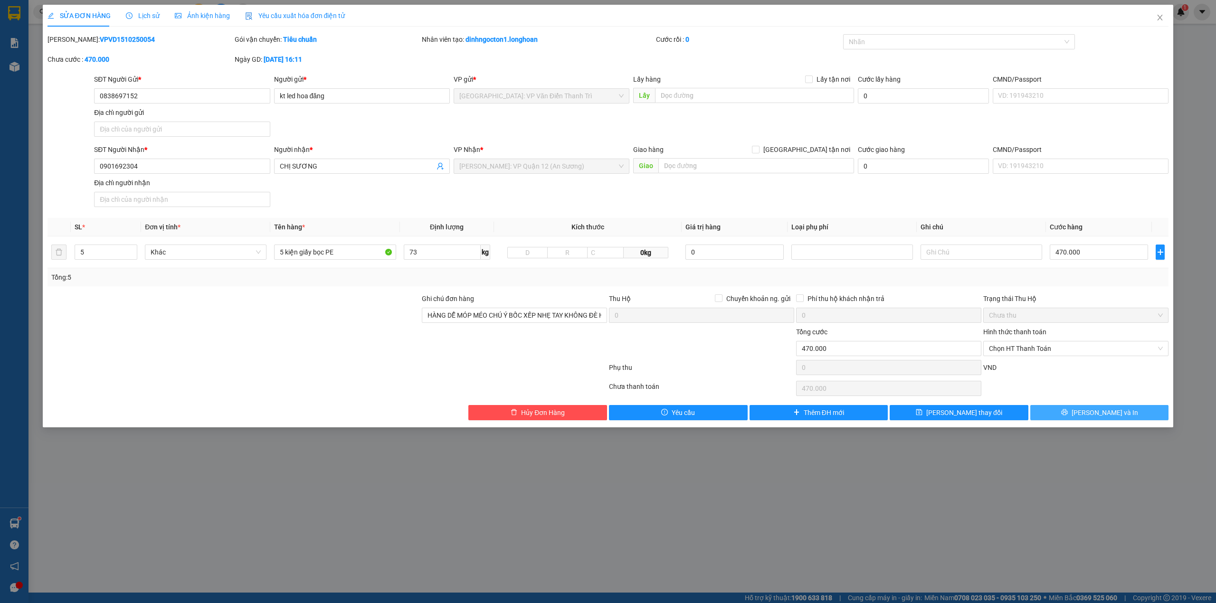
click at [1100, 417] on span "[PERSON_NAME] và In" at bounding box center [1105, 413] width 67 height 10
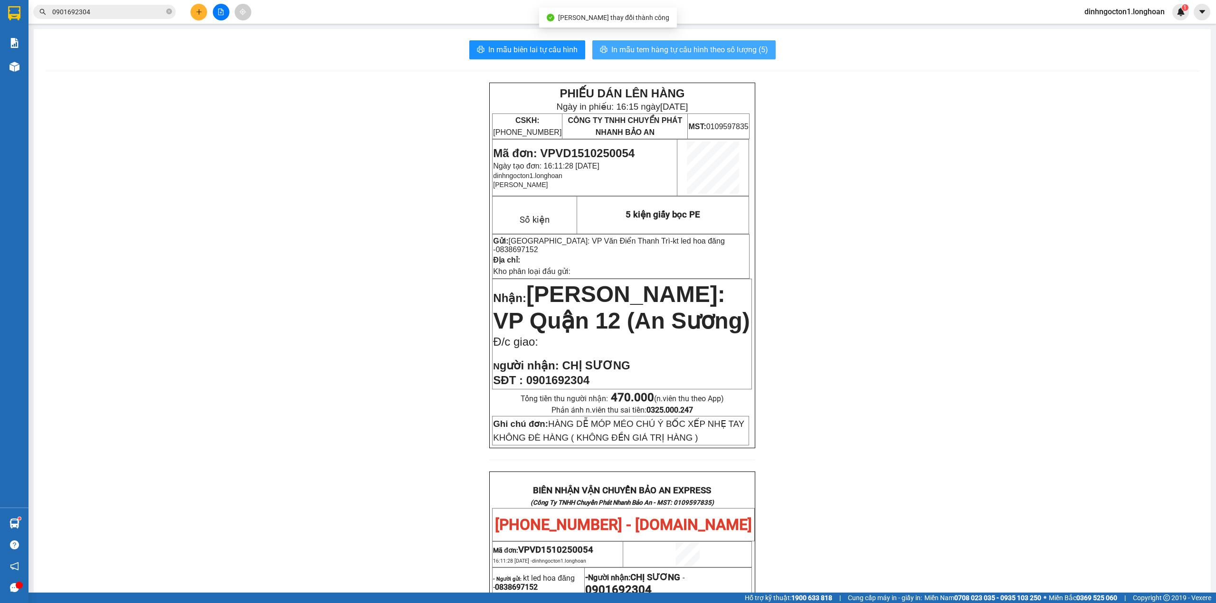
click at [708, 54] on span "In mẫu tem hàng tự cấu hình theo số lượng (5)" at bounding box center [690, 50] width 157 height 12
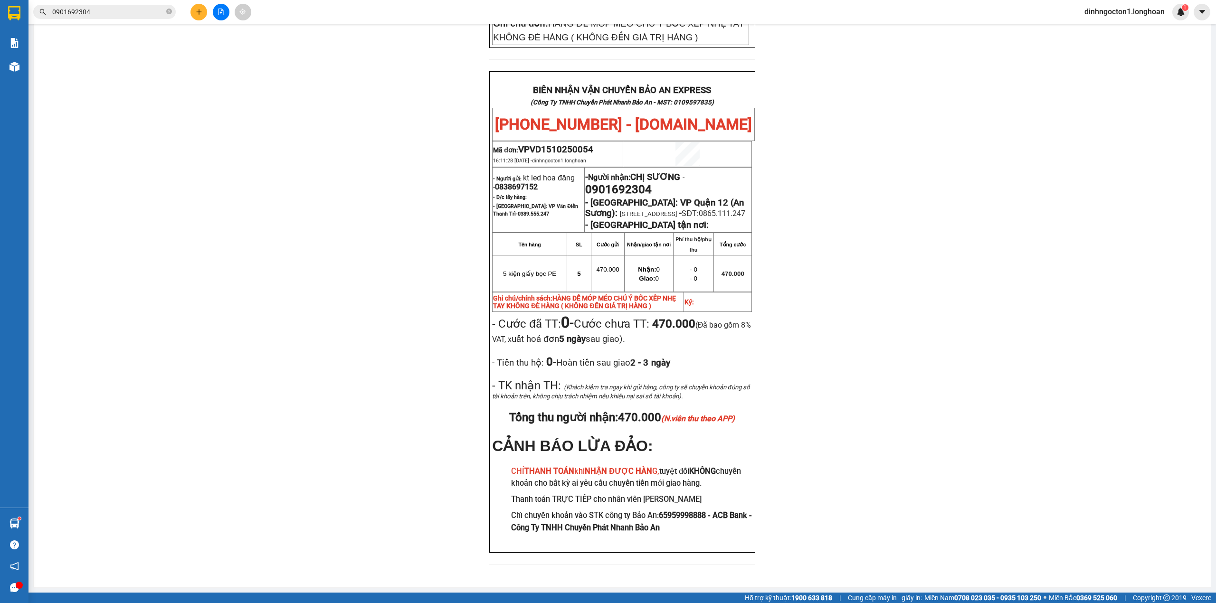
scroll to position [379, 0]
